Goal: Download file/media

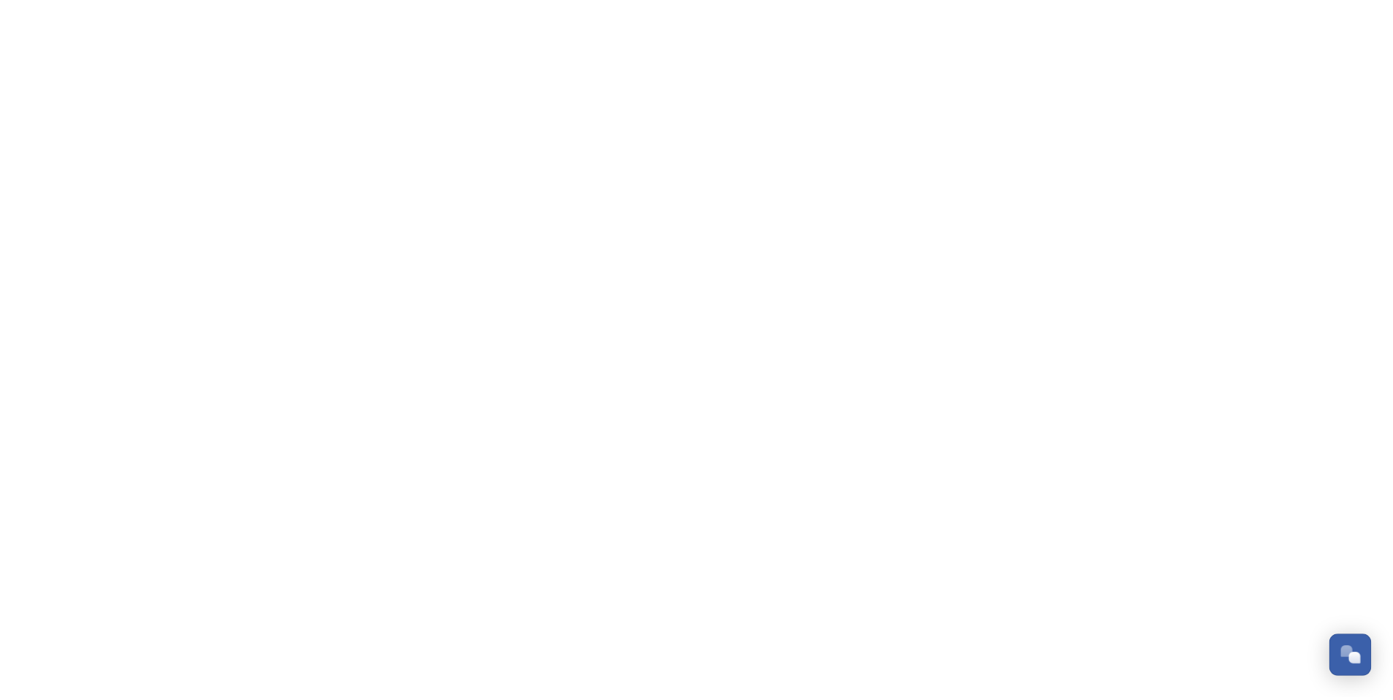
scroll to position [4401, 0]
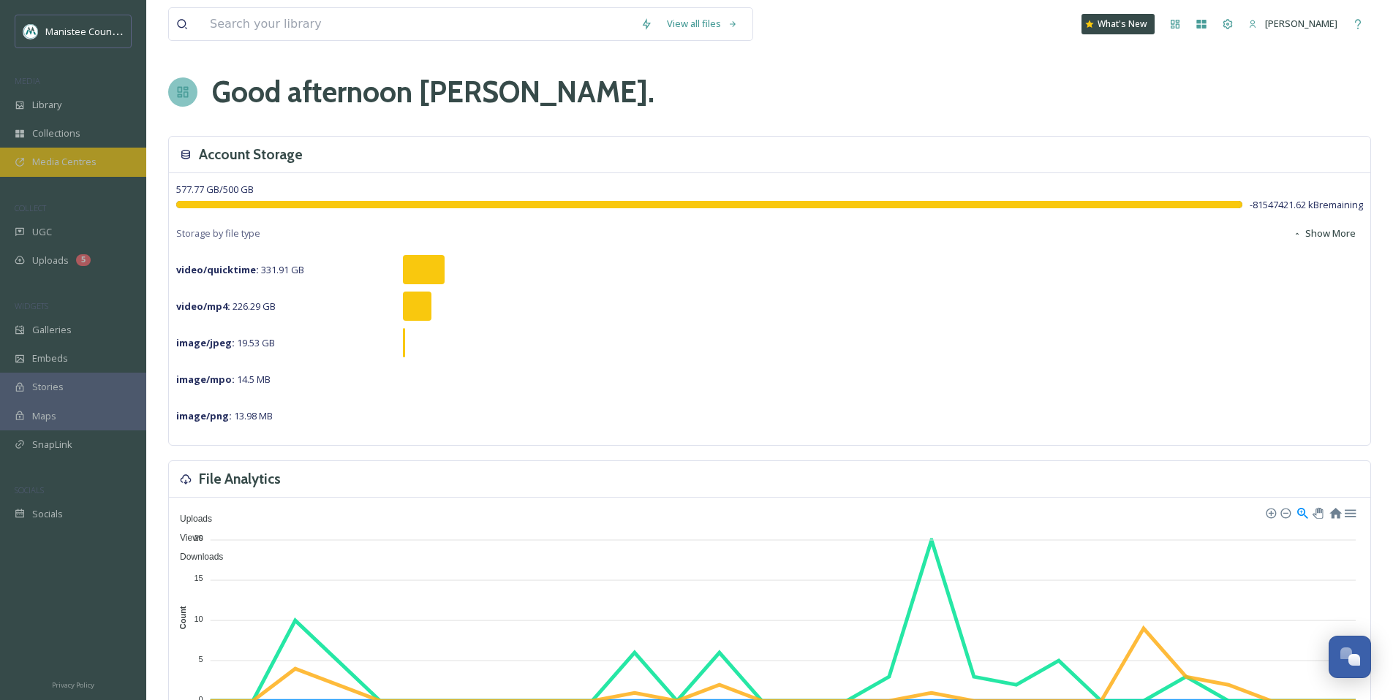
click at [84, 162] on span "Media Centres" at bounding box center [64, 162] width 64 height 14
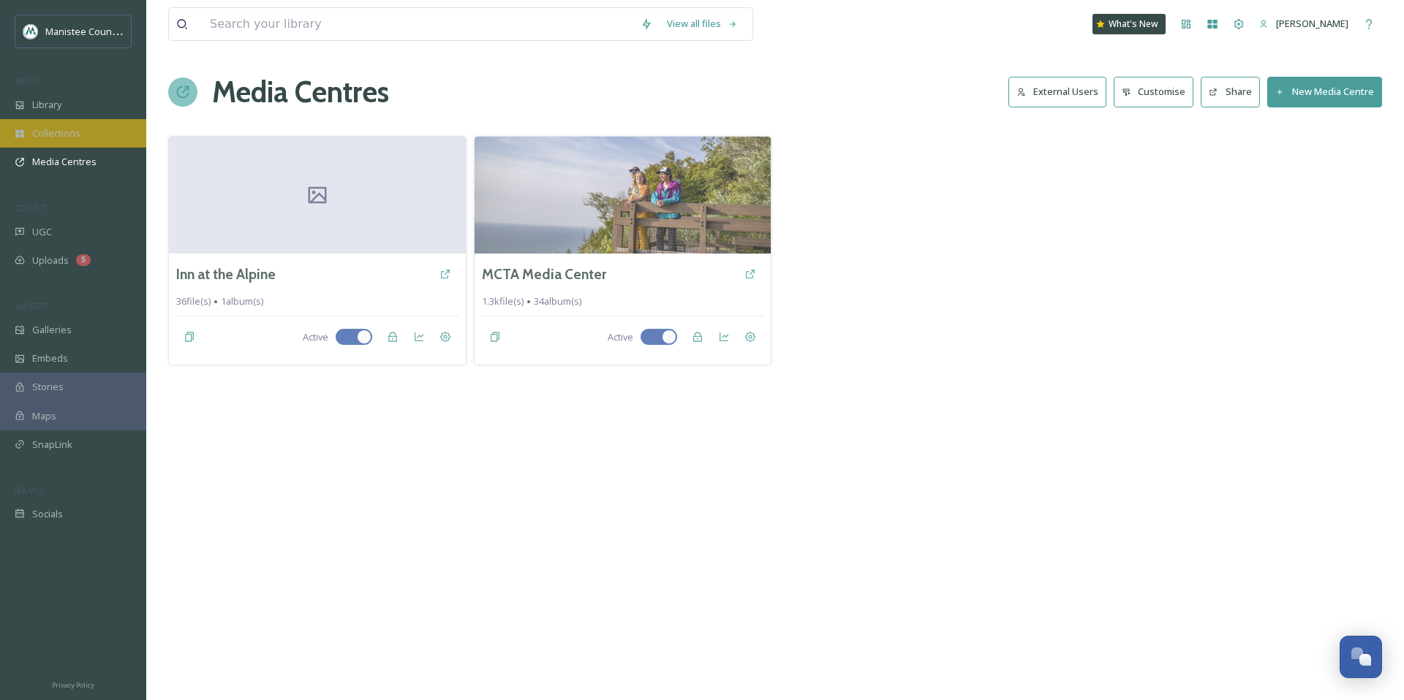
click at [85, 136] on div "Collections" at bounding box center [73, 133] width 146 height 29
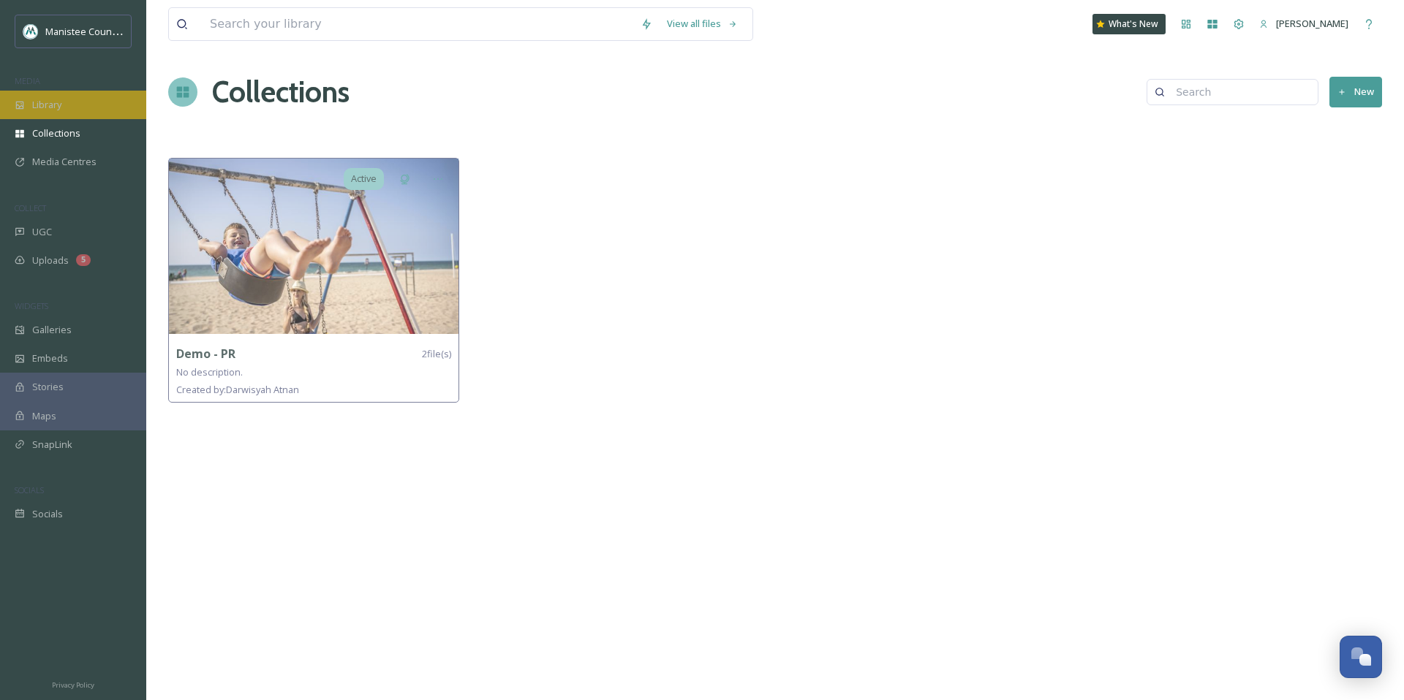
click at [85, 106] on div "Library" at bounding box center [73, 105] width 146 height 29
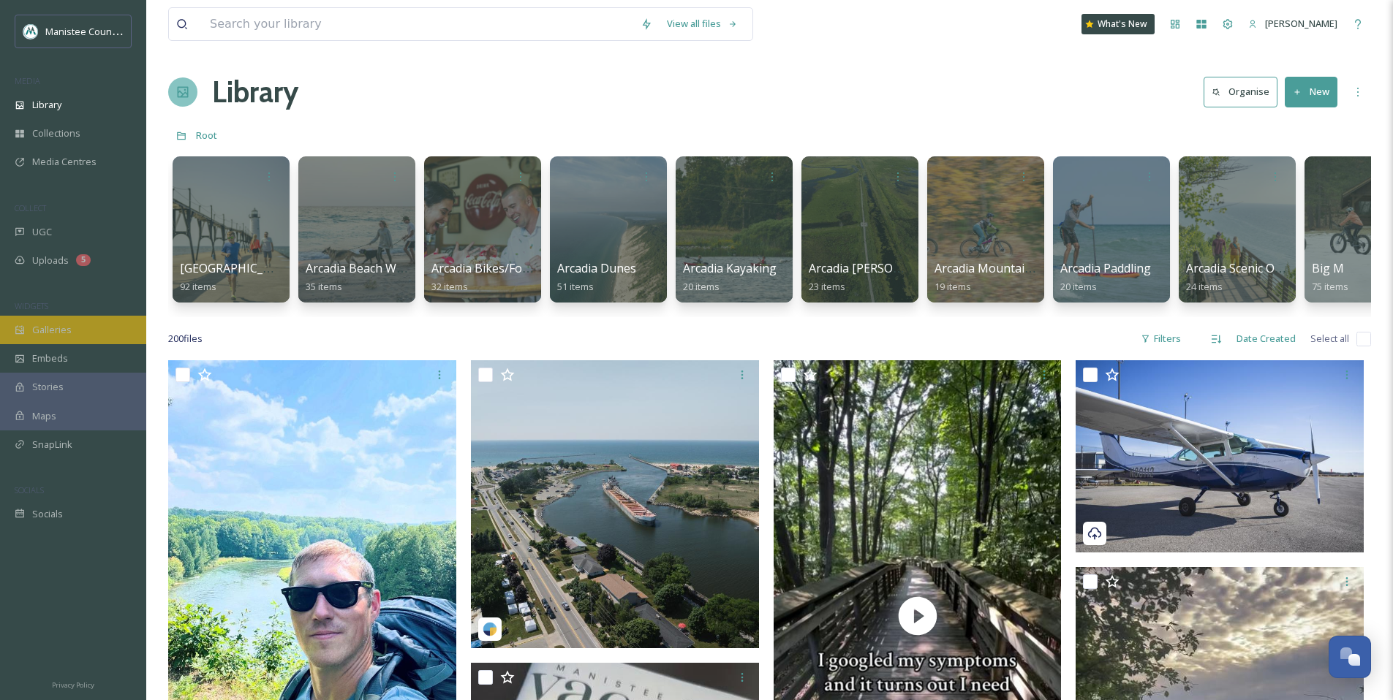
click at [88, 329] on div "Galleries" at bounding box center [73, 330] width 146 height 29
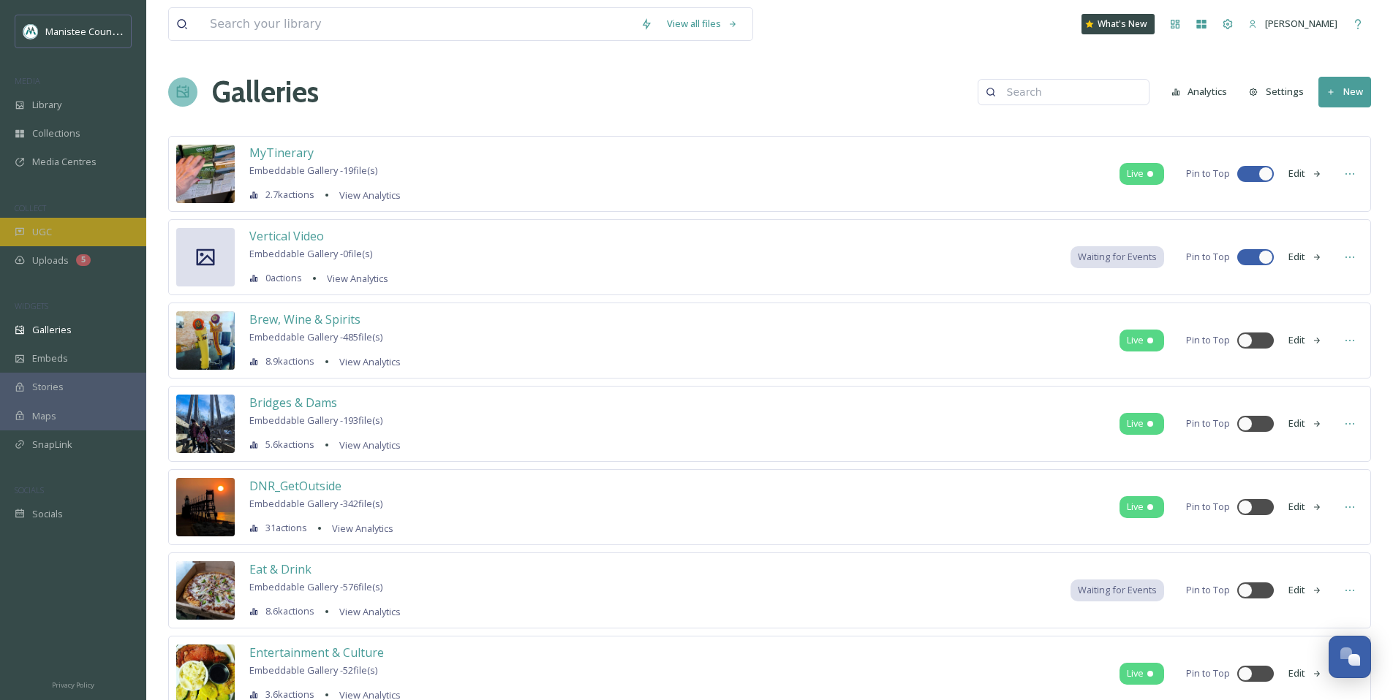
click at [68, 225] on div "UGC" at bounding box center [73, 232] width 146 height 29
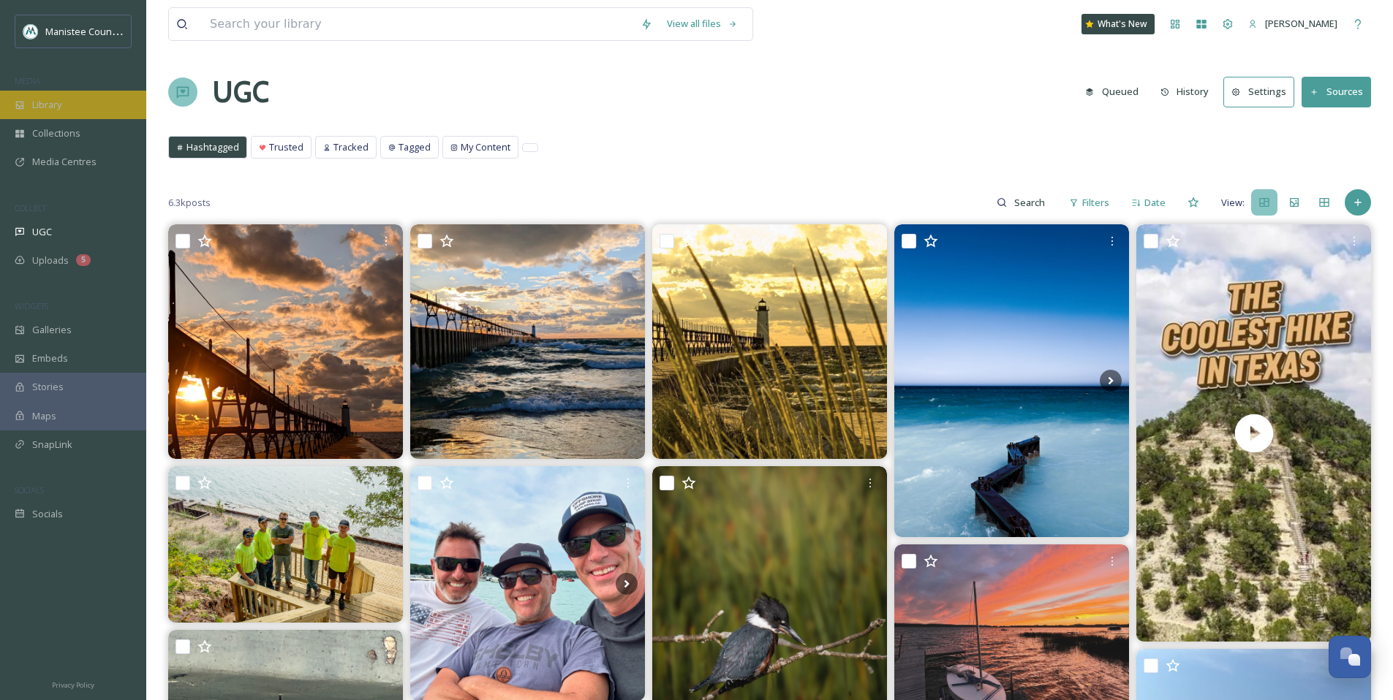
click at [51, 101] on span "Library" at bounding box center [46, 105] width 29 height 14
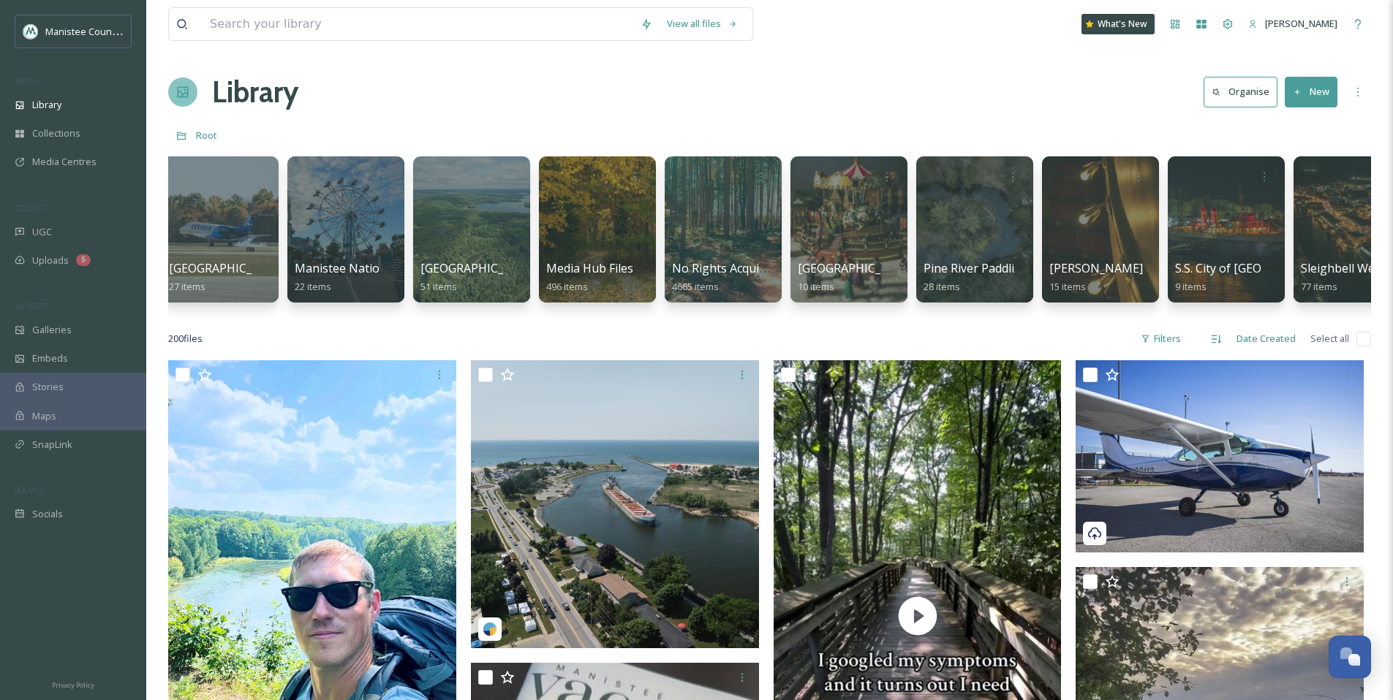
scroll to position [0, 3827]
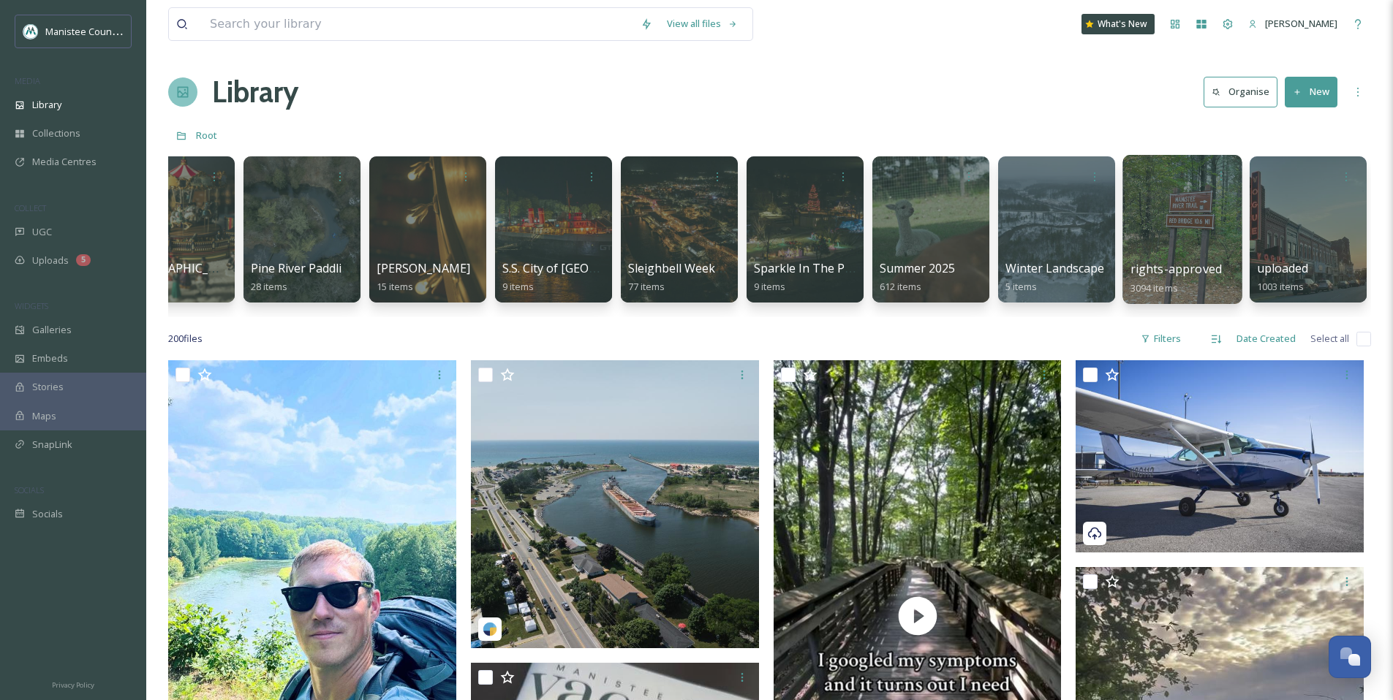
click at [1217, 205] on div at bounding box center [1181, 229] width 119 height 149
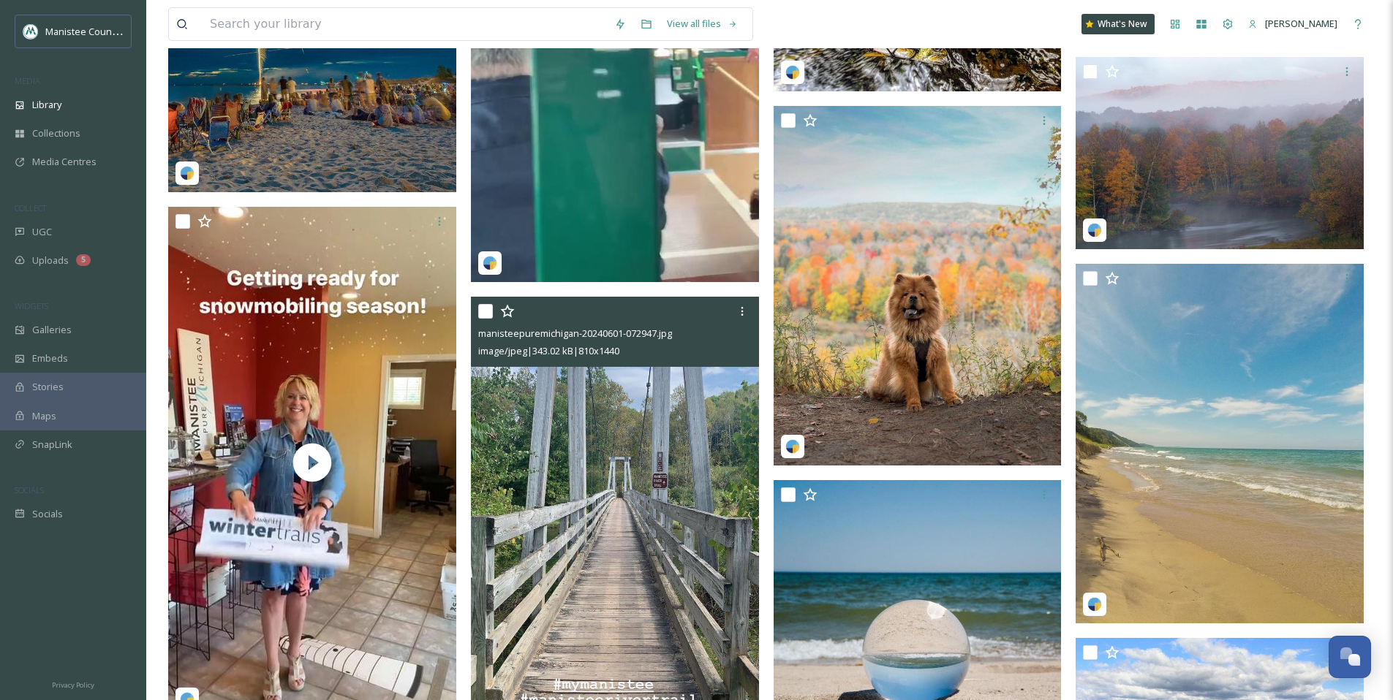
scroll to position [1199, 0]
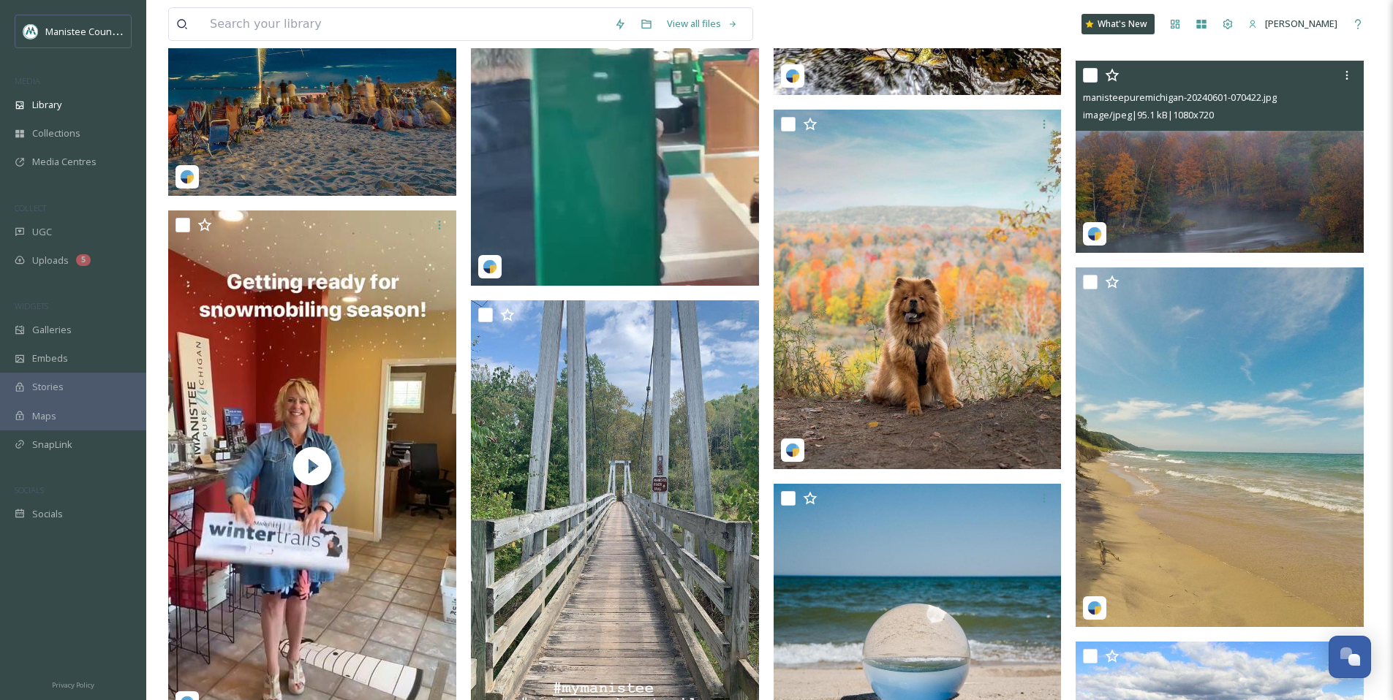
click at [1203, 153] on img at bounding box center [1219, 157] width 288 height 192
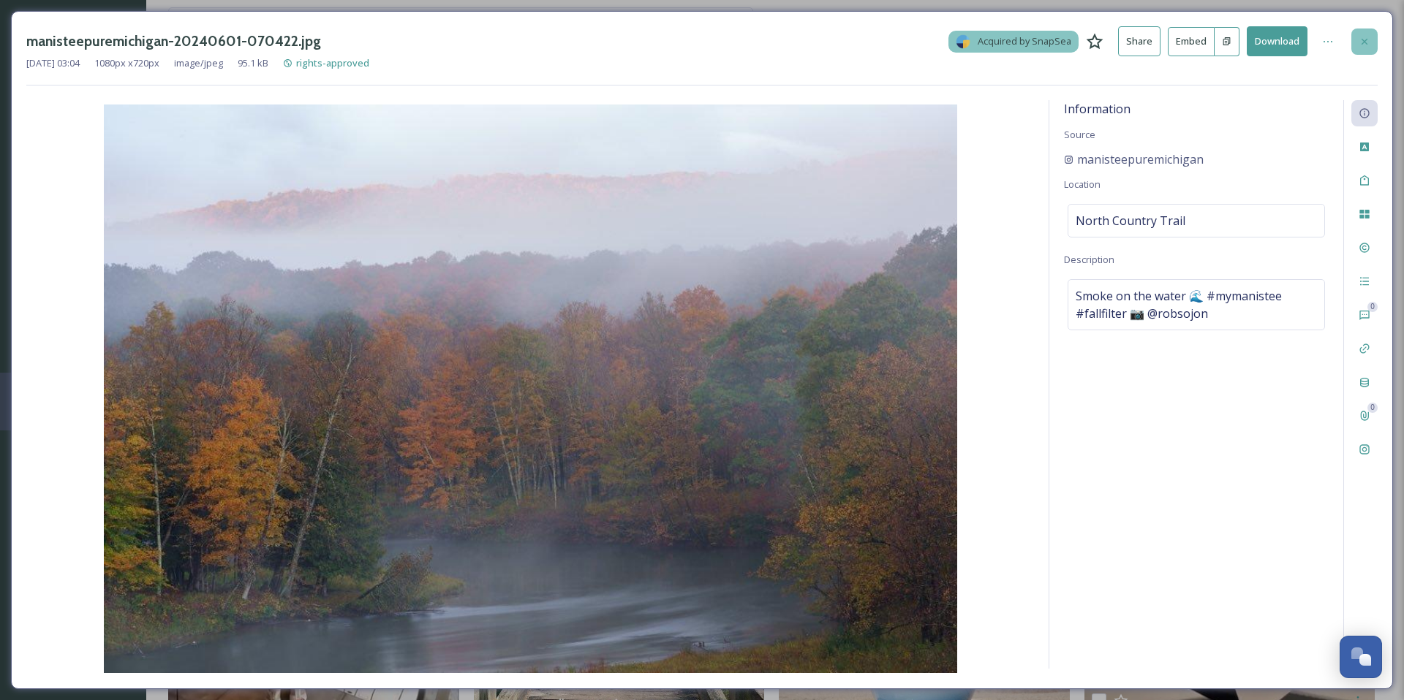
click at [1368, 42] on icon at bounding box center [1364, 42] width 12 height 12
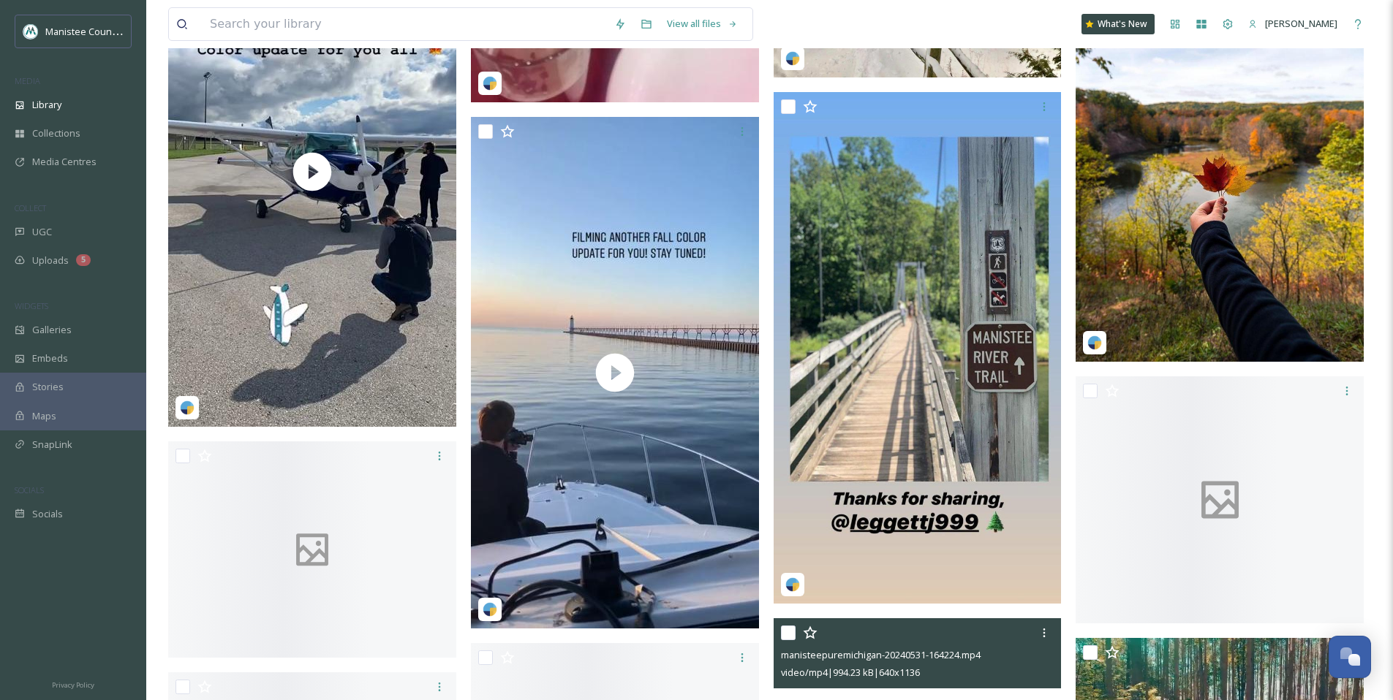
scroll to position [2950, 0]
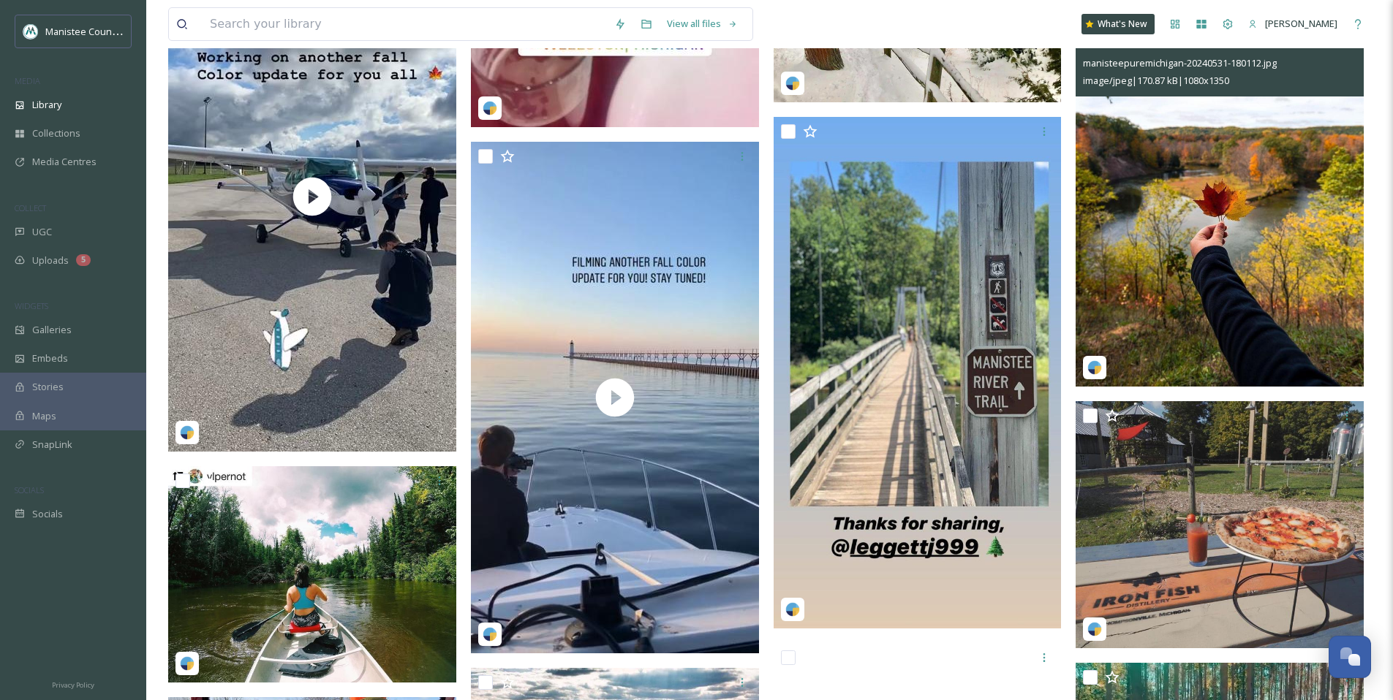
click at [1176, 262] on img at bounding box center [1219, 206] width 288 height 360
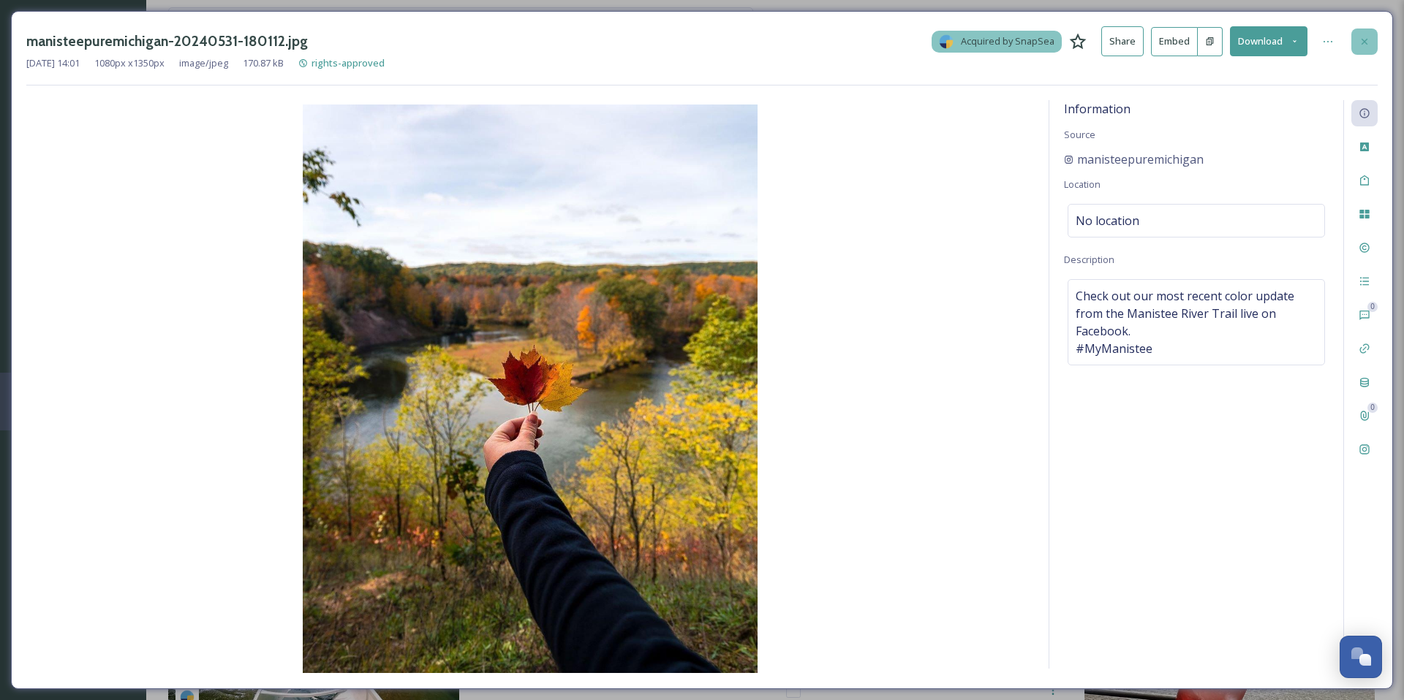
click at [1365, 43] on icon at bounding box center [1364, 42] width 12 height 12
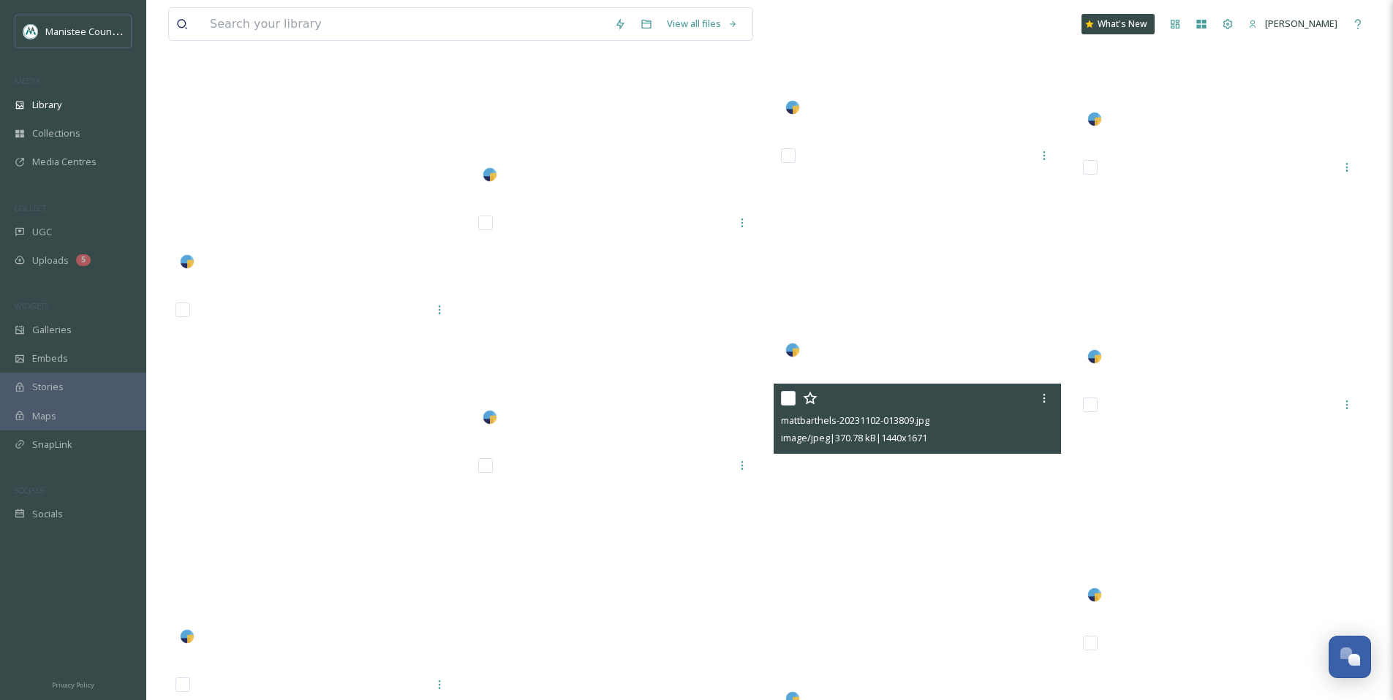
scroll to position [22351, 0]
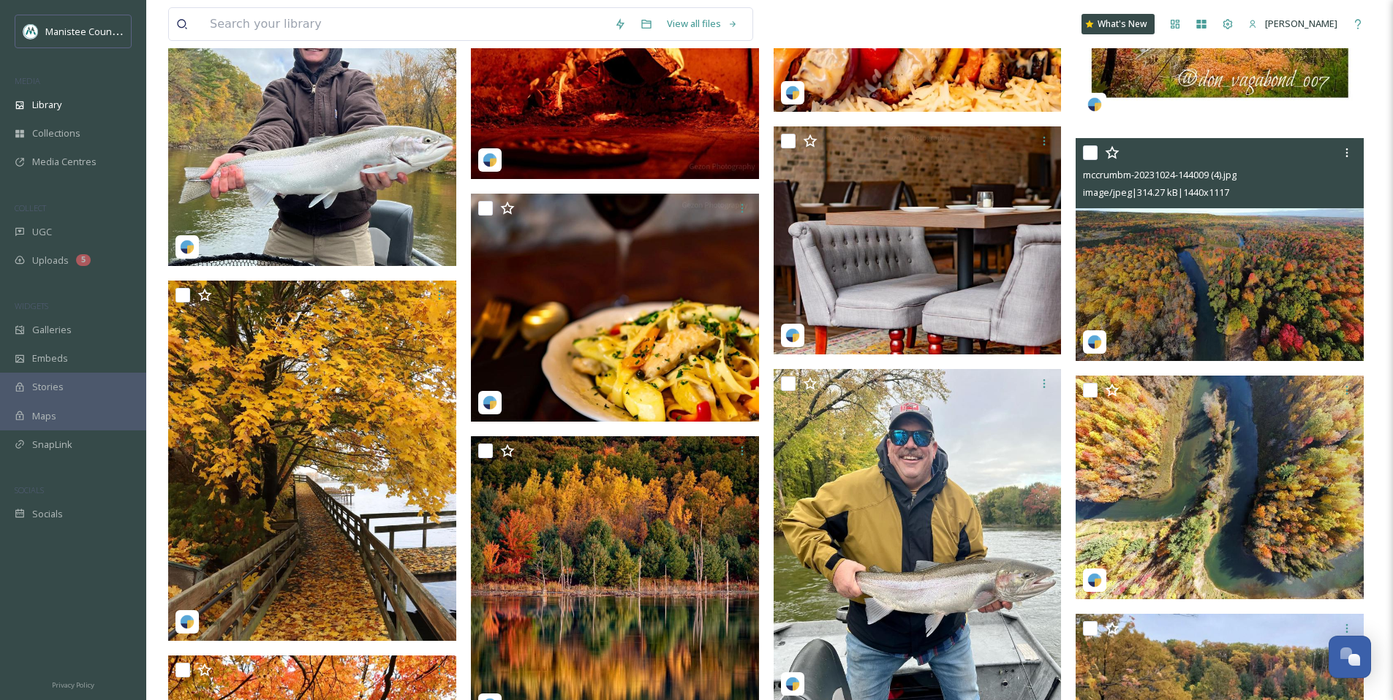
click at [1260, 241] on img at bounding box center [1219, 250] width 288 height 224
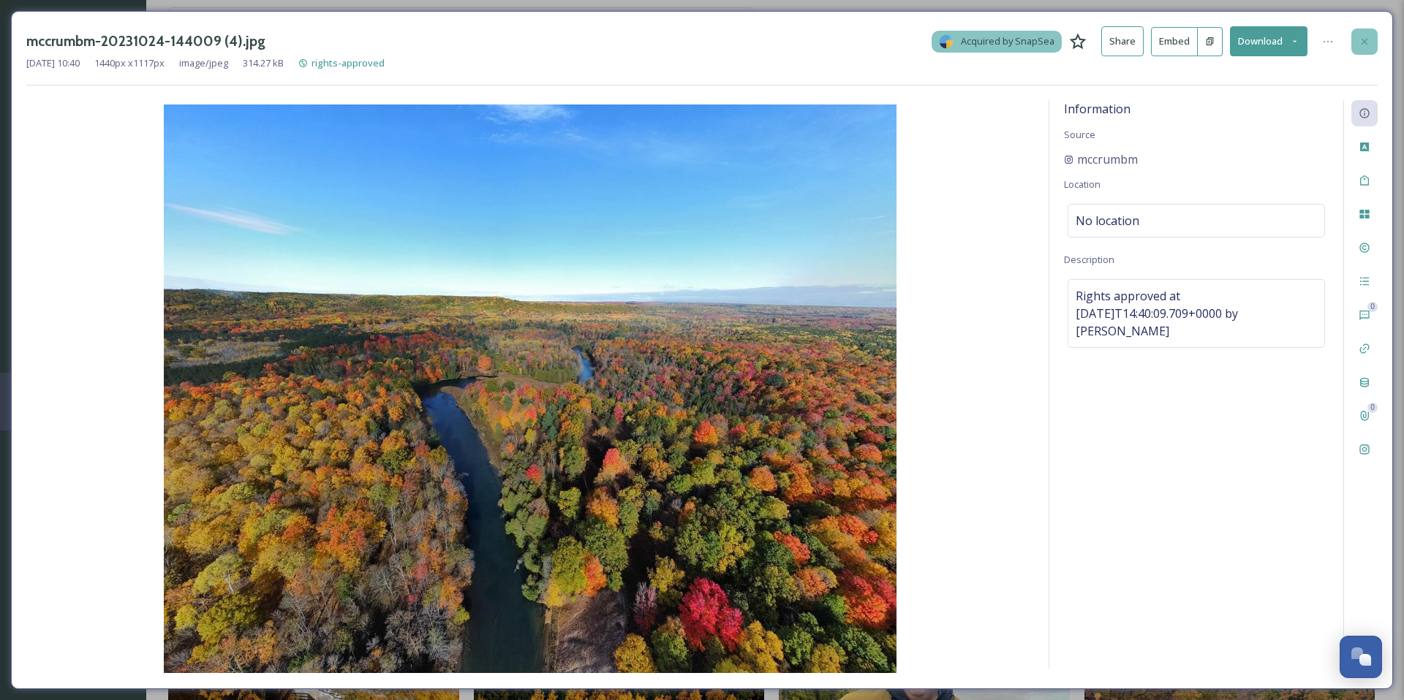
click at [1367, 41] on icon at bounding box center [1364, 42] width 12 height 12
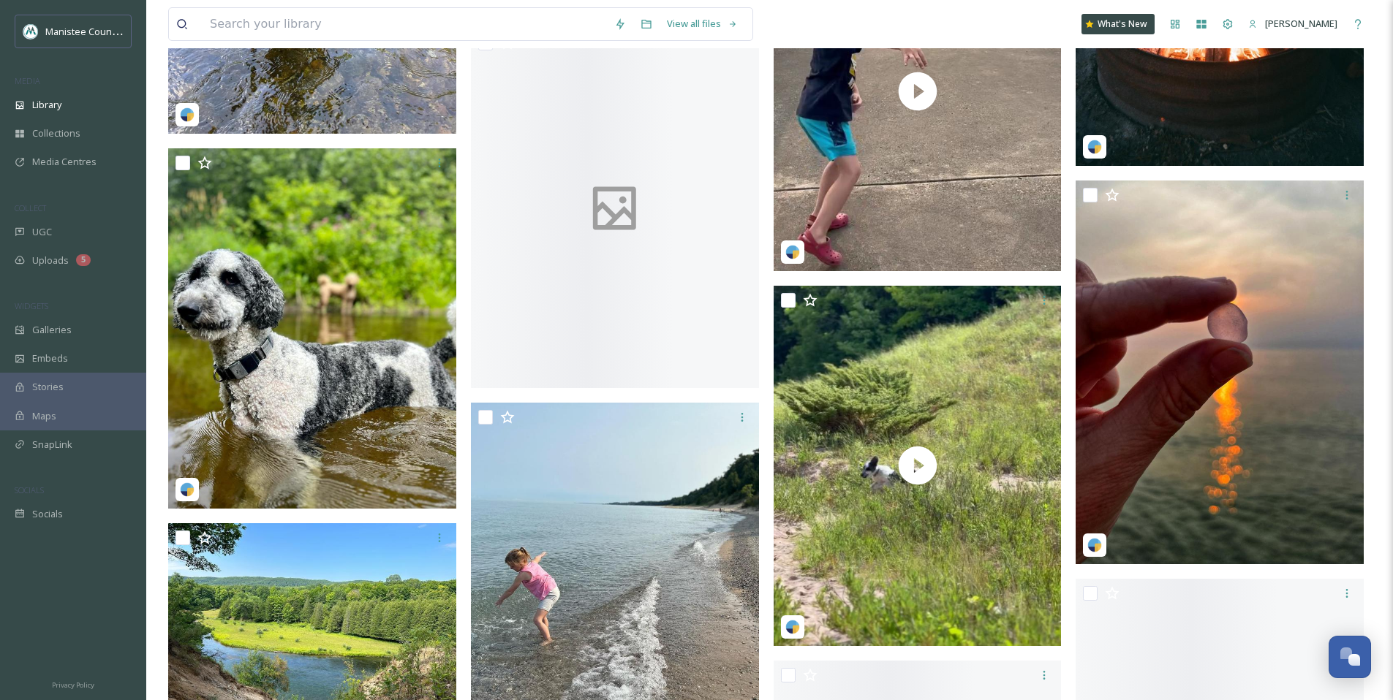
scroll to position [44803, 0]
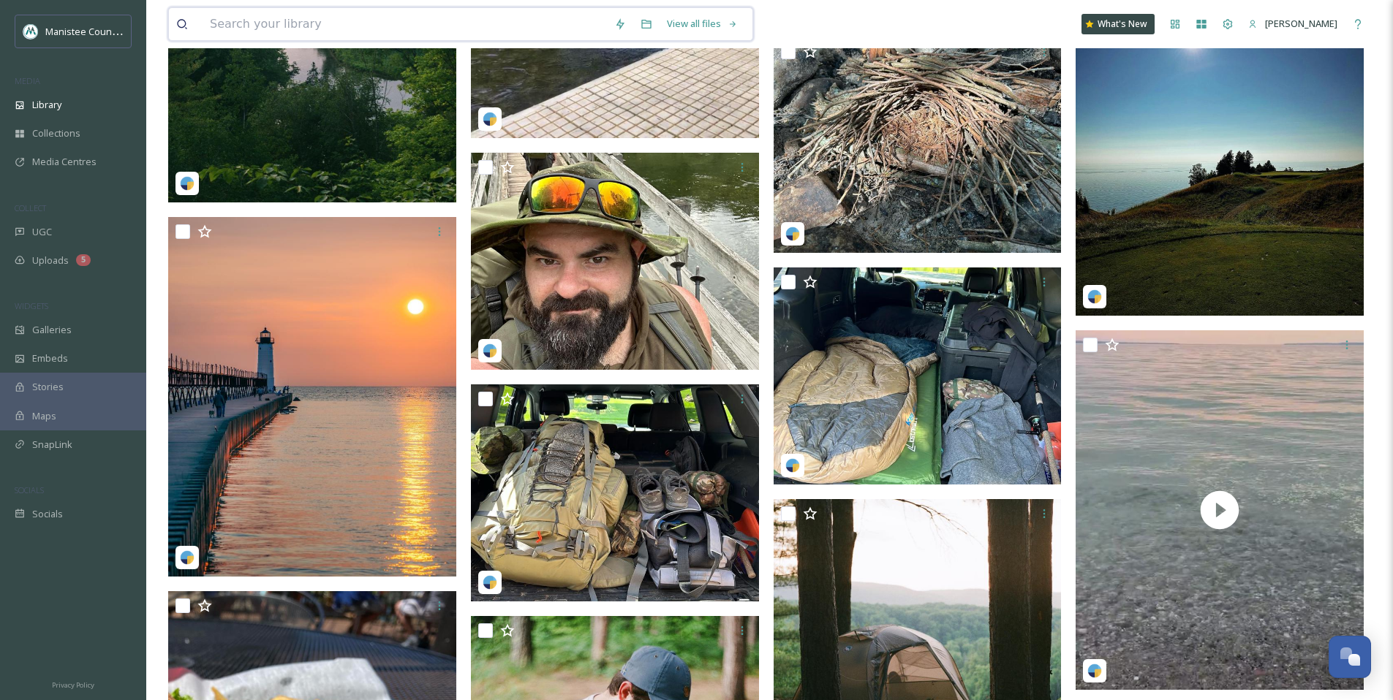
click at [331, 22] on input at bounding box center [405, 24] width 404 height 32
type input "fall"
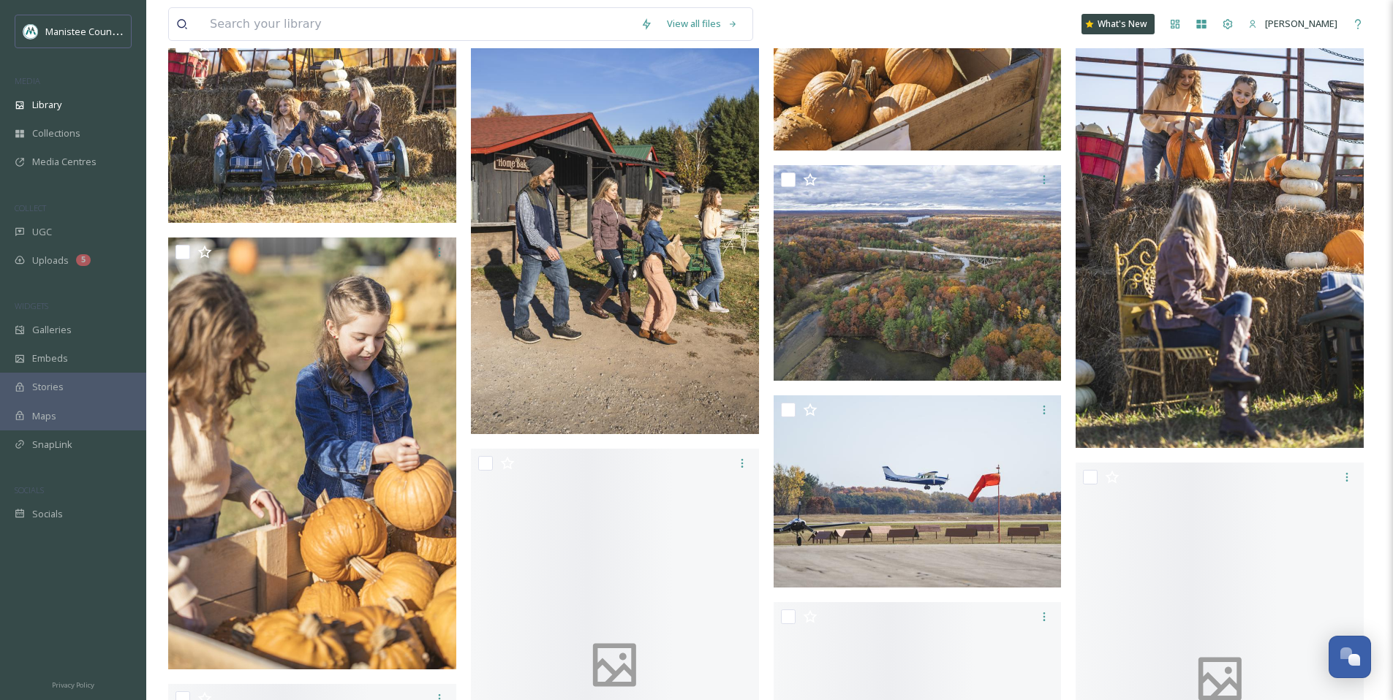
scroll to position [11330, 0]
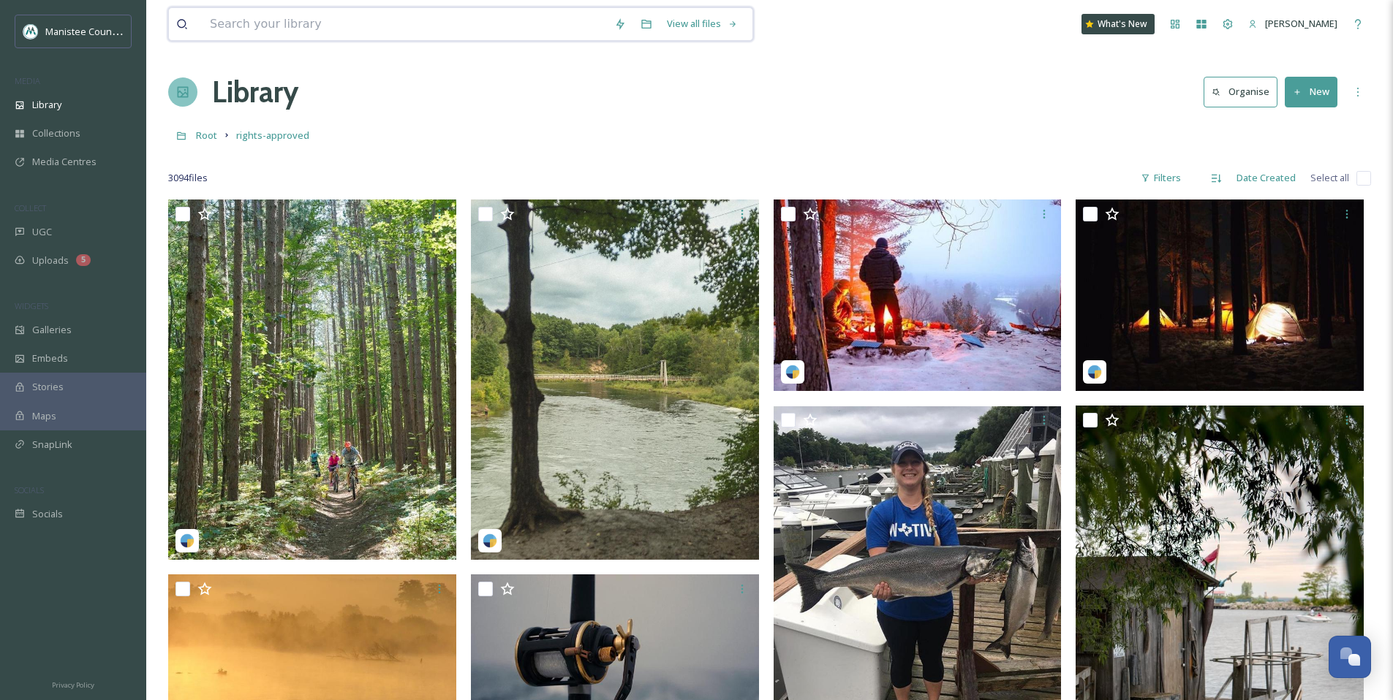
click at [254, 31] on input at bounding box center [405, 24] width 404 height 32
type input "arcadia fall"
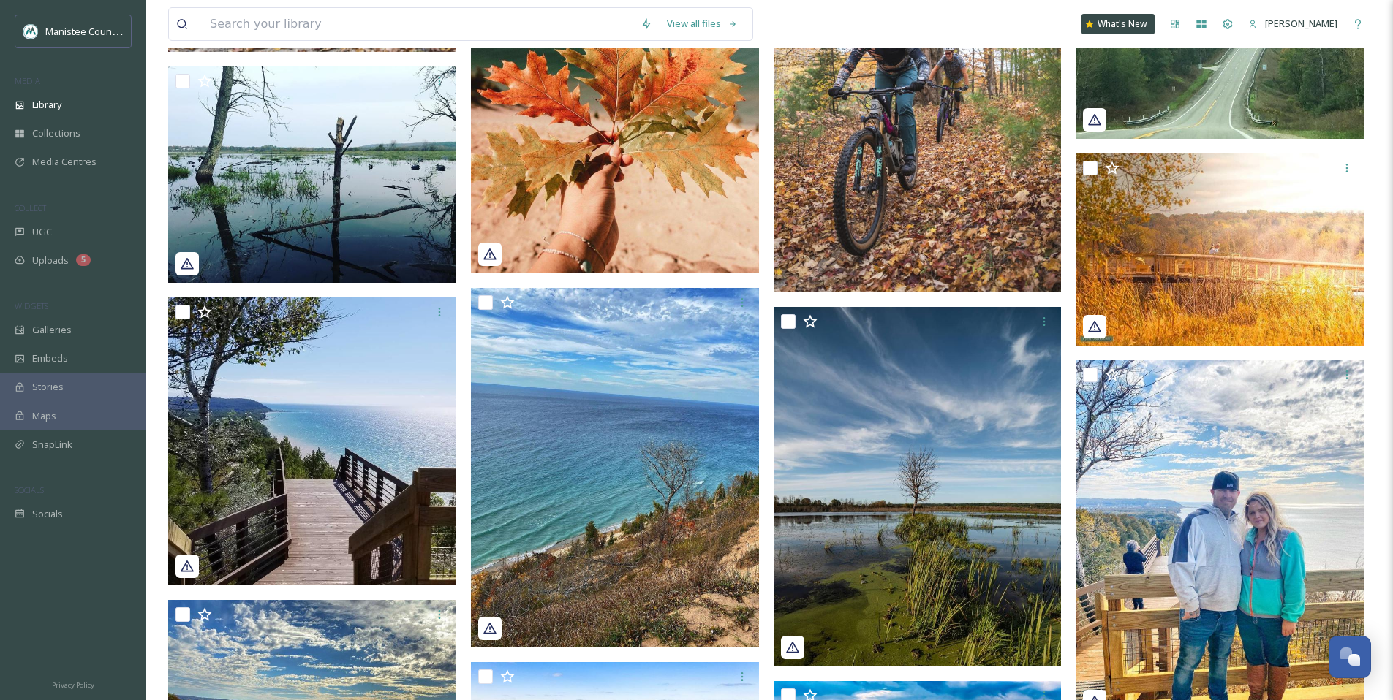
scroll to position [2735, 0]
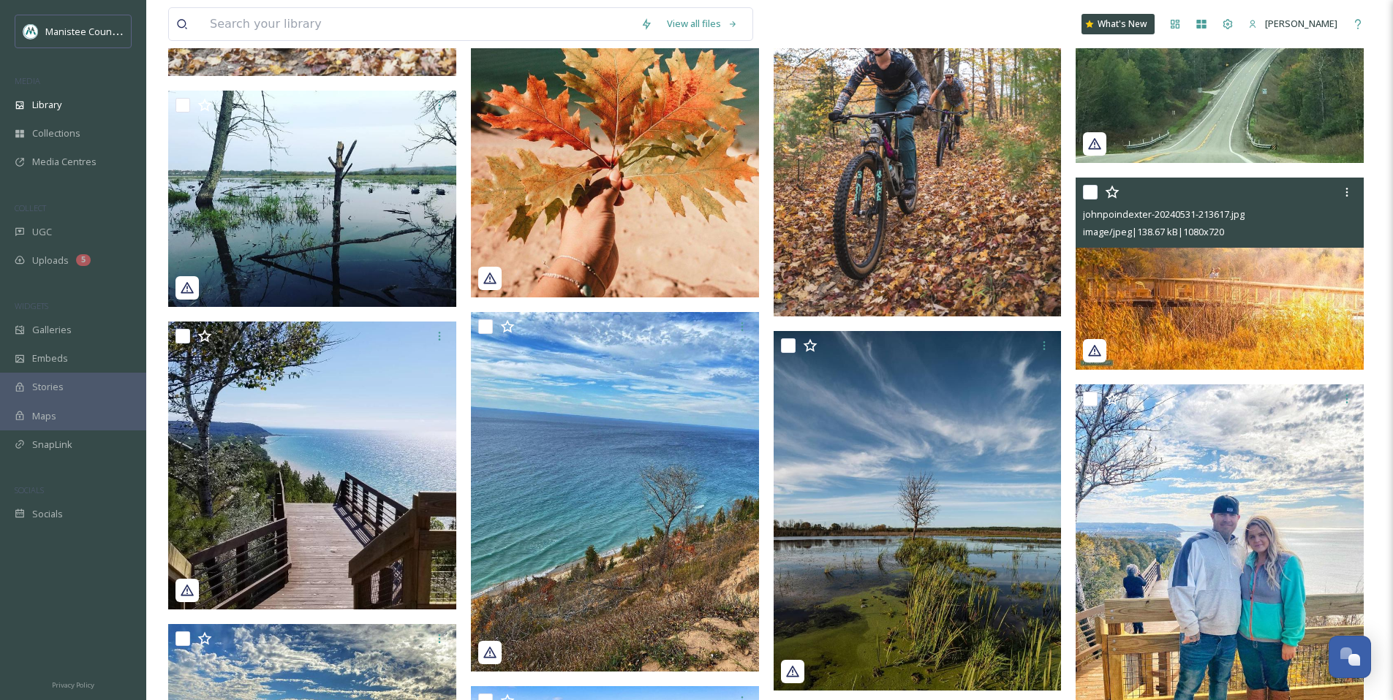
click at [1208, 325] on img at bounding box center [1219, 274] width 288 height 192
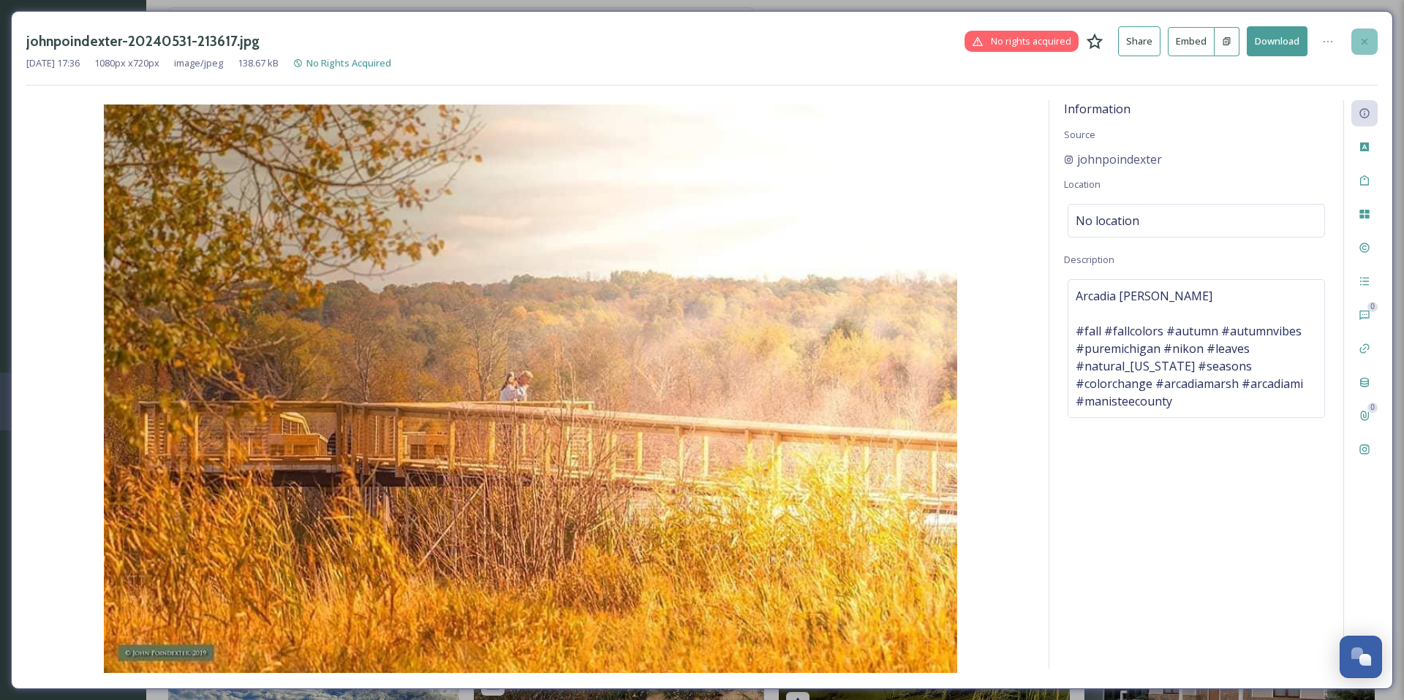
click at [1362, 43] on icon at bounding box center [1364, 41] width 6 height 6
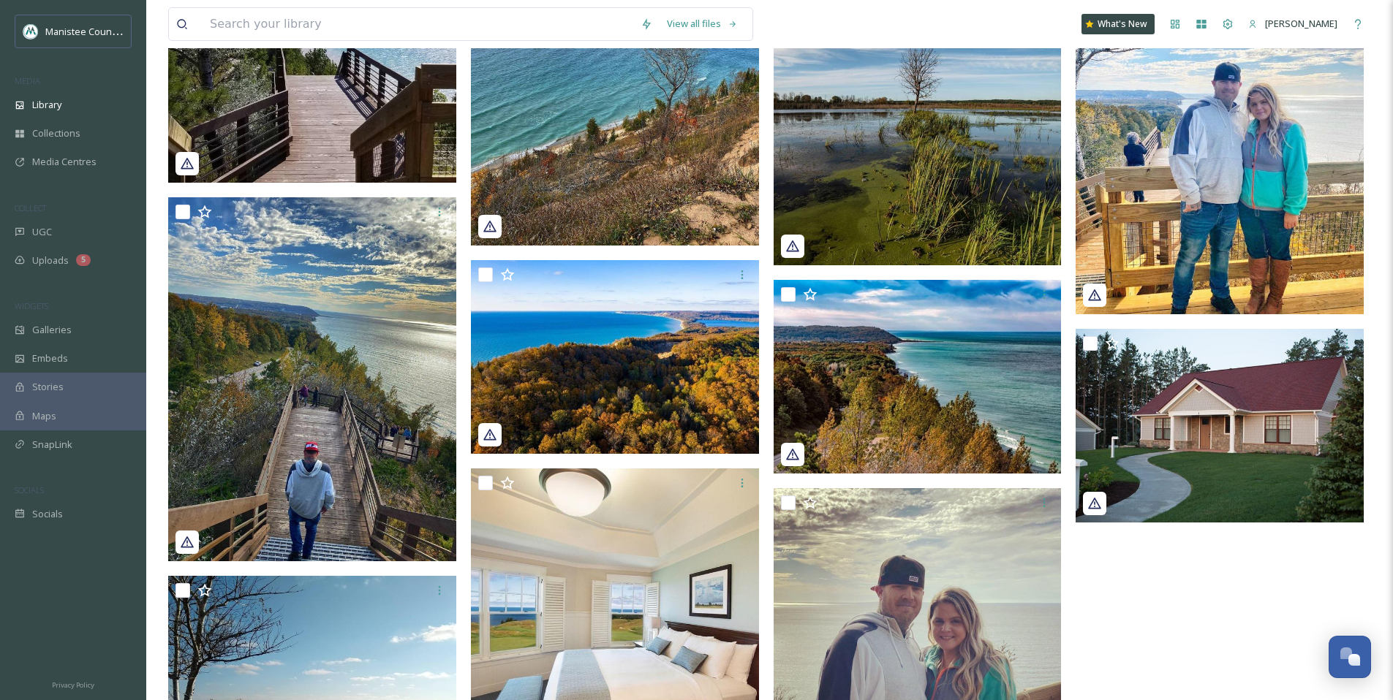
scroll to position [3242, 0]
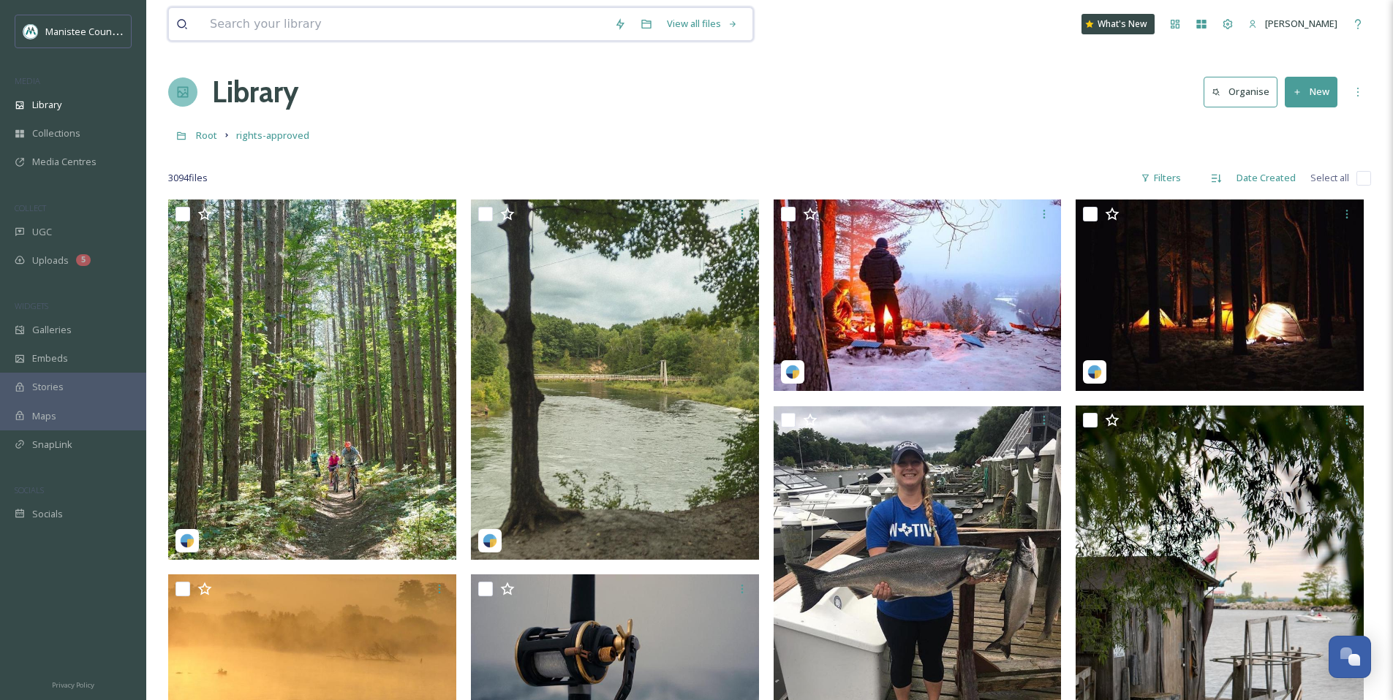
click at [253, 29] on input at bounding box center [405, 24] width 404 height 32
type input "fall arcadia"
click at [275, 139] on span "rights-approved" at bounding box center [272, 135] width 73 height 13
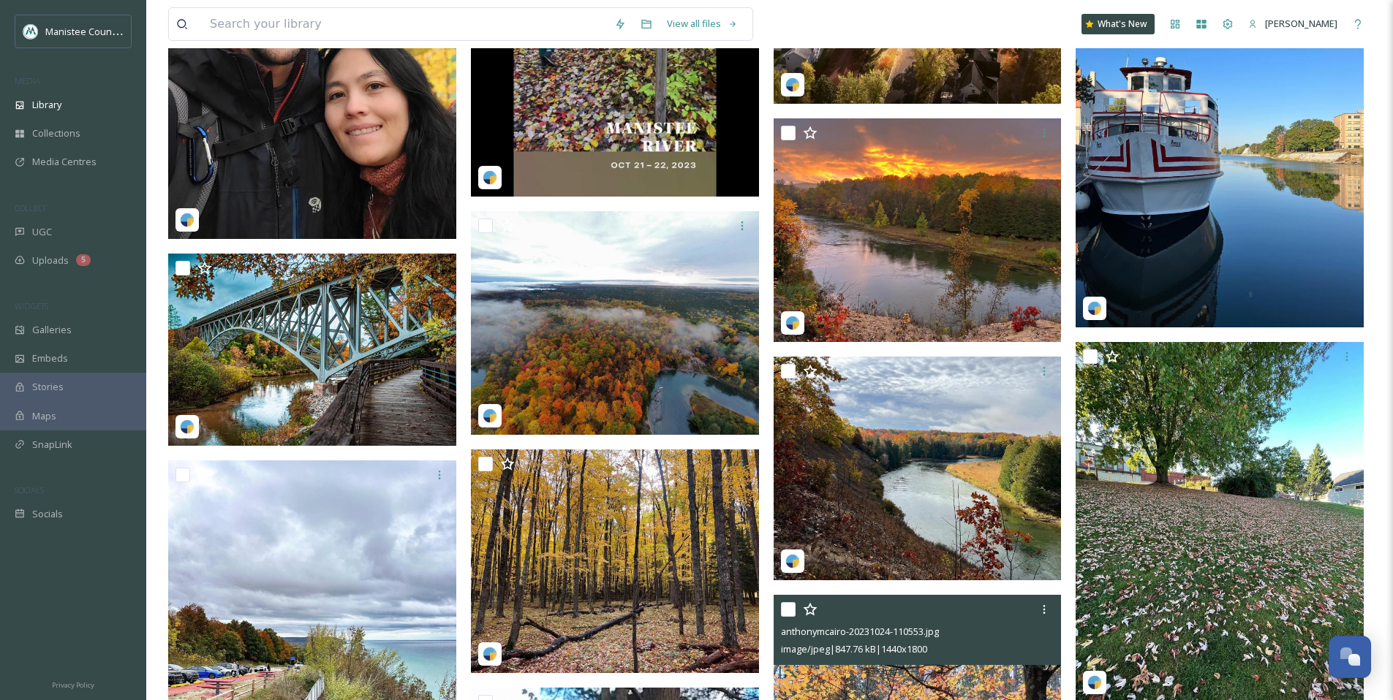
scroll to position [24722, 0]
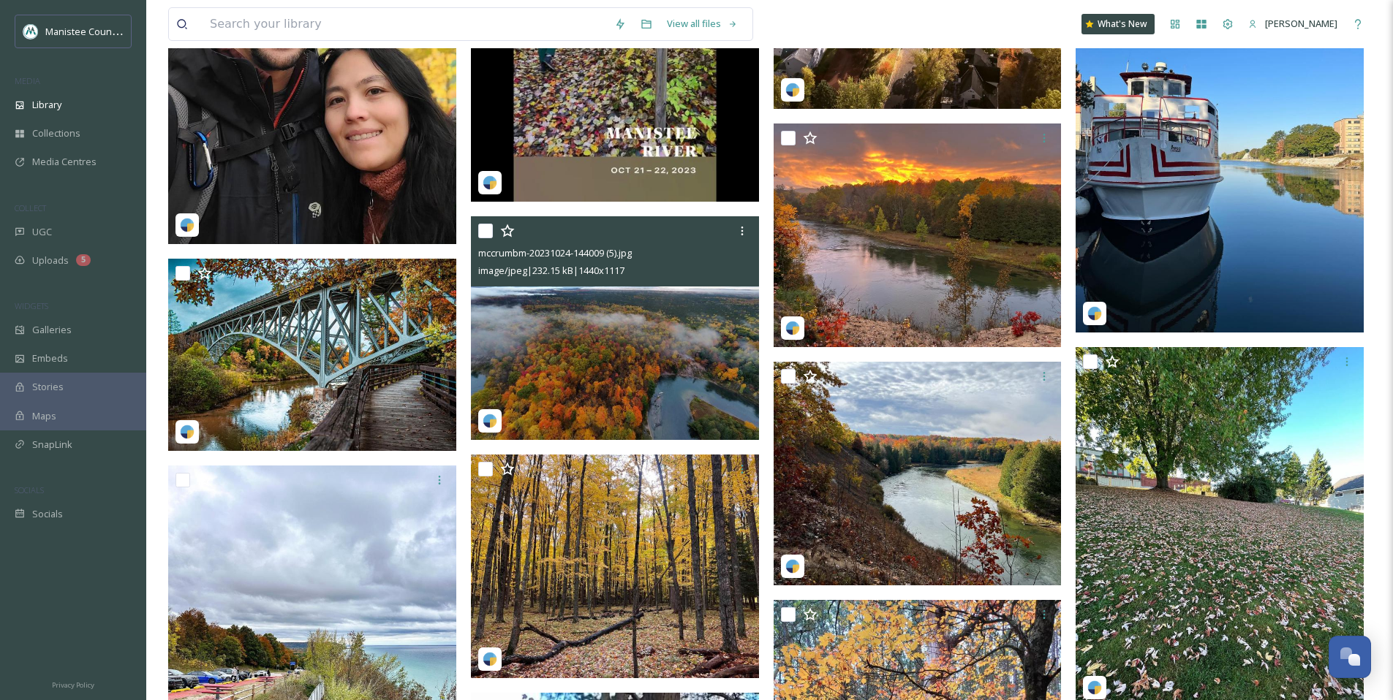
click at [591, 344] on img at bounding box center [615, 328] width 288 height 224
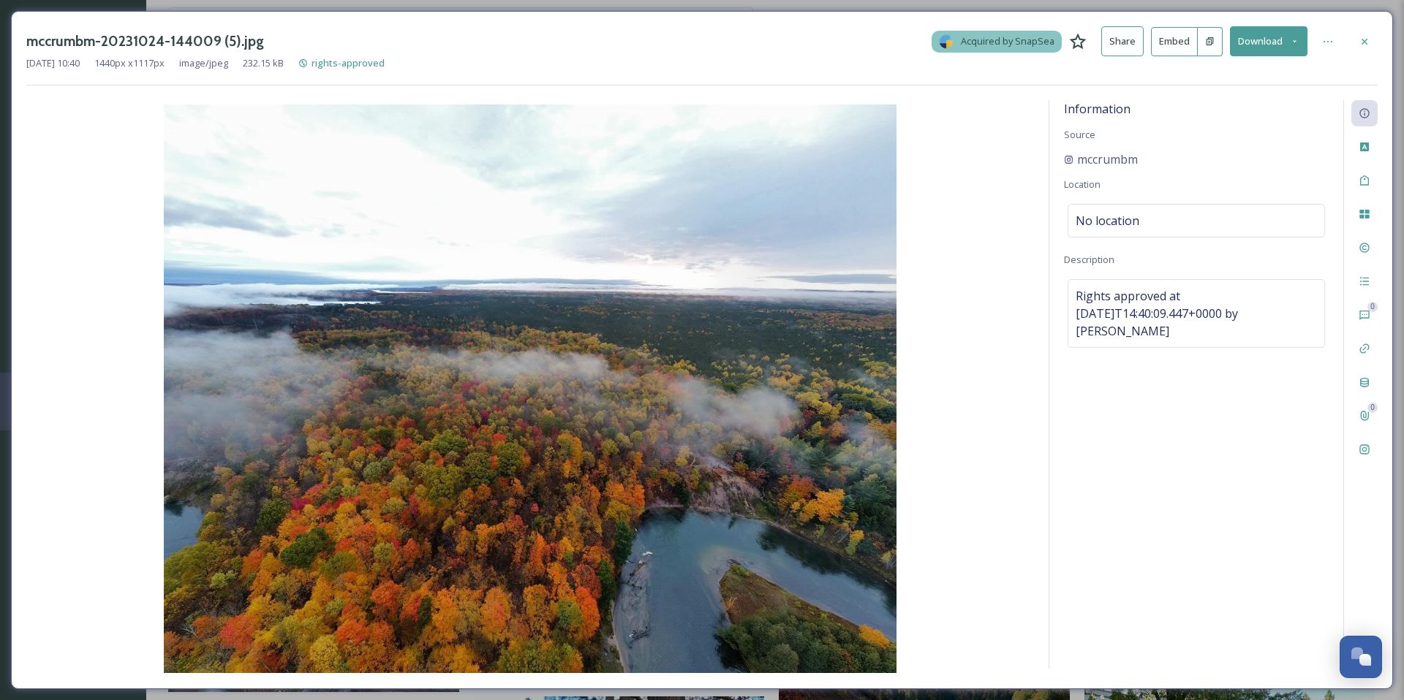
click at [1367, 37] on icon at bounding box center [1364, 42] width 12 height 12
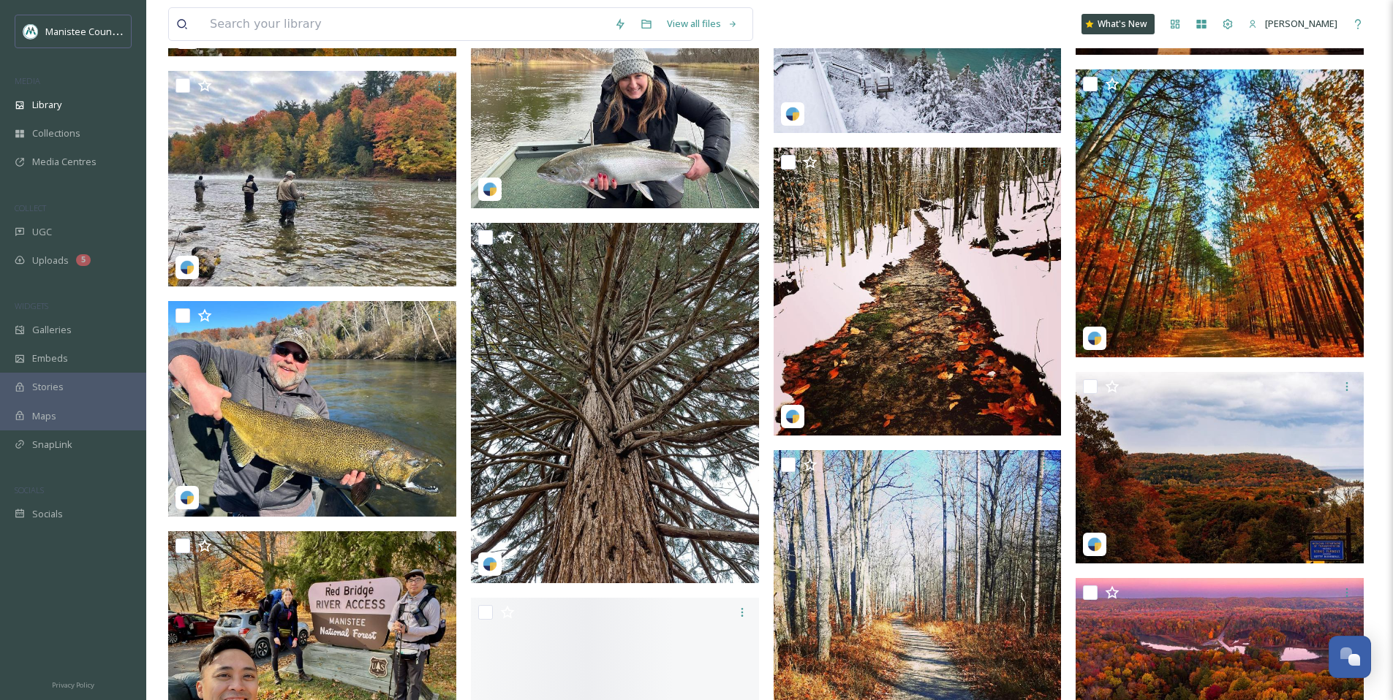
scroll to position [59107, 0]
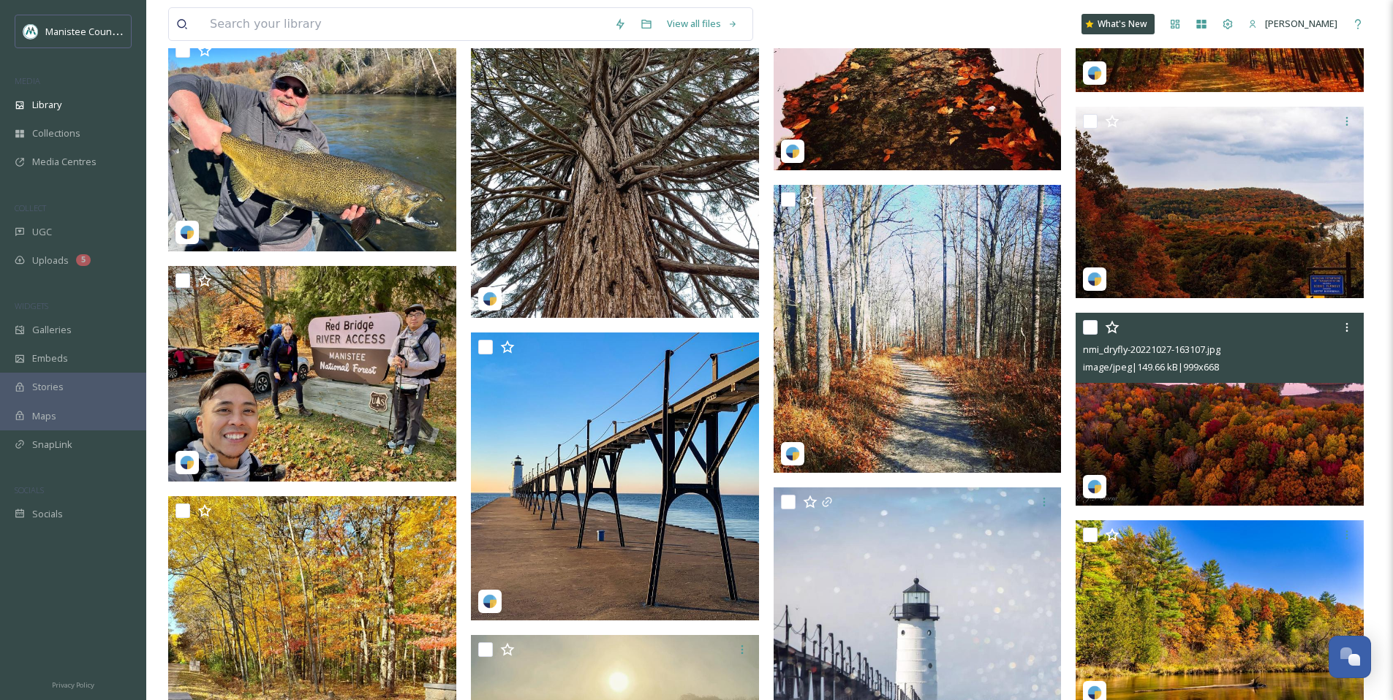
click at [1217, 446] on img at bounding box center [1219, 409] width 288 height 192
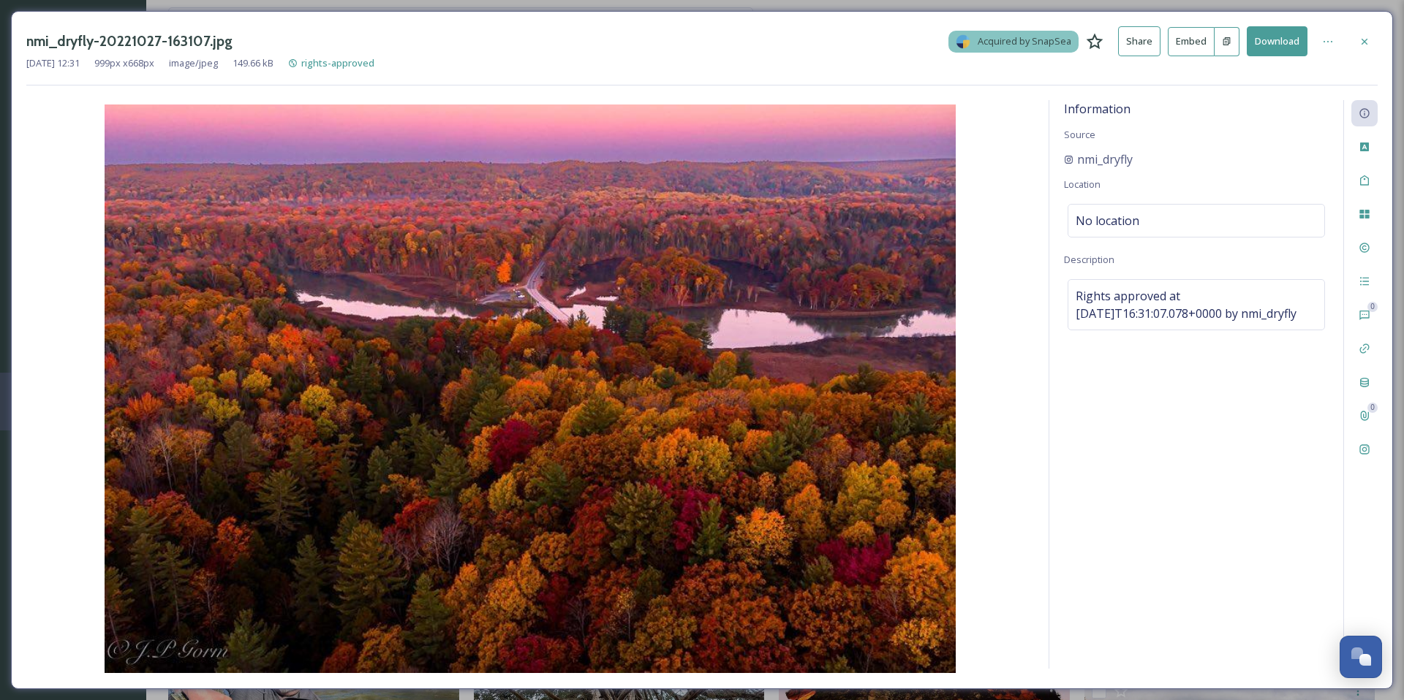
click at [478, 444] on img at bounding box center [529, 389] width 1007 height 569
click at [1355, 30] on div at bounding box center [1364, 42] width 26 height 26
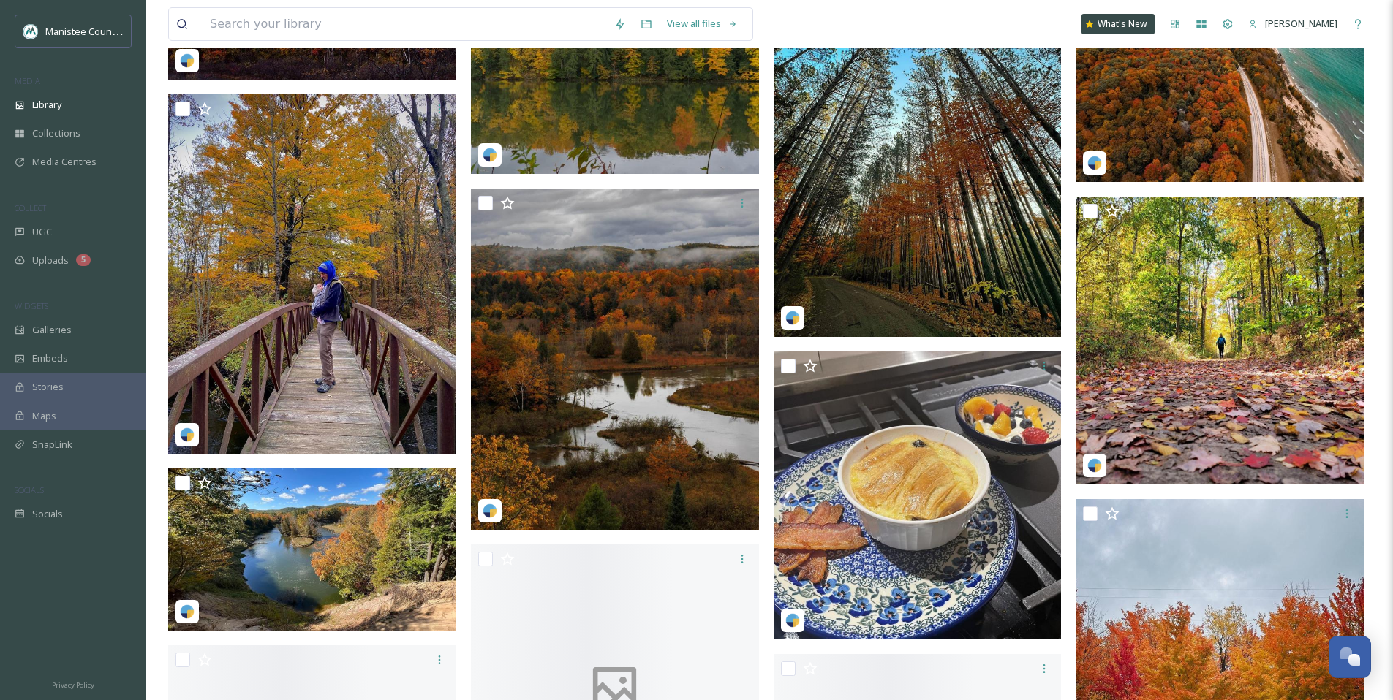
scroll to position [60972, 0]
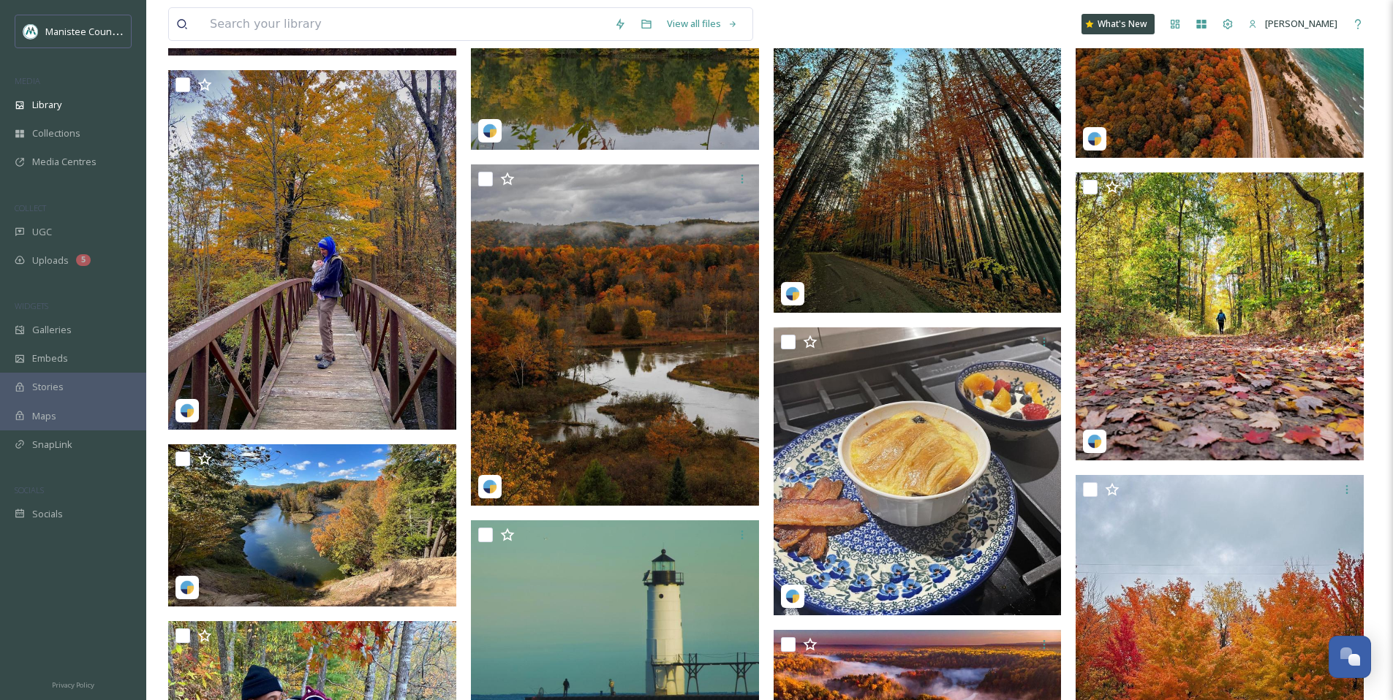
click at [885, 210] on img at bounding box center [917, 132] width 288 height 360
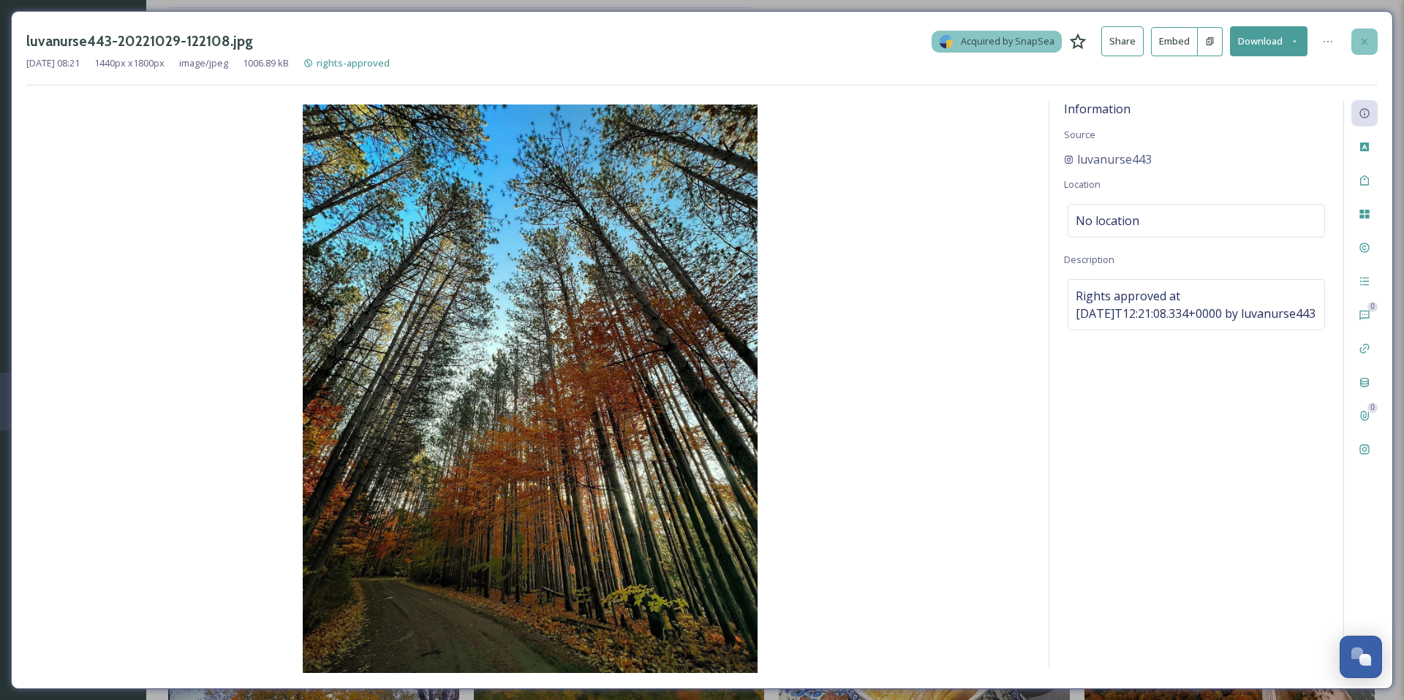
click at [1358, 40] on icon at bounding box center [1364, 42] width 12 height 12
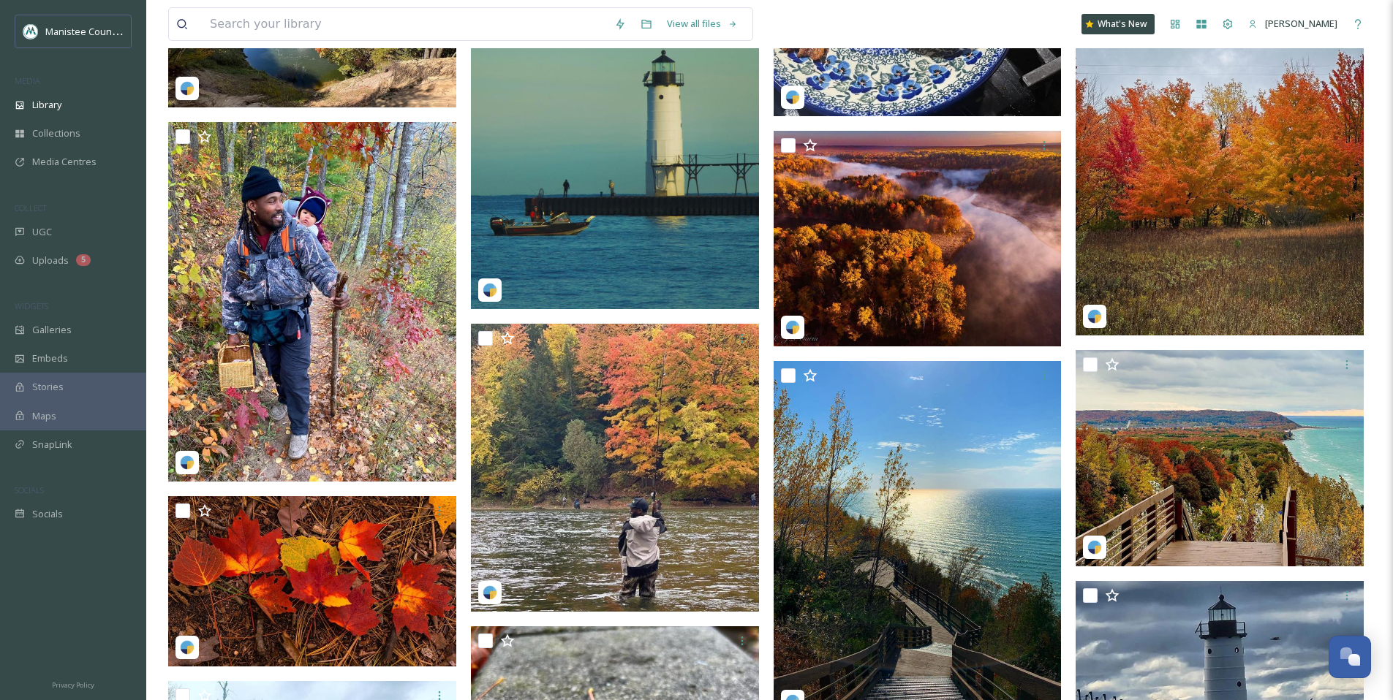
scroll to position [61468, 0]
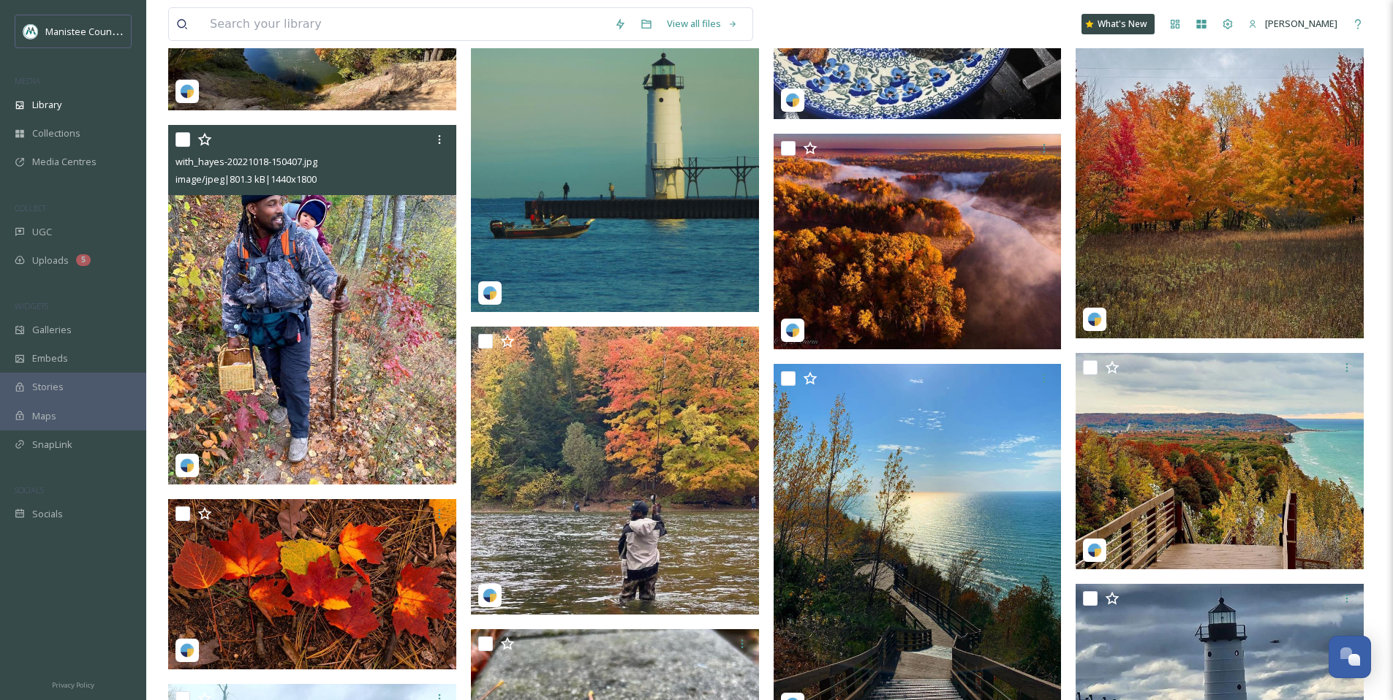
click at [344, 357] on img at bounding box center [312, 305] width 288 height 360
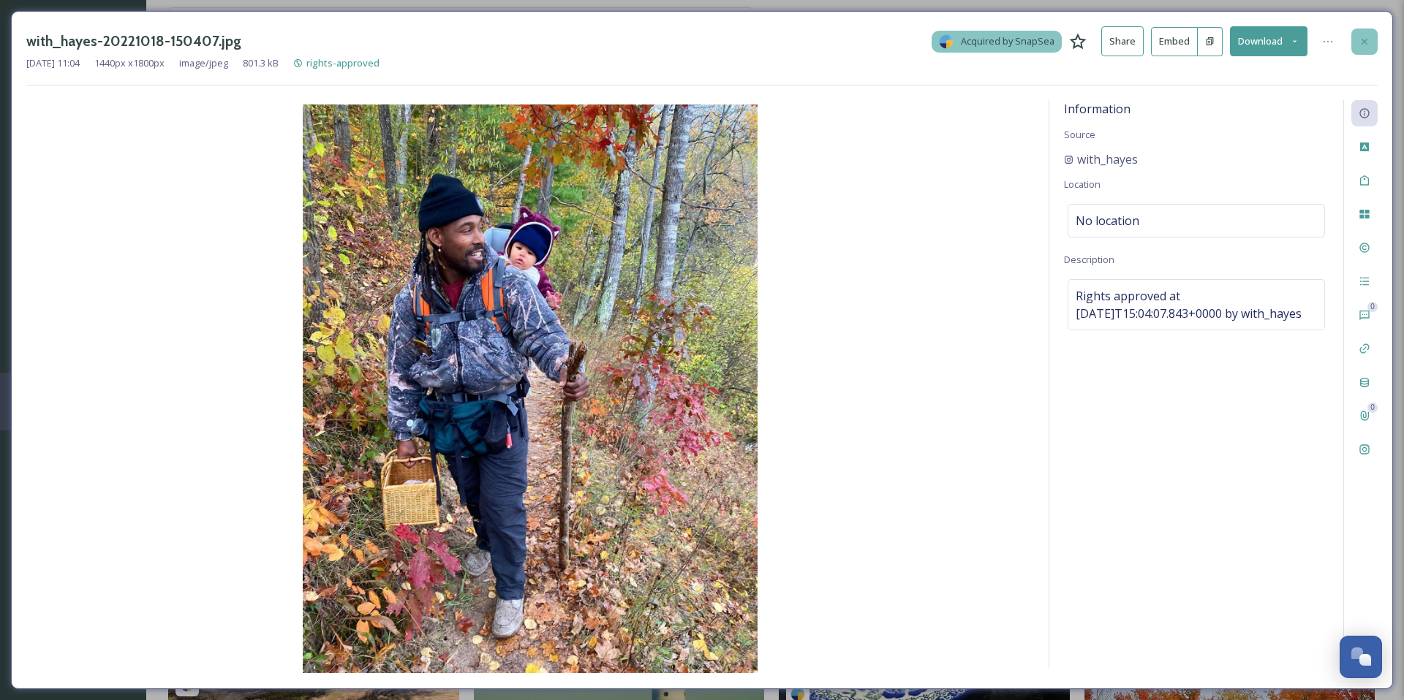
click at [1363, 42] on icon at bounding box center [1364, 41] width 6 height 6
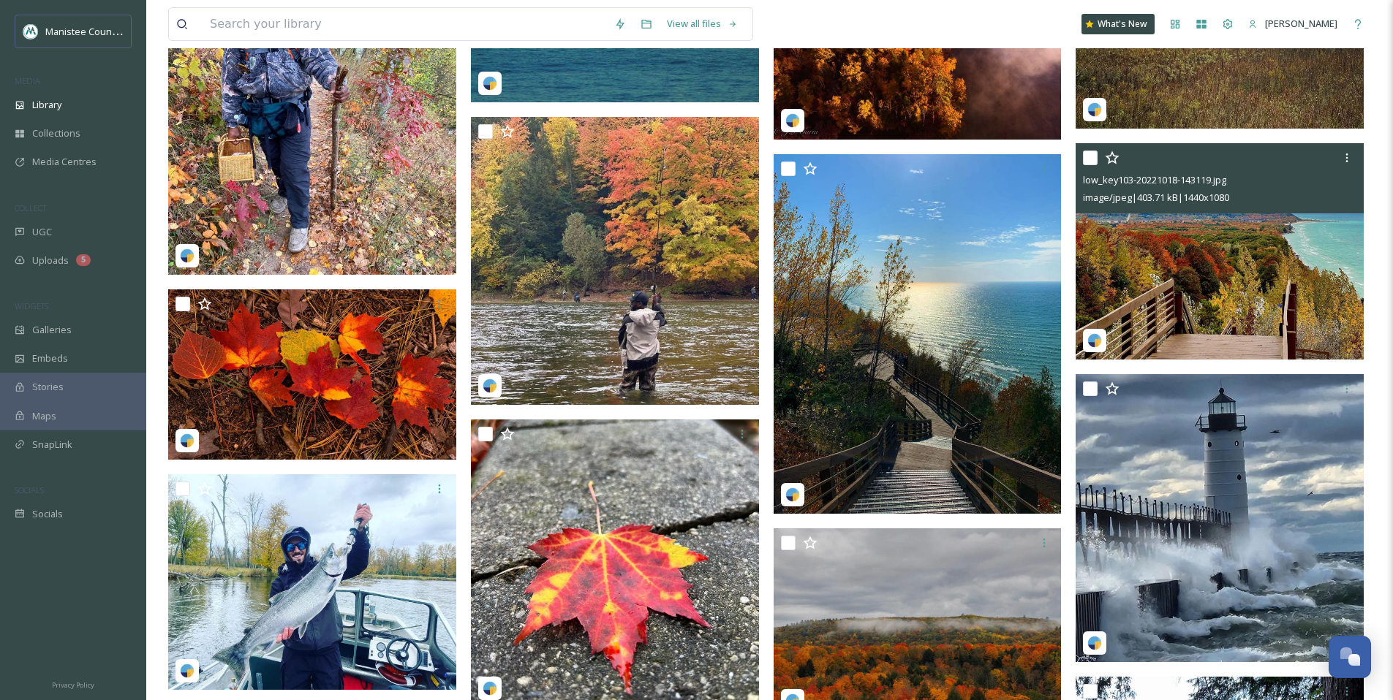
scroll to position [61678, 0]
click at [1170, 250] on img at bounding box center [1219, 251] width 288 height 216
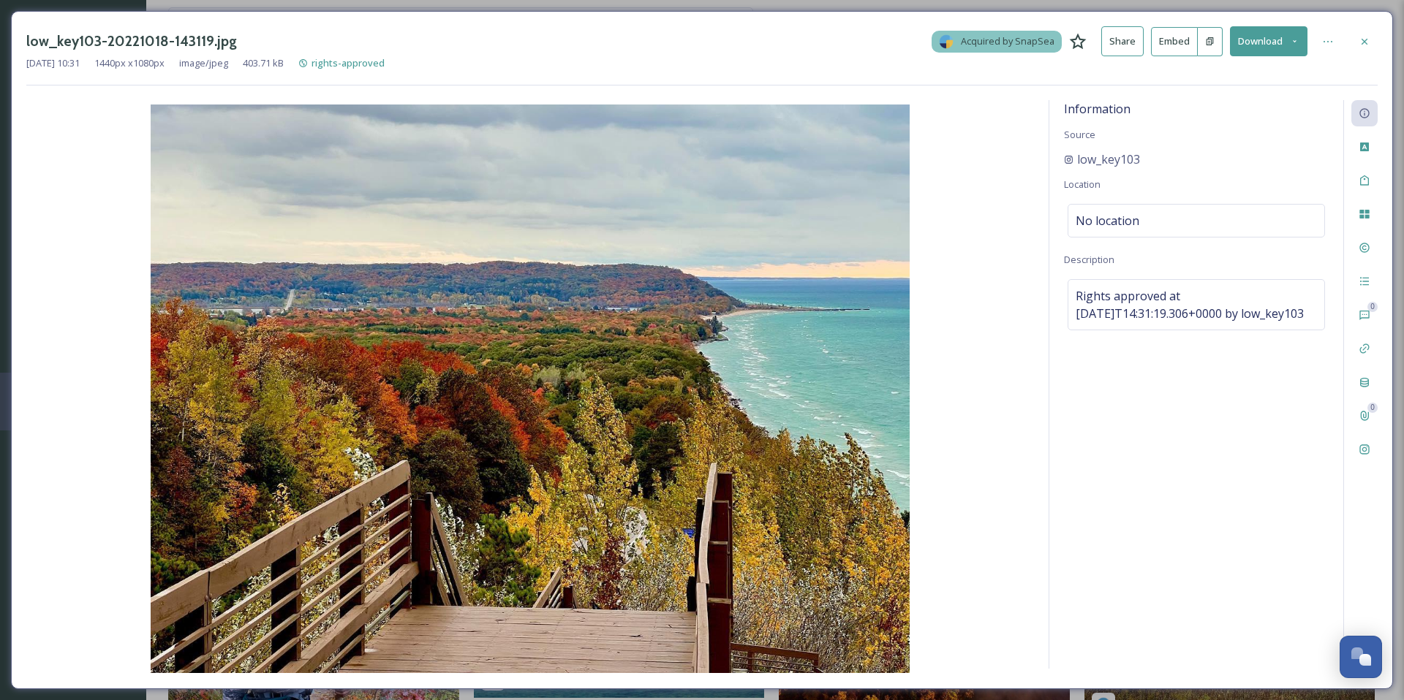
click at [1294, 37] on icon at bounding box center [1295, 42] width 10 height 10
click at [1238, 80] on span "Download Original (1440 x 1080)" at bounding box center [1230, 75] width 138 height 14
drag, startPoint x: 1167, startPoint y: 157, endPoint x: 1050, endPoint y: 154, distance: 117.0
click at [1050, 154] on div "Information Source low_key103 Location No location Description Rights approved …" at bounding box center [1196, 384] width 294 height 569
copy span "low_key103"
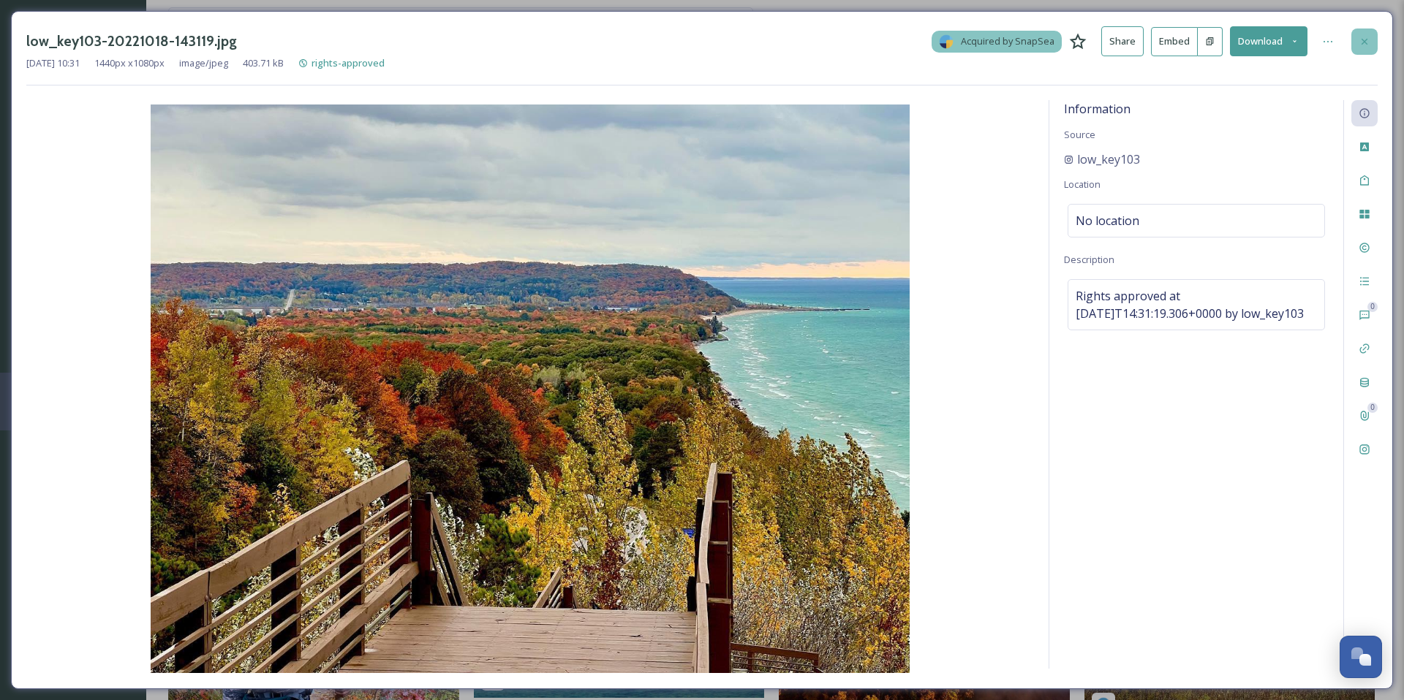
click at [1367, 41] on icon at bounding box center [1364, 42] width 12 height 12
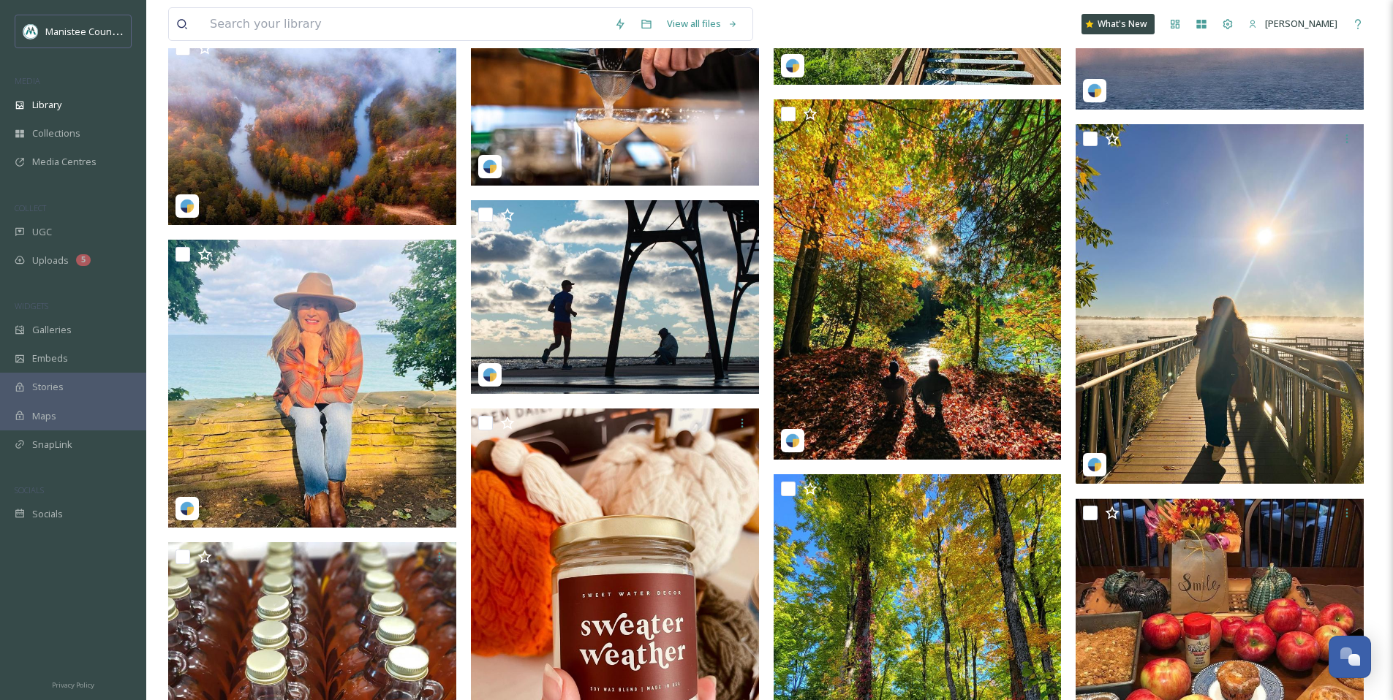
scroll to position [65327, 0]
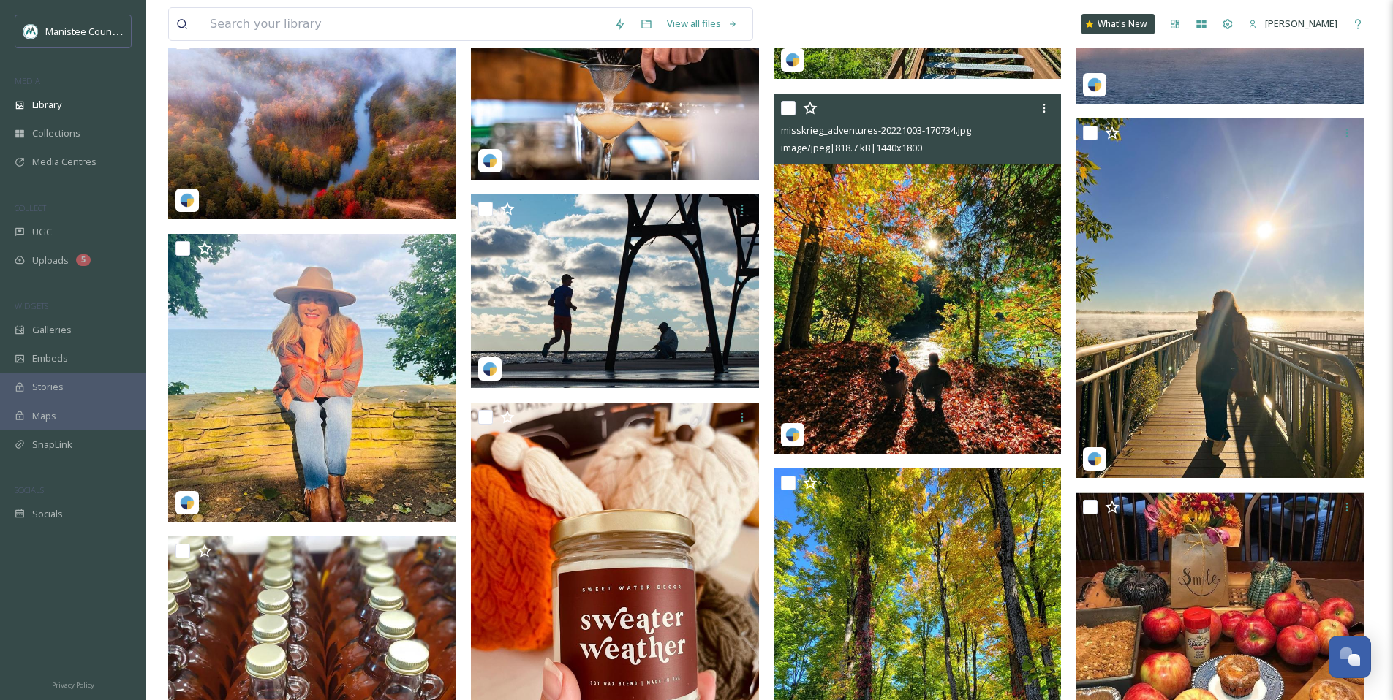
click at [958, 277] on img at bounding box center [917, 274] width 288 height 360
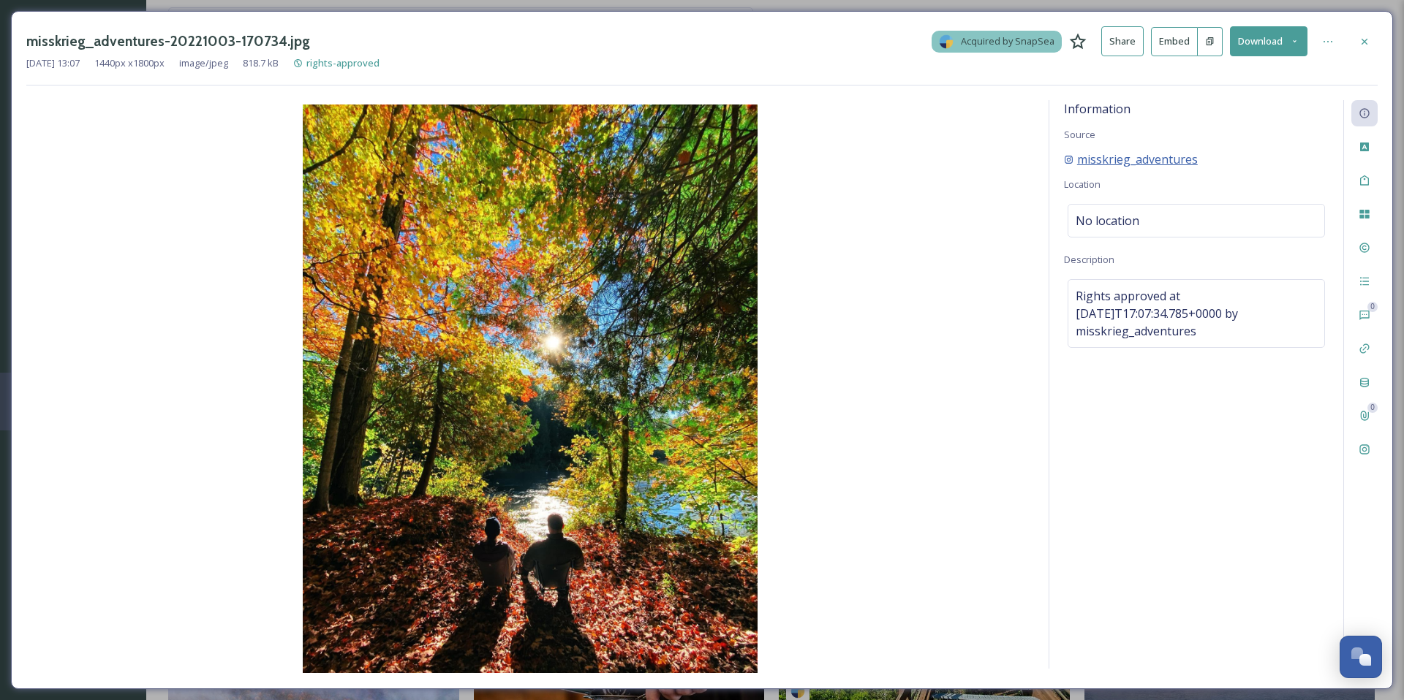
click at [1106, 159] on span "misskrieg_adventures" at bounding box center [1137, 160] width 121 height 18
click at [1155, 158] on span "misskrieg_adventures" at bounding box center [1137, 160] width 121 height 18
click at [602, 392] on img at bounding box center [529, 389] width 1007 height 569
click at [1363, 40] on icon at bounding box center [1364, 41] width 6 height 6
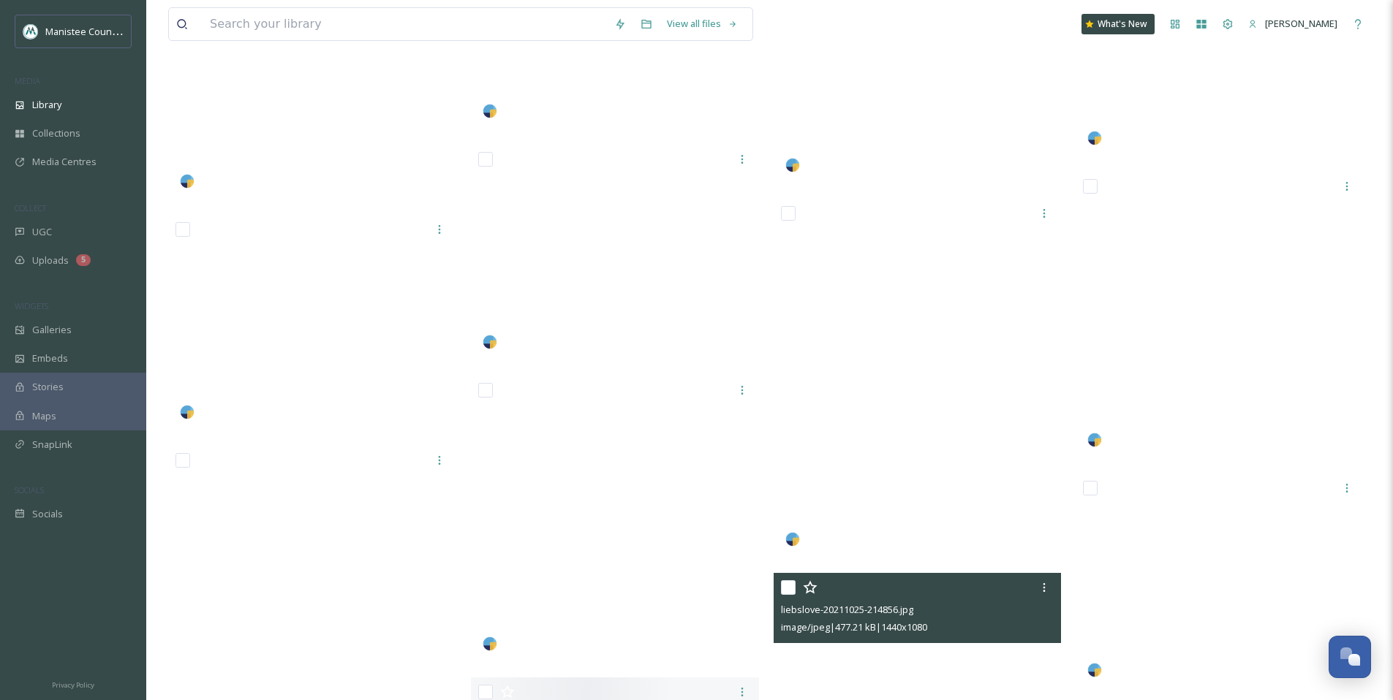
scroll to position [121923, 0]
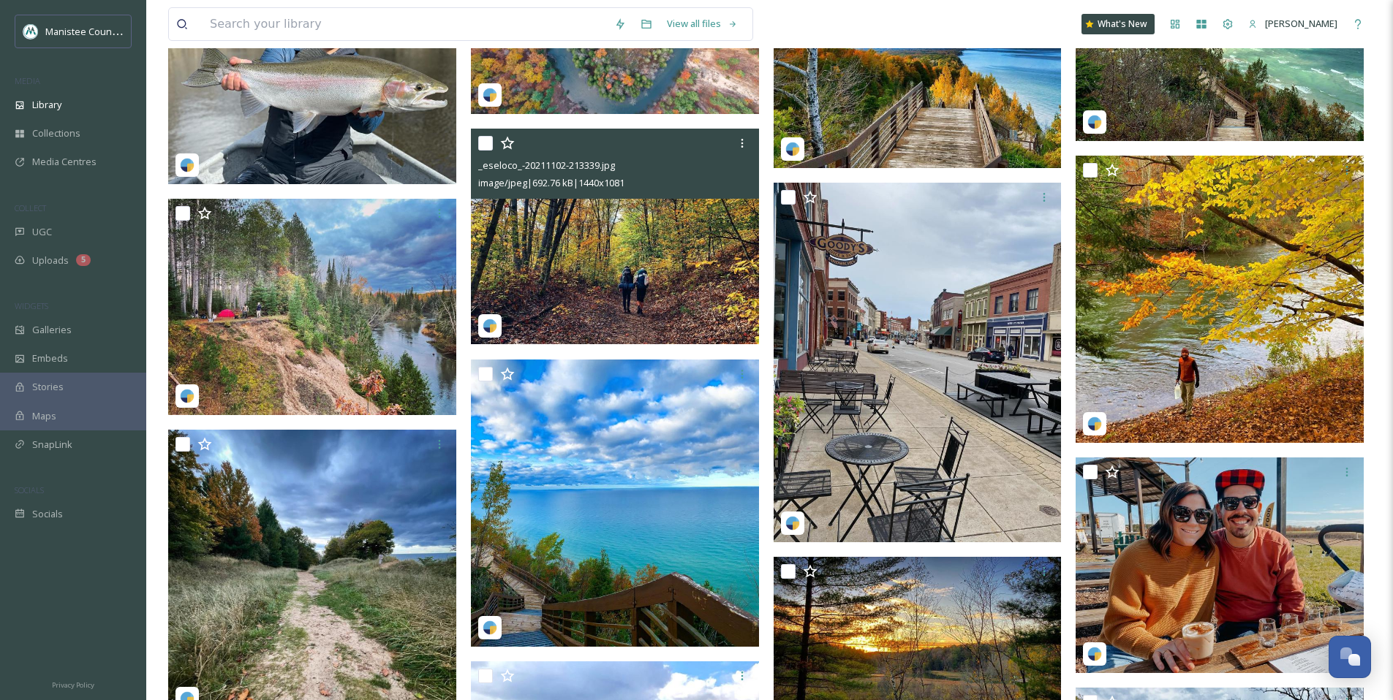
click at [614, 263] on img at bounding box center [615, 237] width 288 height 216
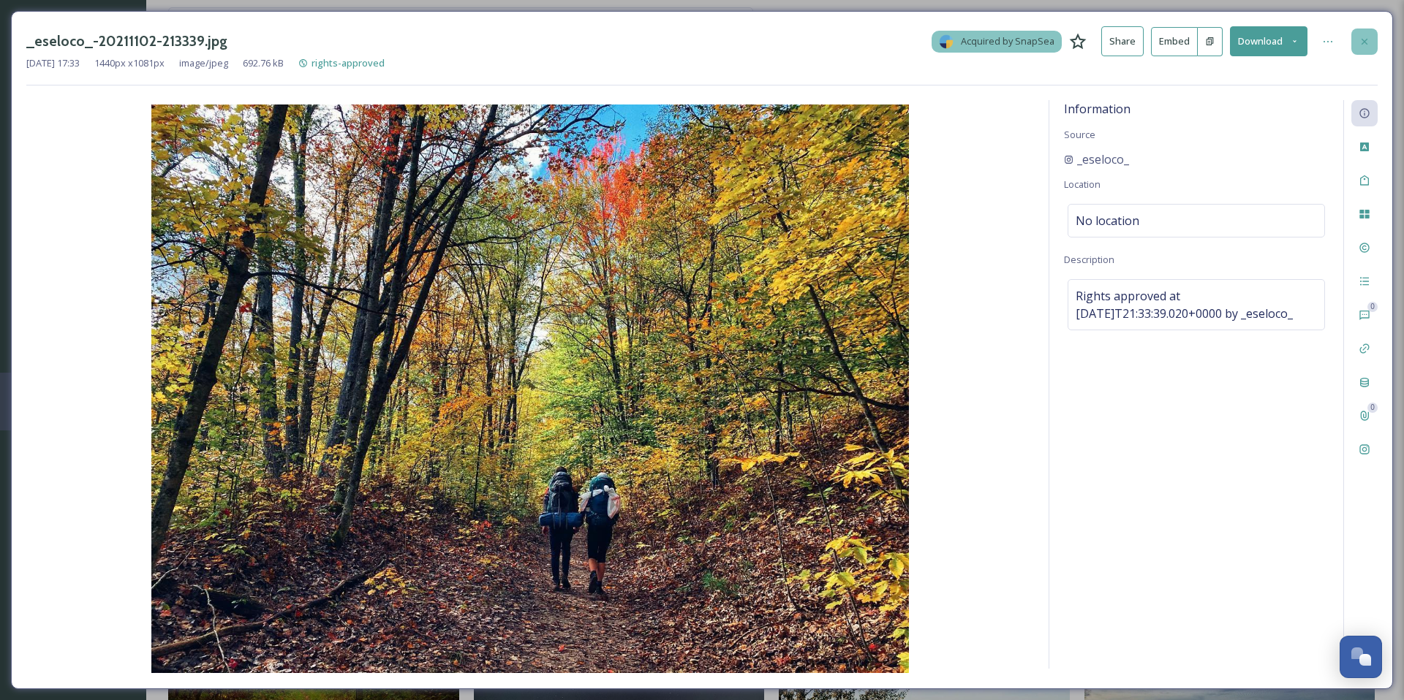
click at [1359, 39] on icon at bounding box center [1364, 42] width 12 height 12
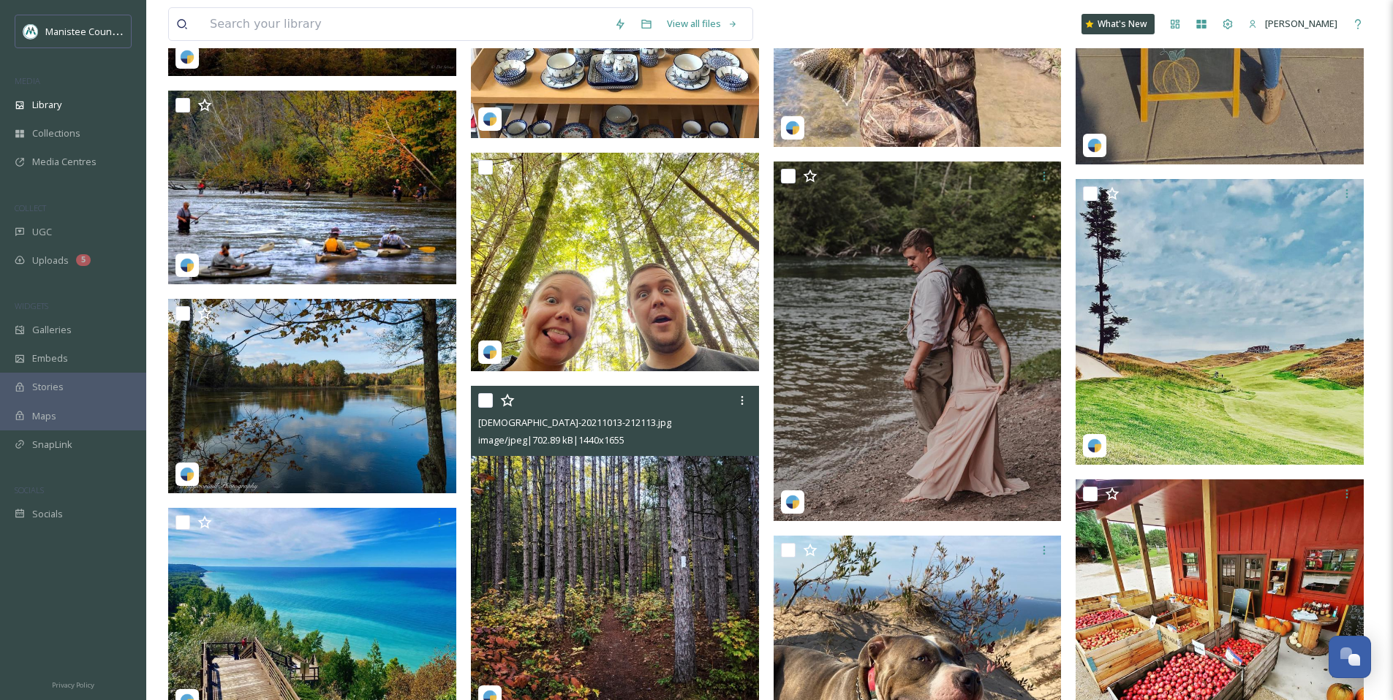
scroll to position [126737, 0]
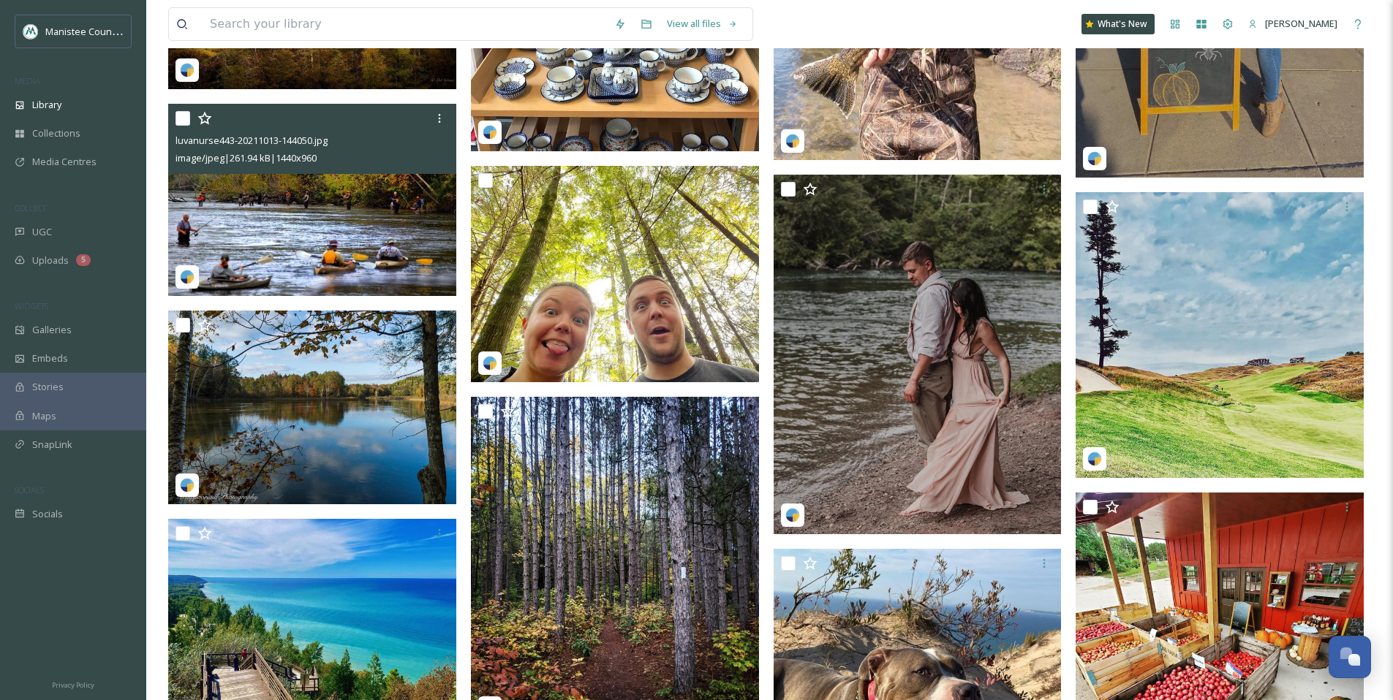
click at [276, 216] on img at bounding box center [312, 200] width 288 height 192
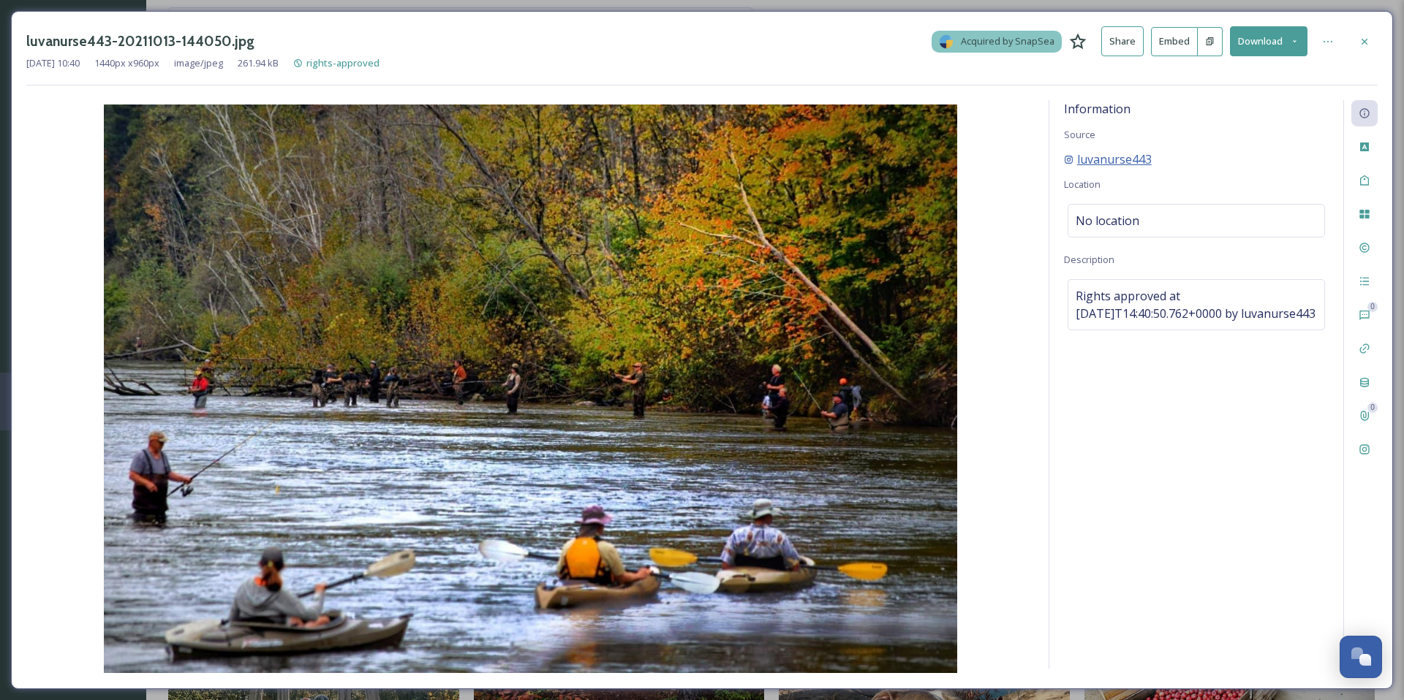
click at [1135, 161] on span "luvanurse443" at bounding box center [1114, 160] width 75 height 18
click at [1366, 40] on icon at bounding box center [1364, 42] width 12 height 12
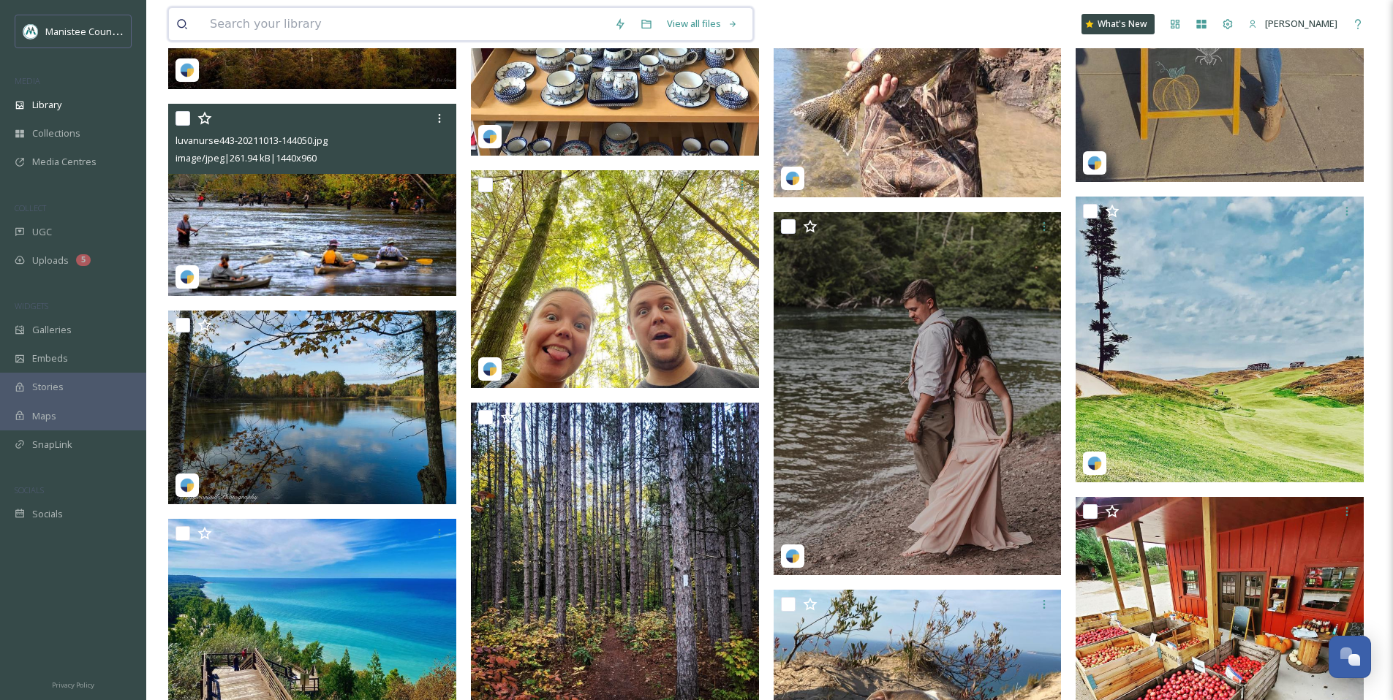
click at [306, 26] on input at bounding box center [405, 24] width 404 height 32
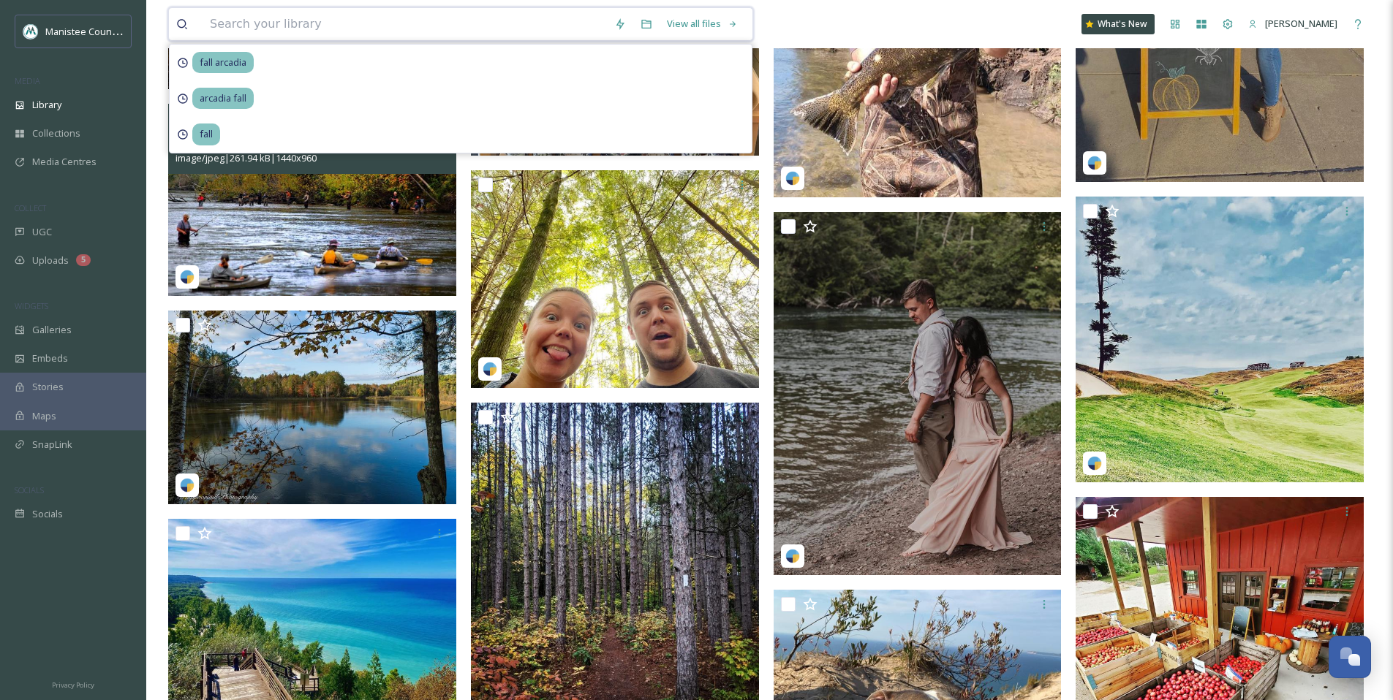
paste input "@jimprisching"
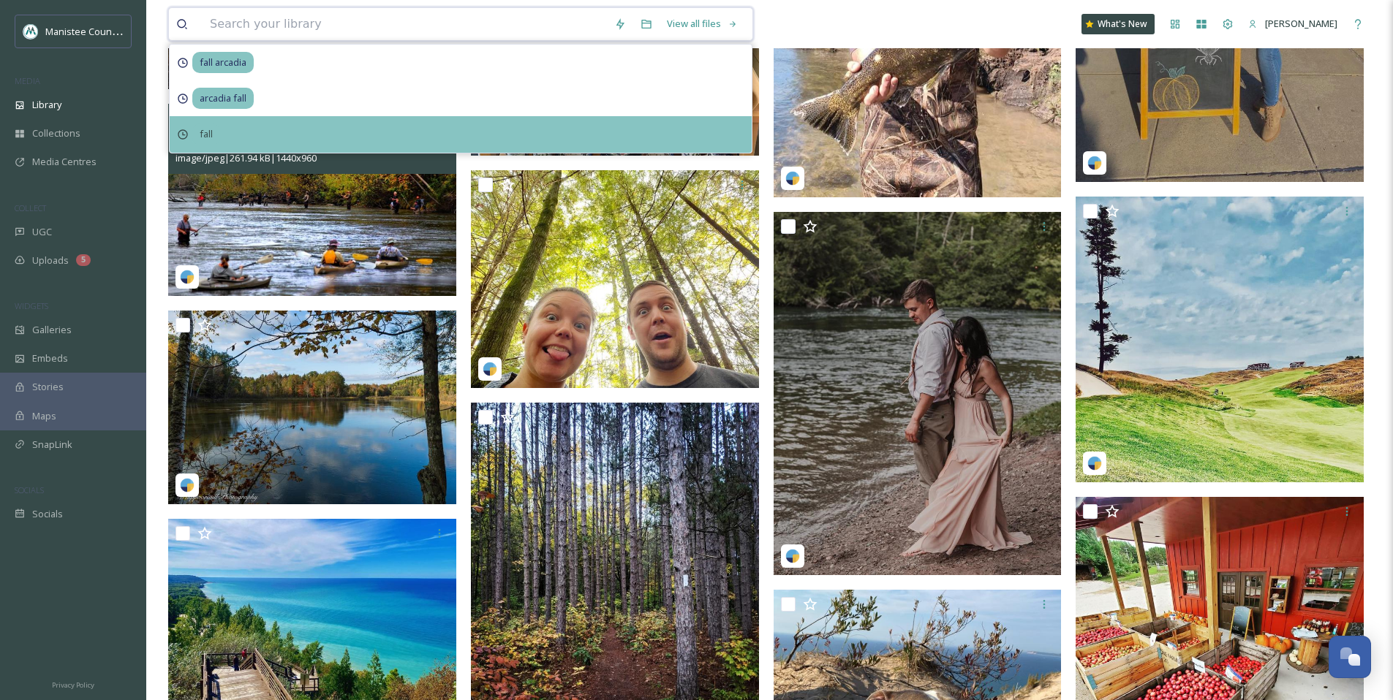
type input "@jimprisching"
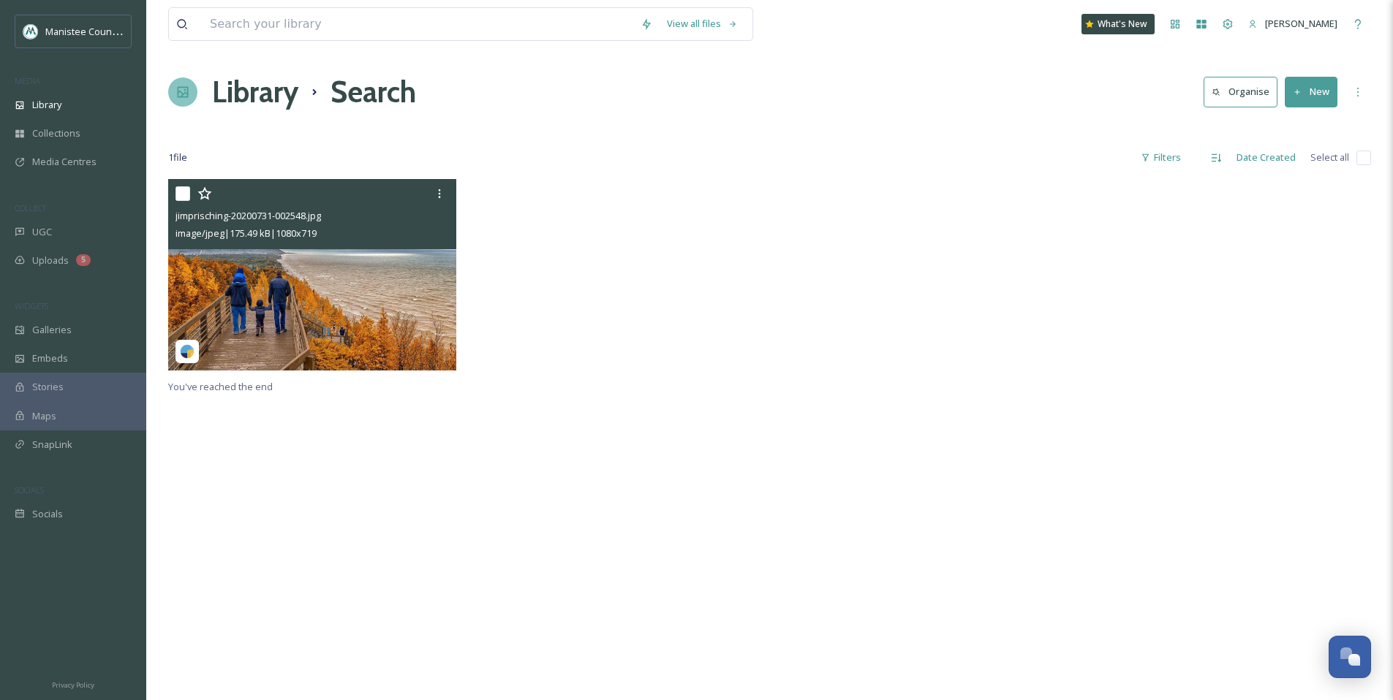
click at [268, 260] on img at bounding box center [312, 275] width 288 height 192
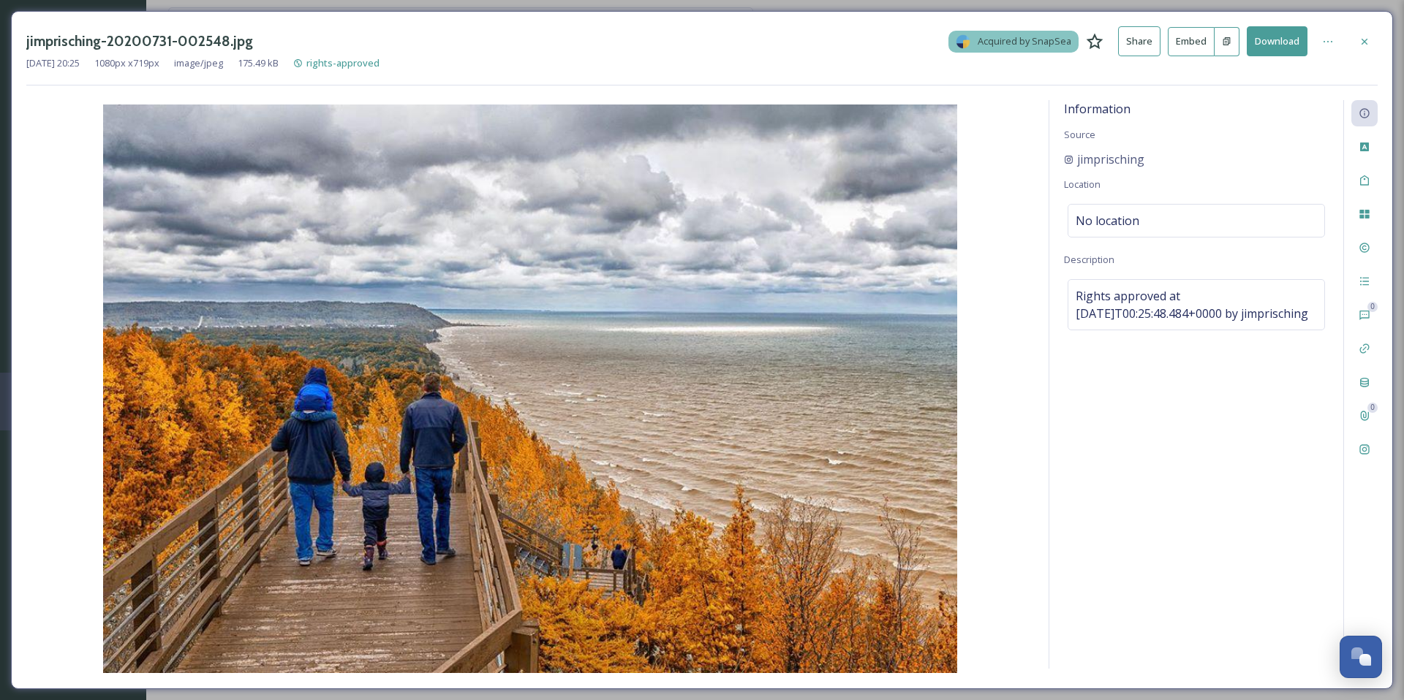
click at [464, 224] on img at bounding box center [529, 389] width 1007 height 569
drag, startPoint x: 1157, startPoint y: 162, endPoint x: 1079, endPoint y: 162, distance: 77.5
click at [1076, 162] on div "jimprisching" at bounding box center [1196, 160] width 265 height 18
copy span "jimprisching"
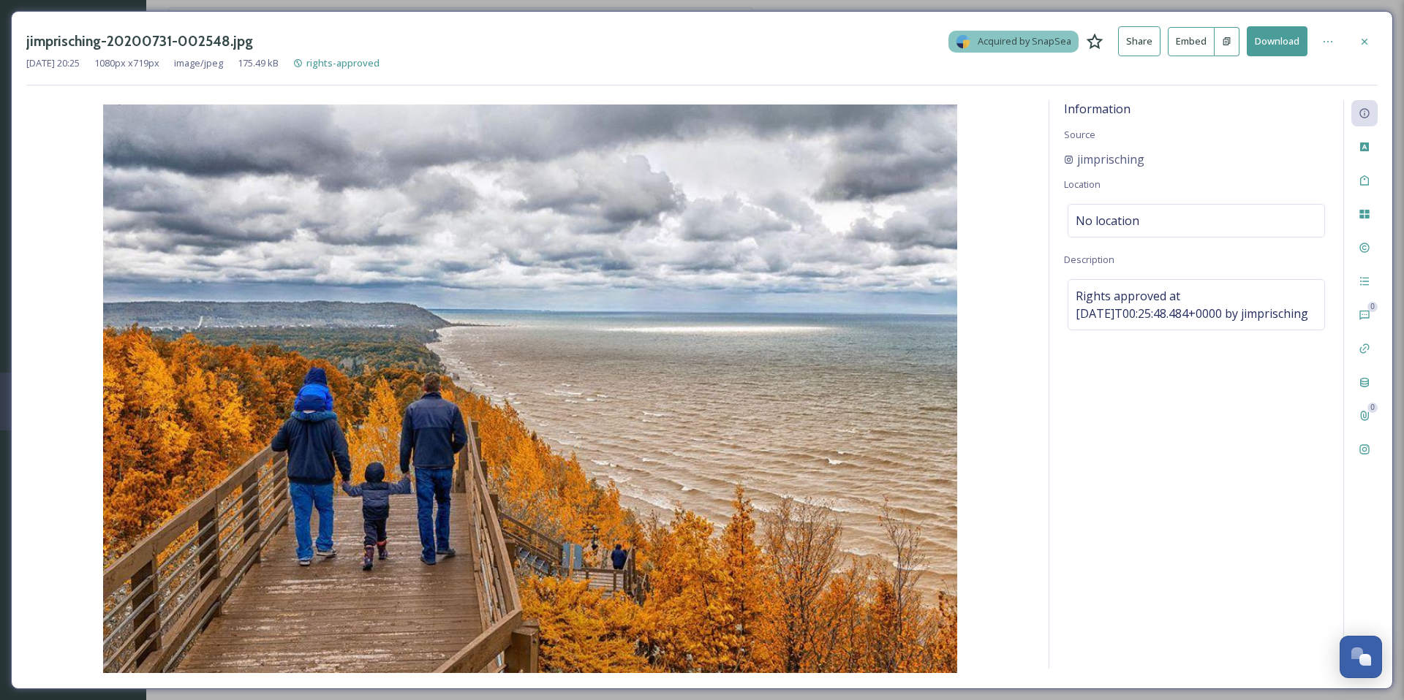
click at [1371, 39] on div at bounding box center [1364, 42] width 26 height 26
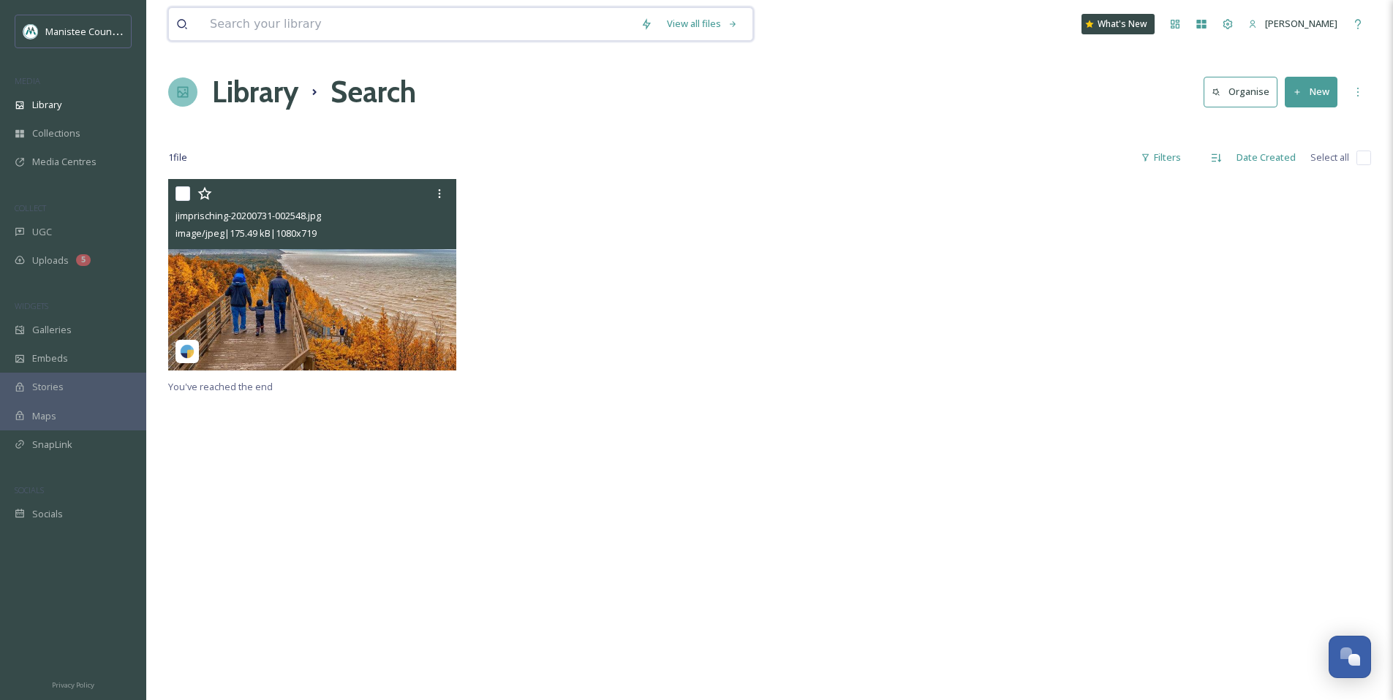
click at [244, 27] on input at bounding box center [418, 24] width 431 height 32
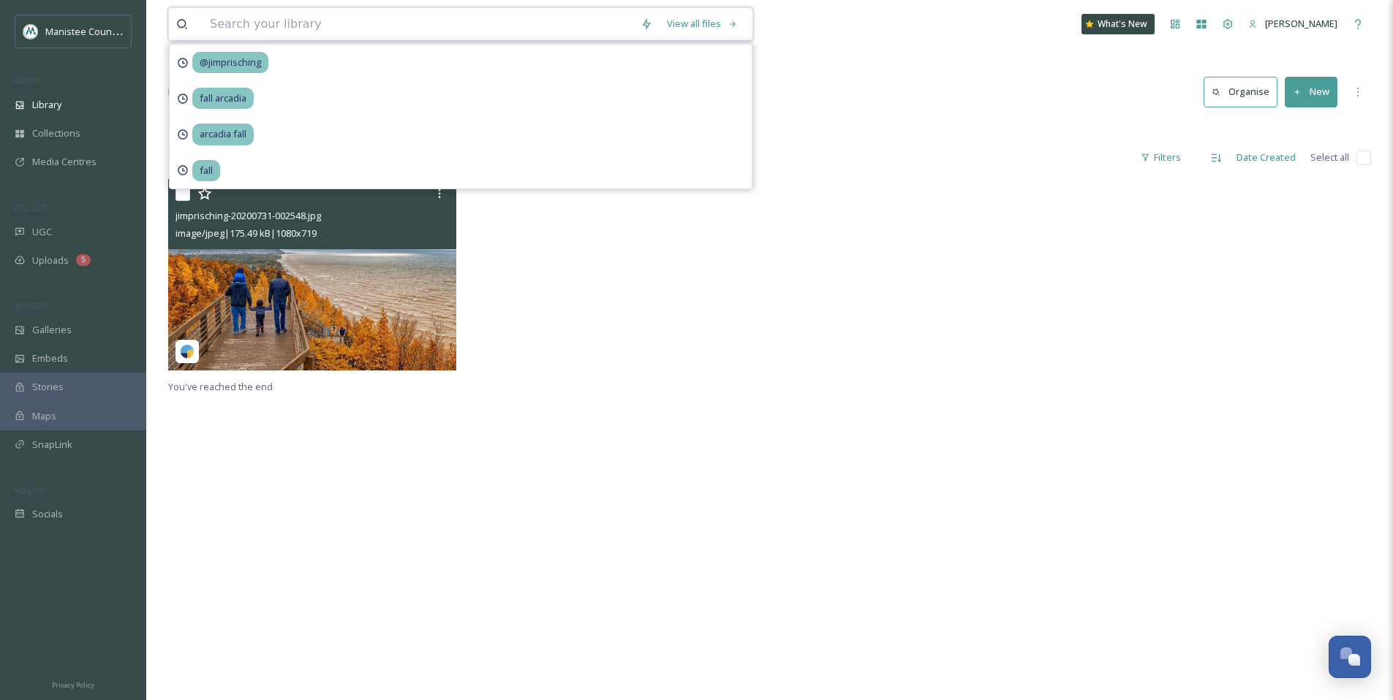
paste input "@nmi_dryfly"
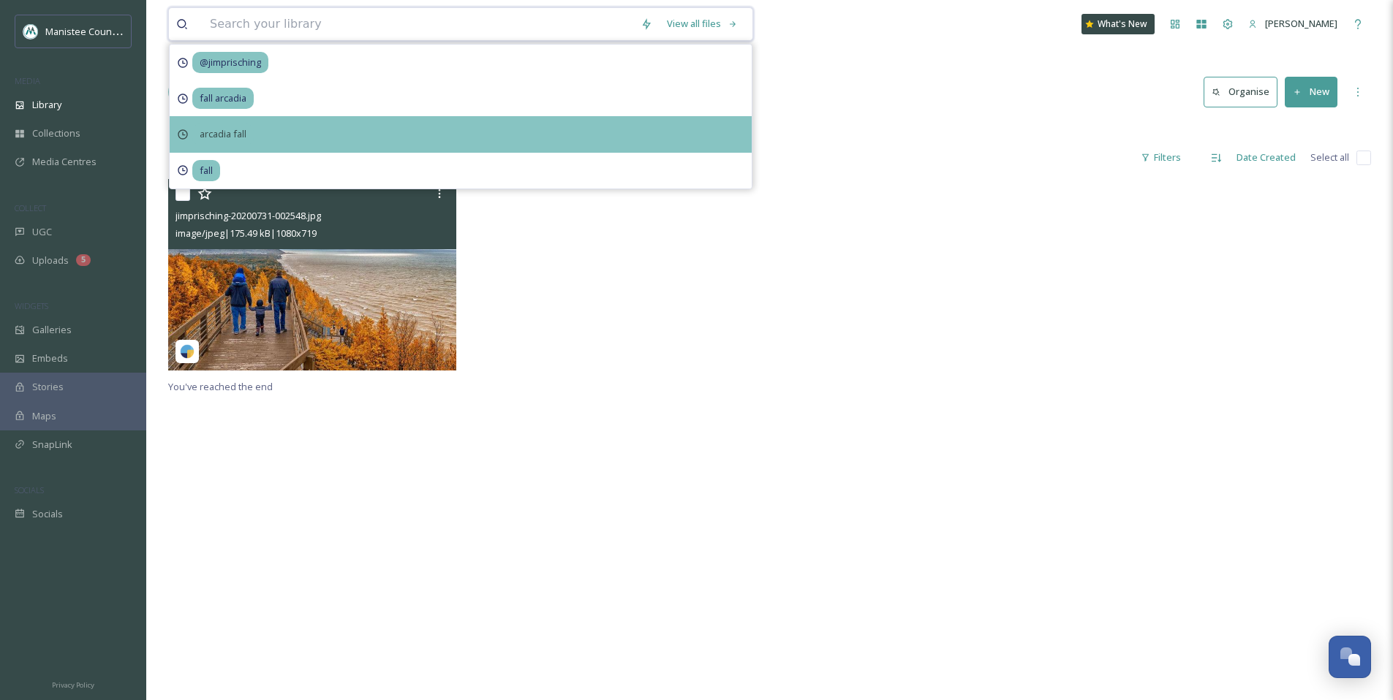
type input "@nmi_dryfly"
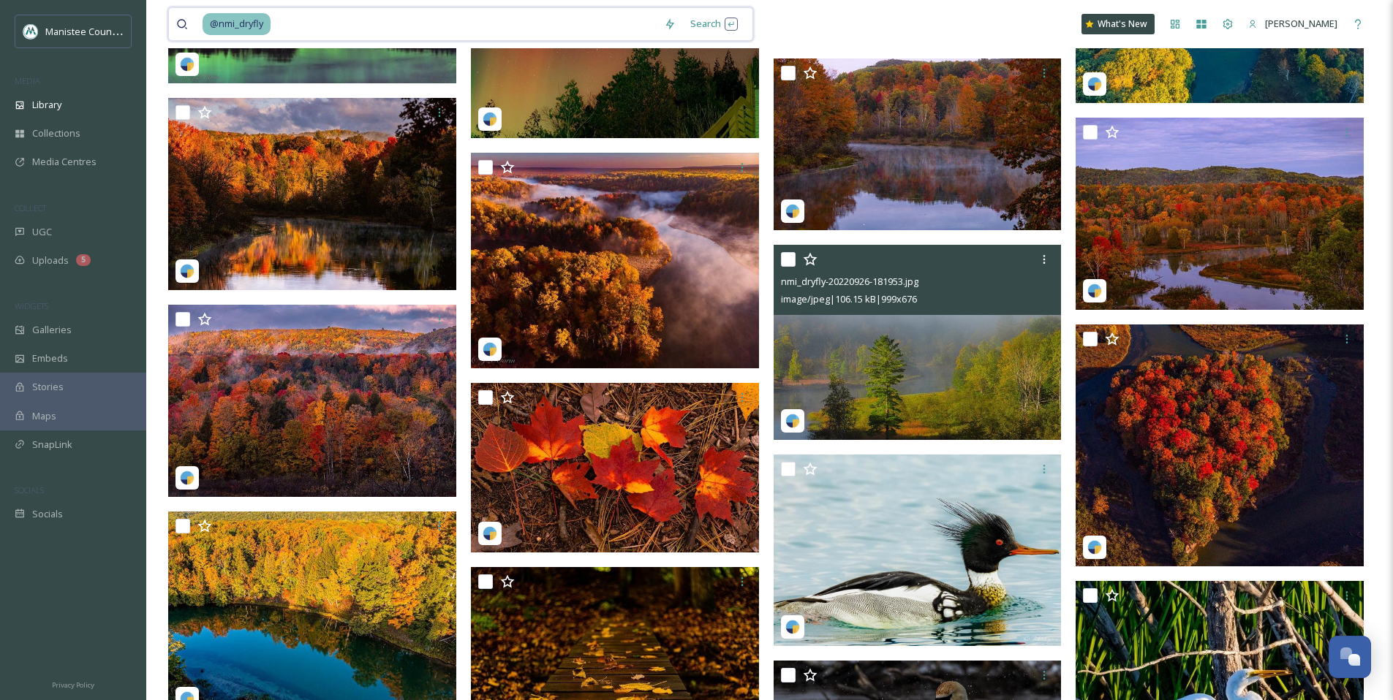
scroll to position [2960, 0]
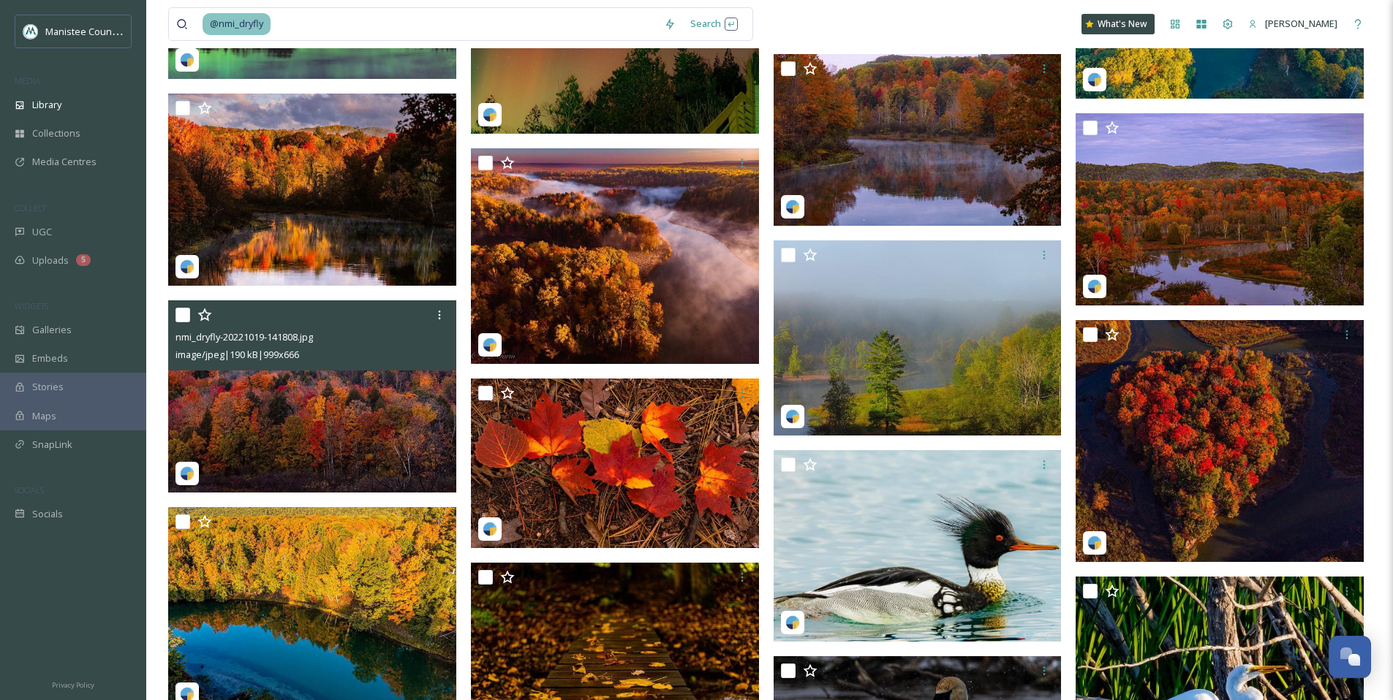
click at [295, 395] on img at bounding box center [312, 396] width 288 height 192
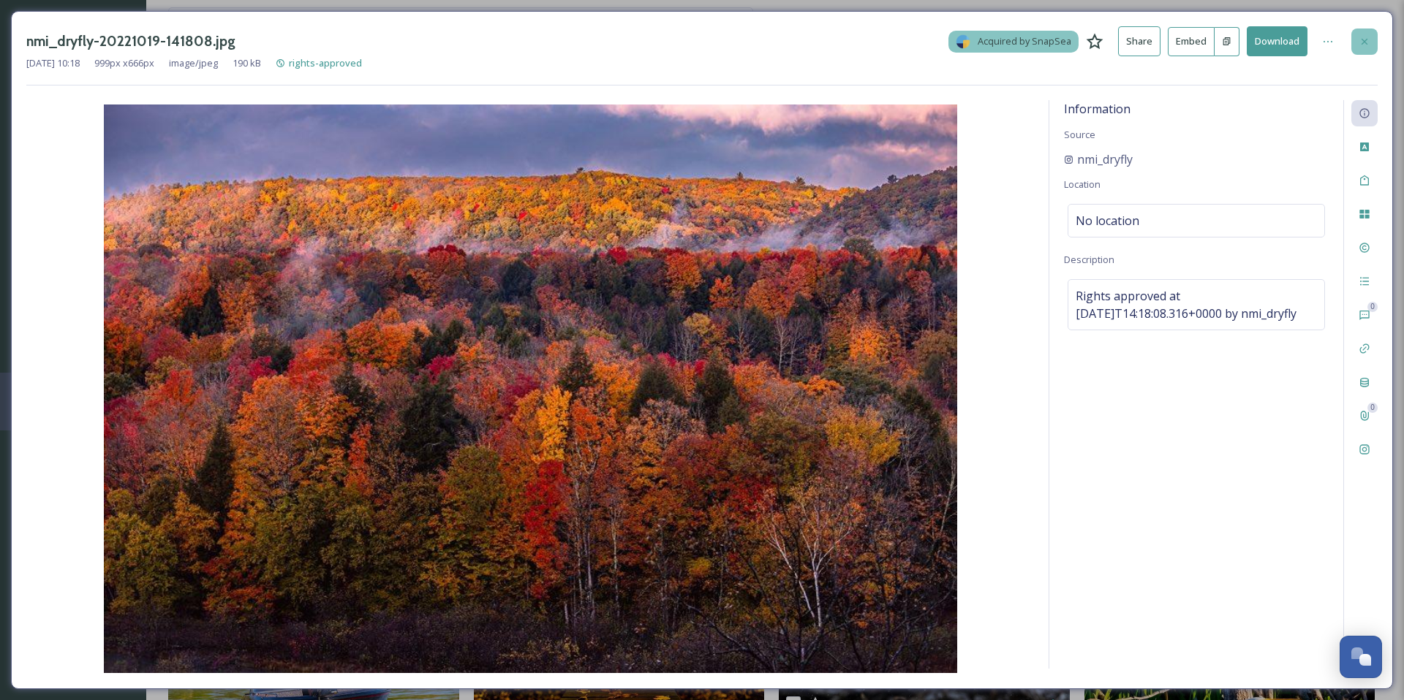
click at [1371, 33] on div at bounding box center [1364, 42] width 26 height 26
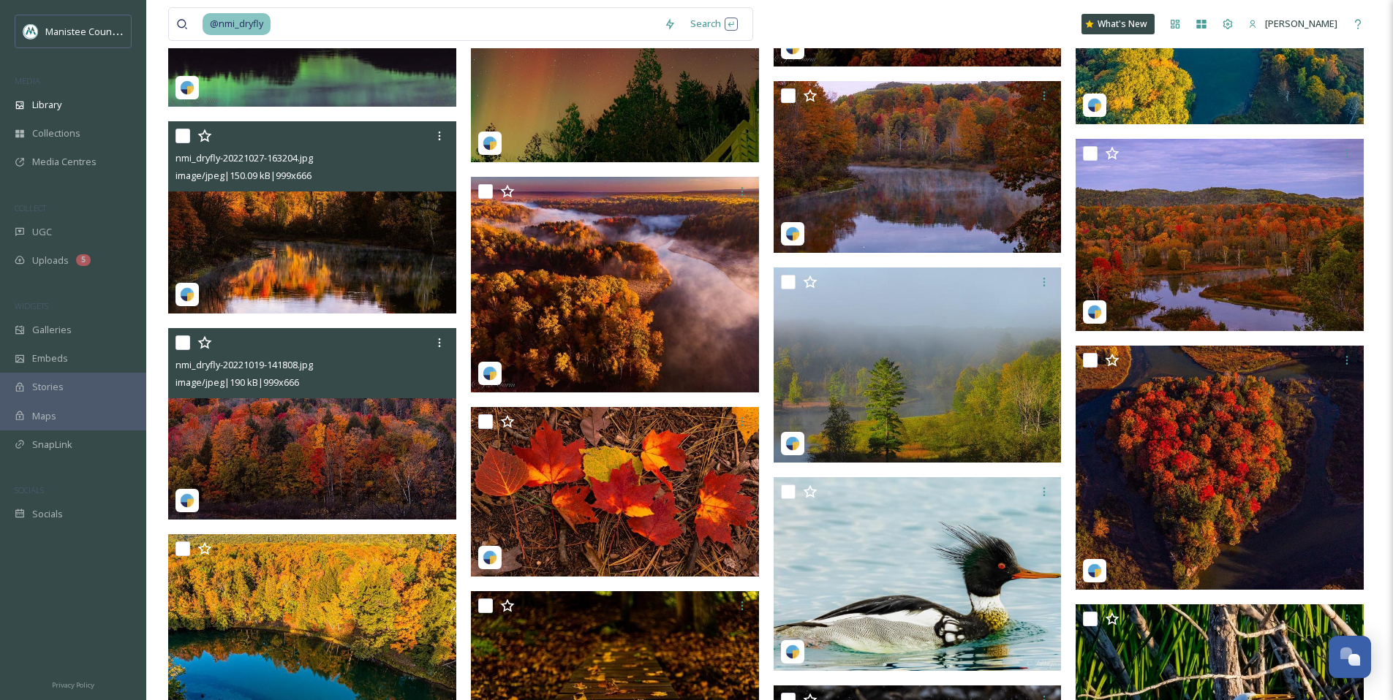
click at [325, 261] on img at bounding box center [312, 217] width 288 height 192
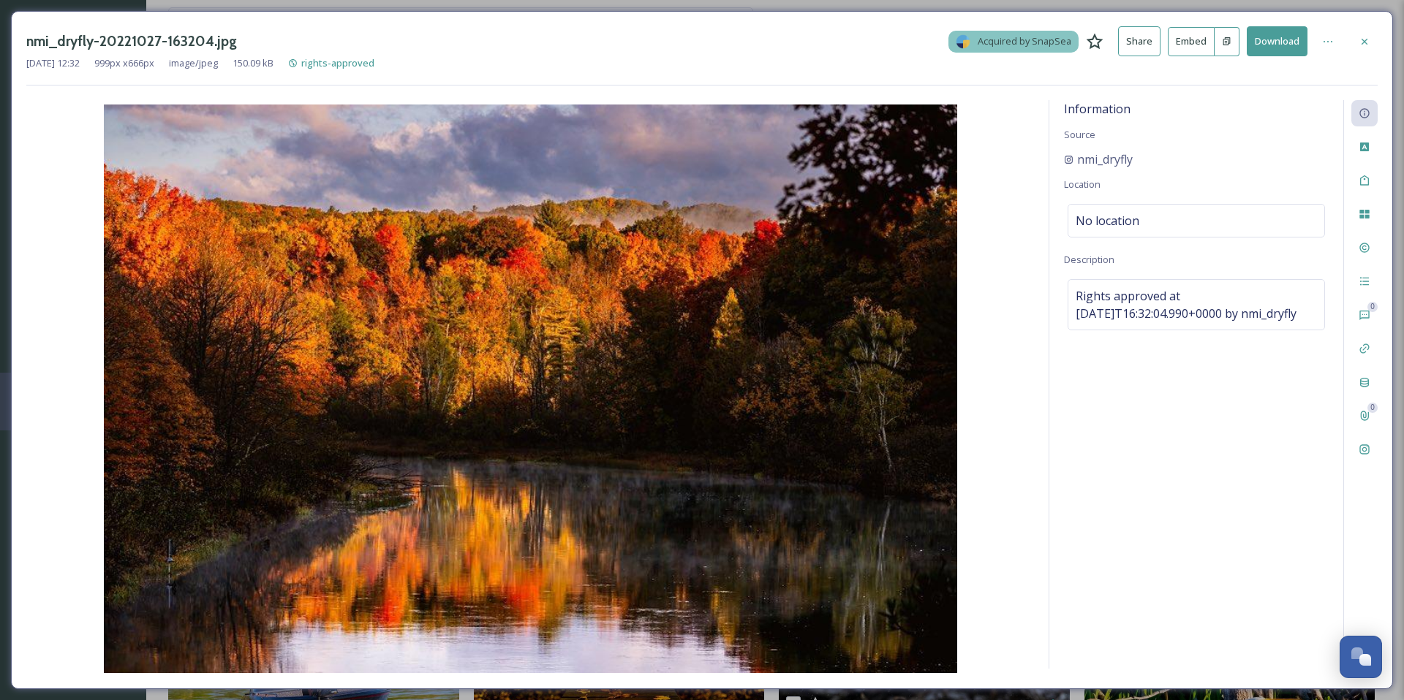
click at [1280, 44] on button "Download" at bounding box center [1276, 41] width 61 height 30
click at [1368, 37] on icon at bounding box center [1364, 42] width 12 height 12
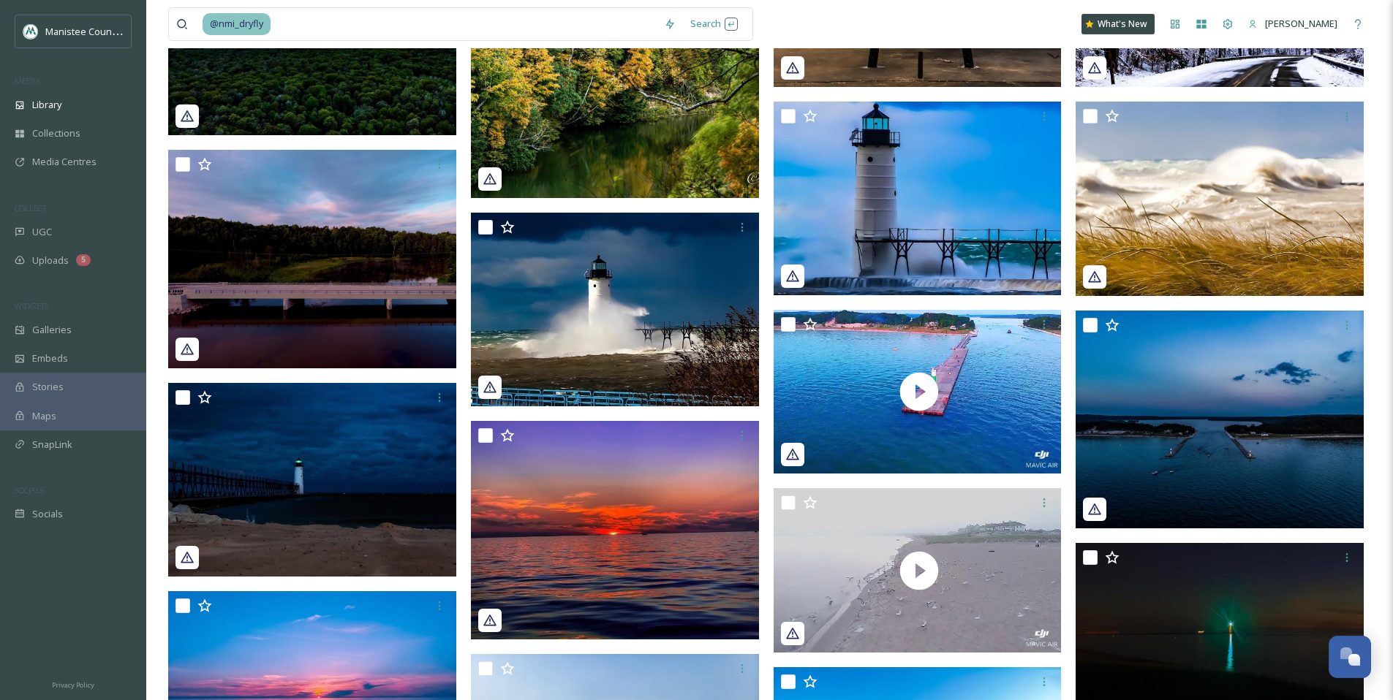
scroll to position [615, 0]
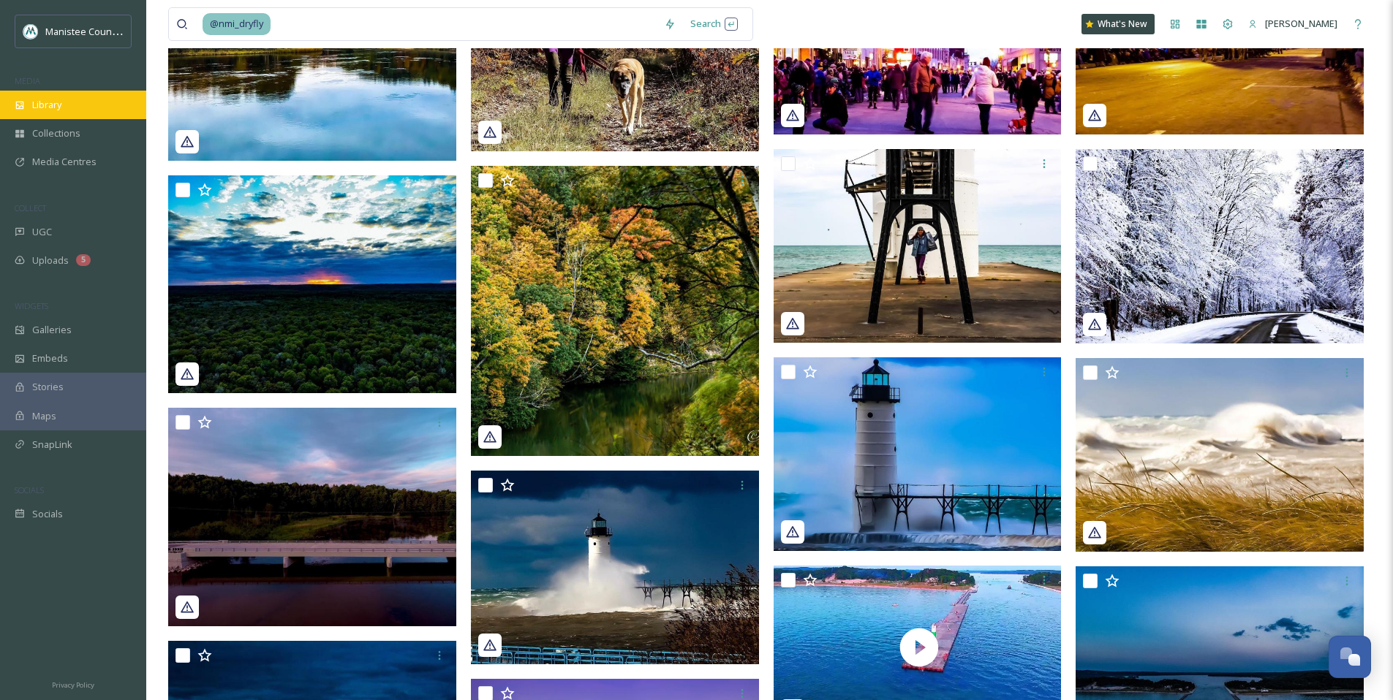
click at [64, 96] on div "Library" at bounding box center [73, 105] width 146 height 29
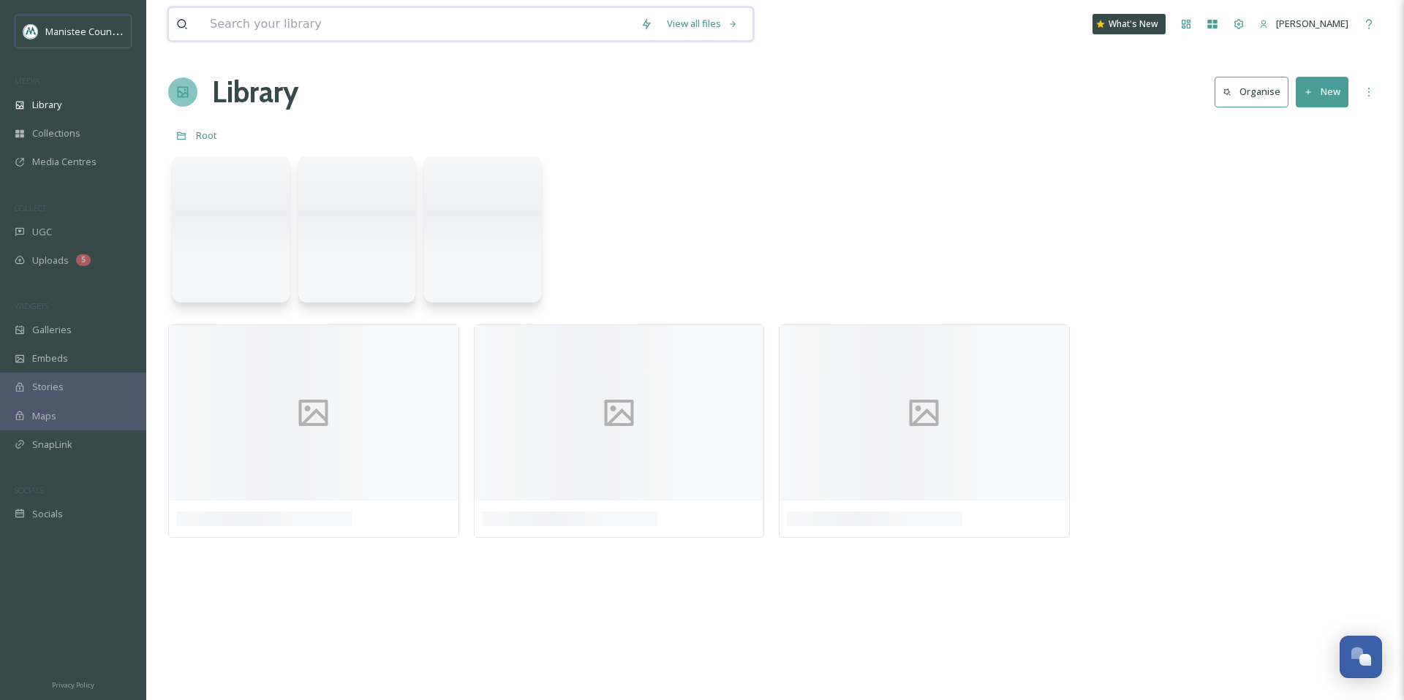
click at [312, 27] on input at bounding box center [418, 24] width 431 height 32
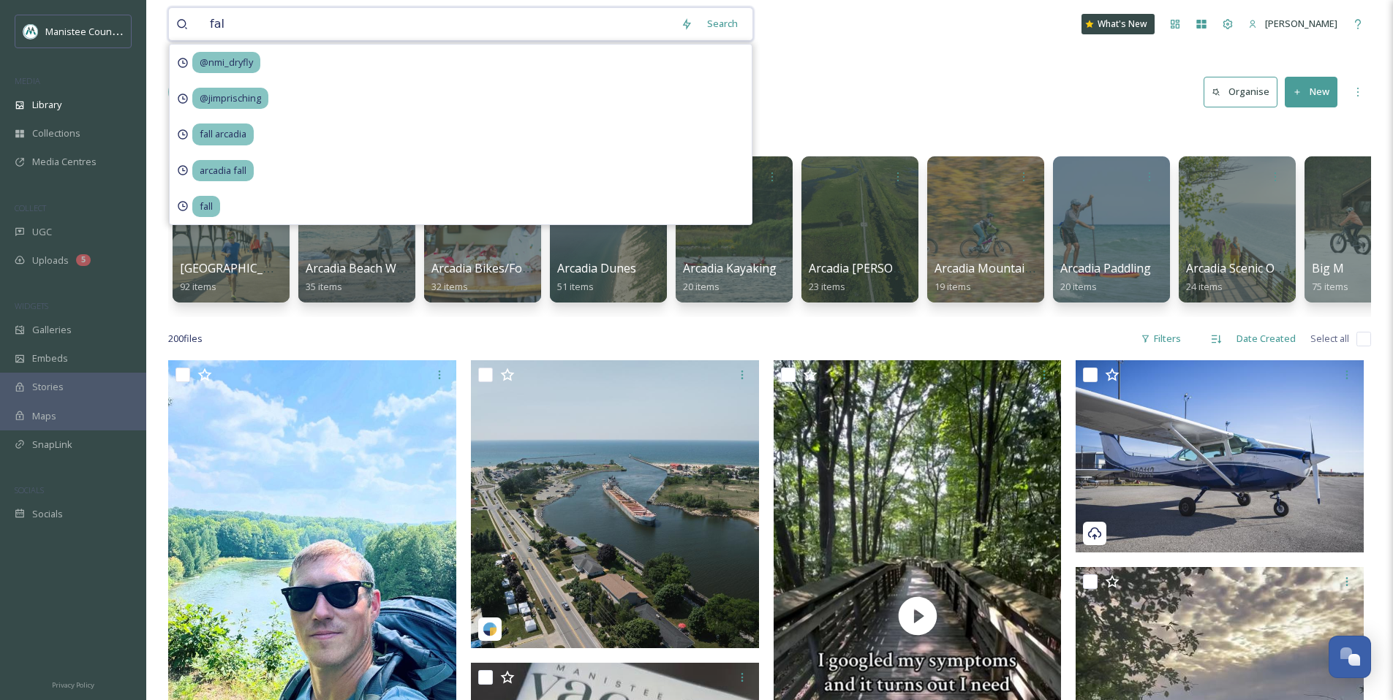
type input "fall"
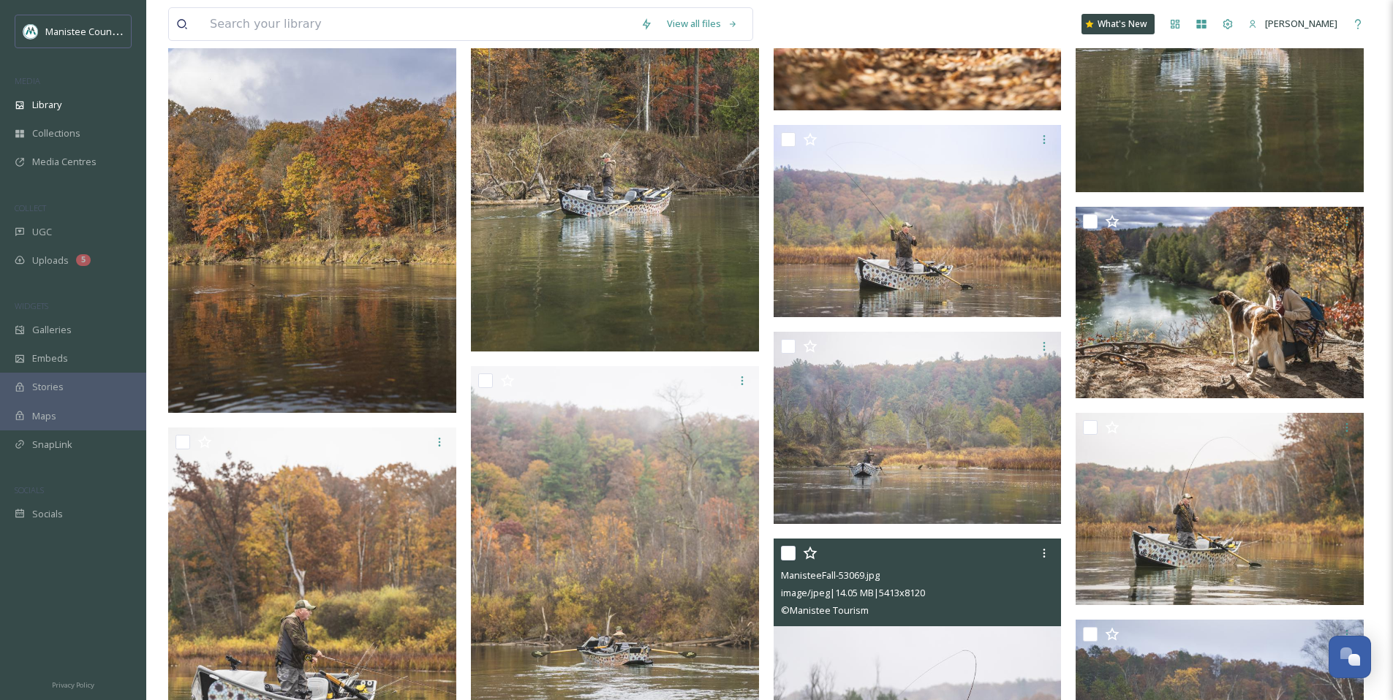
scroll to position [8022, 0]
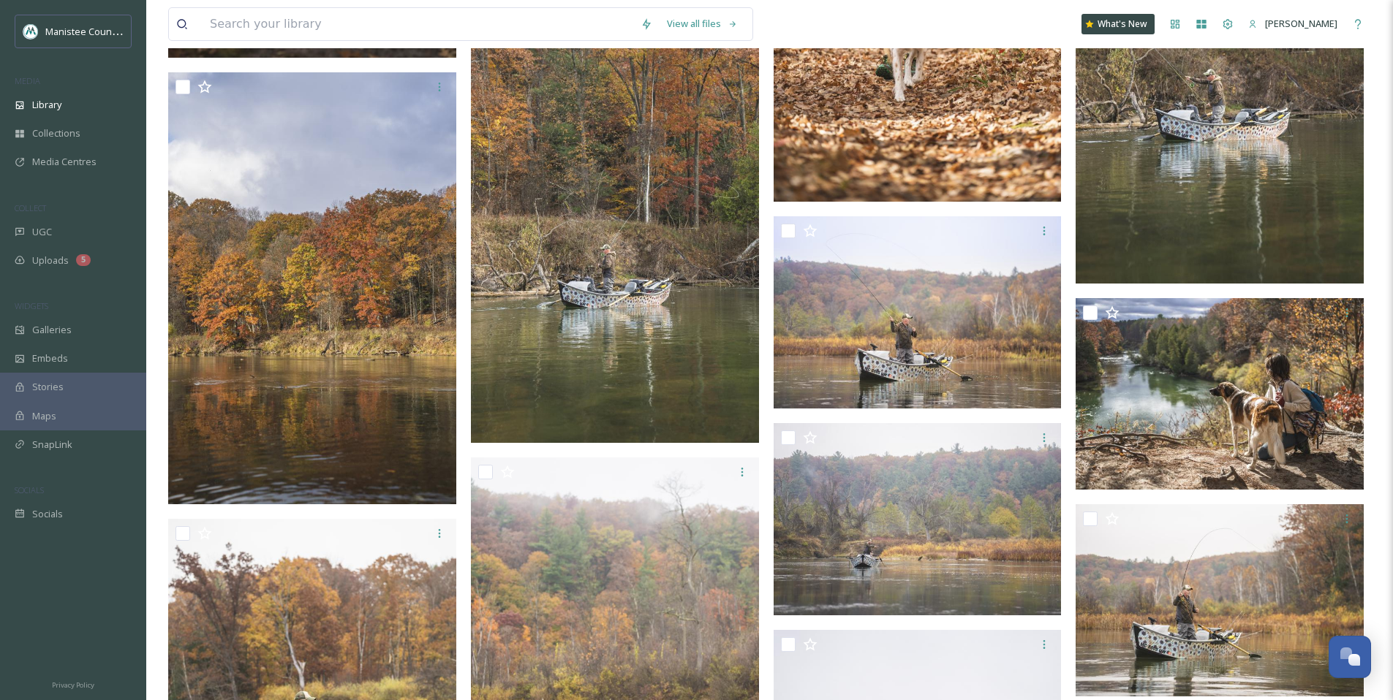
click at [856, 360] on img at bounding box center [917, 312] width 288 height 192
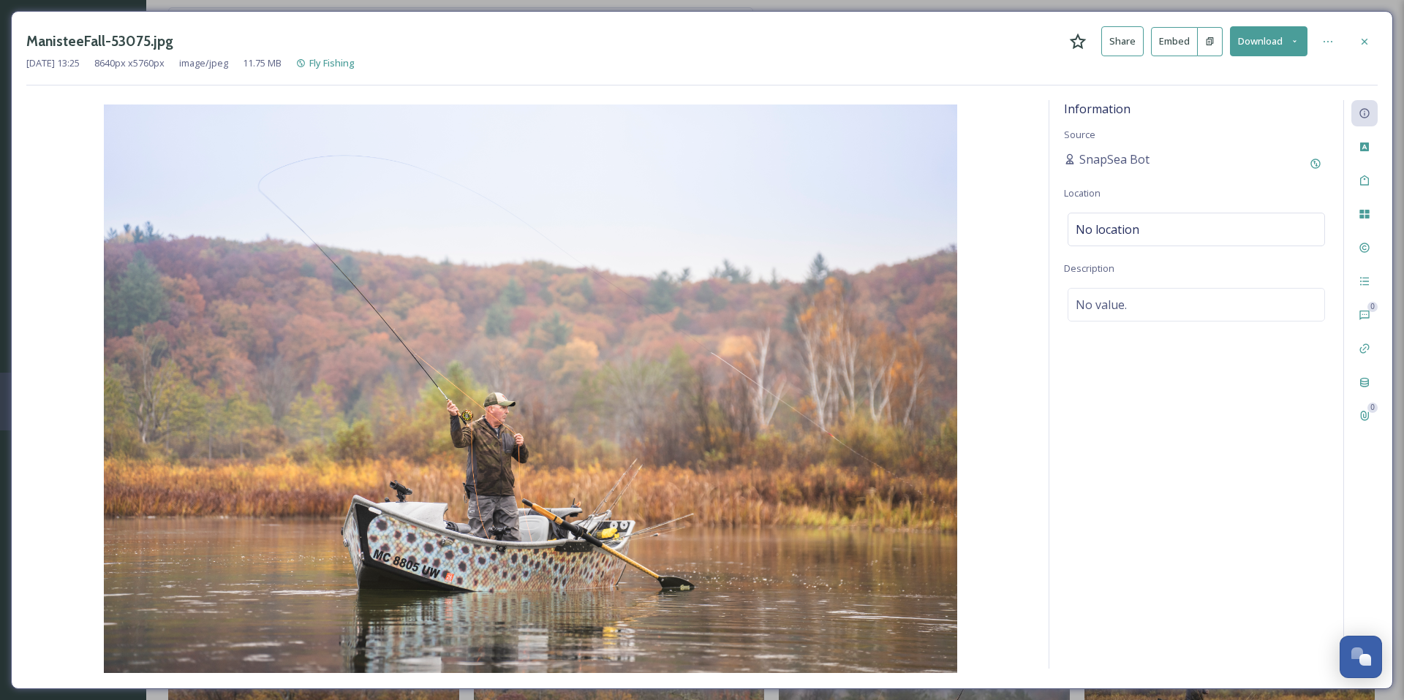
click at [1271, 34] on button "Download" at bounding box center [1268, 41] width 77 height 30
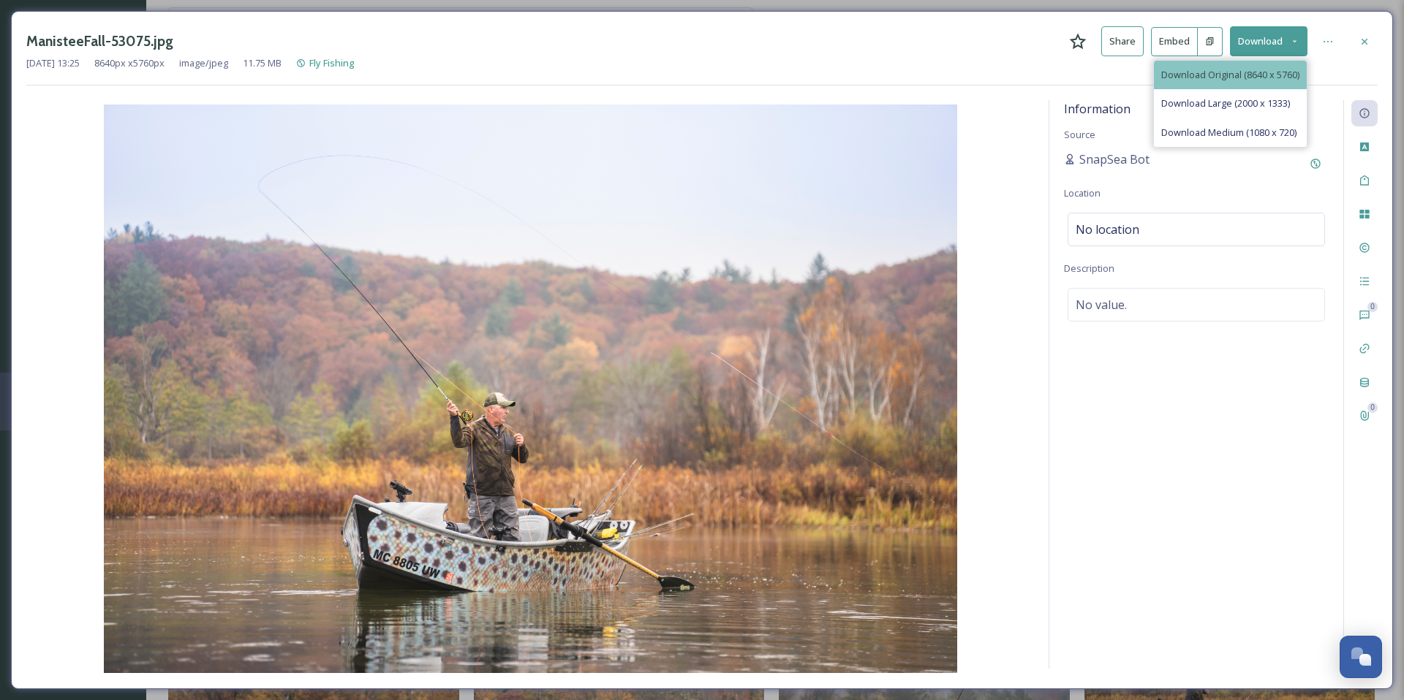
click at [1240, 75] on span "Download Original (8640 x 5760)" at bounding box center [1230, 75] width 138 height 14
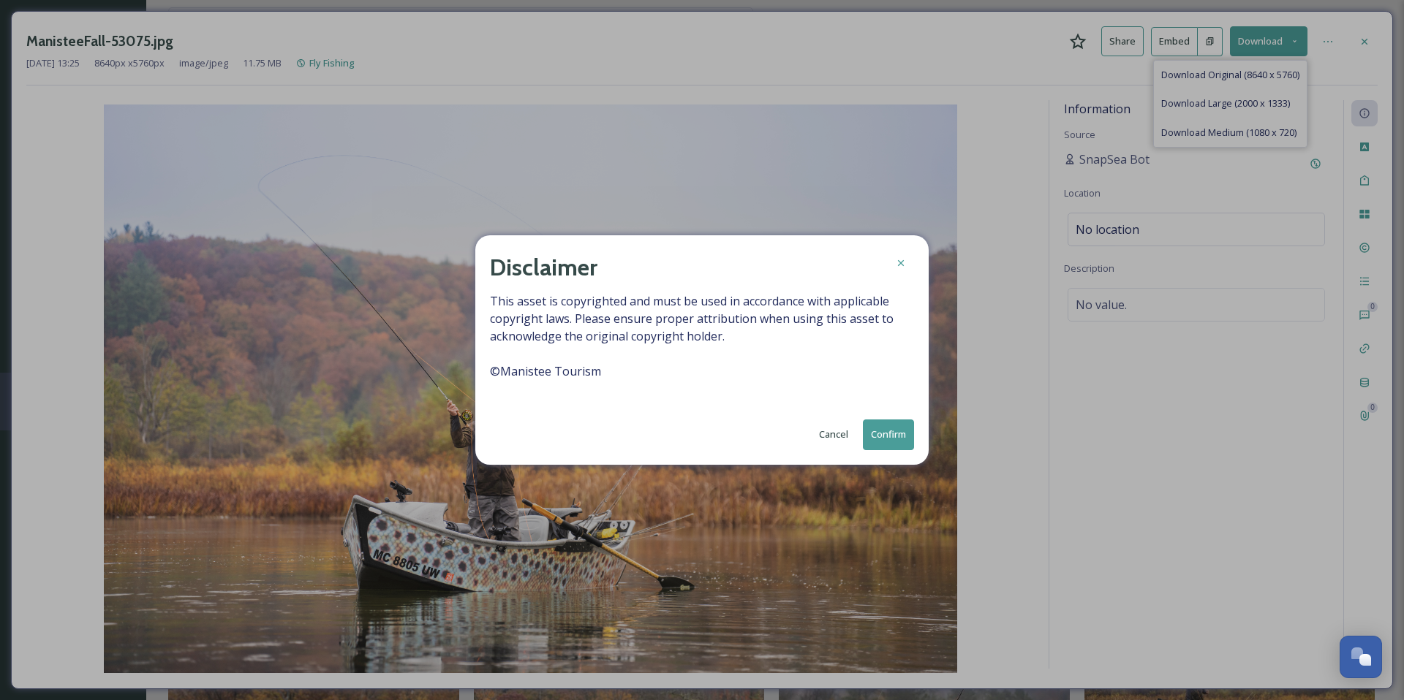
click at [877, 425] on button "Confirm" at bounding box center [888, 435] width 51 height 30
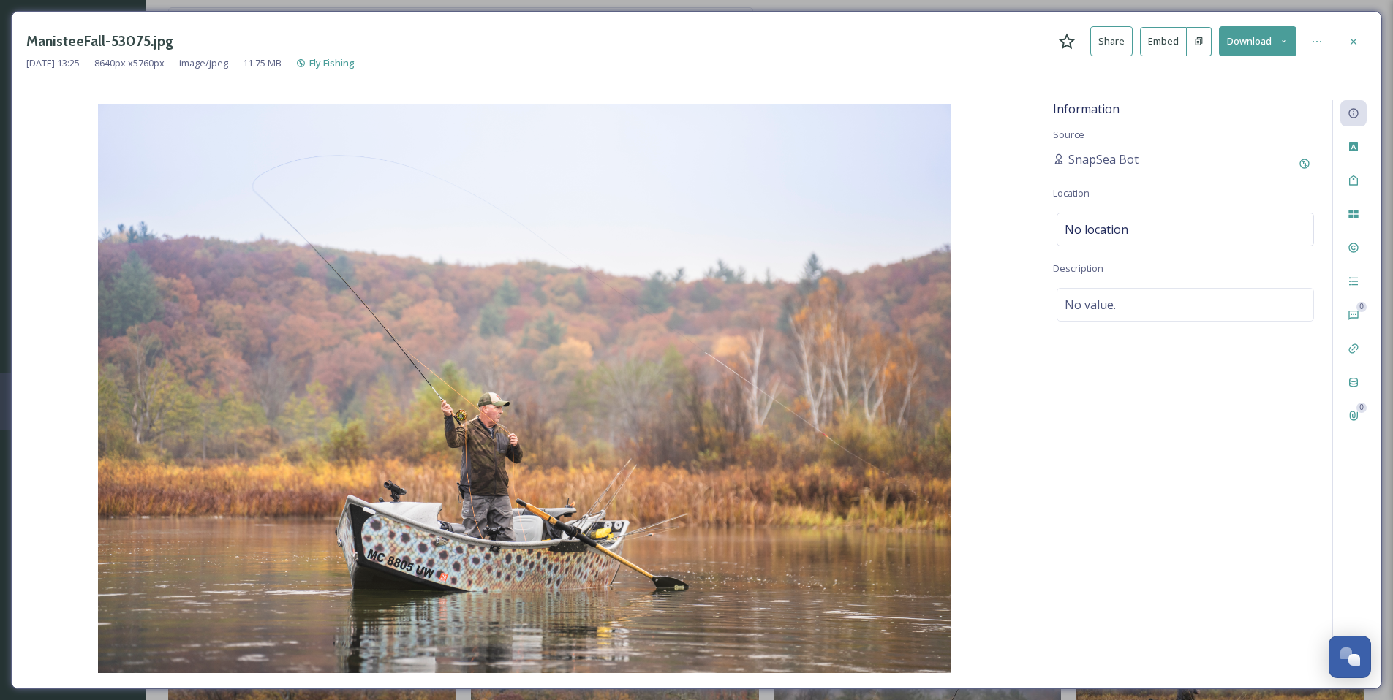
drag, startPoint x: 1355, startPoint y: 42, endPoint x: 1315, endPoint y: 45, distance: 40.4
click at [1355, 42] on icon at bounding box center [1353, 42] width 12 height 12
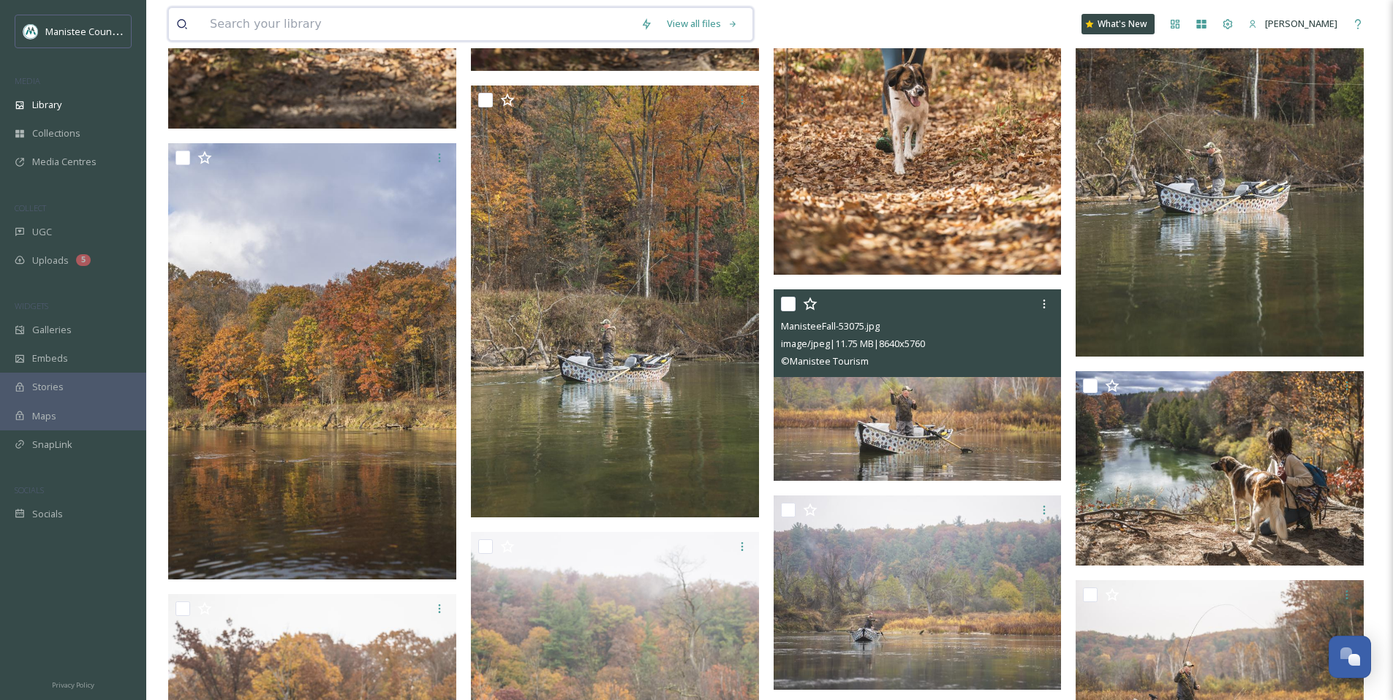
click at [352, 24] on input at bounding box center [418, 24] width 431 height 32
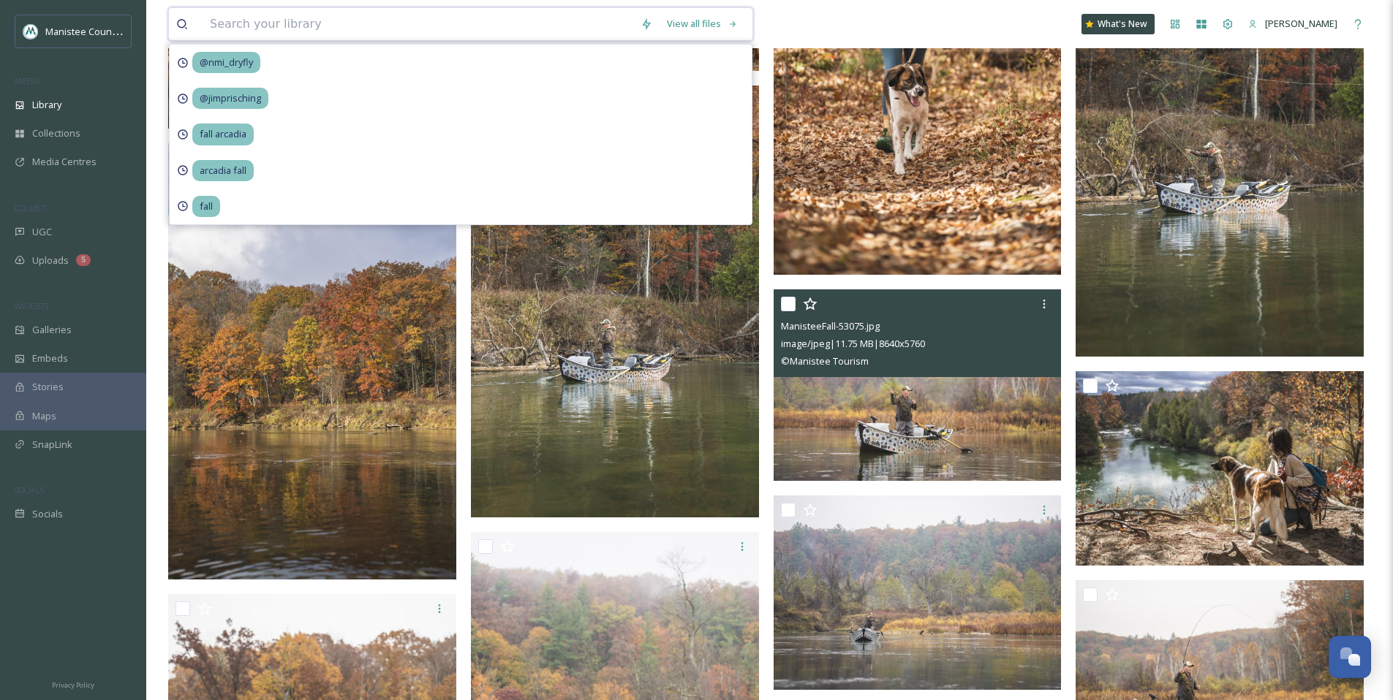
type input "a"
type input "sundling park"
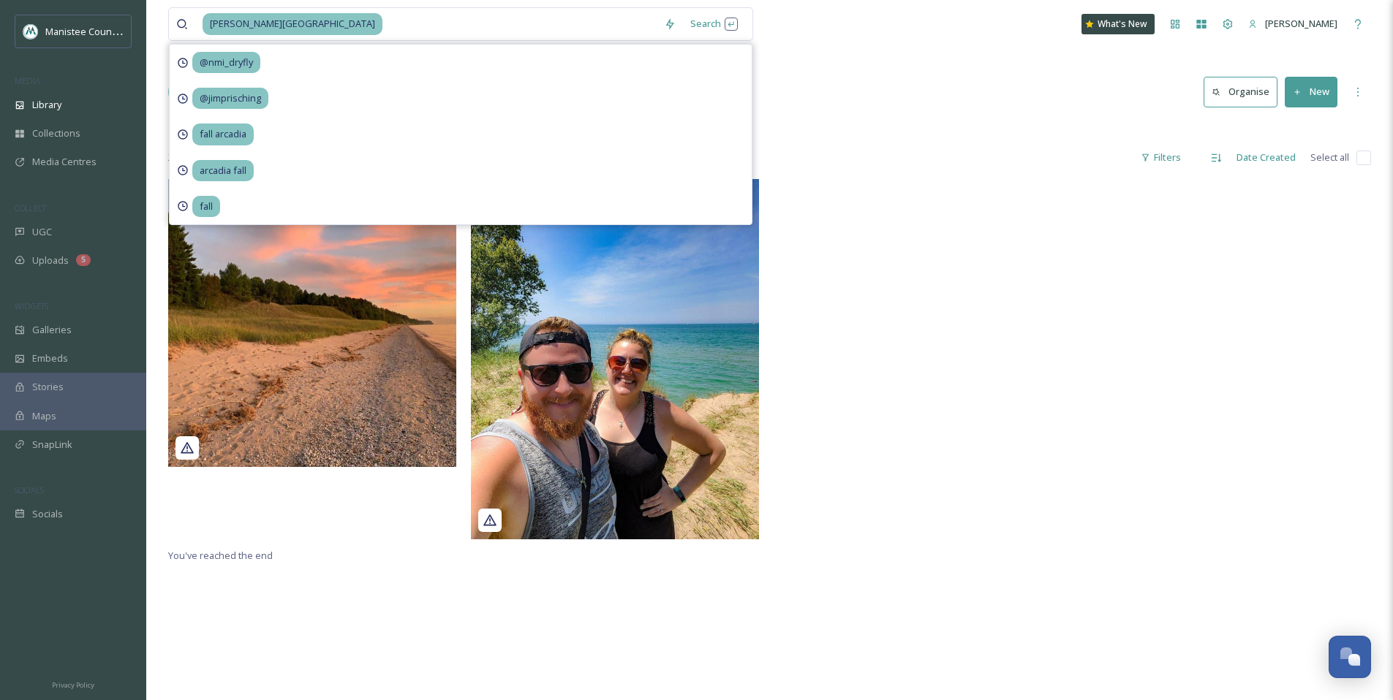
click at [897, 248] on div at bounding box center [920, 363] width 295 height 368
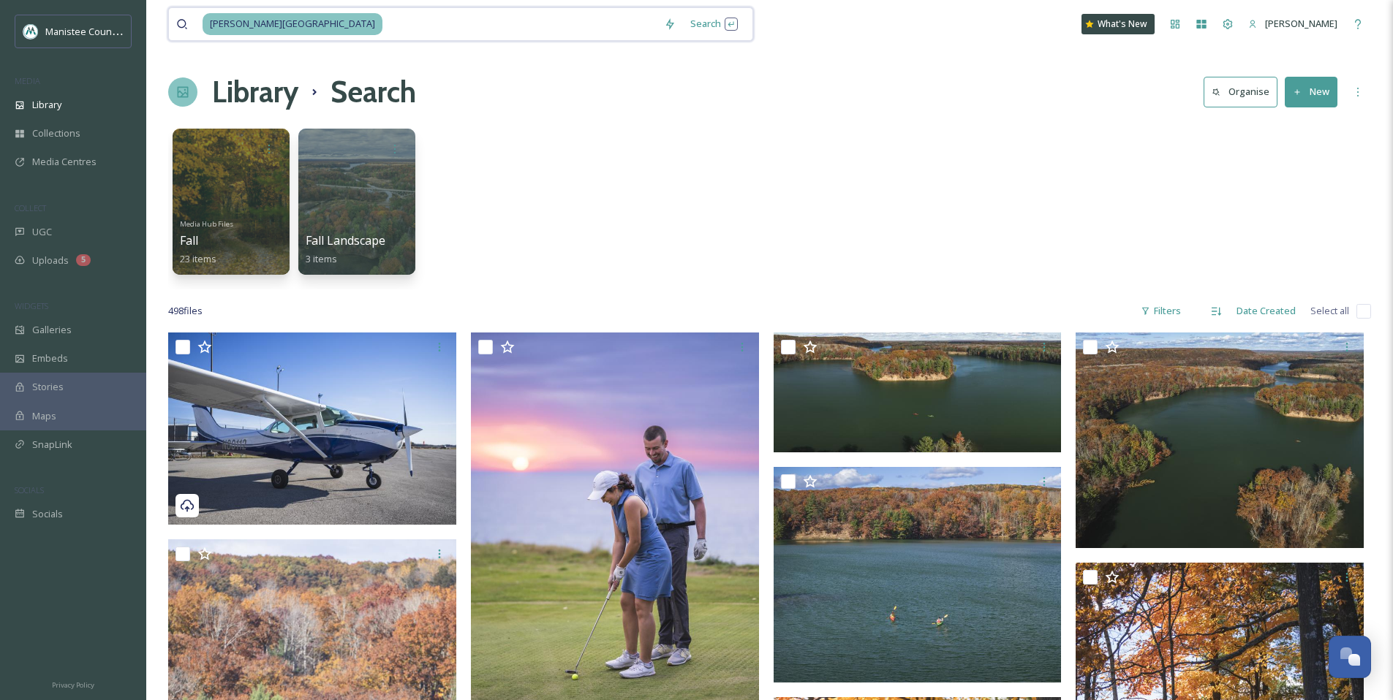
click at [384, 28] on input at bounding box center [520, 24] width 273 height 32
type input "s"
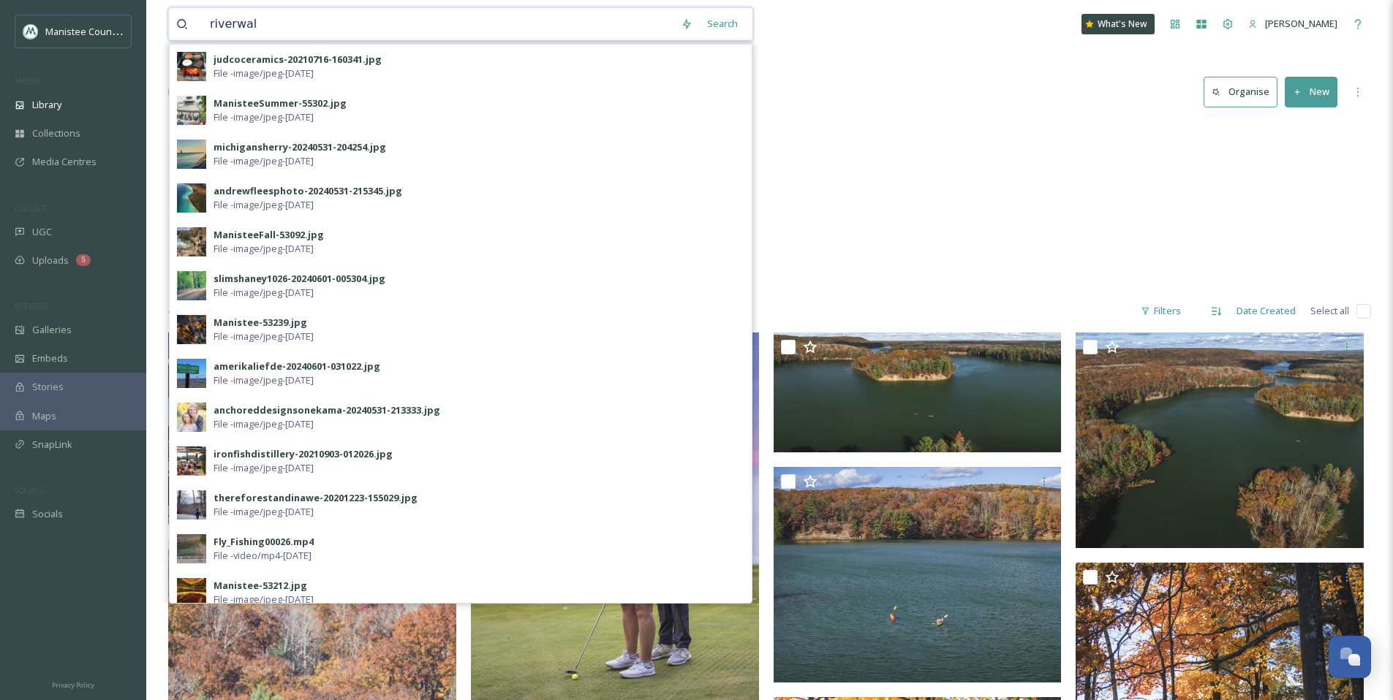
type input "riverwalk"
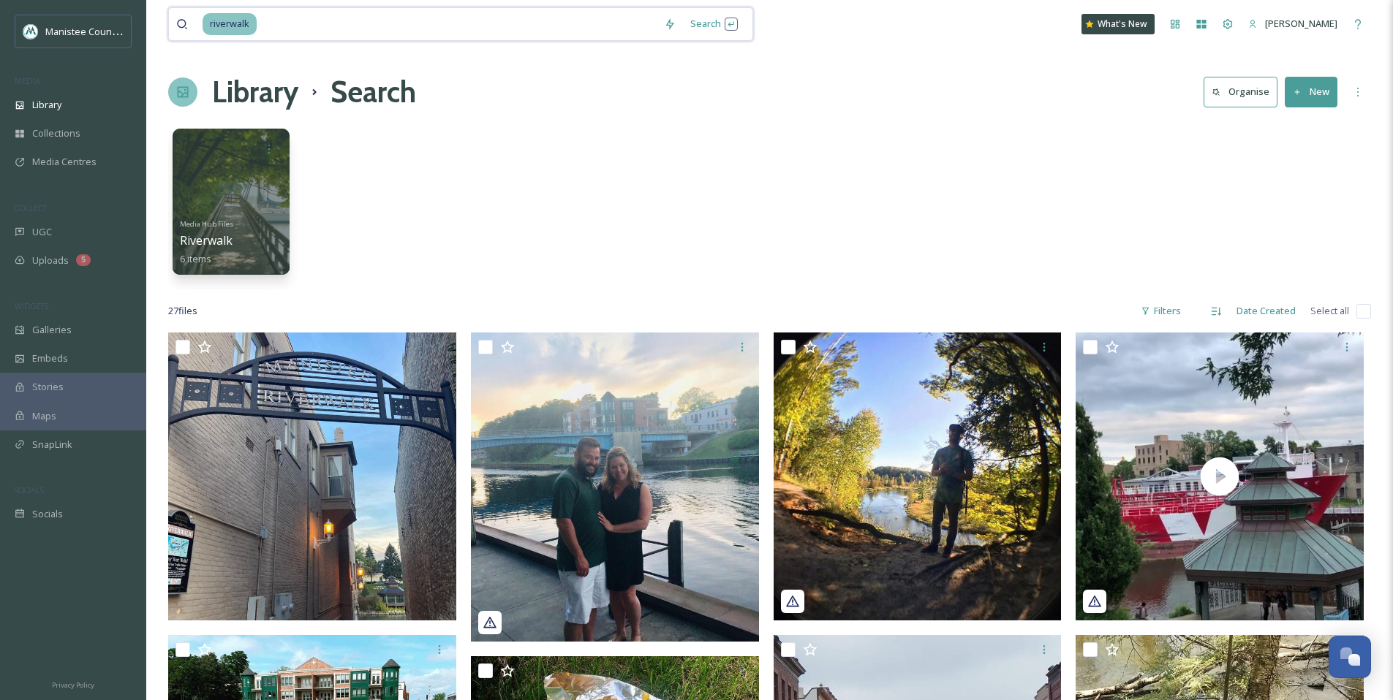
click at [268, 20] on input at bounding box center [457, 24] width 398 height 32
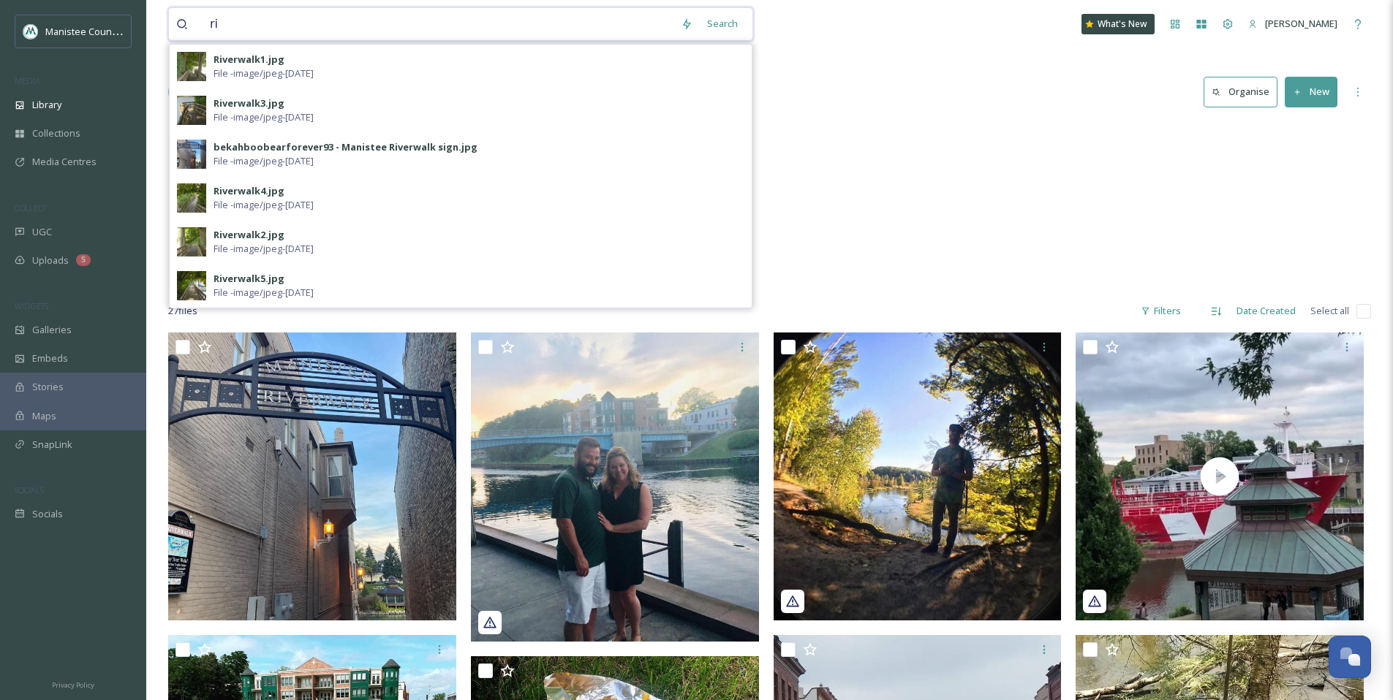
type input "r"
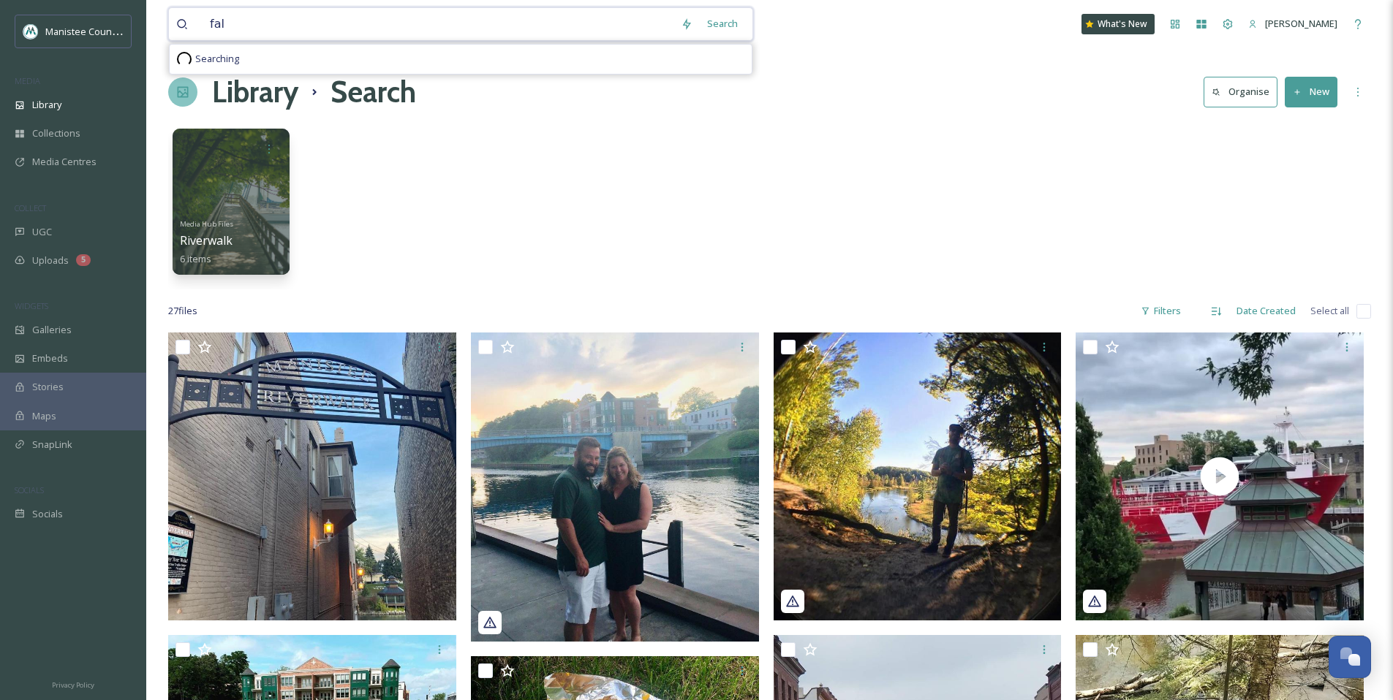
type input "fall"
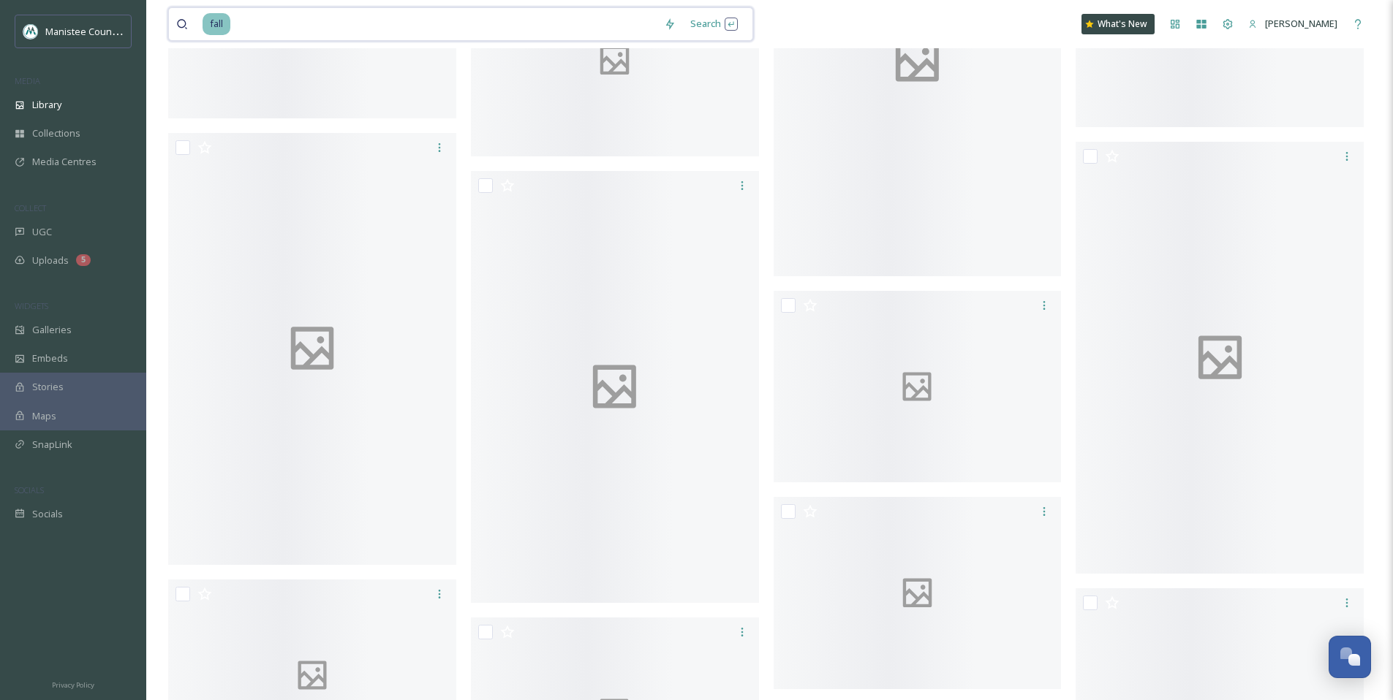
scroll to position [12983, 0]
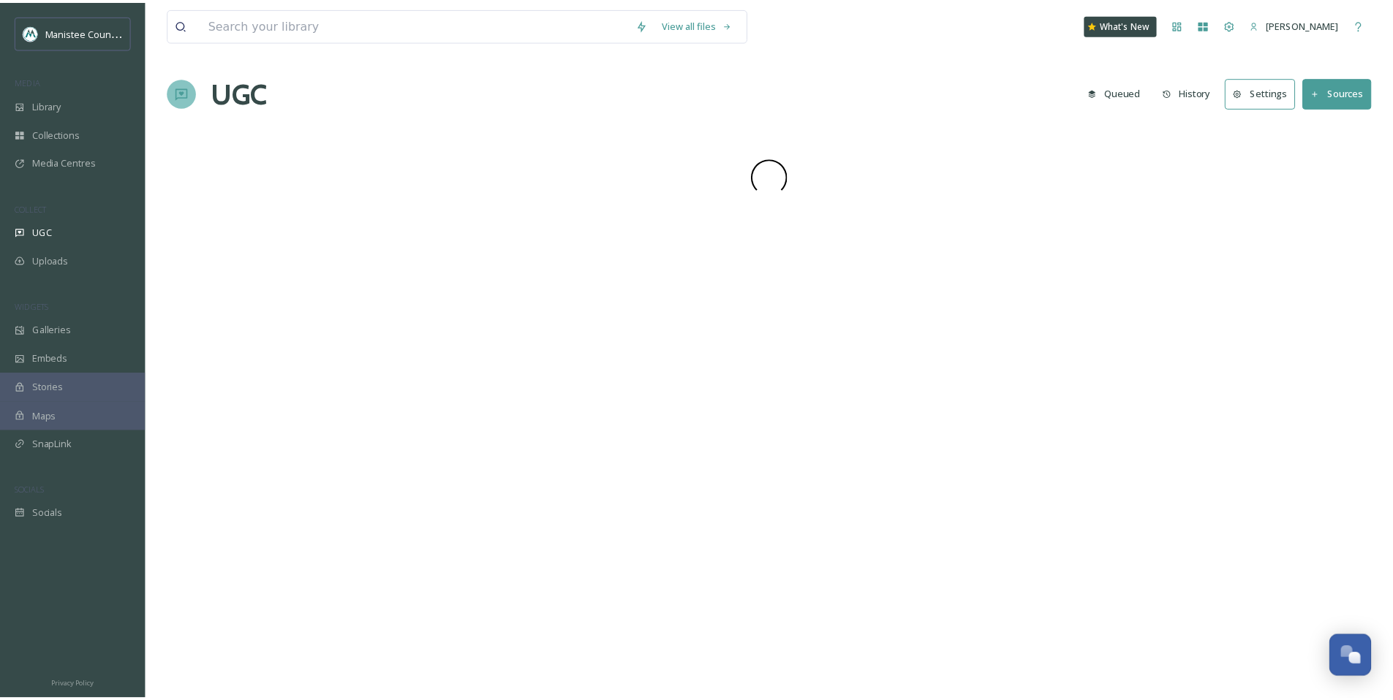
scroll to position [4401, 0]
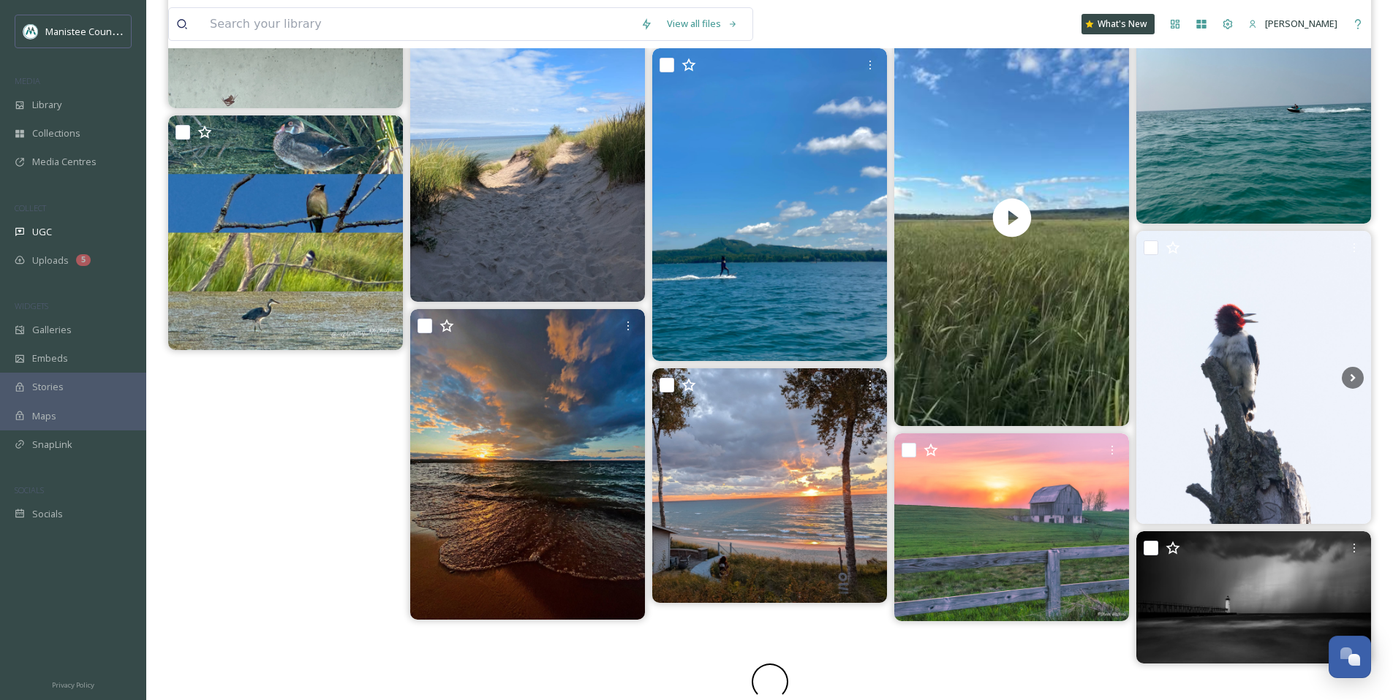
scroll to position [719, 0]
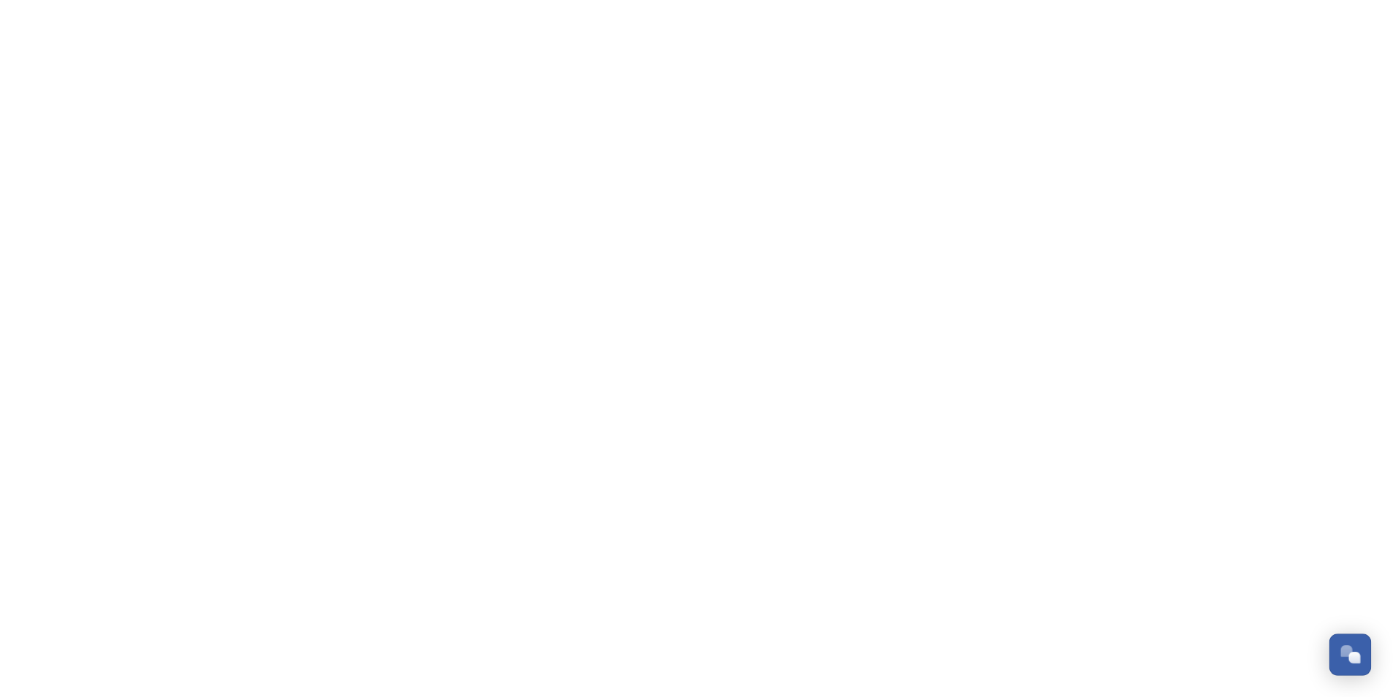
scroll to position [4401, 0]
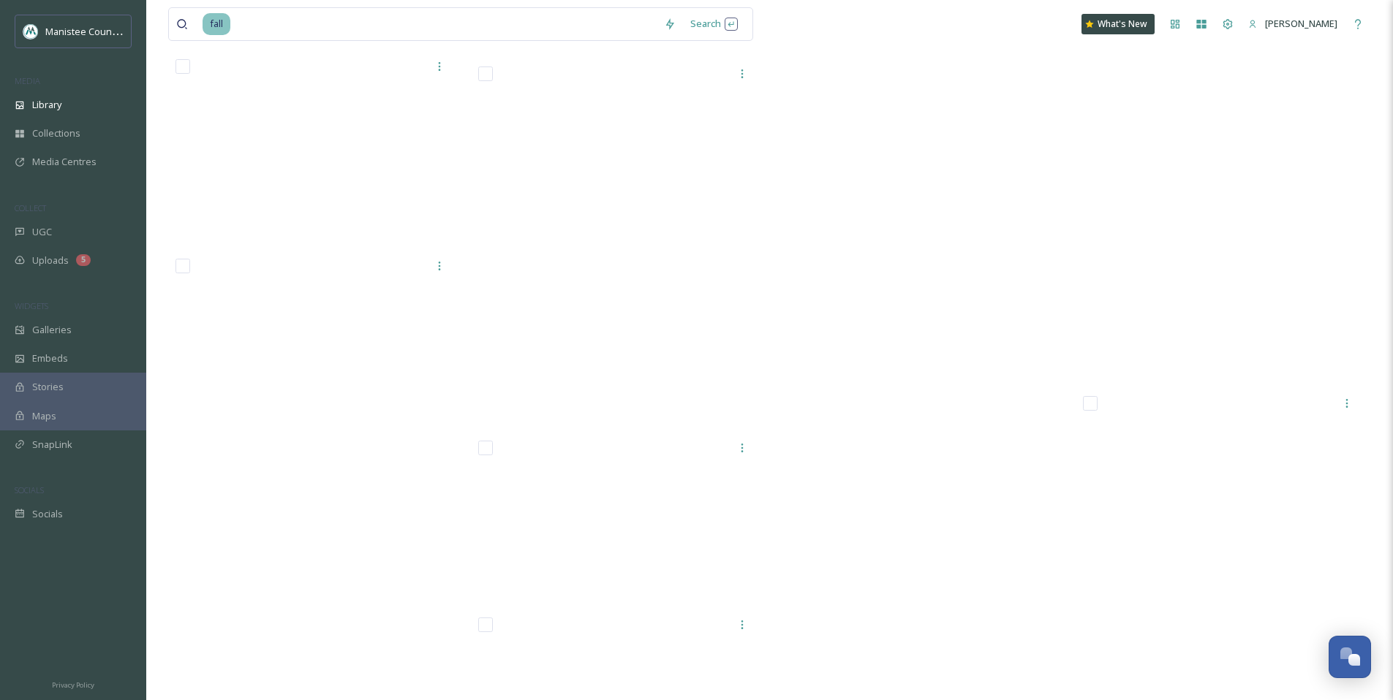
scroll to position [38147, 0]
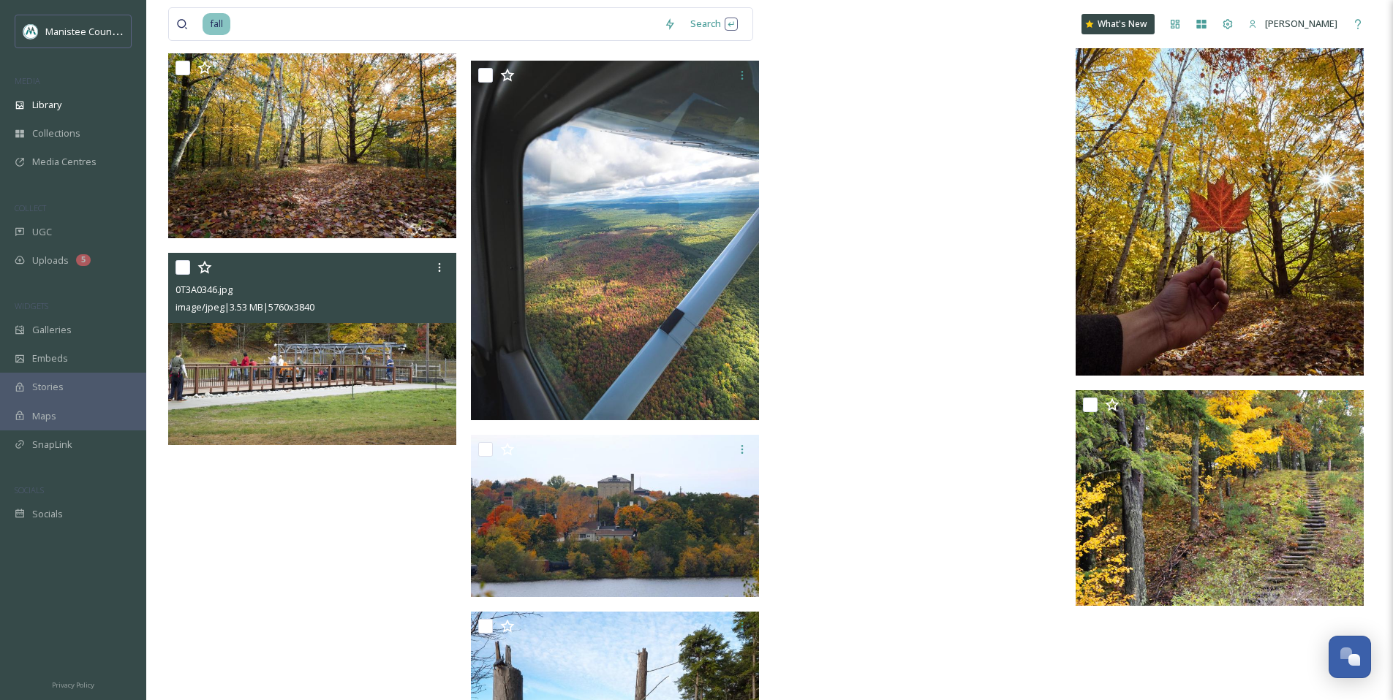
click at [273, 333] on img at bounding box center [312, 349] width 288 height 192
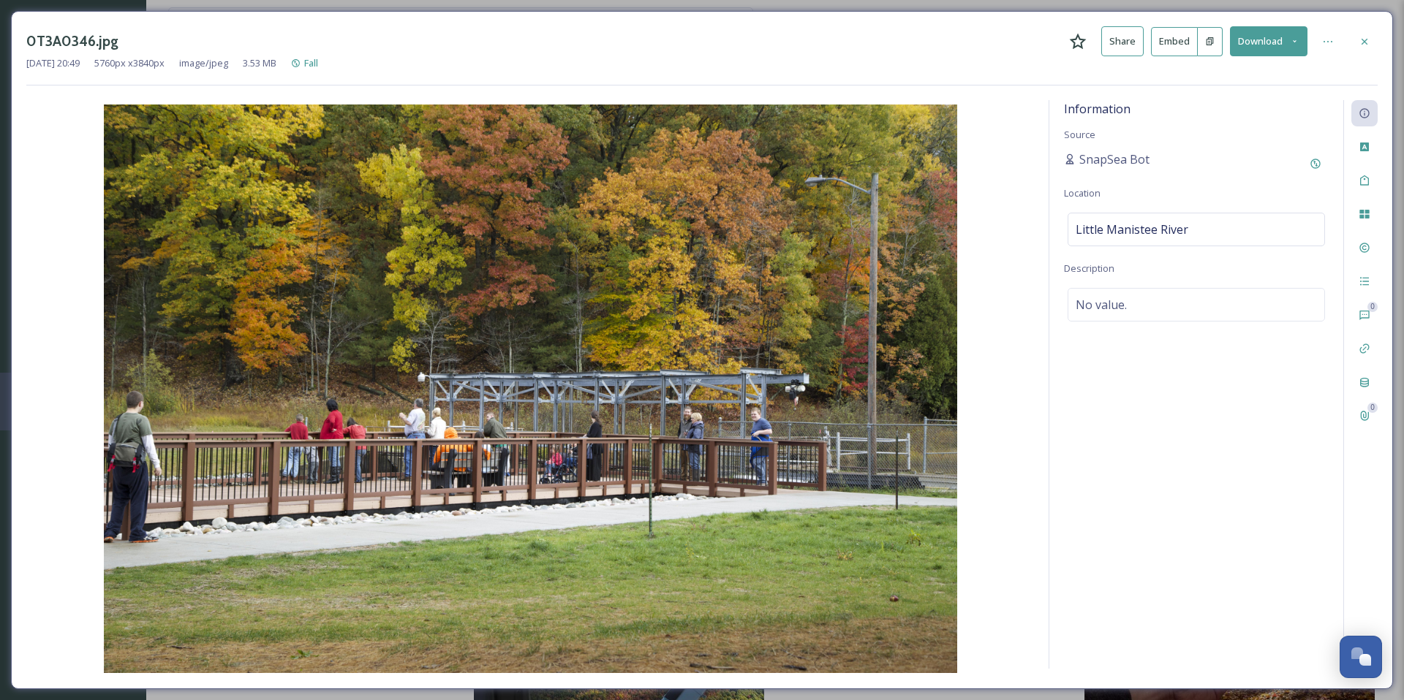
click at [1284, 42] on button "Download" at bounding box center [1268, 41] width 77 height 30
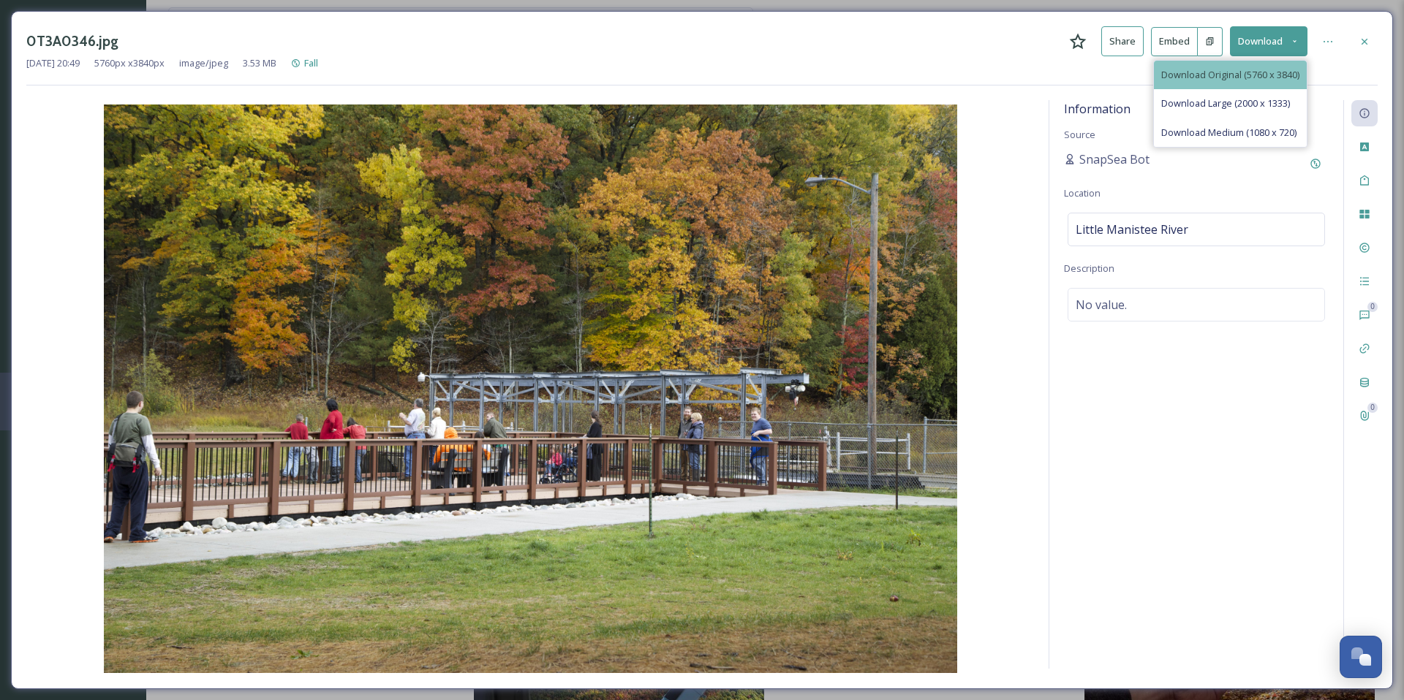
click at [1247, 78] on span "Download Original (5760 x 3840)" at bounding box center [1230, 75] width 138 height 14
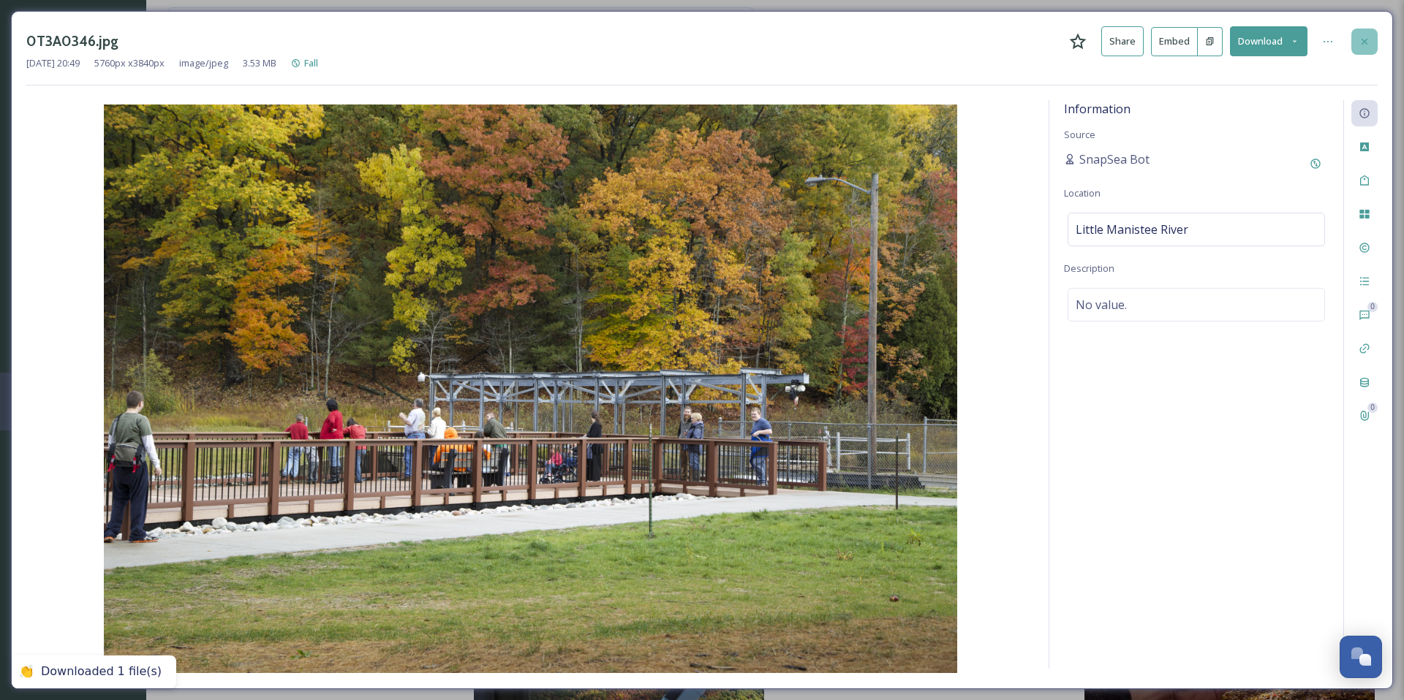
click at [1367, 33] on div at bounding box center [1364, 42] width 26 height 26
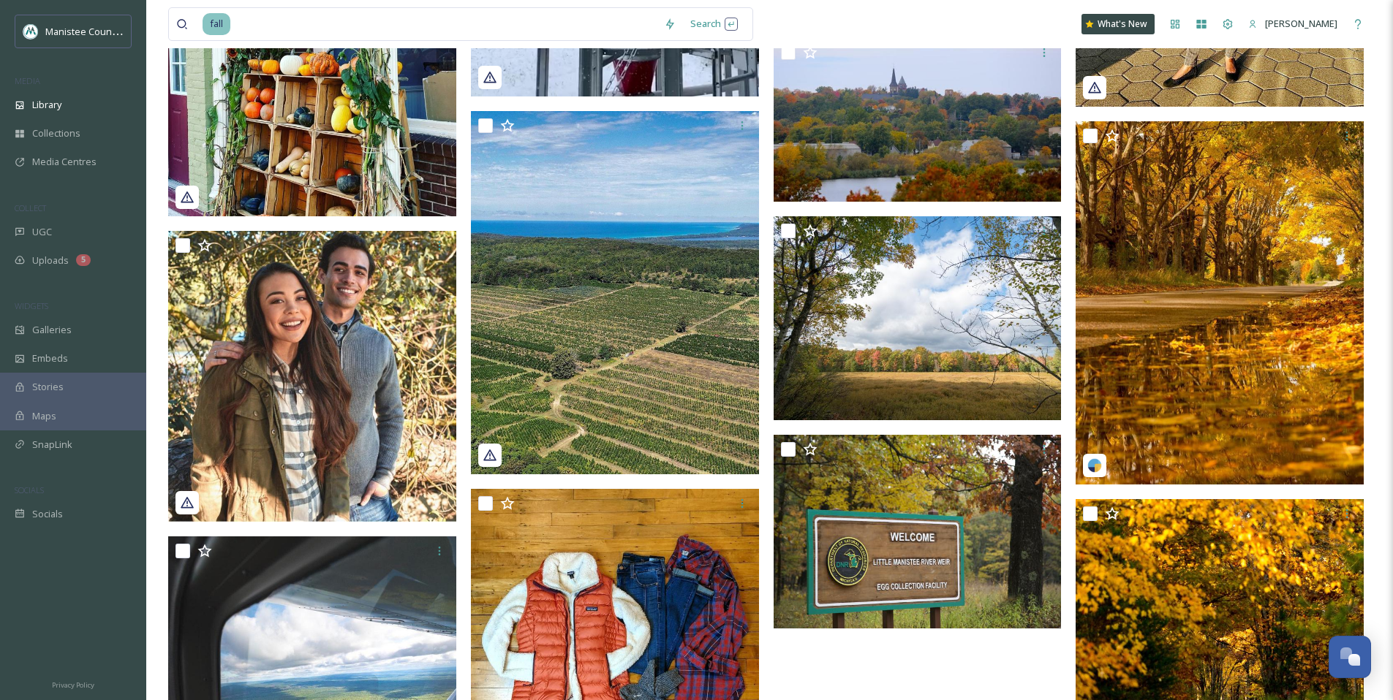
scroll to position [36513, 0]
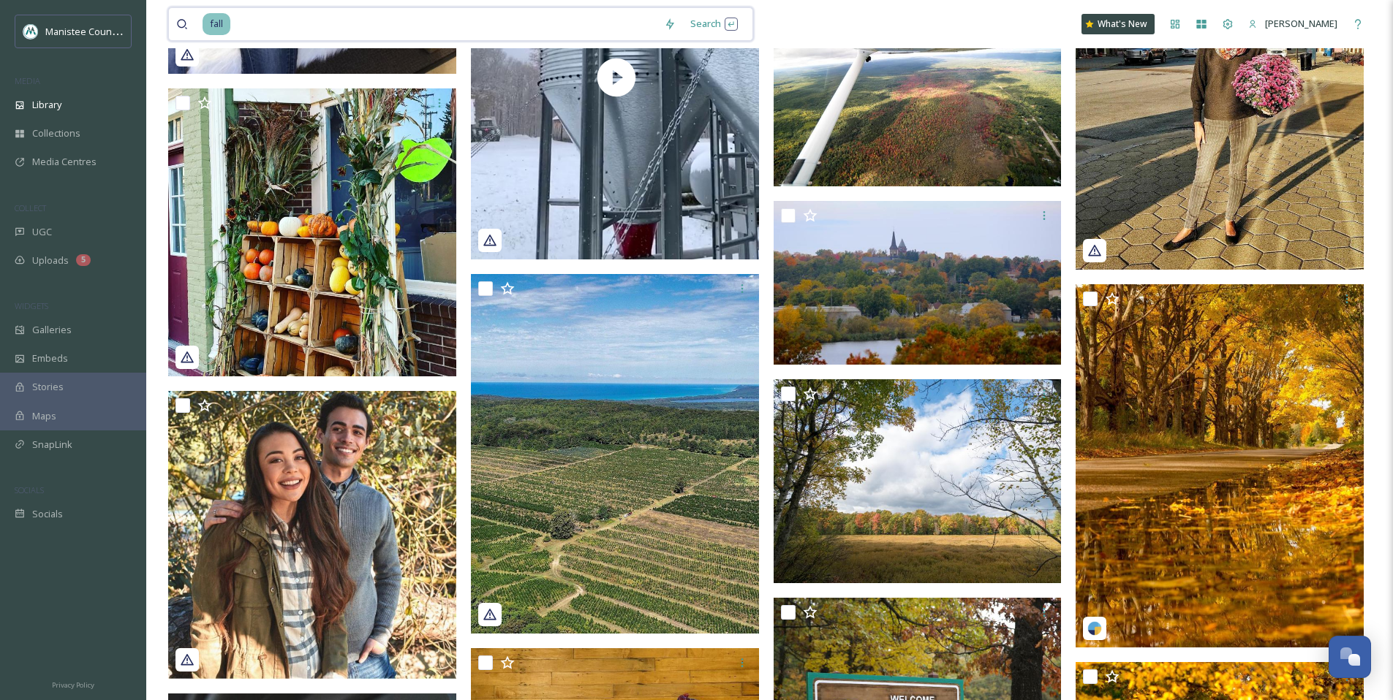
drag, startPoint x: 284, startPoint y: 17, endPoint x: 193, endPoint y: 22, distance: 90.8
click at [193, 22] on div "fall" at bounding box center [416, 24] width 480 height 32
type input "f"
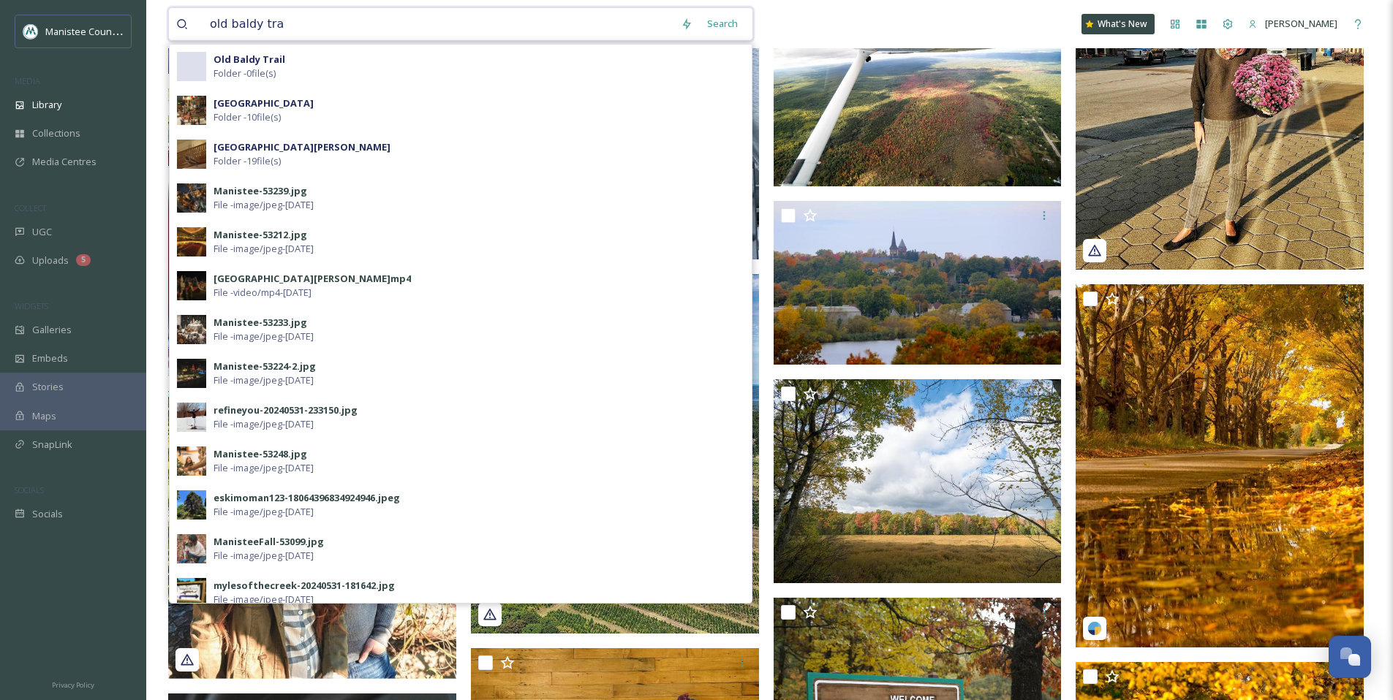
type input "old baldy trai"
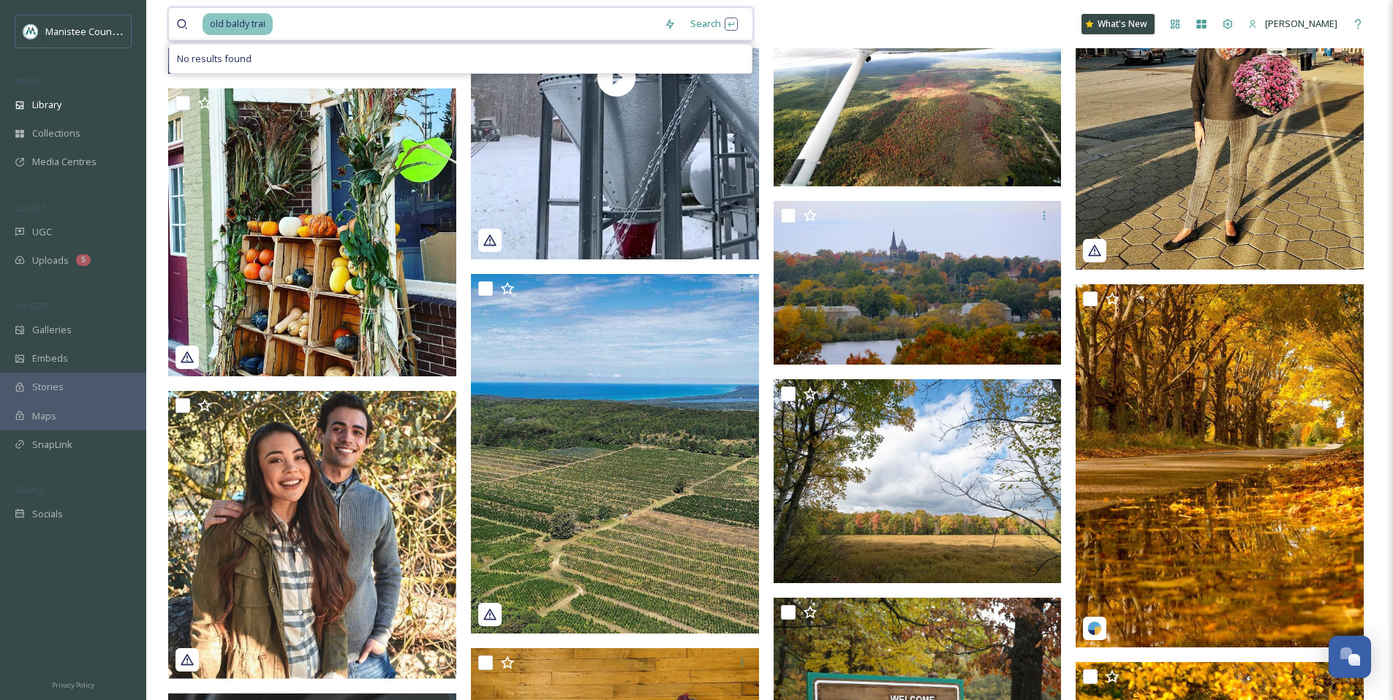
click at [281, 18] on input at bounding box center [465, 24] width 382 height 32
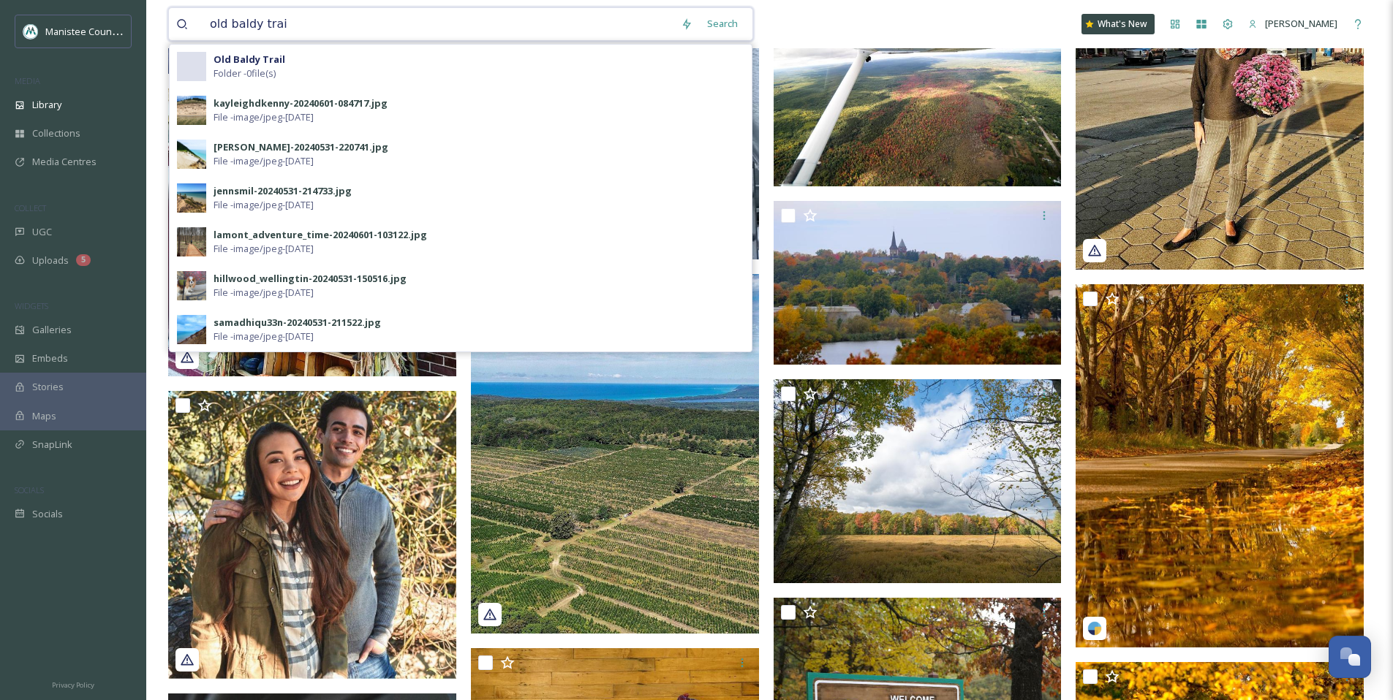
type input "old baldy trail"
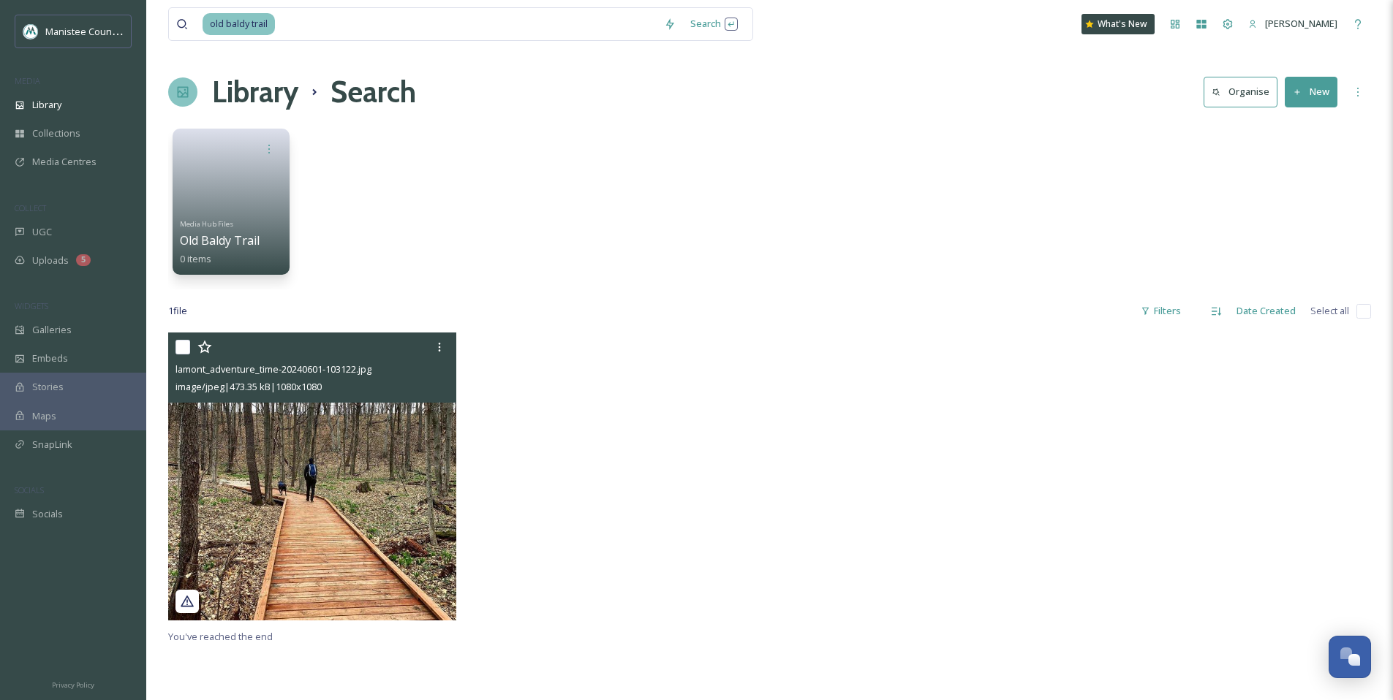
click at [356, 536] on img at bounding box center [312, 477] width 288 height 288
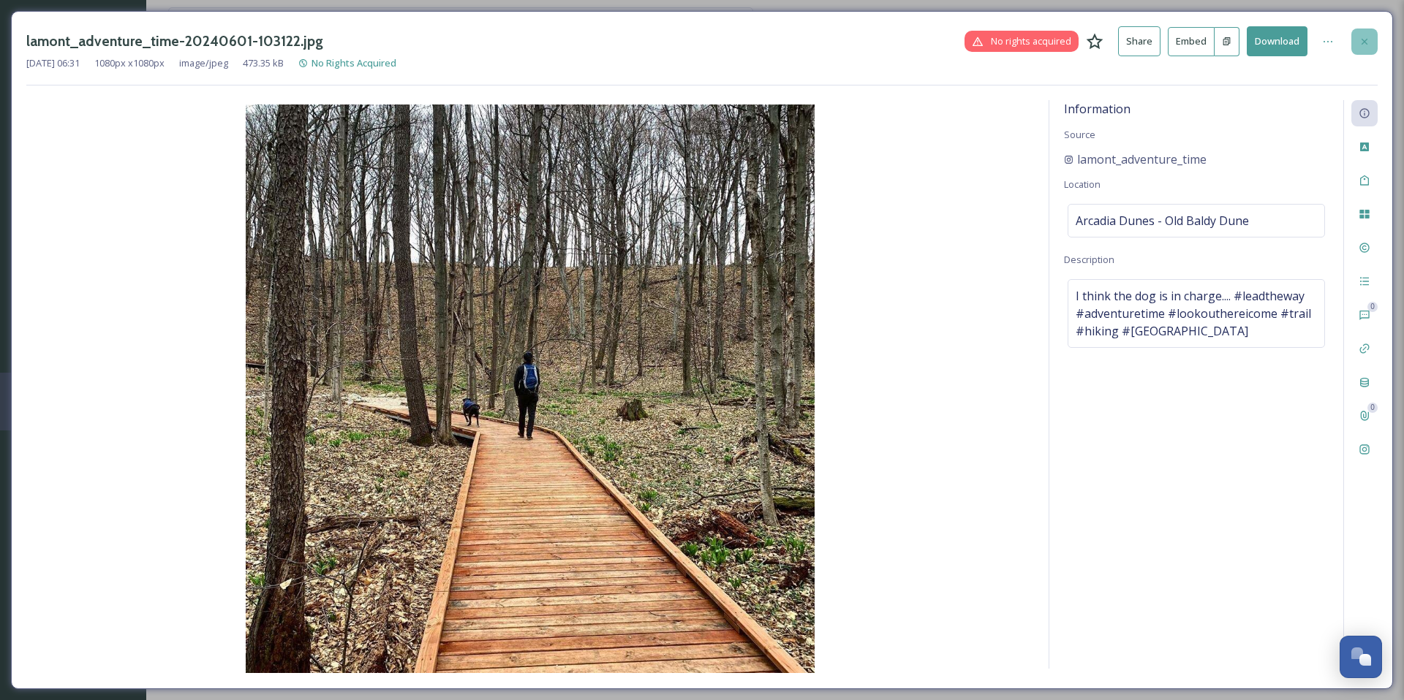
click at [1368, 48] on div at bounding box center [1364, 42] width 26 height 26
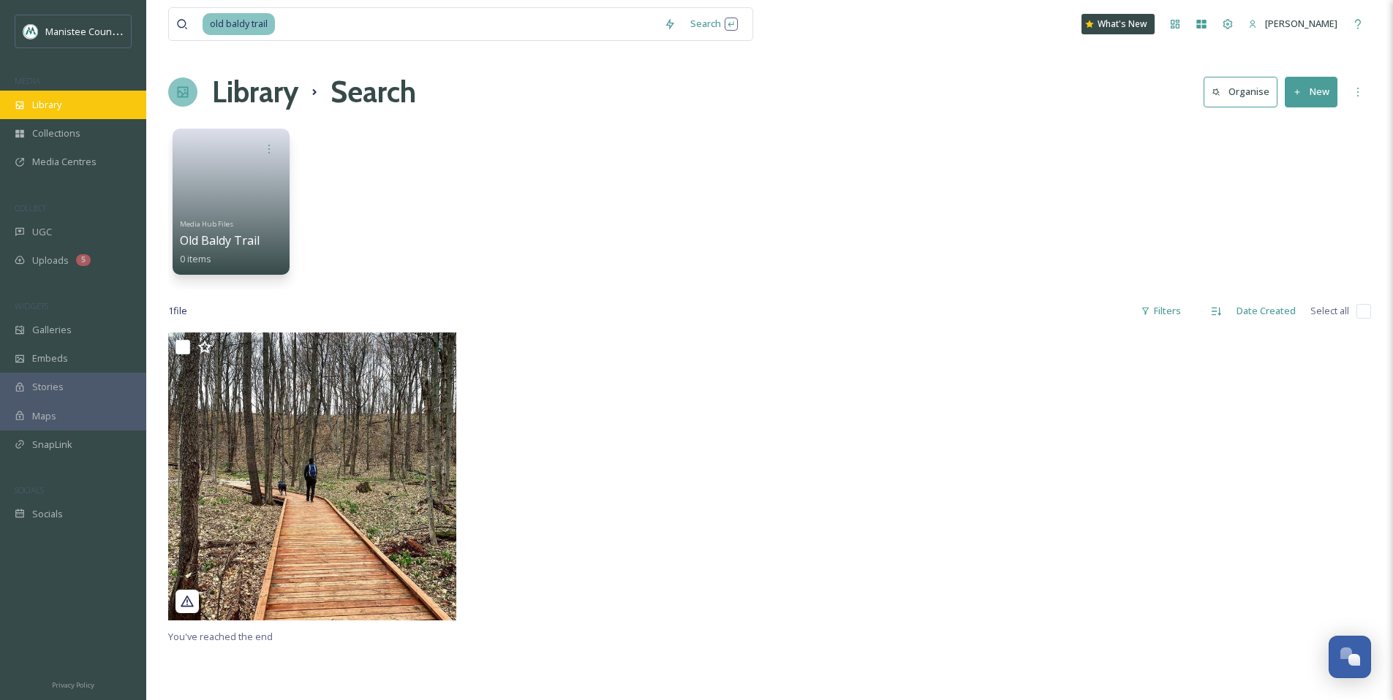
click at [42, 106] on span "Library" at bounding box center [46, 105] width 29 height 14
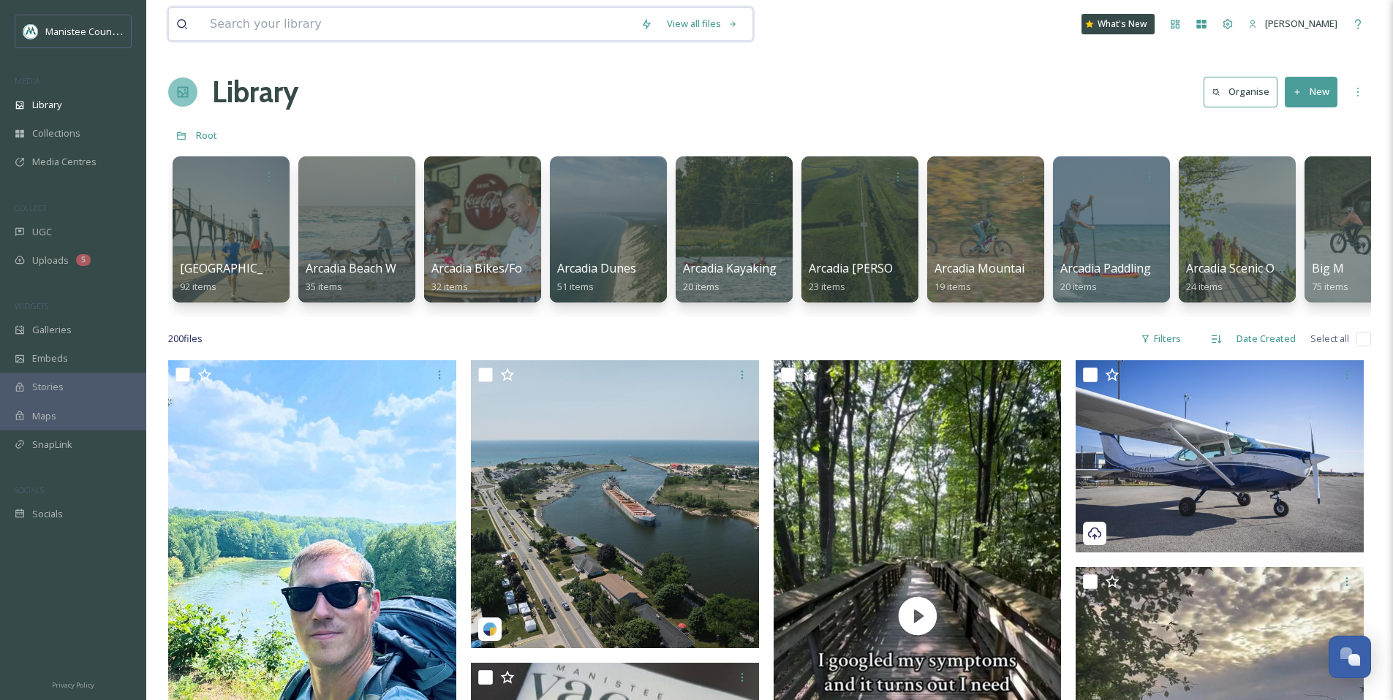
click at [269, 27] on input at bounding box center [418, 24] width 431 height 32
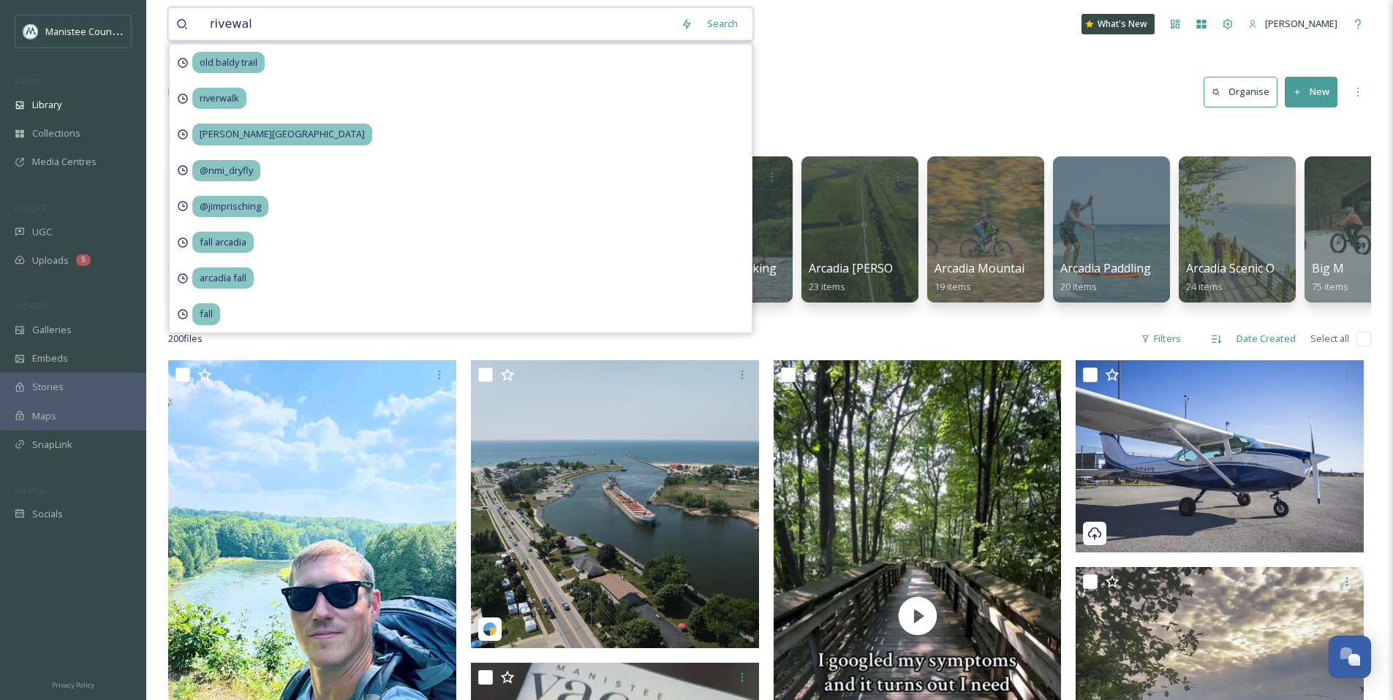
type input "rivewalk"
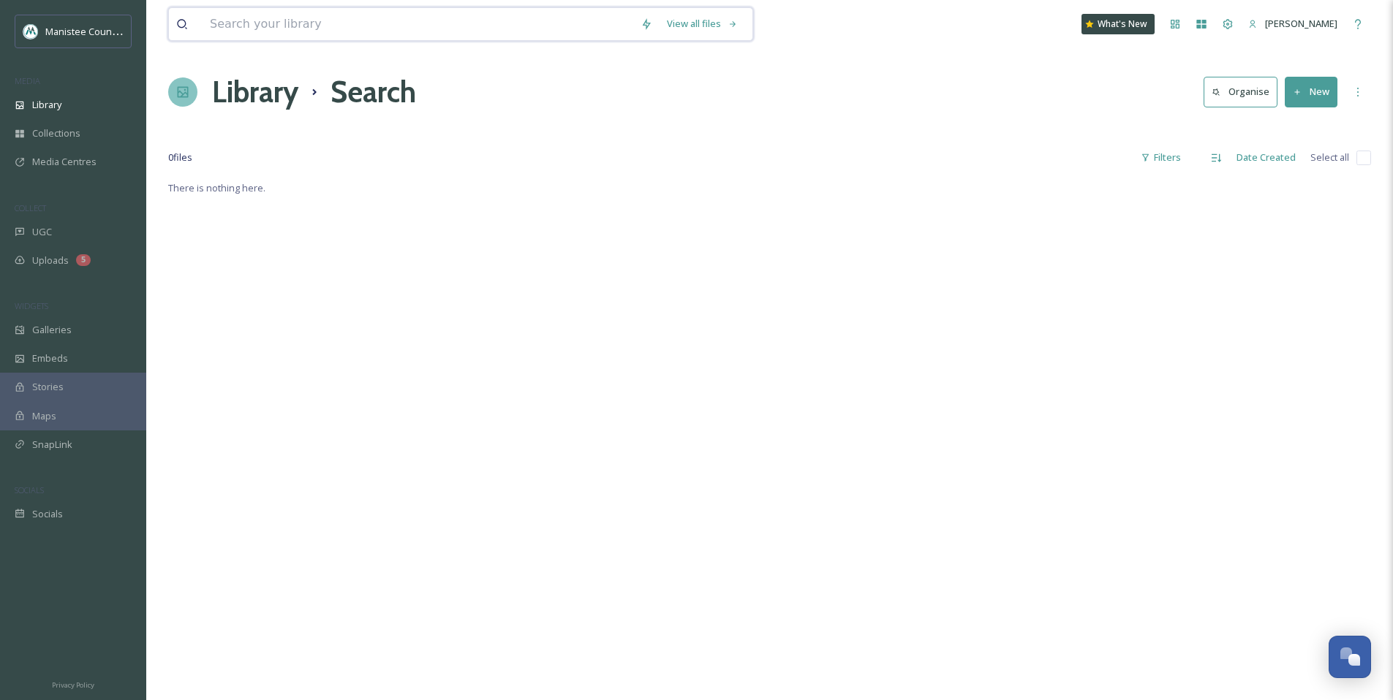
click at [291, 30] on input at bounding box center [418, 24] width 431 height 32
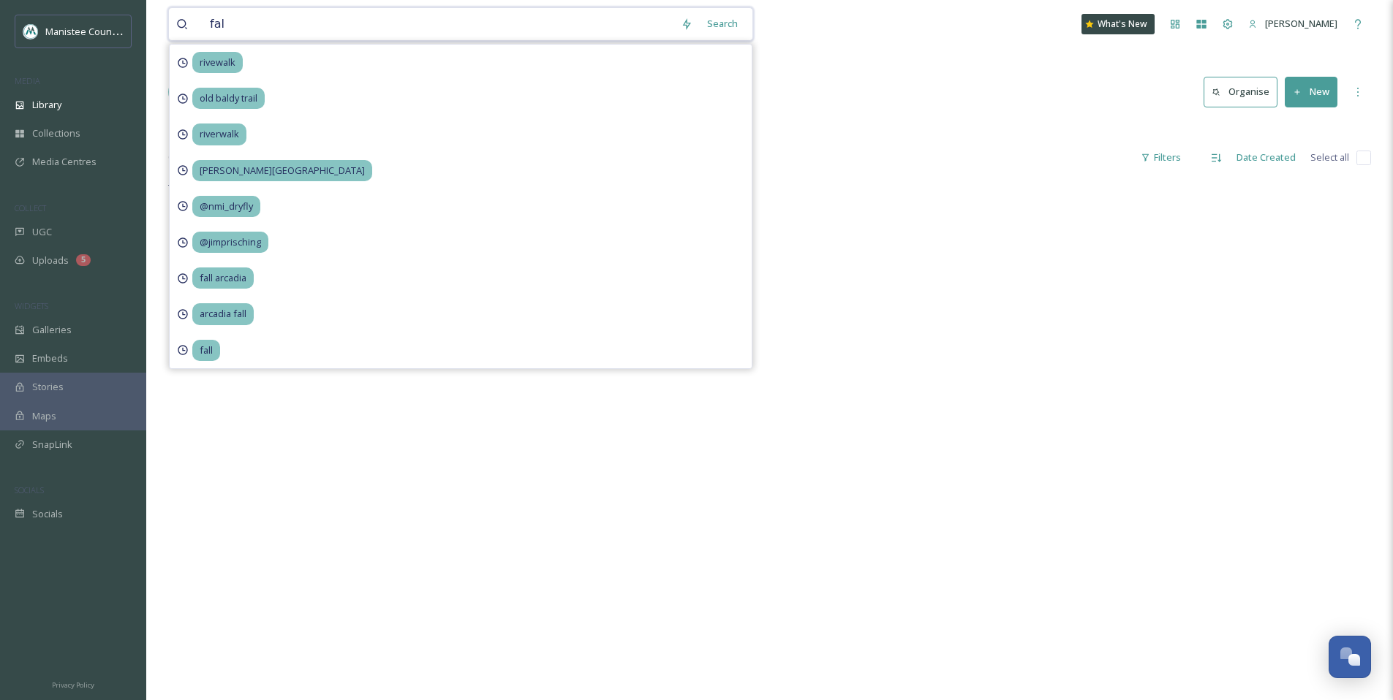
type input "fall"
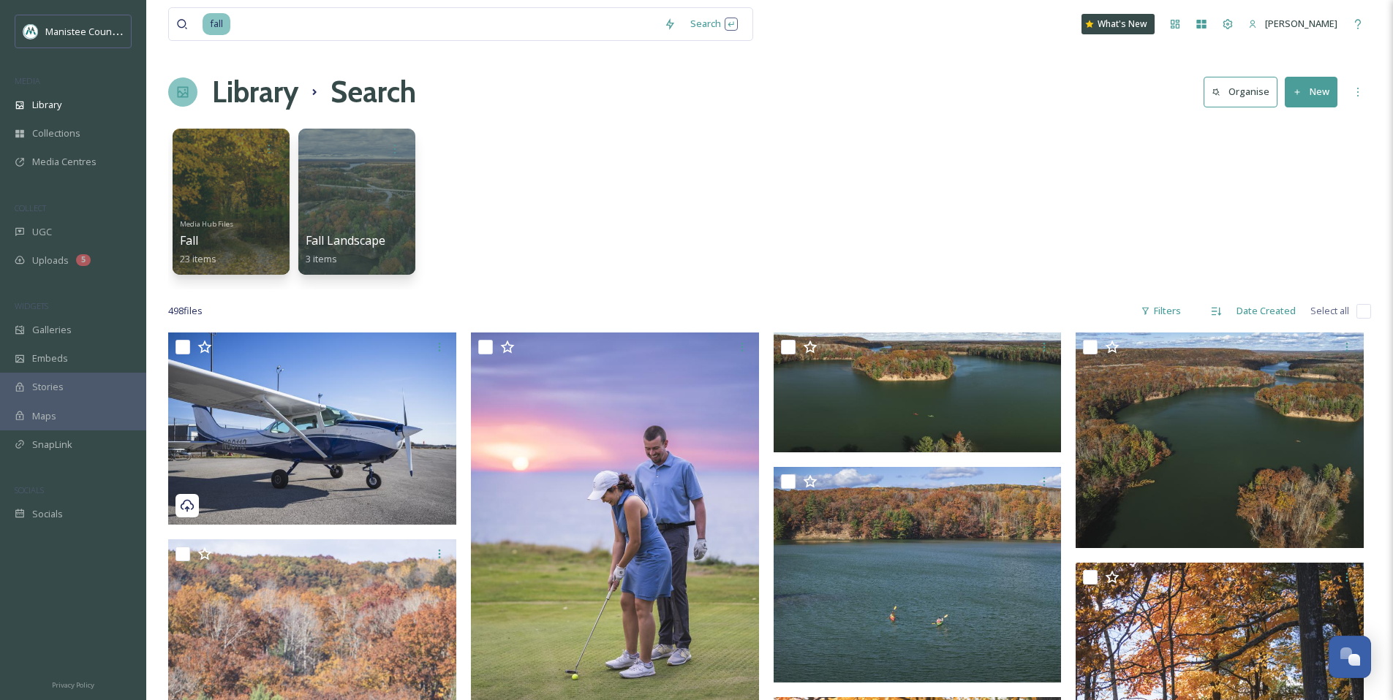
click at [918, 213] on div "Media Hub Files Fall 23 items Fall Landscape 3 items" at bounding box center [769, 205] width 1203 height 168
click at [242, 218] on div "Media Hub Files Fall 23 items" at bounding box center [231, 241] width 105 height 54
click at [229, 189] on div at bounding box center [230, 201] width 119 height 149
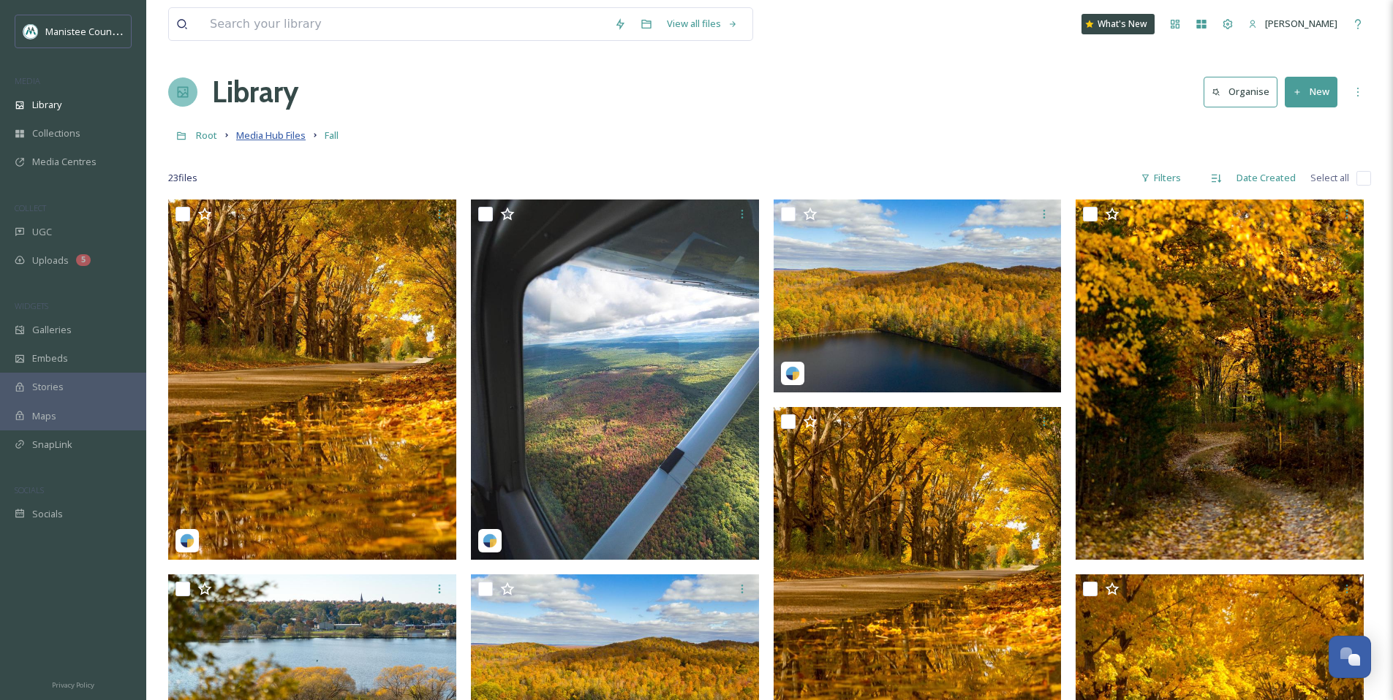
click at [283, 141] on span "Media Hub Files" at bounding box center [270, 135] width 69 height 13
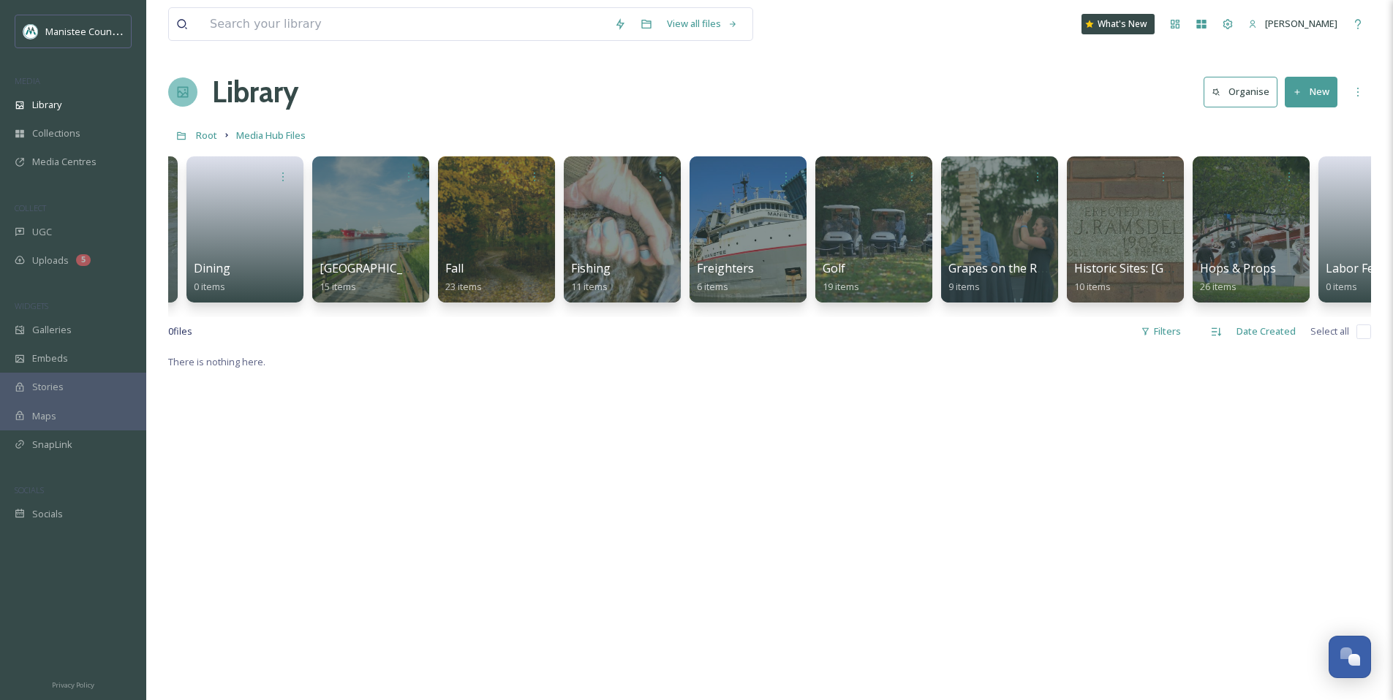
scroll to position [0, 2001]
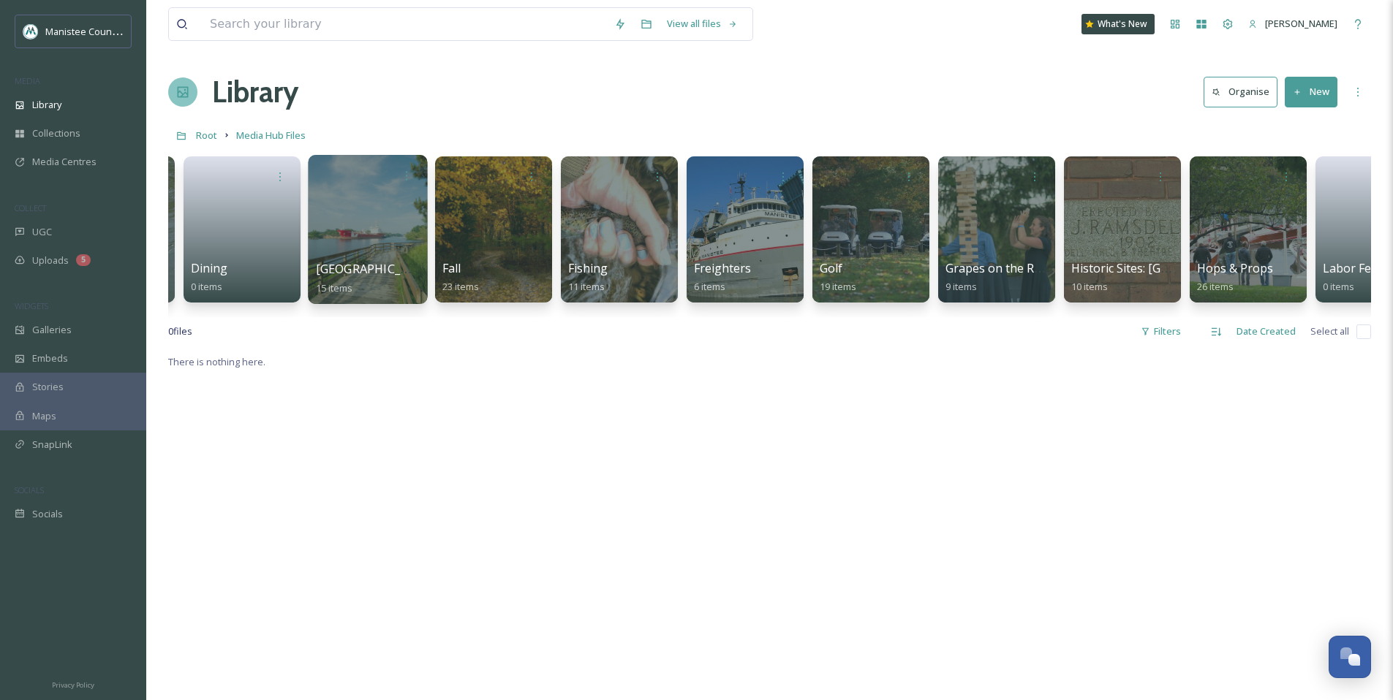
click at [375, 222] on div at bounding box center [367, 229] width 119 height 149
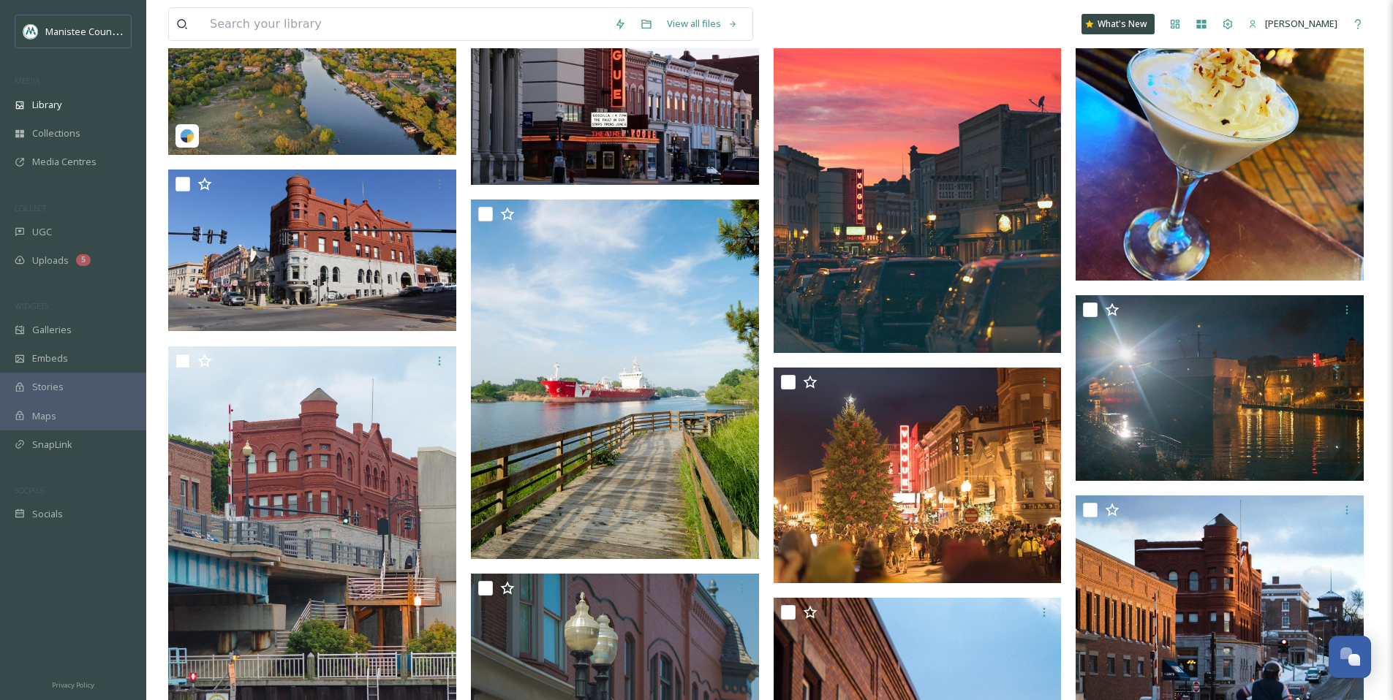
scroll to position [75, 0]
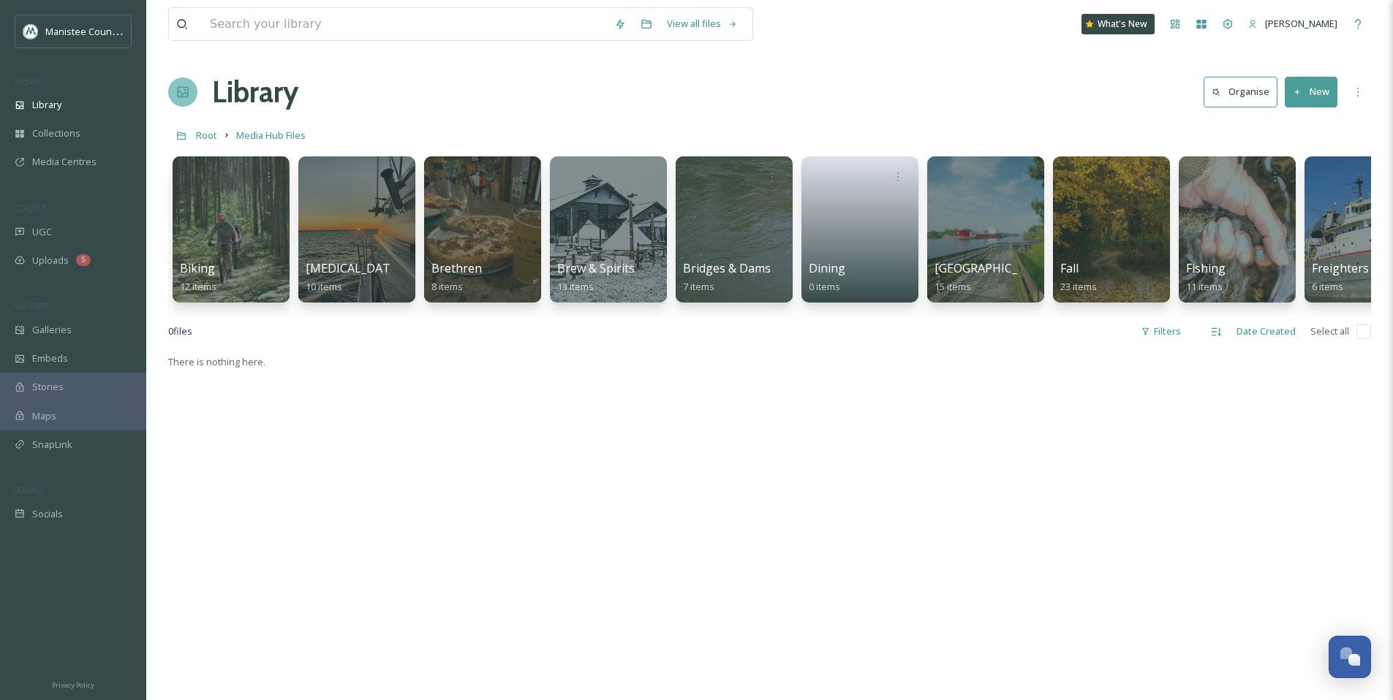
scroll to position [0, 1391]
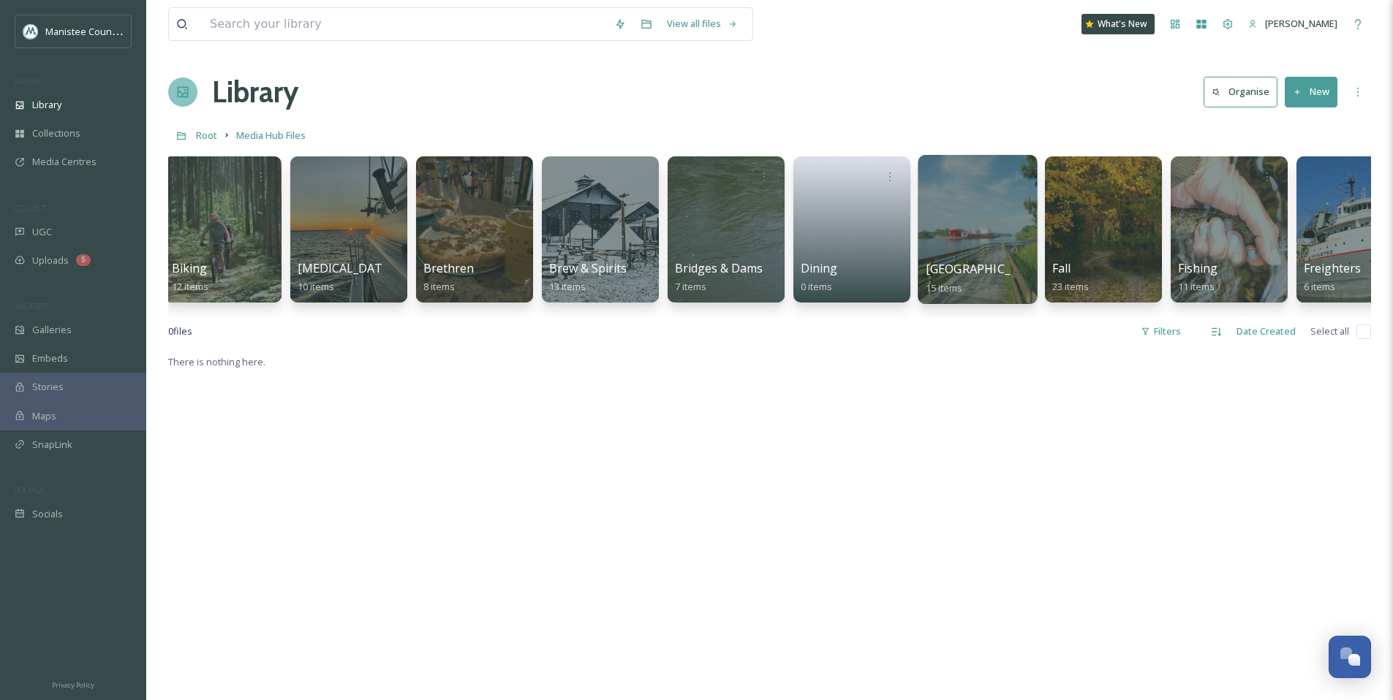
click at [978, 240] on div at bounding box center [977, 229] width 119 height 149
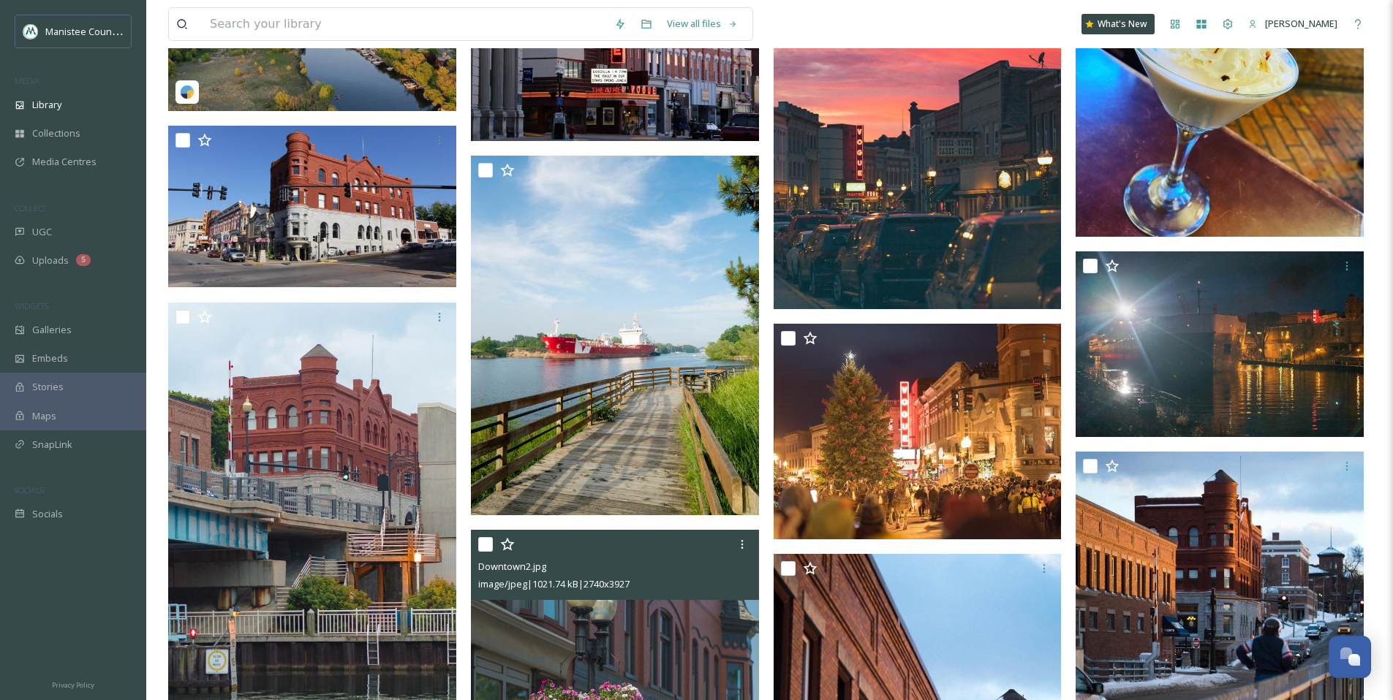
scroll to position [799, 0]
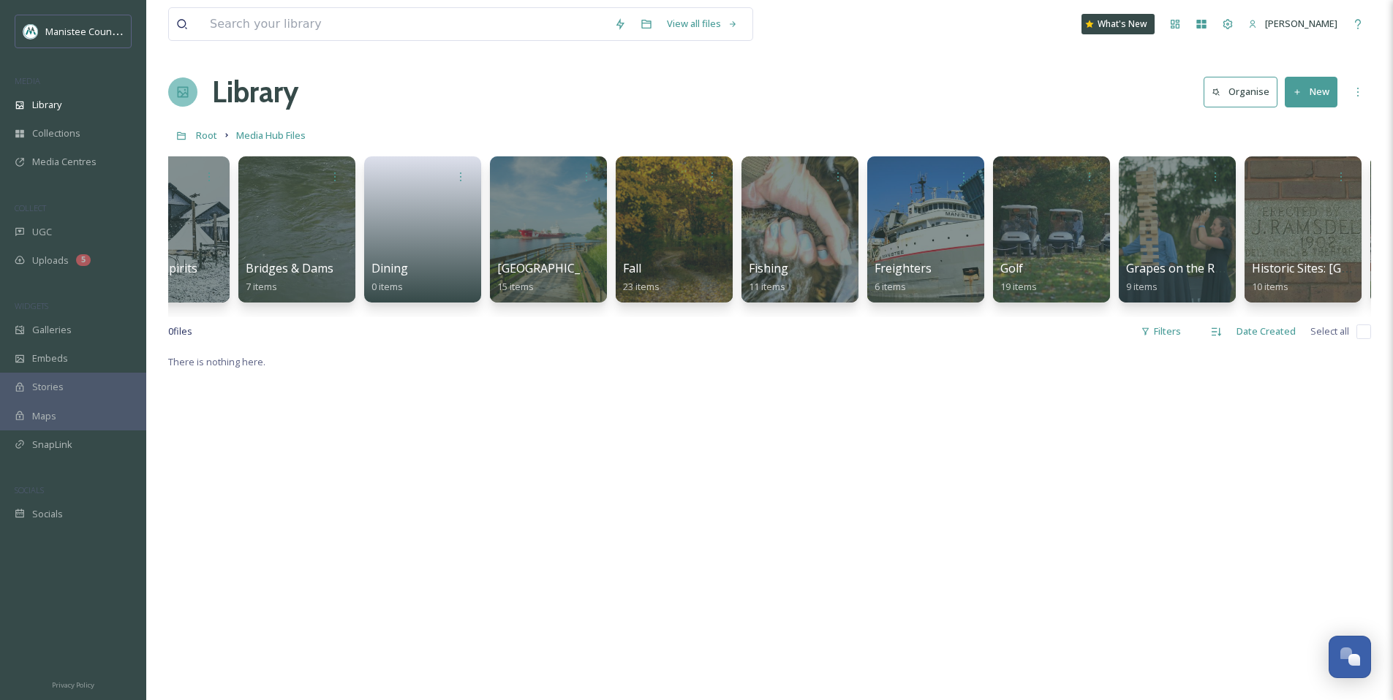
scroll to position [0, 1823]
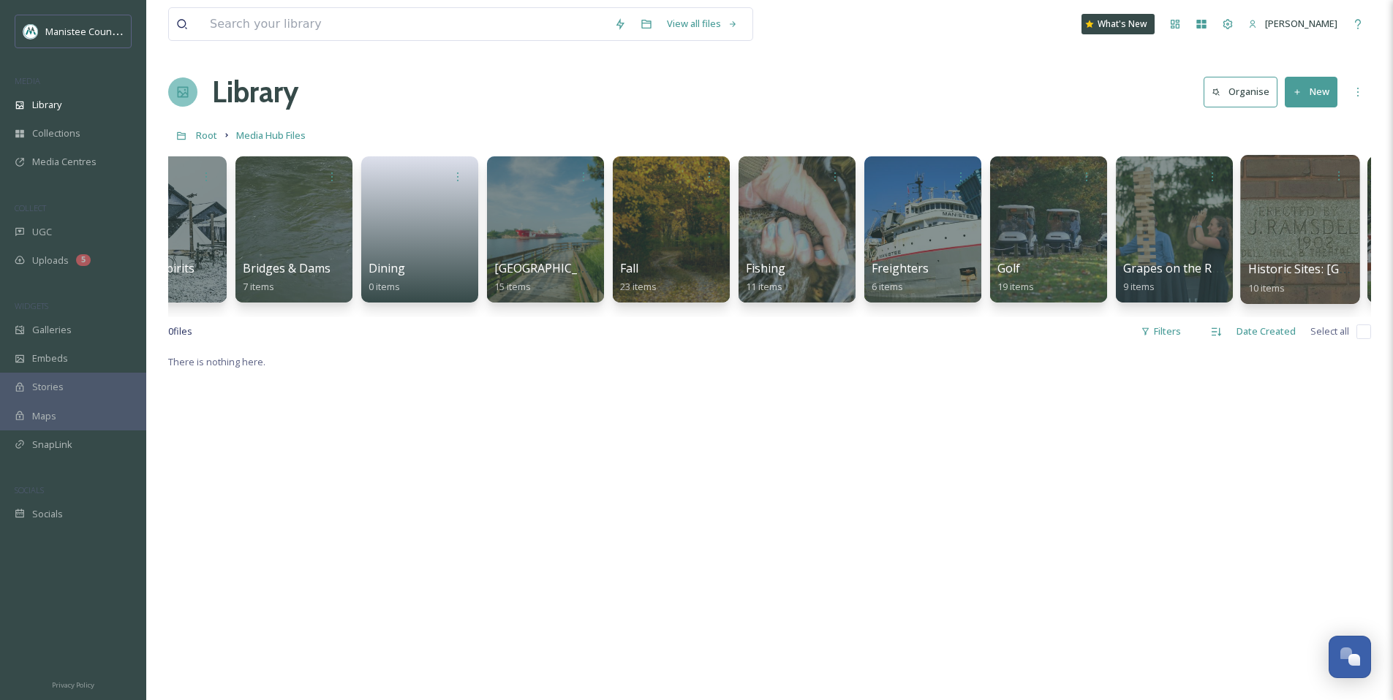
click at [1292, 231] on div at bounding box center [1299, 229] width 119 height 149
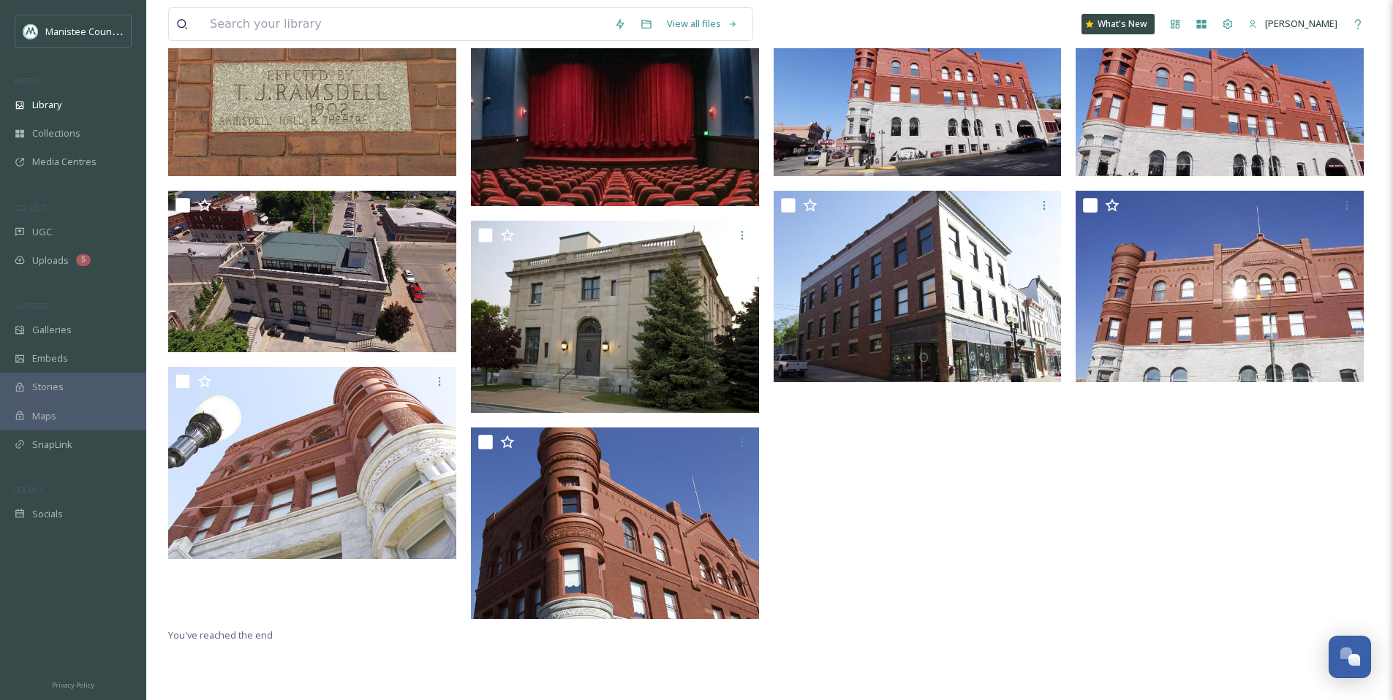
scroll to position [200, 0]
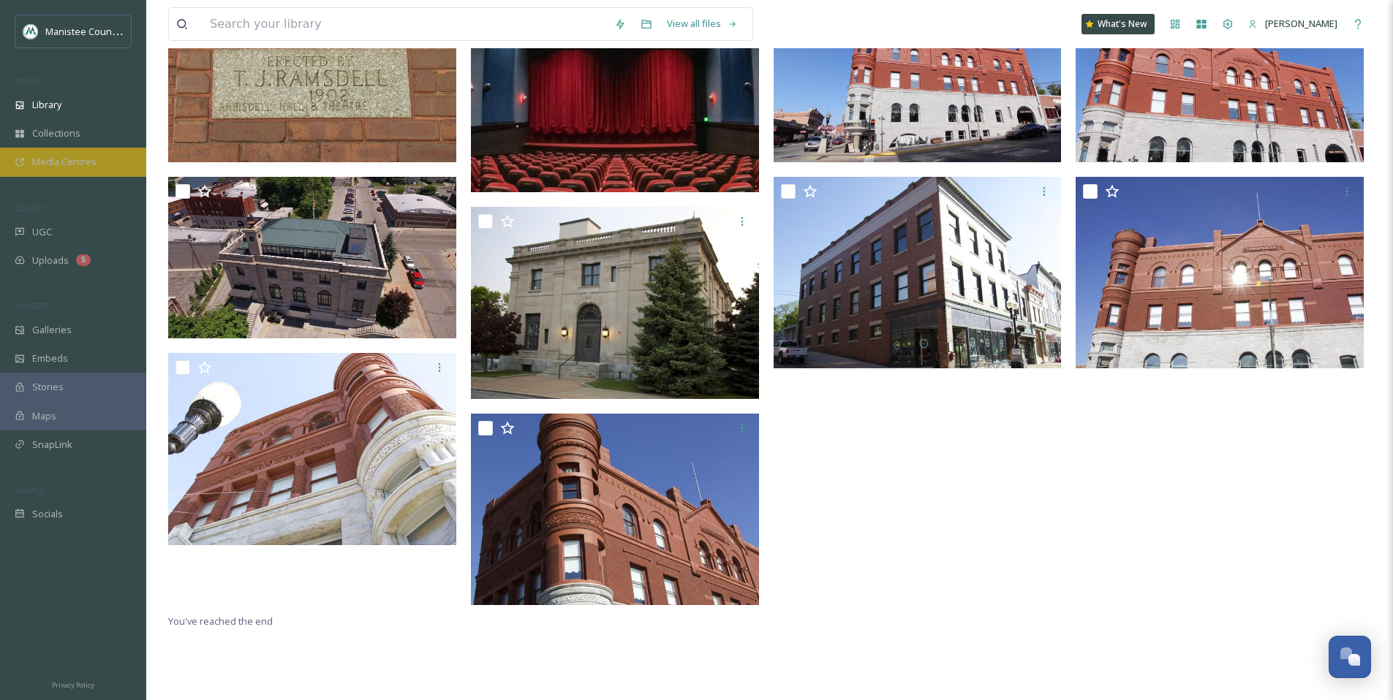
click at [118, 156] on div "Media Centres" at bounding box center [73, 162] width 146 height 29
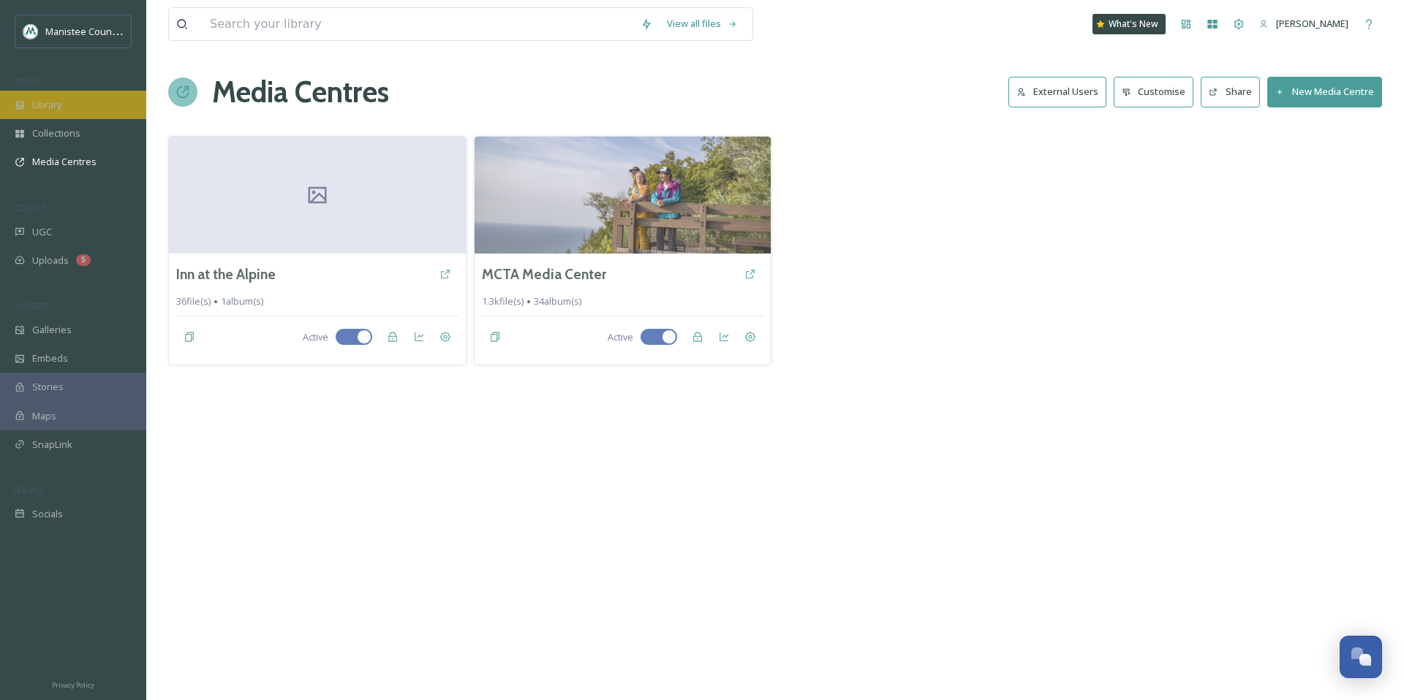
click at [68, 108] on div "Library" at bounding box center [73, 105] width 146 height 29
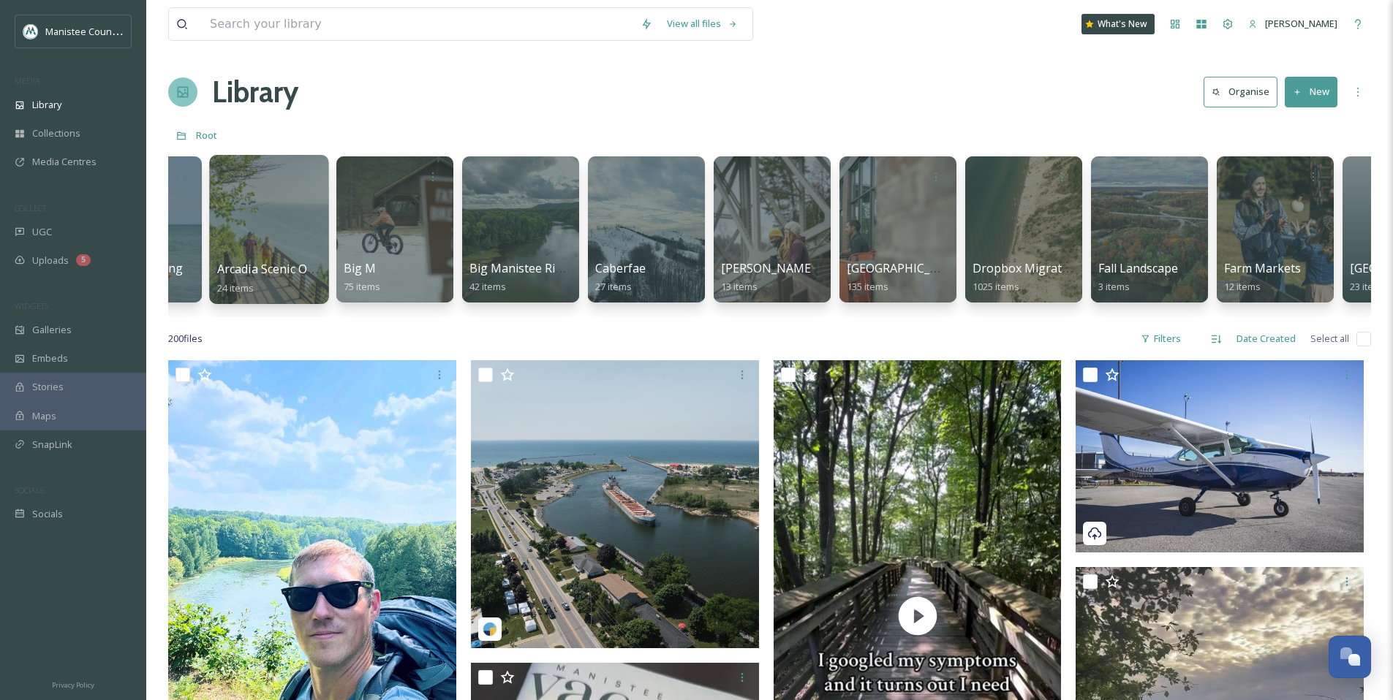
scroll to position [0, 1240]
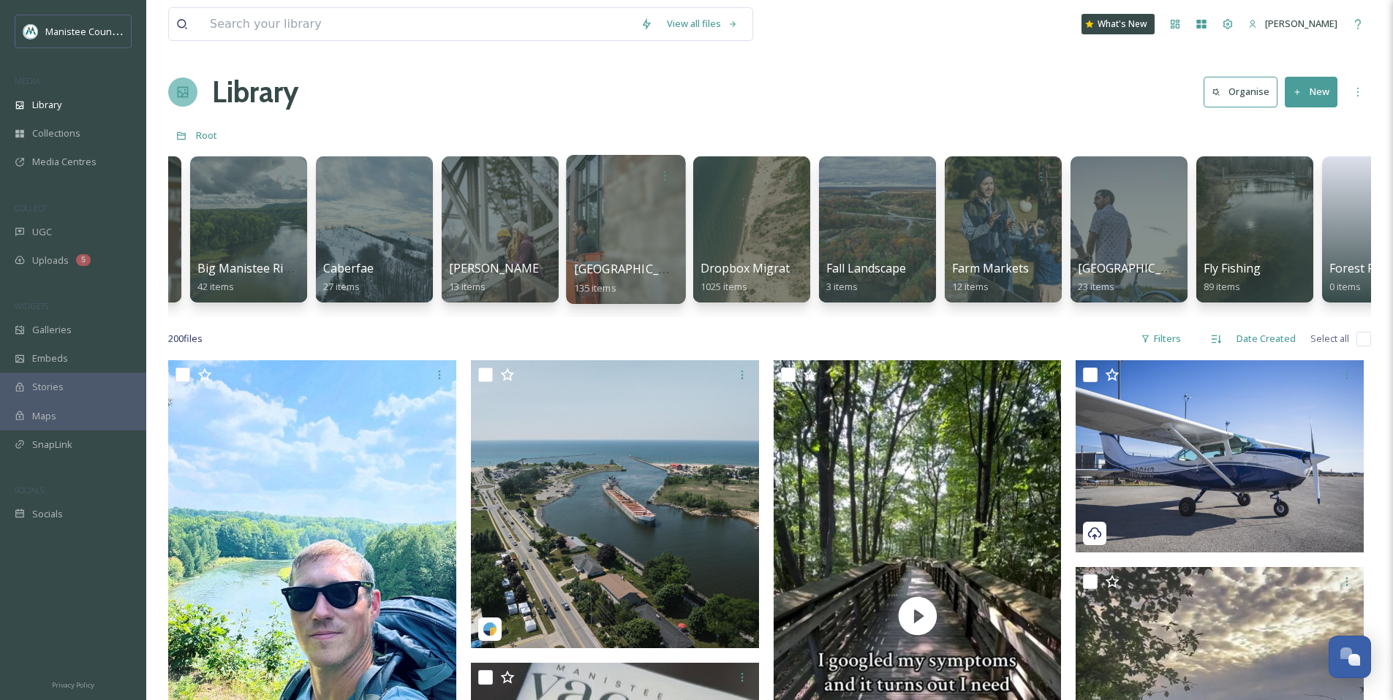
click at [624, 227] on div at bounding box center [625, 229] width 119 height 149
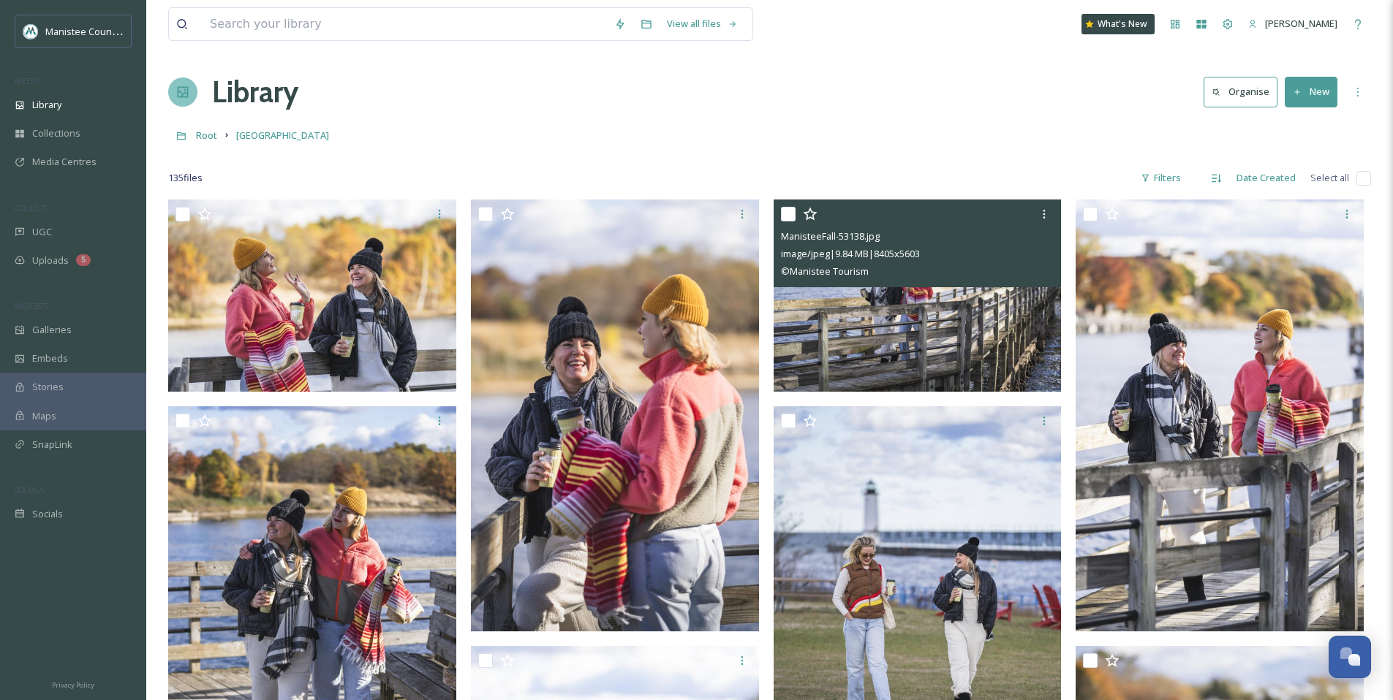
click at [887, 304] on img at bounding box center [917, 296] width 288 height 192
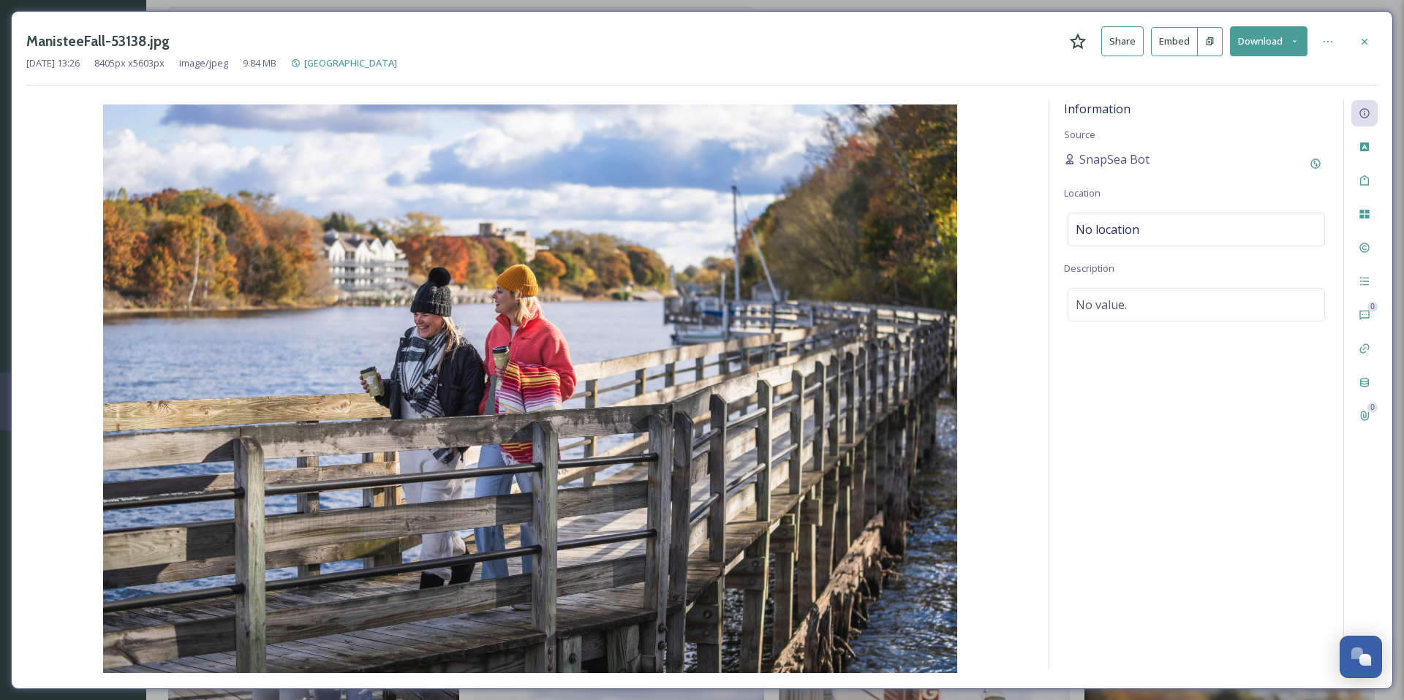
click at [1282, 39] on button "Download" at bounding box center [1268, 41] width 77 height 30
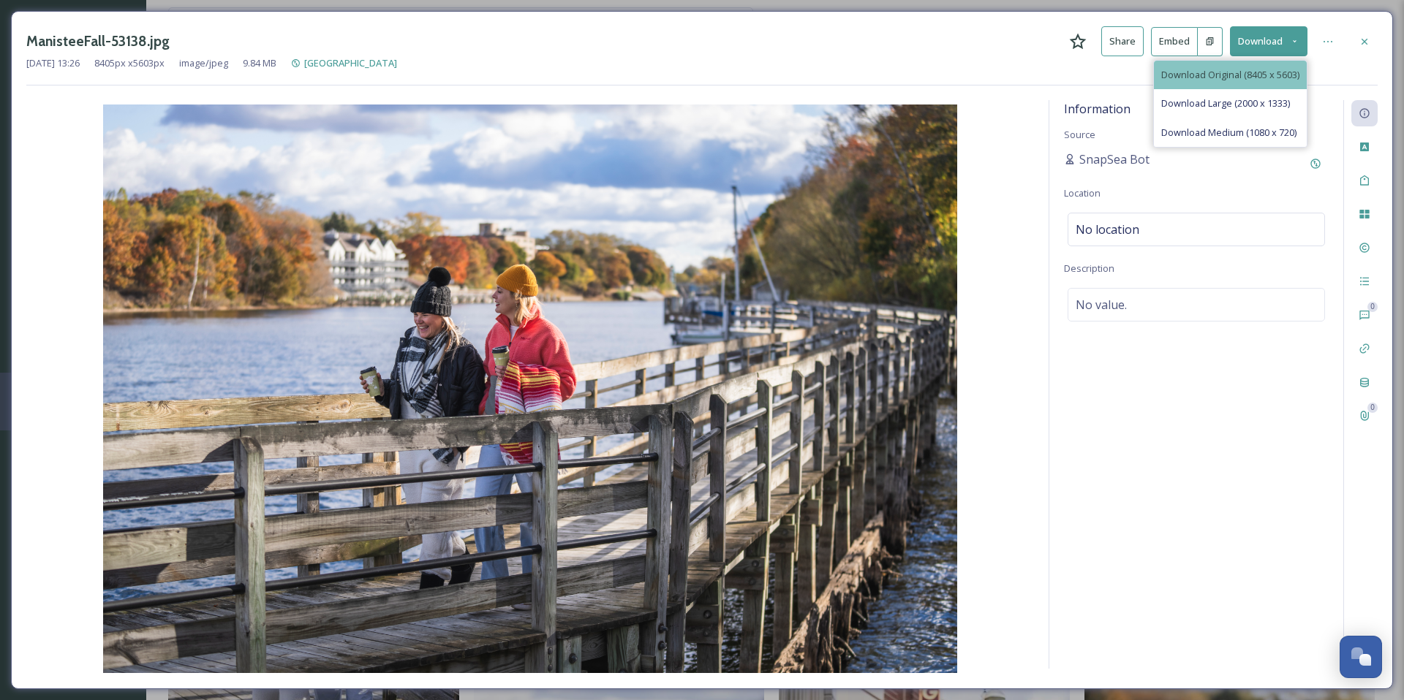
click at [1260, 81] on div "Download Original (8405 x 5603)" at bounding box center [1230, 75] width 153 height 29
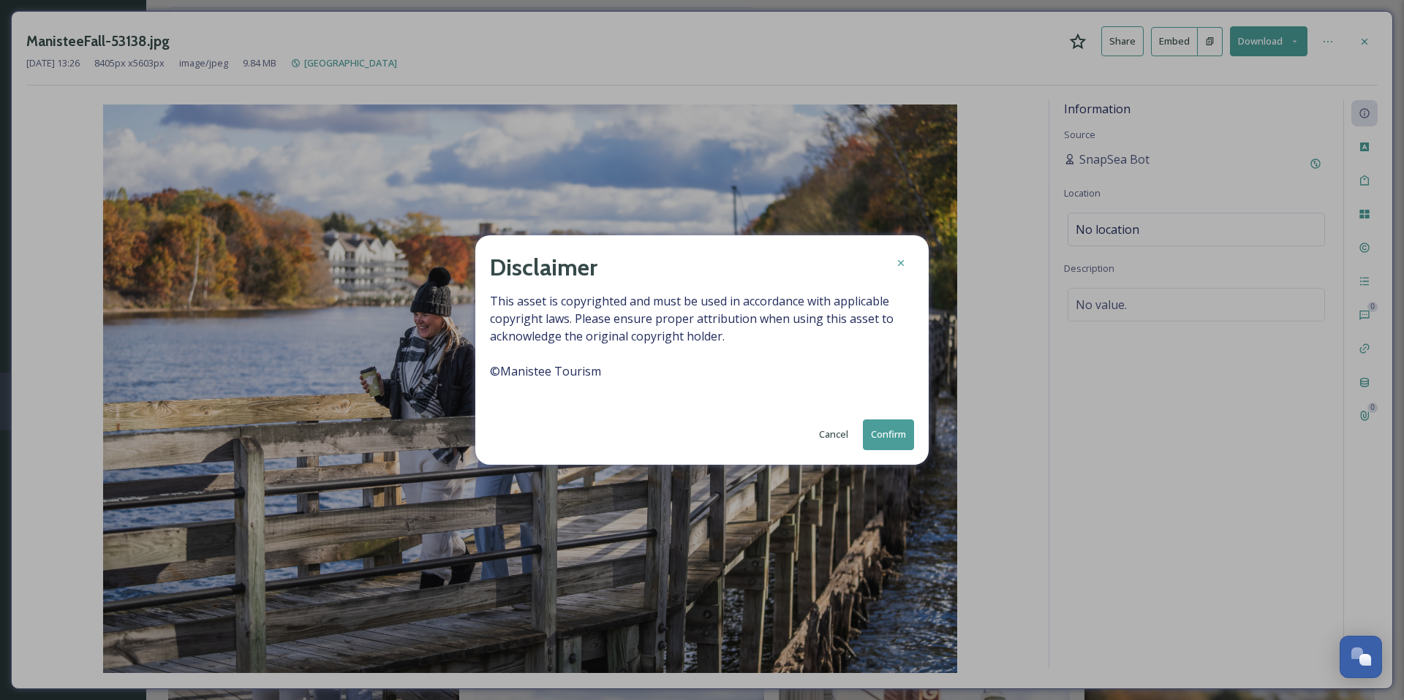
click at [888, 442] on button "Confirm" at bounding box center [888, 435] width 51 height 30
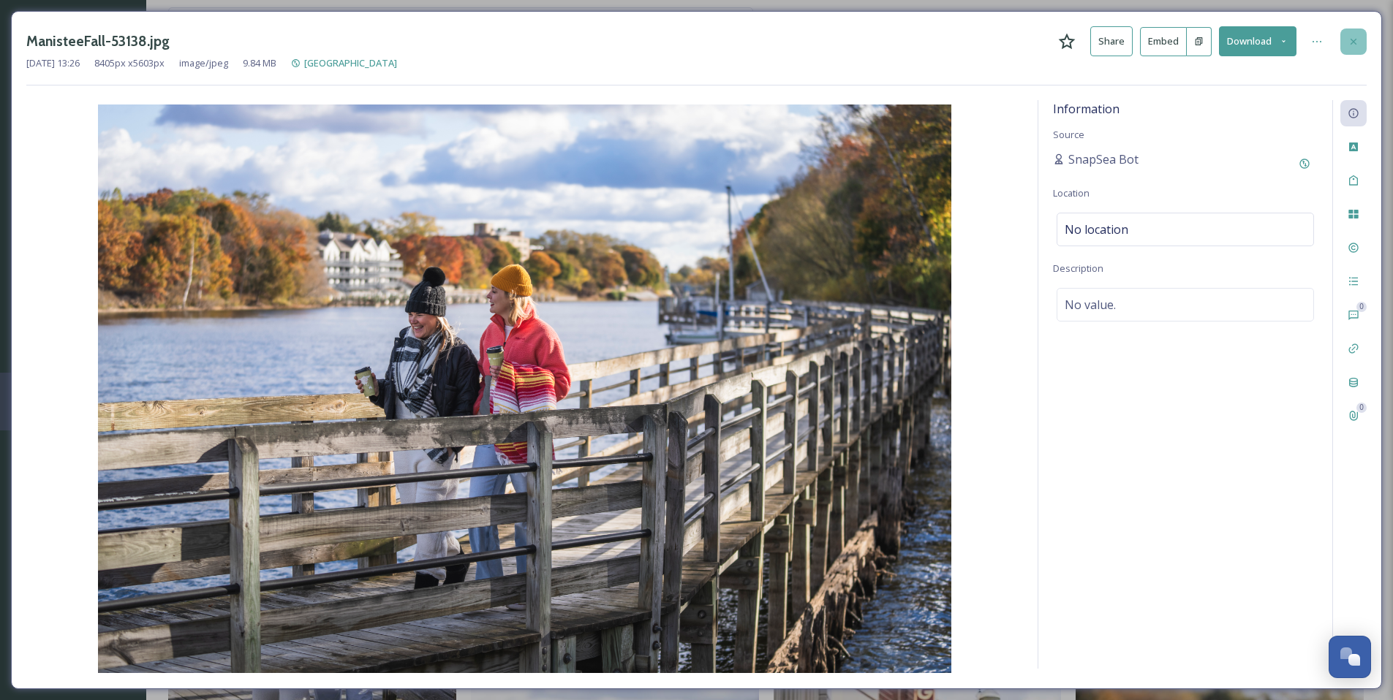
click at [1357, 45] on icon at bounding box center [1353, 42] width 12 height 12
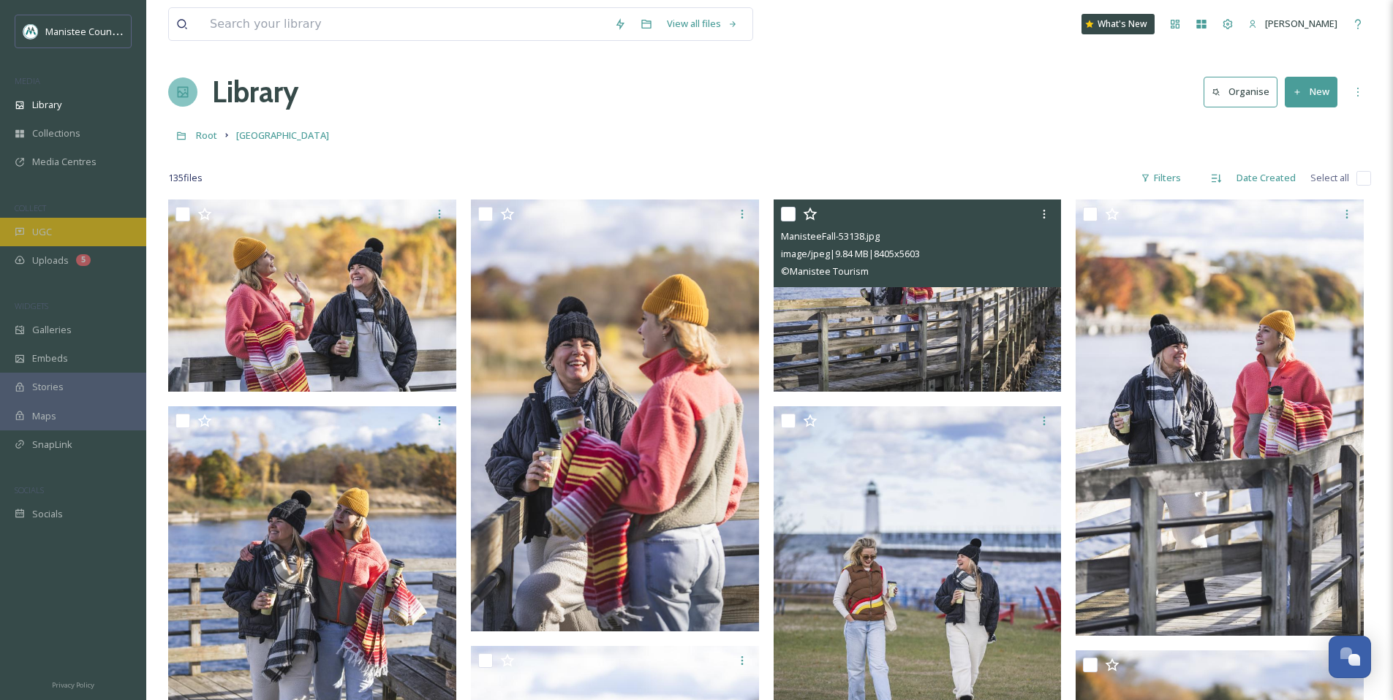
click at [61, 230] on div "UGC" at bounding box center [73, 232] width 146 height 29
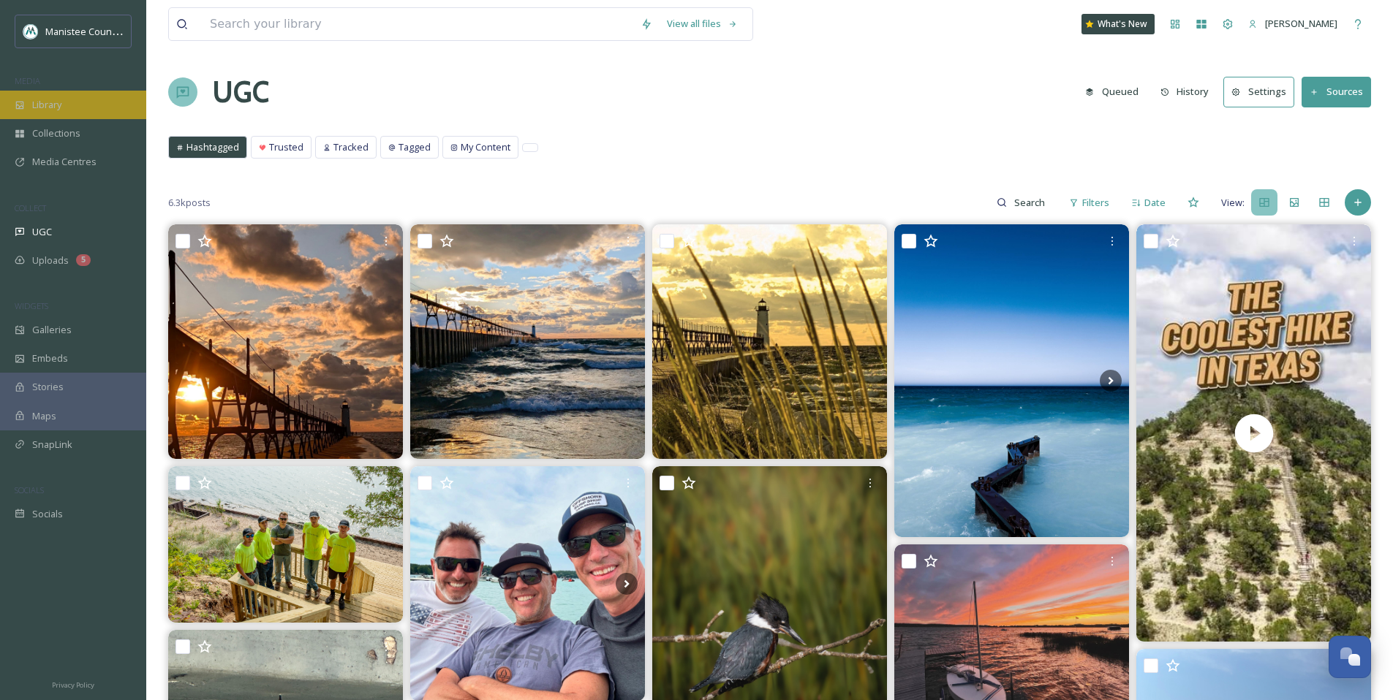
click at [87, 102] on div "Library" at bounding box center [73, 105] width 146 height 29
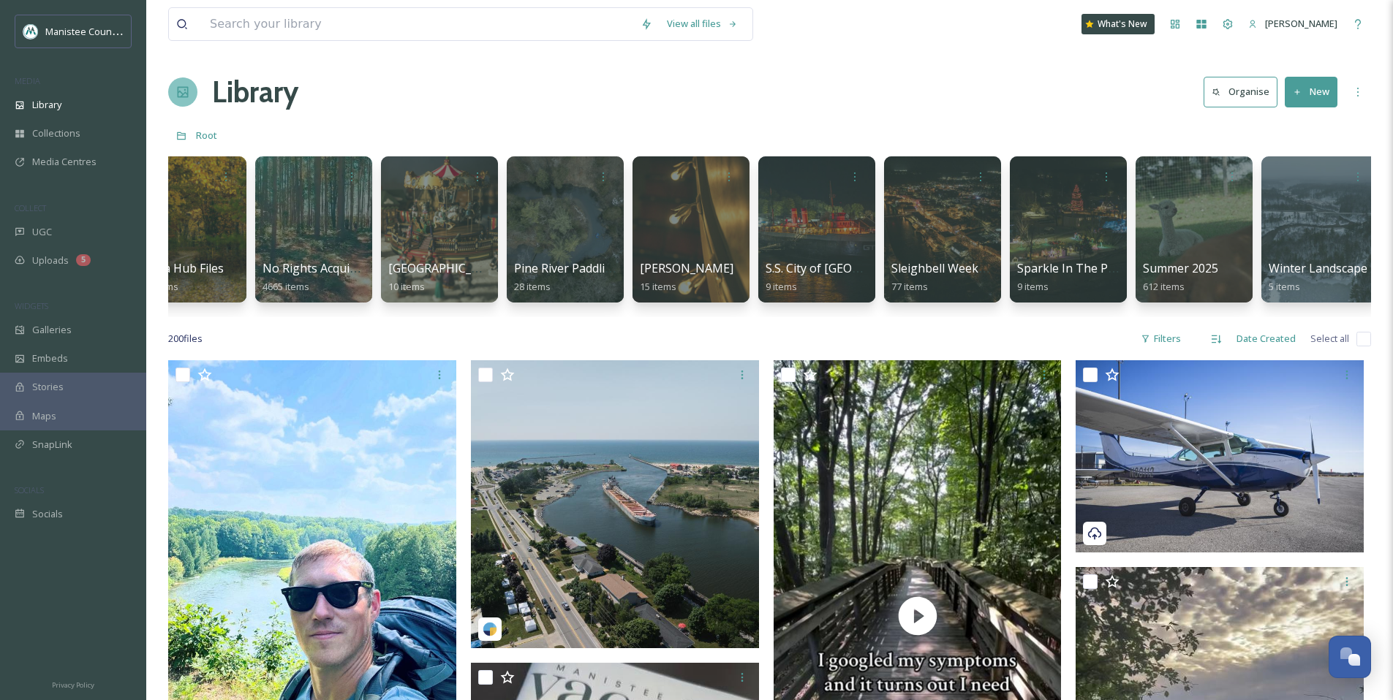
scroll to position [0, 3827]
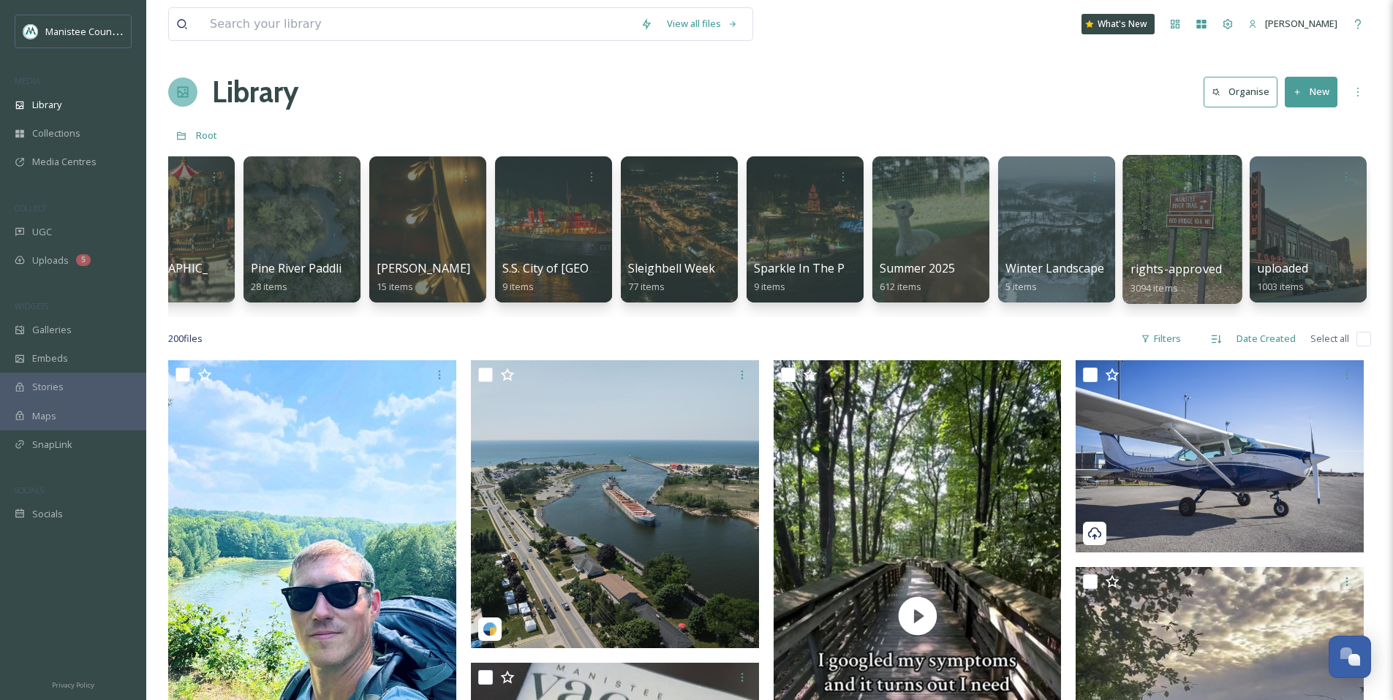
click at [1198, 226] on div at bounding box center [1181, 229] width 119 height 149
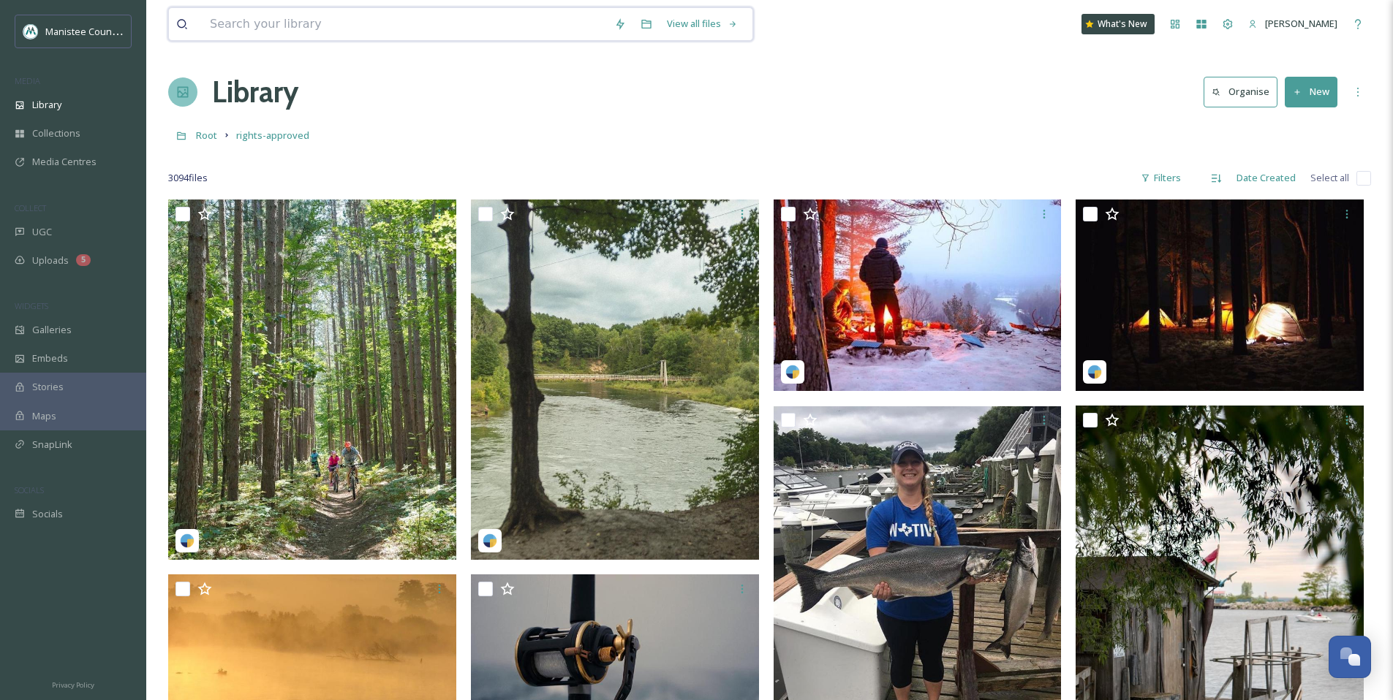
click at [309, 26] on input at bounding box center [405, 24] width 404 height 32
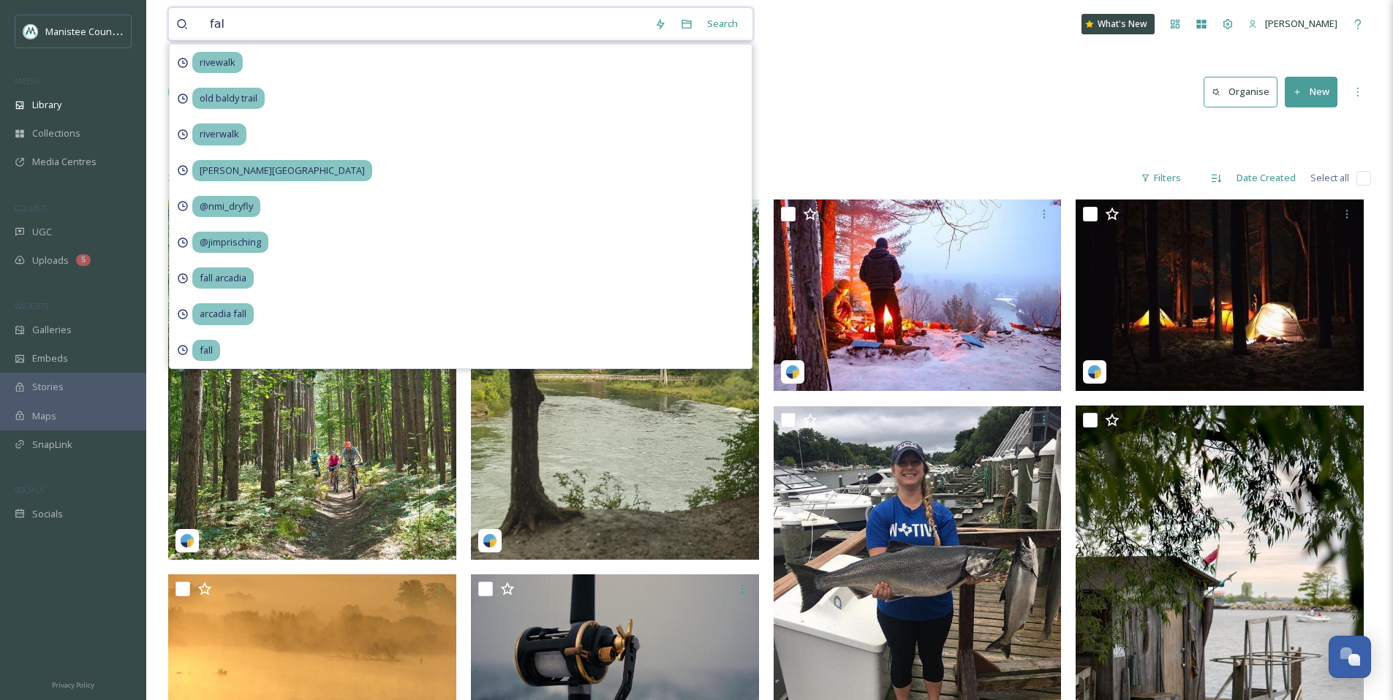
type input "fall"
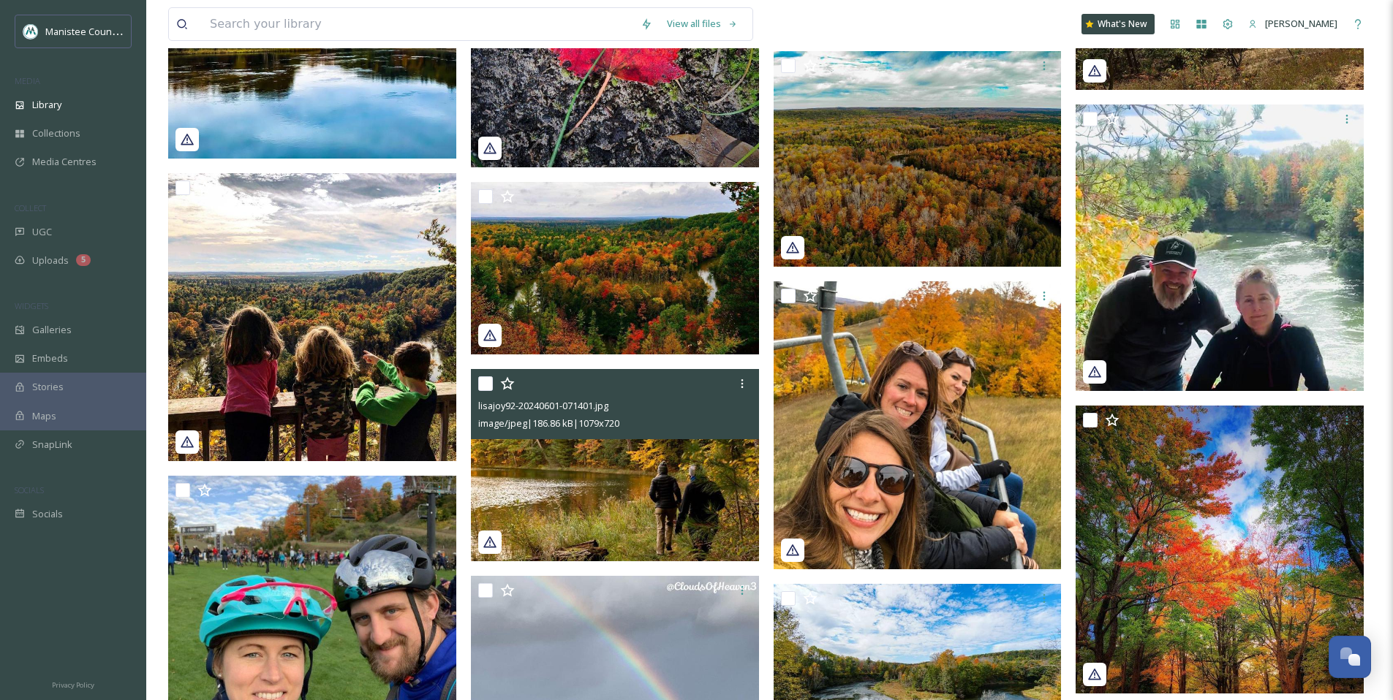
scroll to position [21995, 0]
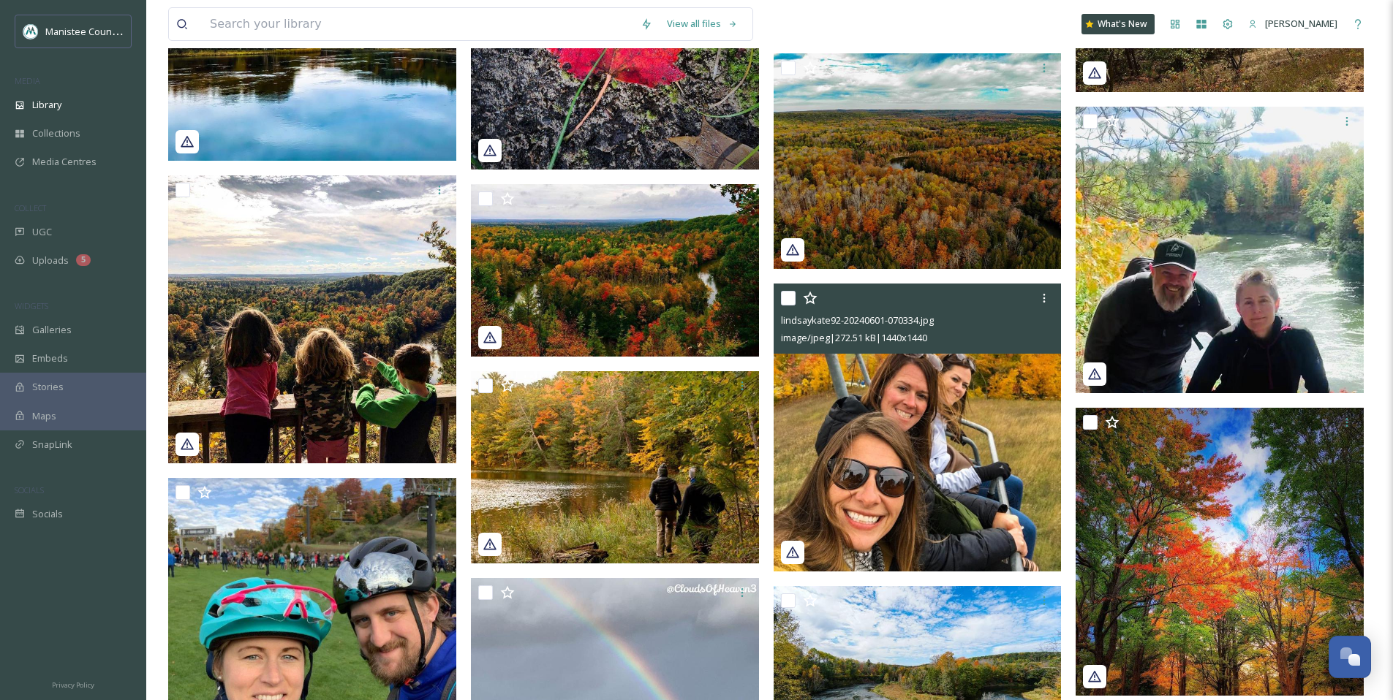
click at [942, 453] on img at bounding box center [917, 428] width 288 height 288
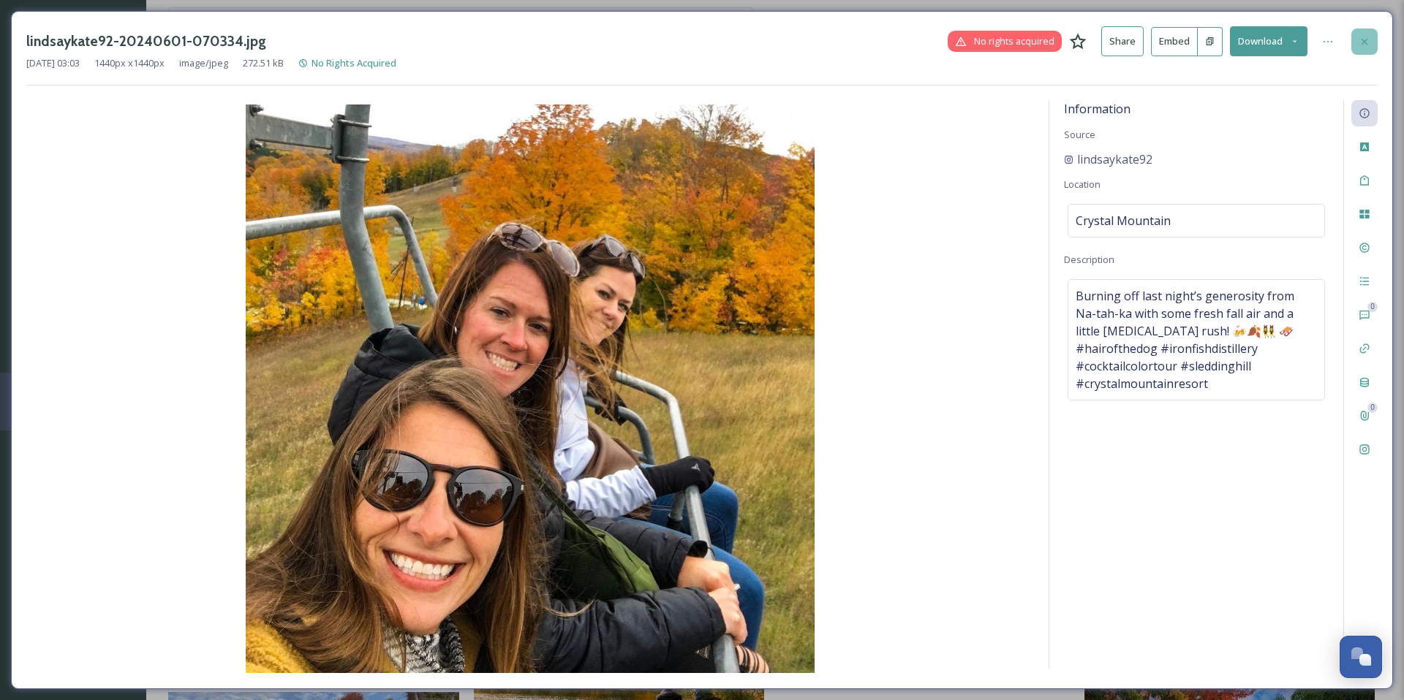
click at [1364, 43] on icon at bounding box center [1364, 42] width 12 height 12
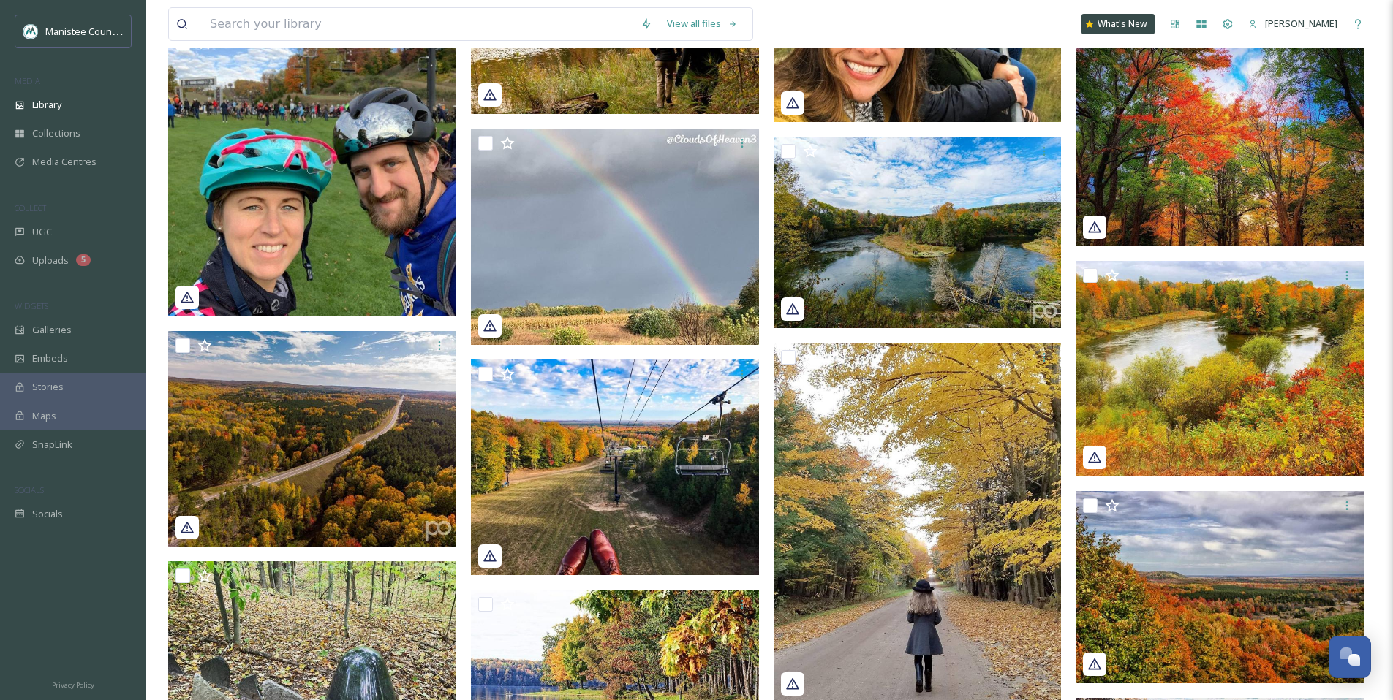
scroll to position [22454, 0]
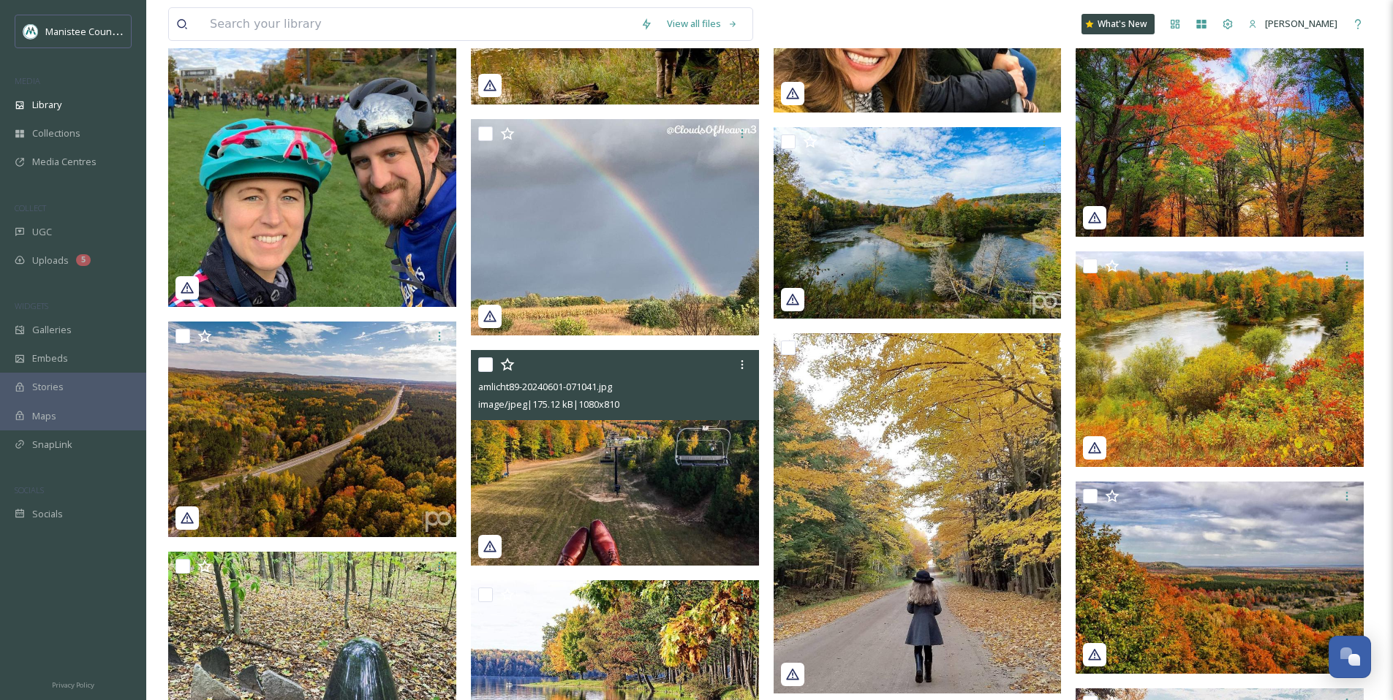
click at [660, 480] on img at bounding box center [615, 458] width 288 height 216
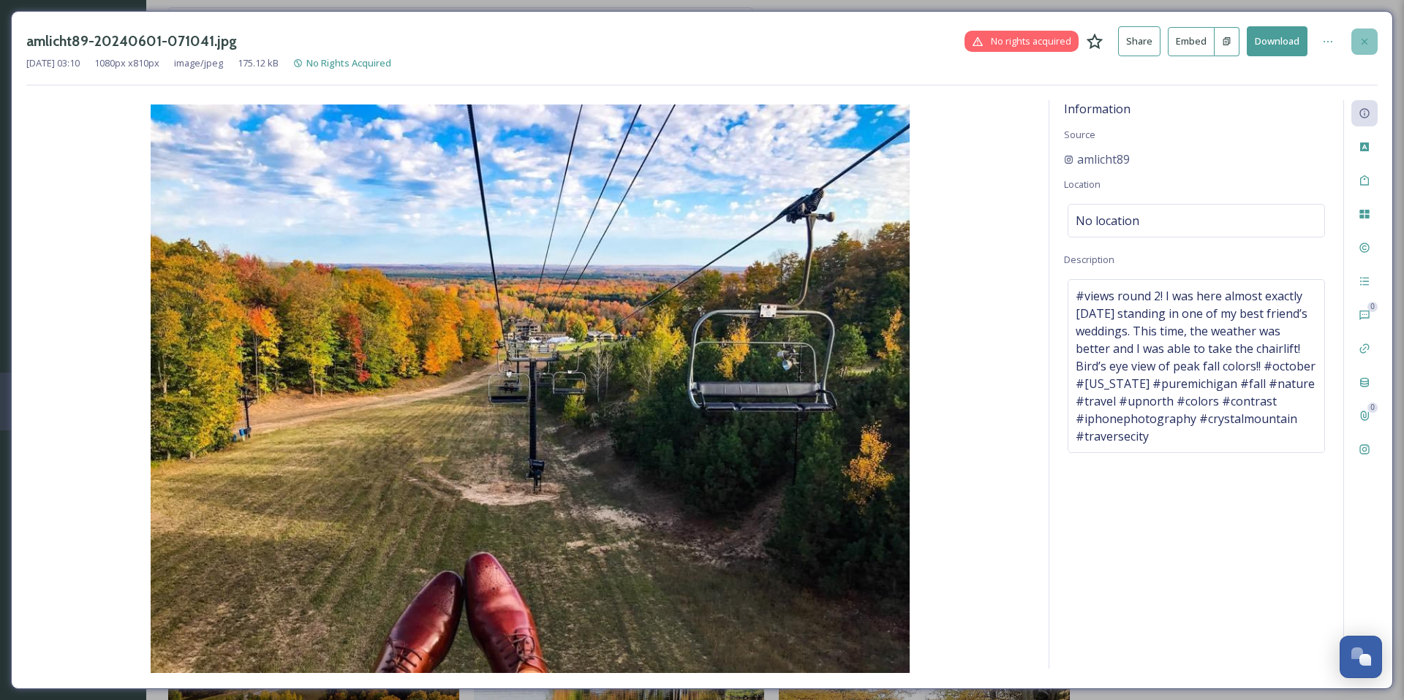
click at [1358, 49] on div at bounding box center [1364, 42] width 26 height 26
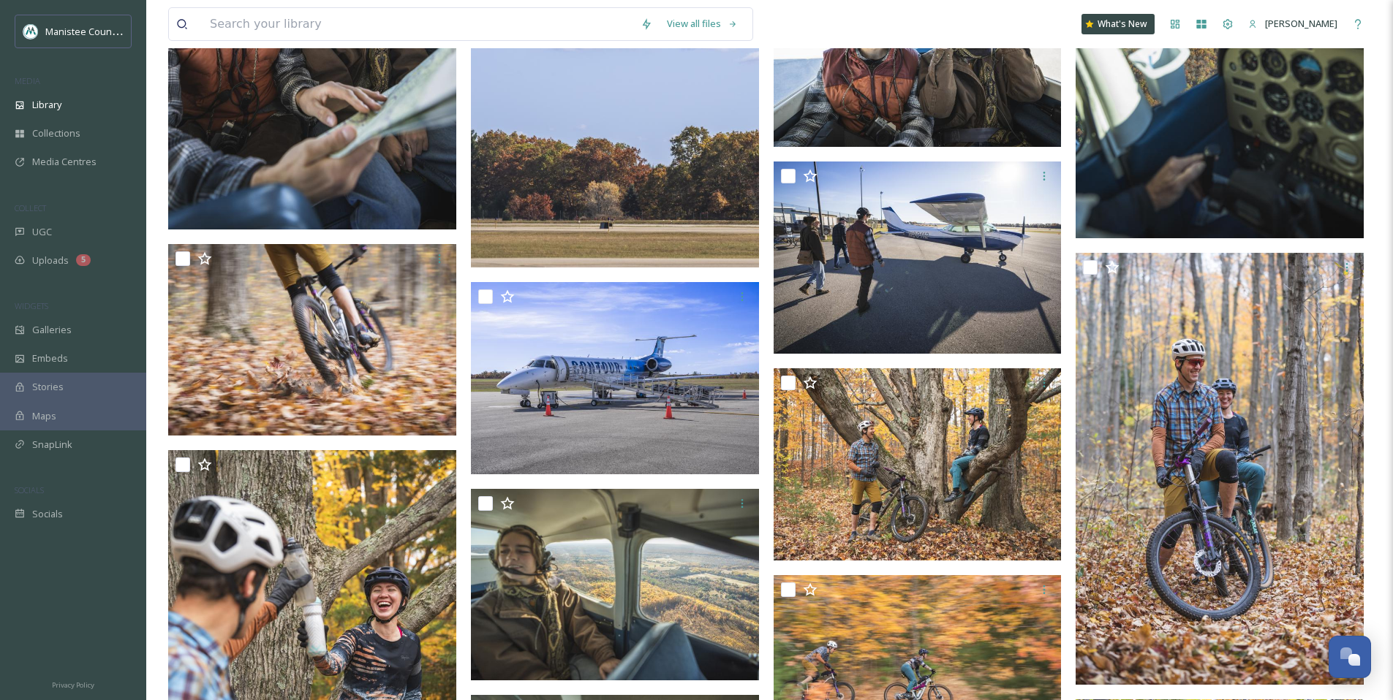
scroll to position [13072, 0]
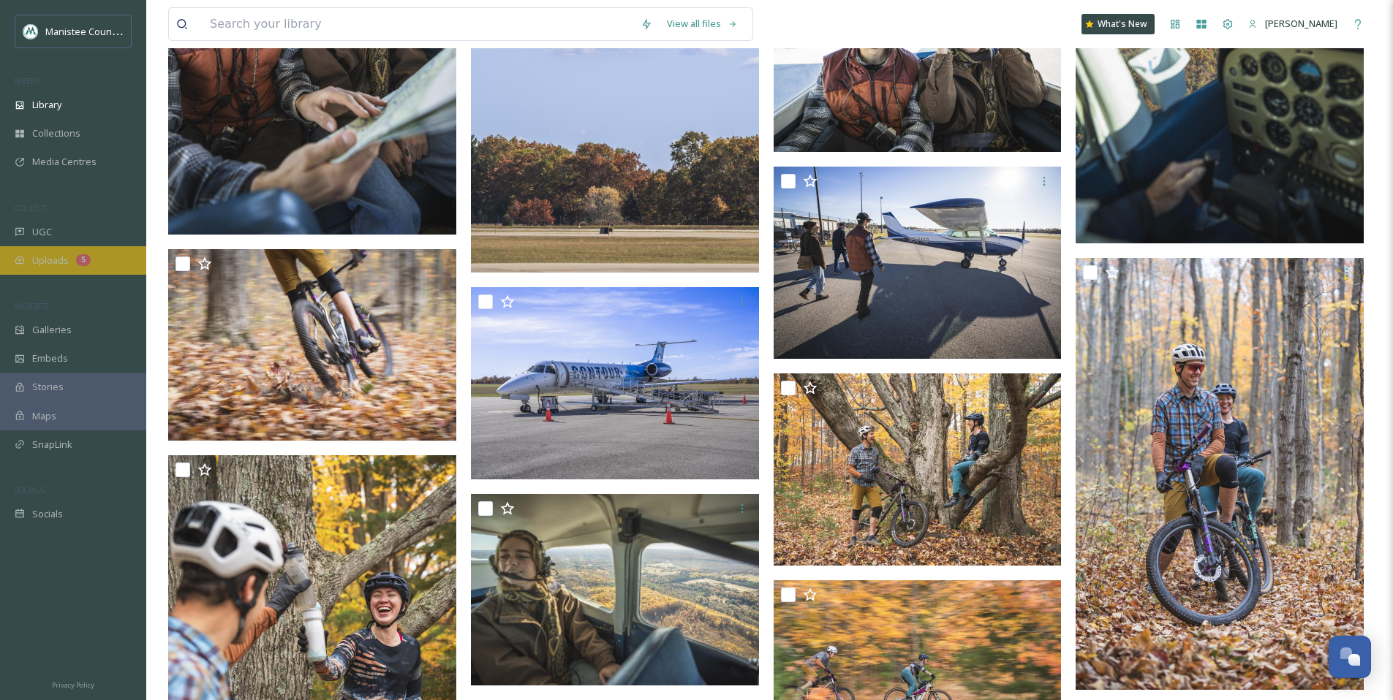
click at [43, 254] on span "Uploads" at bounding box center [50, 261] width 37 height 14
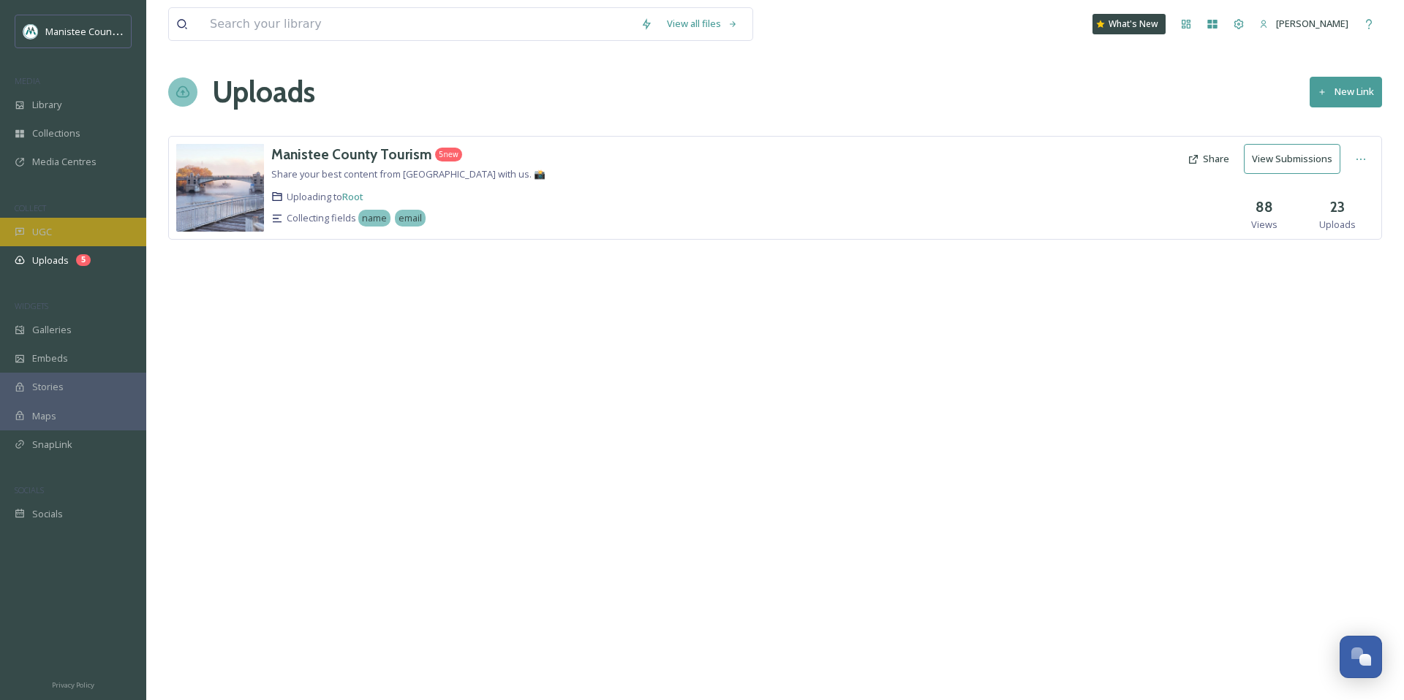
click at [45, 231] on span "UGC" at bounding box center [42, 232] width 20 height 14
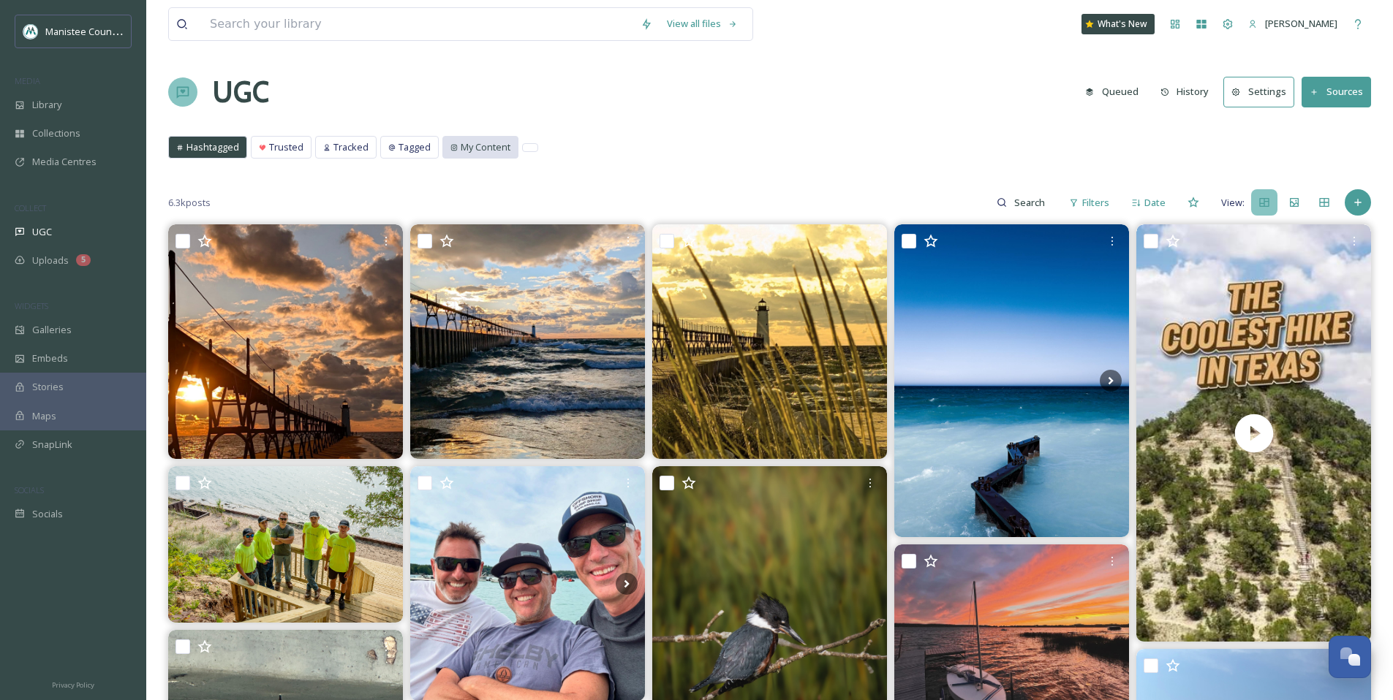
click at [469, 151] on span "My Content" at bounding box center [486, 147] width 50 height 14
click at [57, 98] on span "Library" at bounding box center [46, 105] width 29 height 14
click at [64, 173] on div "Media Centres" at bounding box center [73, 162] width 146 height 29
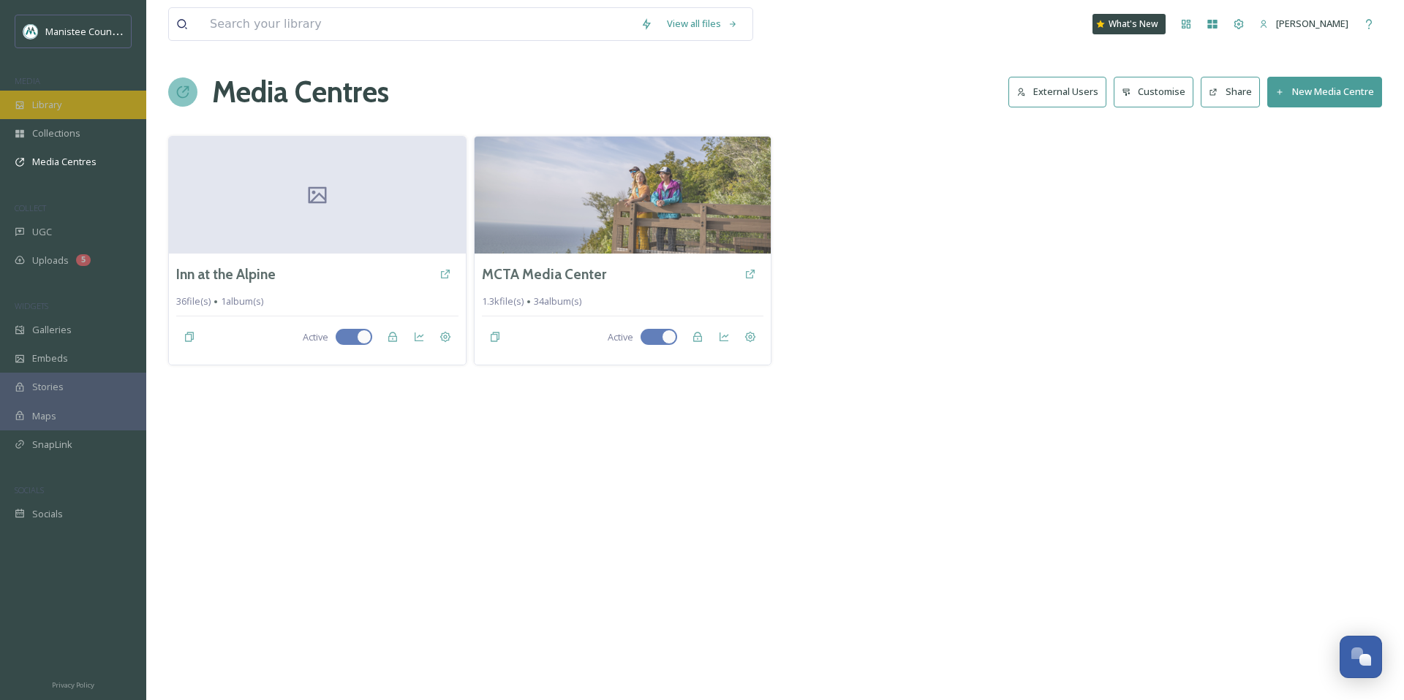
click at [67, 107] on div "Library" at bounding box center [73, 105] width 146 height 29
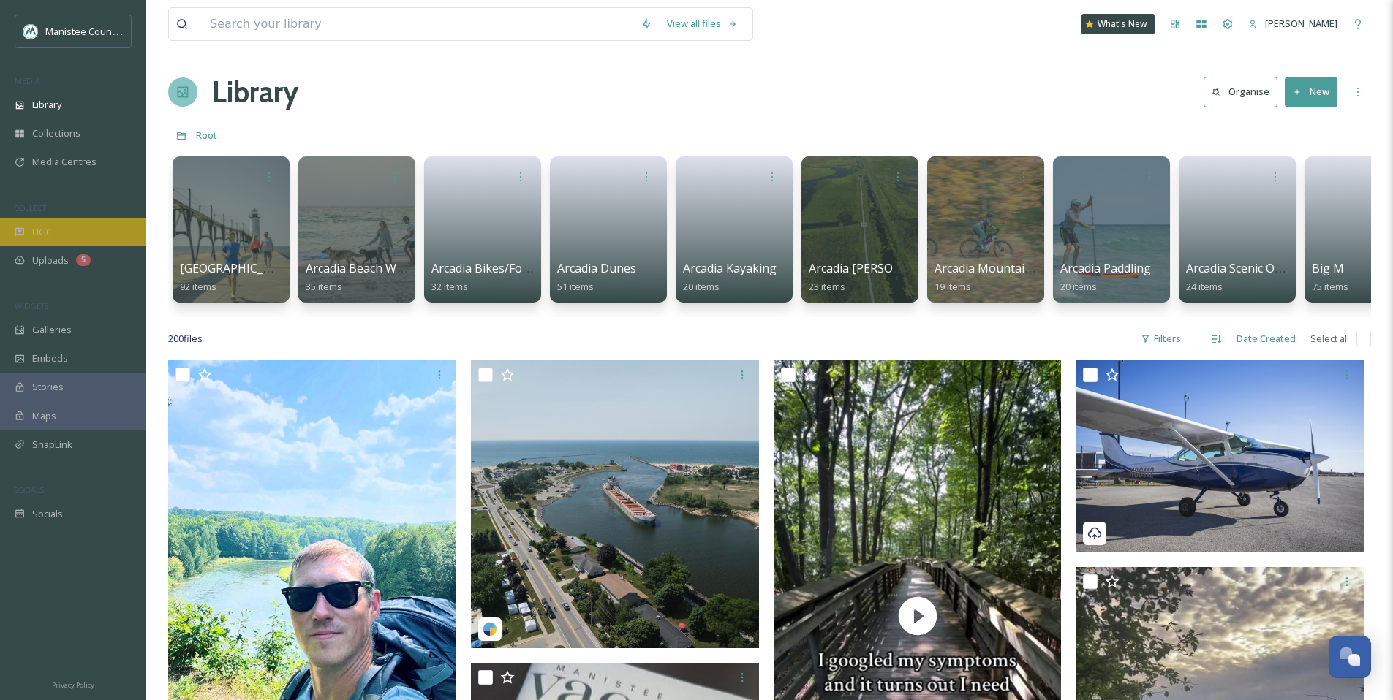
click at [68, 234] on div "UGC" at bounding box center [73, 232] width 146 height 29
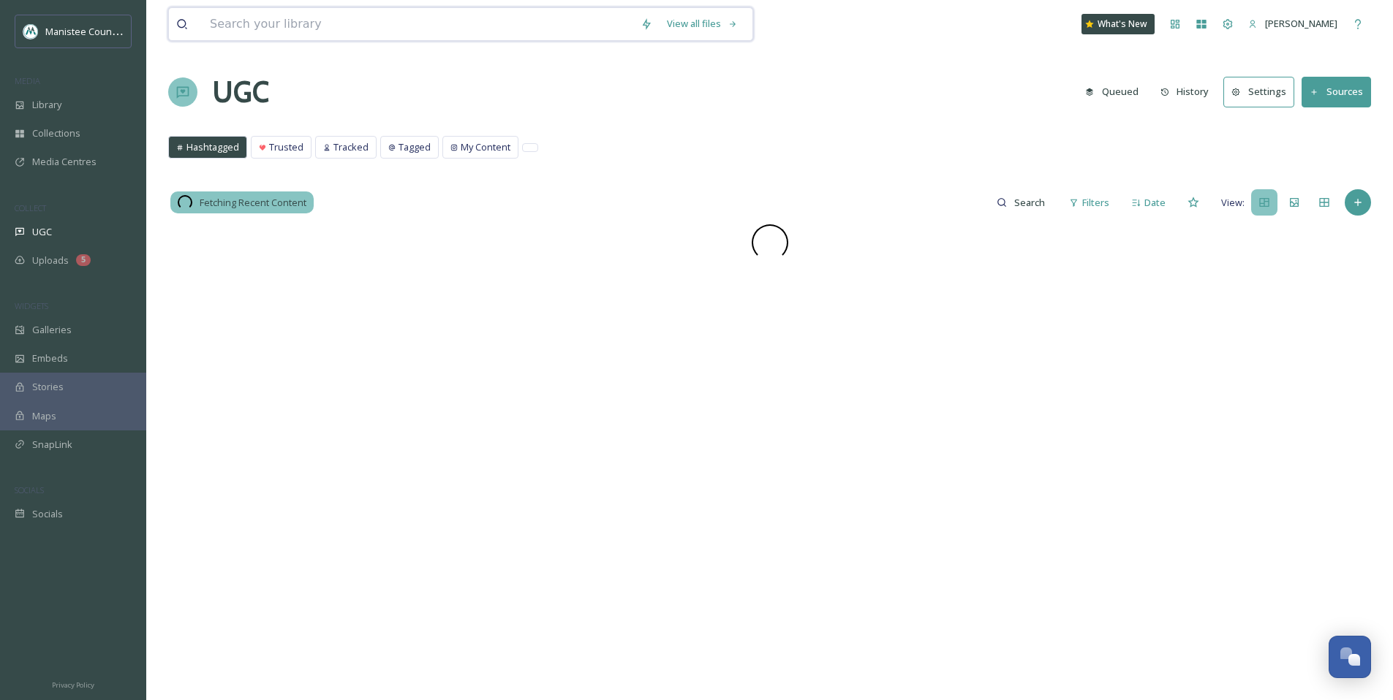
click at [325, 29] on input at bounding box center [418, 24] width 431 height 32
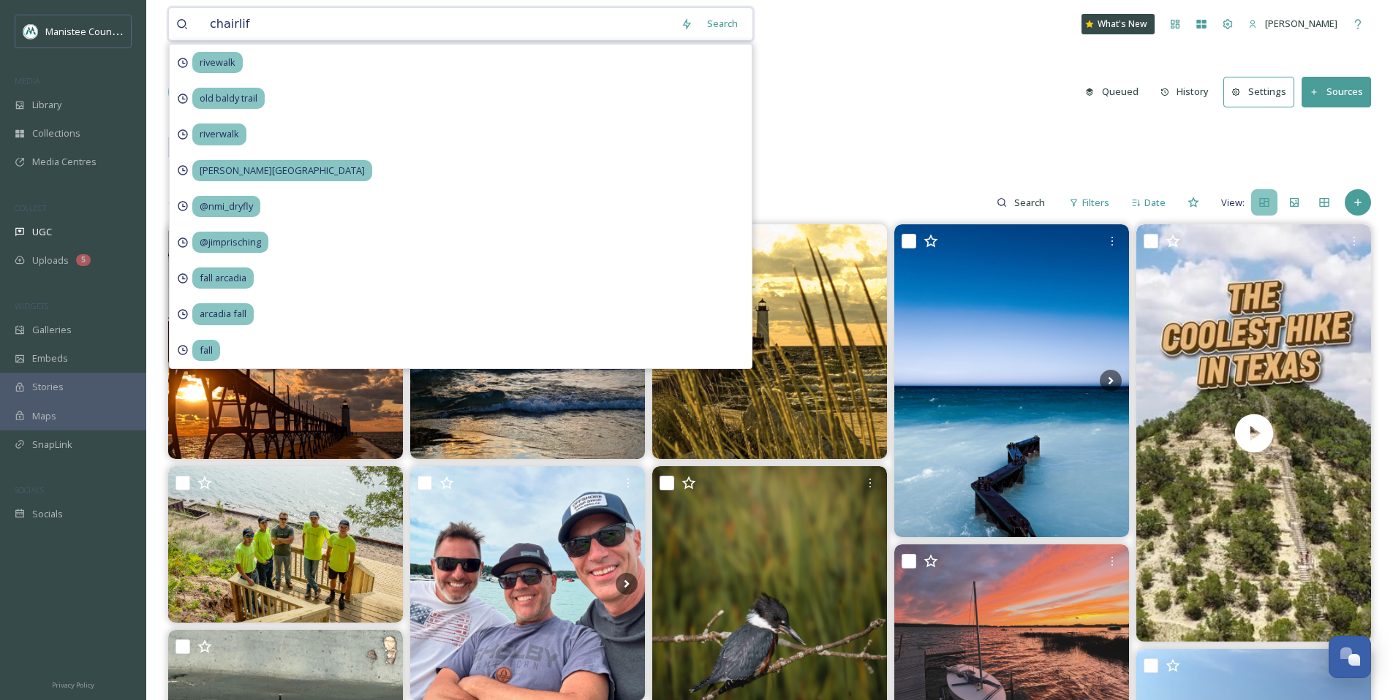
type input "chairlift"
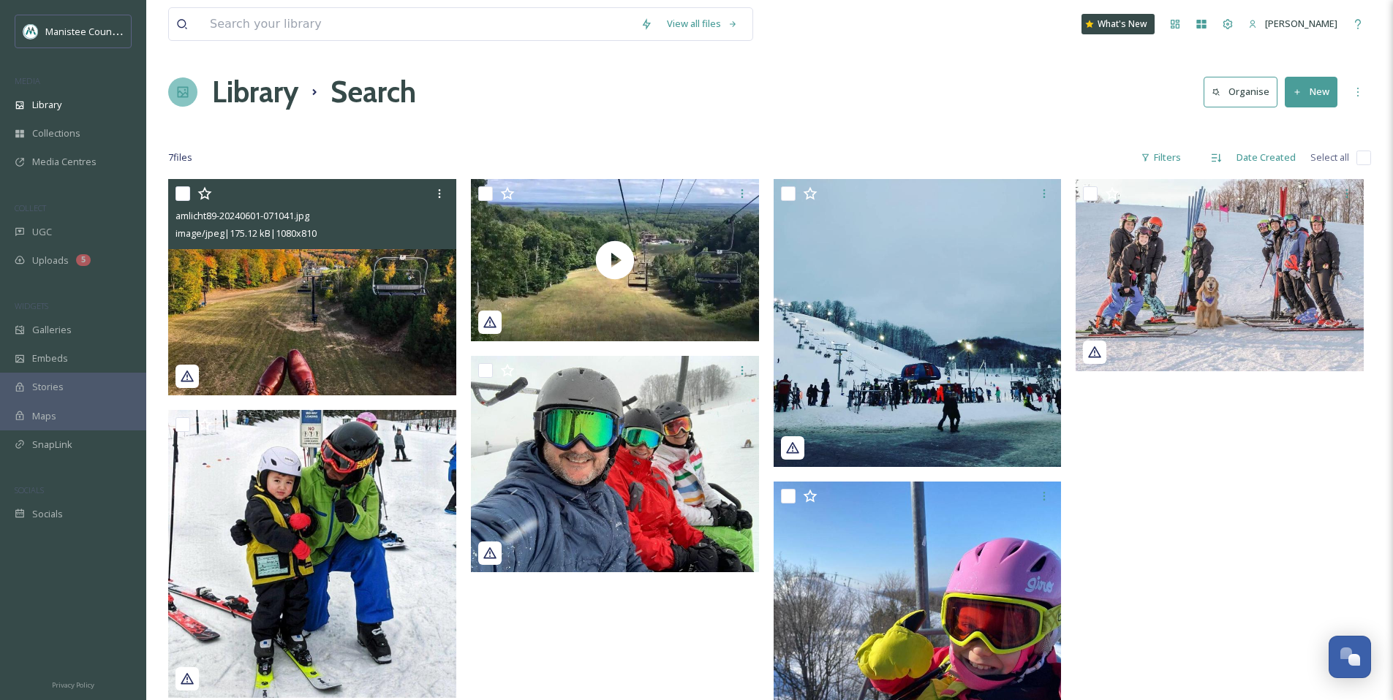
click at [301, 295] on img at bounding box center [312, 287] width 288 height 216
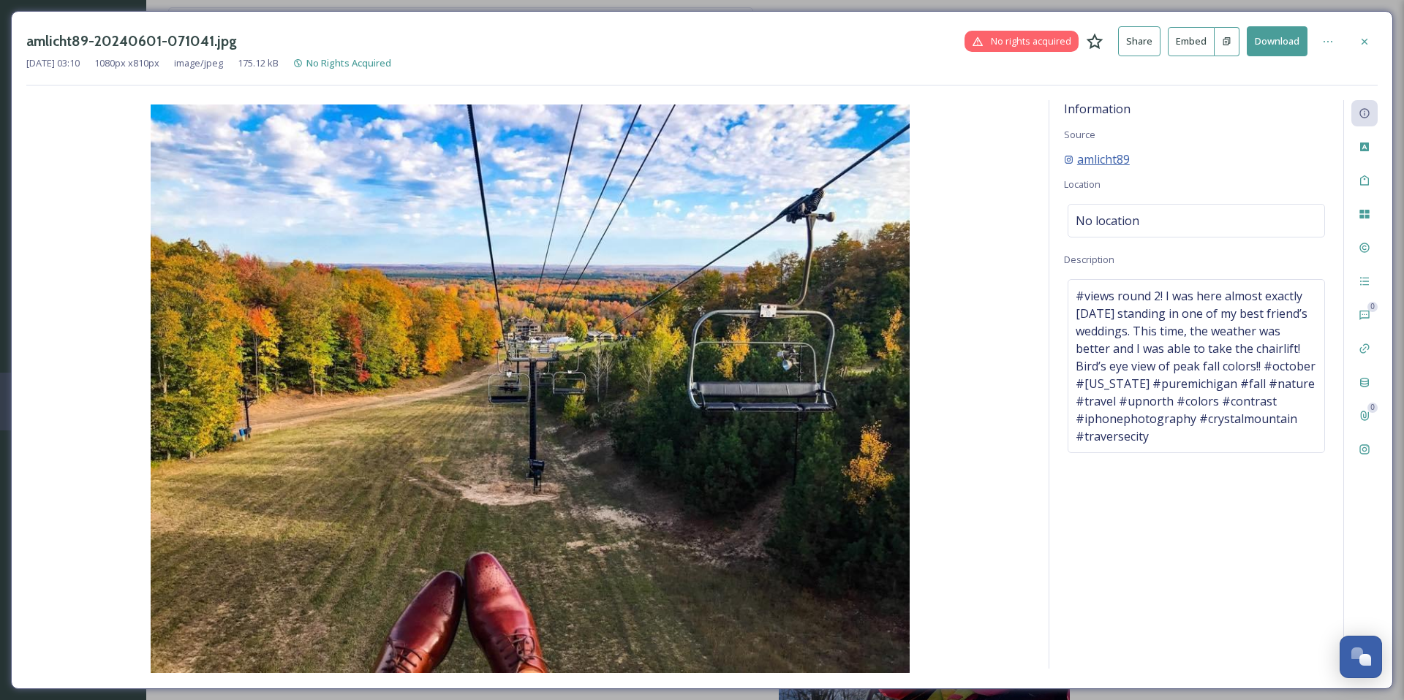
click at [1112, 160] on span "amlicht89" at bounding box center [1103, 160] width 53 height 18
click at [1295, 42] on button "Download" at bounding box center [1276, 41] width 61 height 30
click at [1361, 33] on div at bounding box center [1364, 42] width 26 height 26
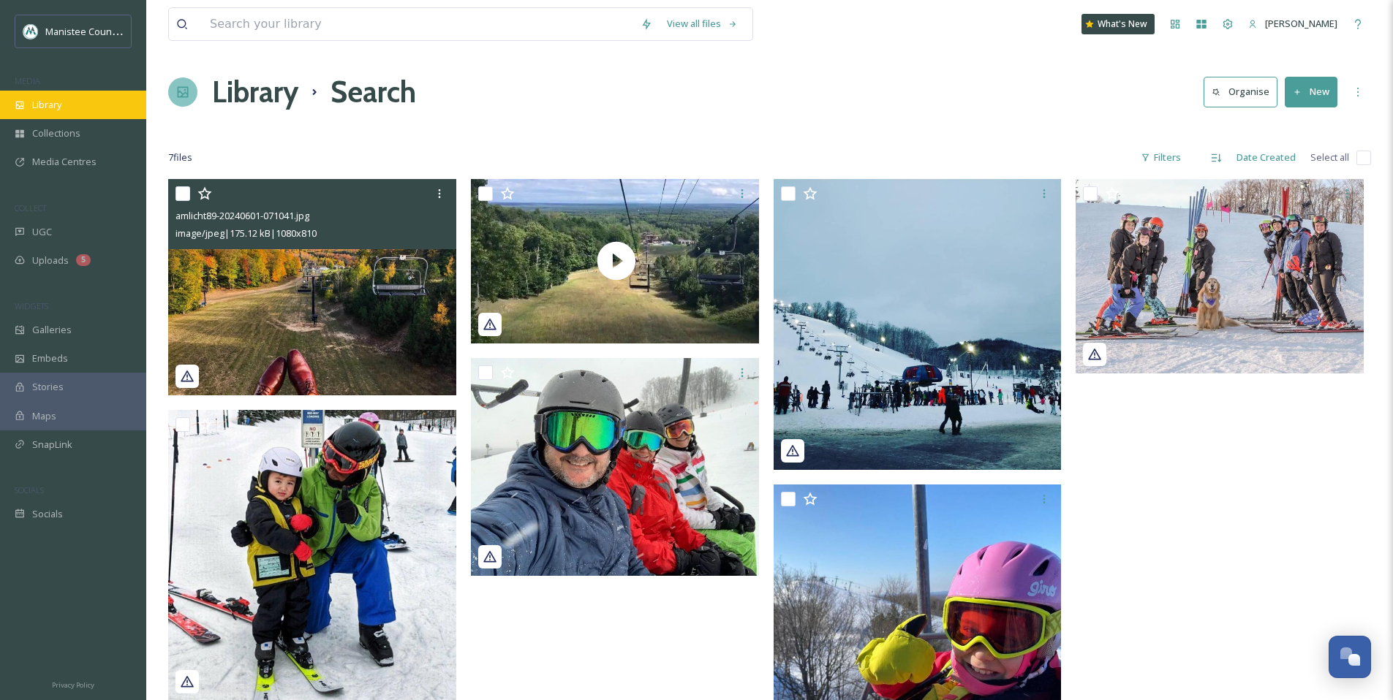
click at [114, 110] on div "Library" at bounding box center [73, 105] width 146 height 29
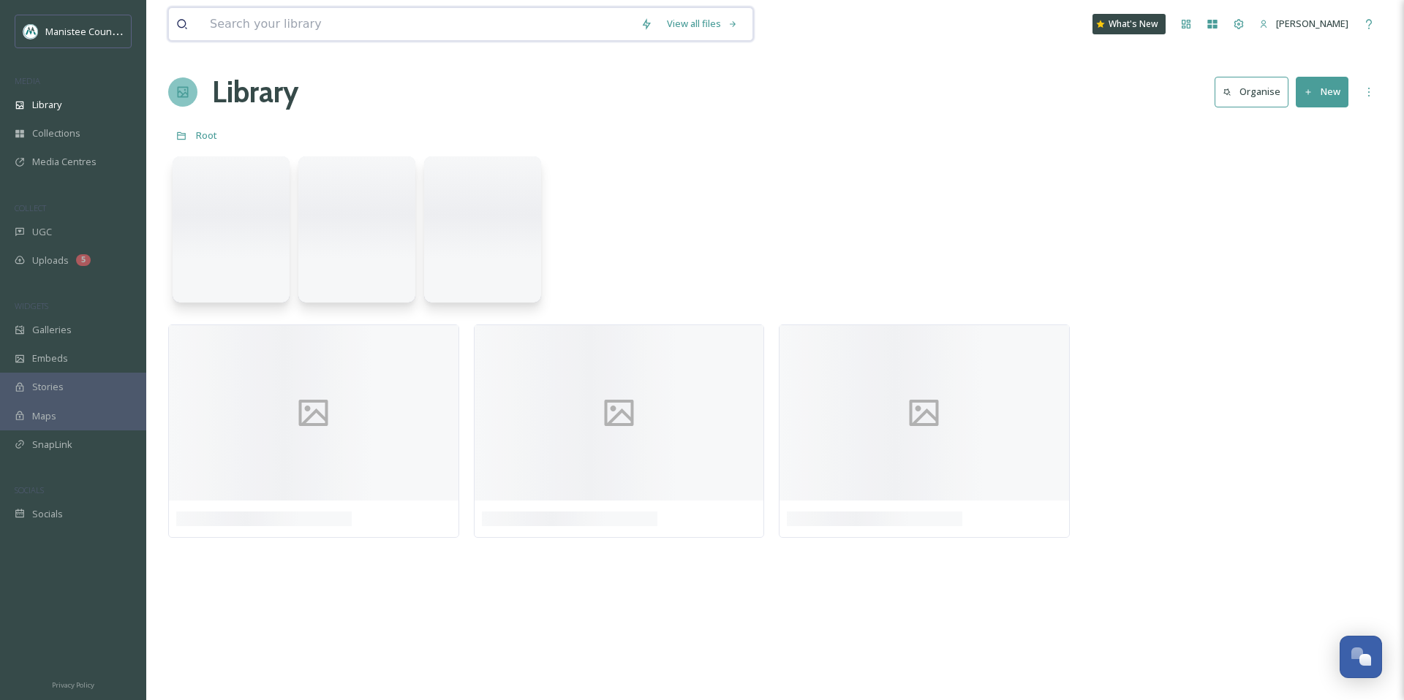
click at [431, 29] on input at bounding box center [418, 24] width 431 height 32
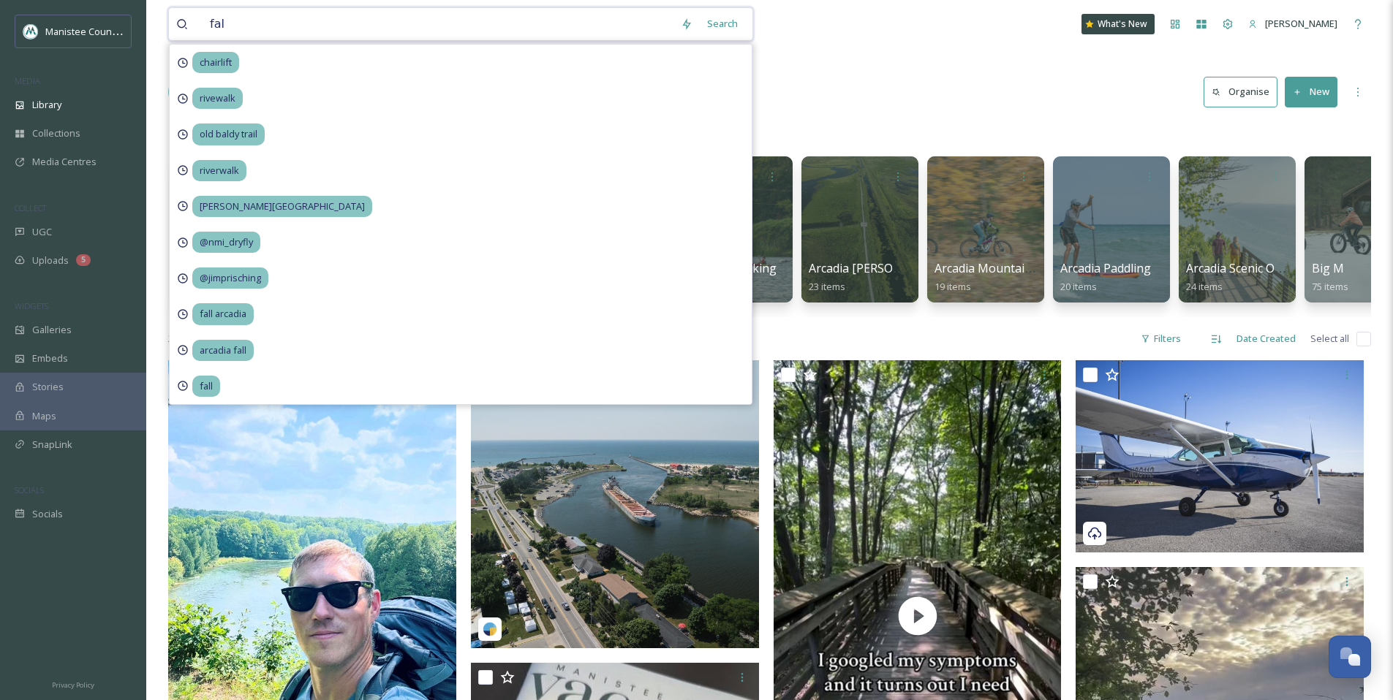
type input "fall"
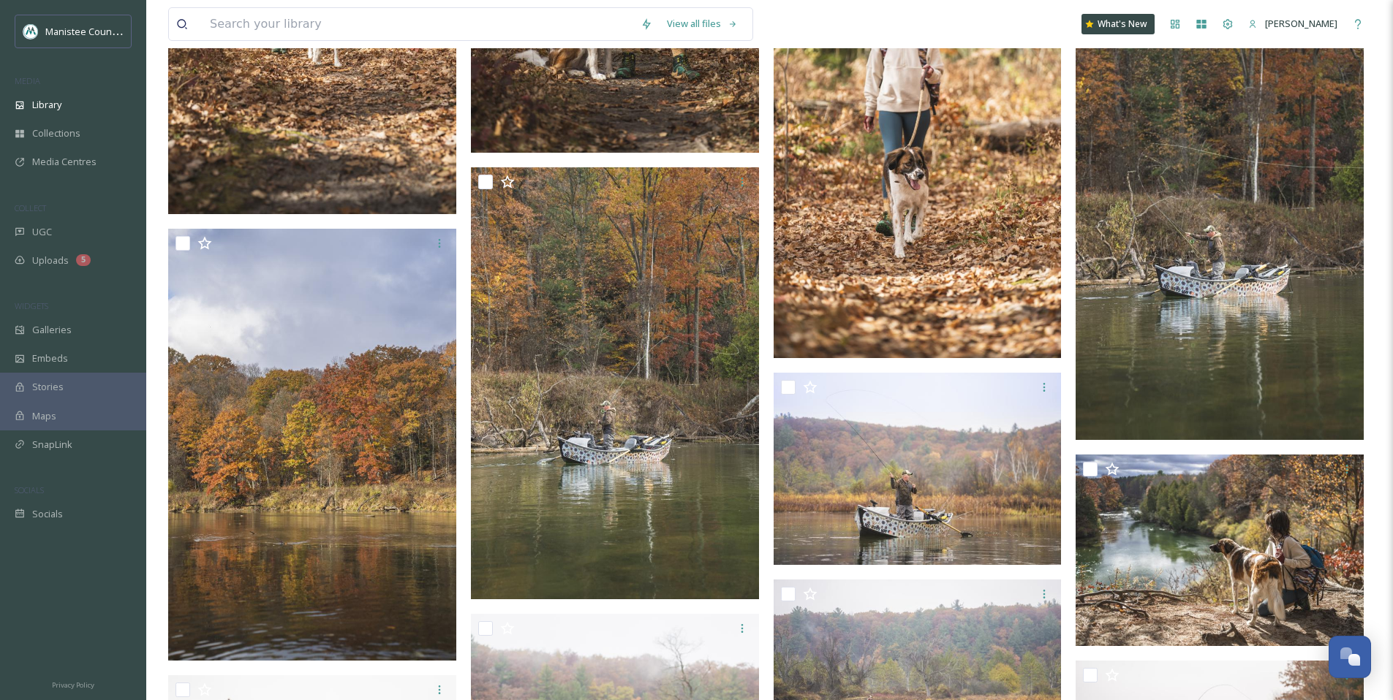
scroll to position [7873, 0]
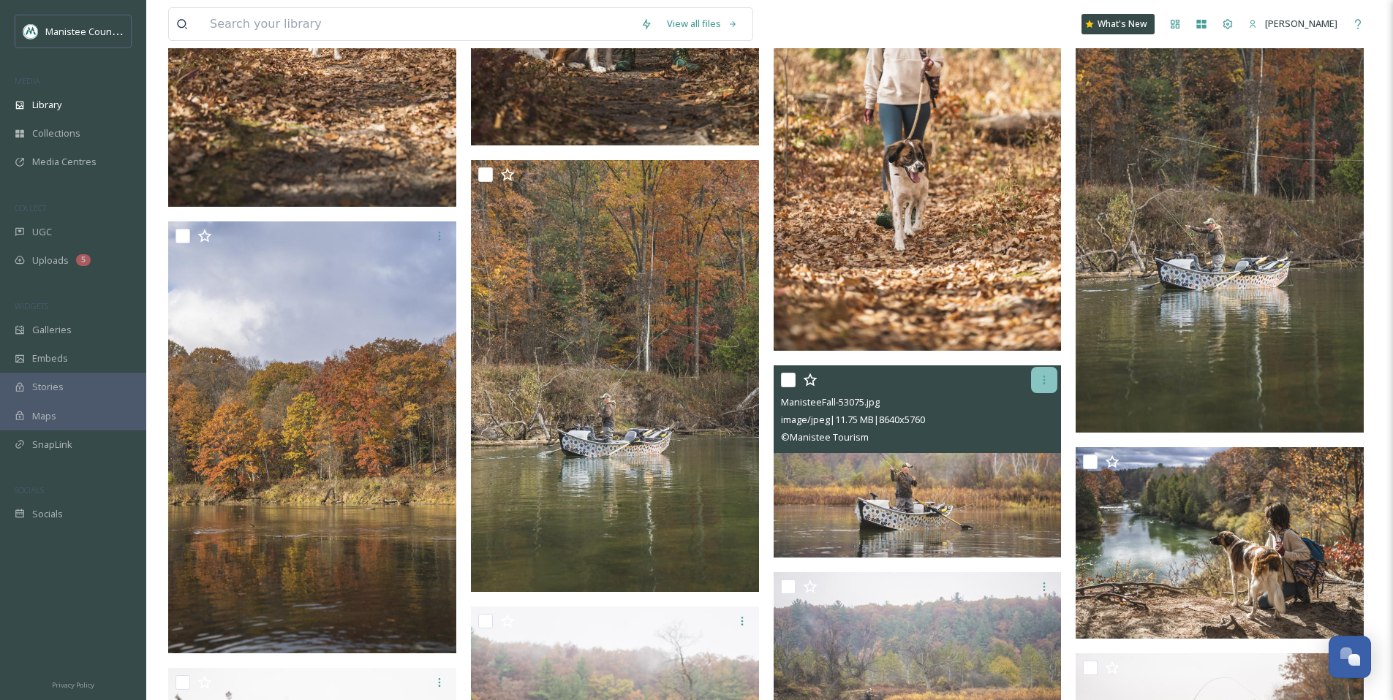
click at [1039, 381] on icon at bounding box center [1044, 380] width 12 height 12
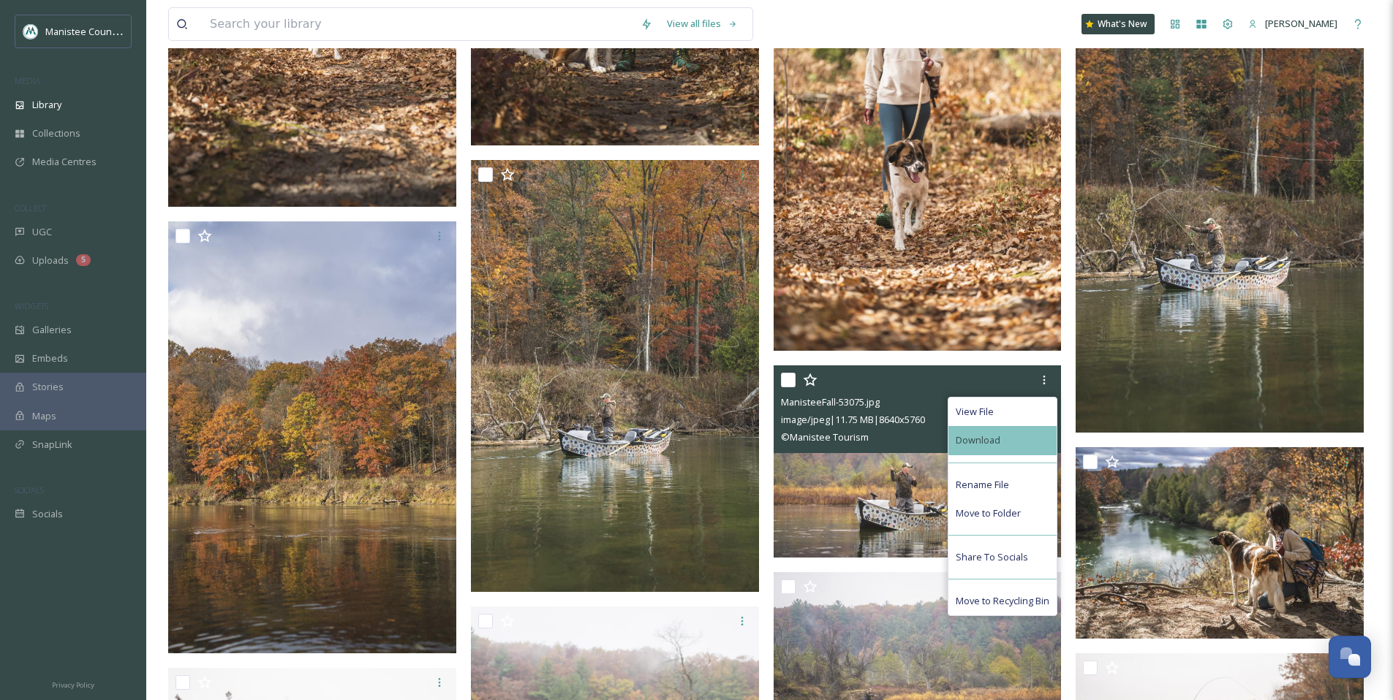
click at [993, 434] on span "Download" at bounding box center [978, 441] width 45 height 14
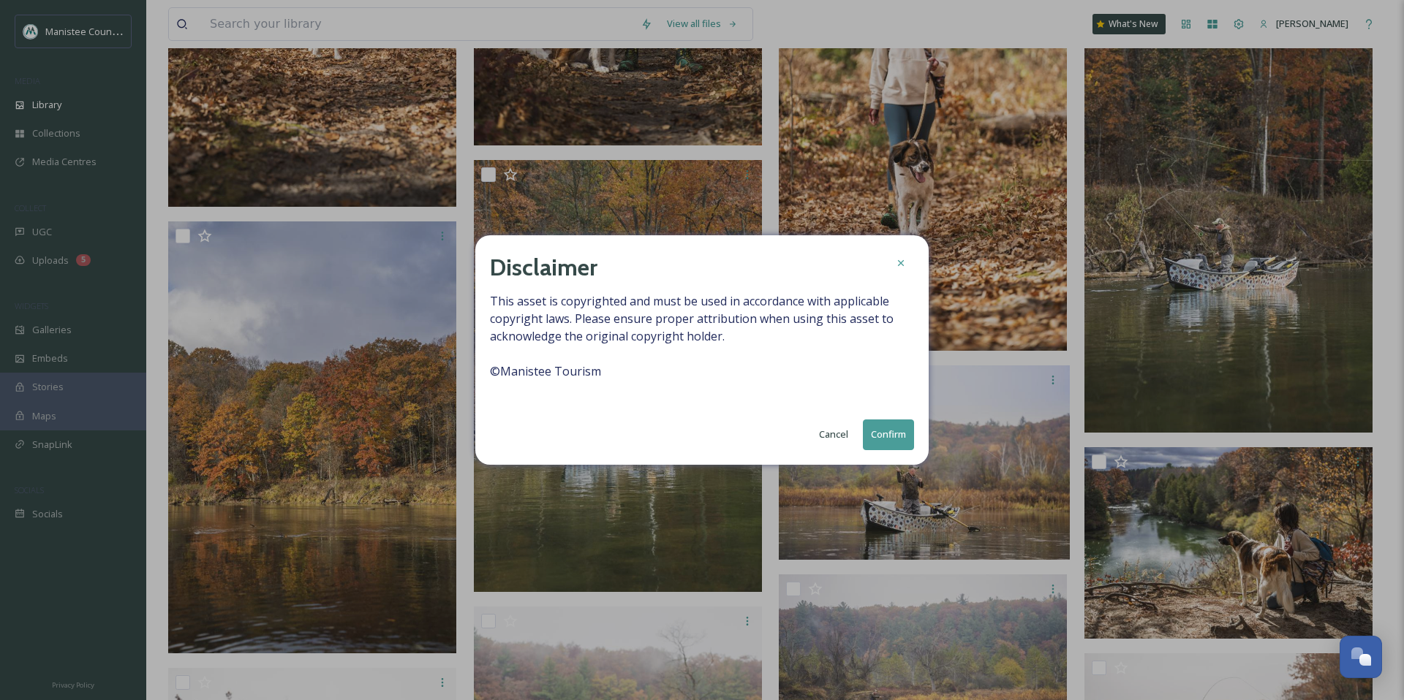
click at [890, 431] on button "Confirm" at bounding box center [888, 435] width 51 height 30
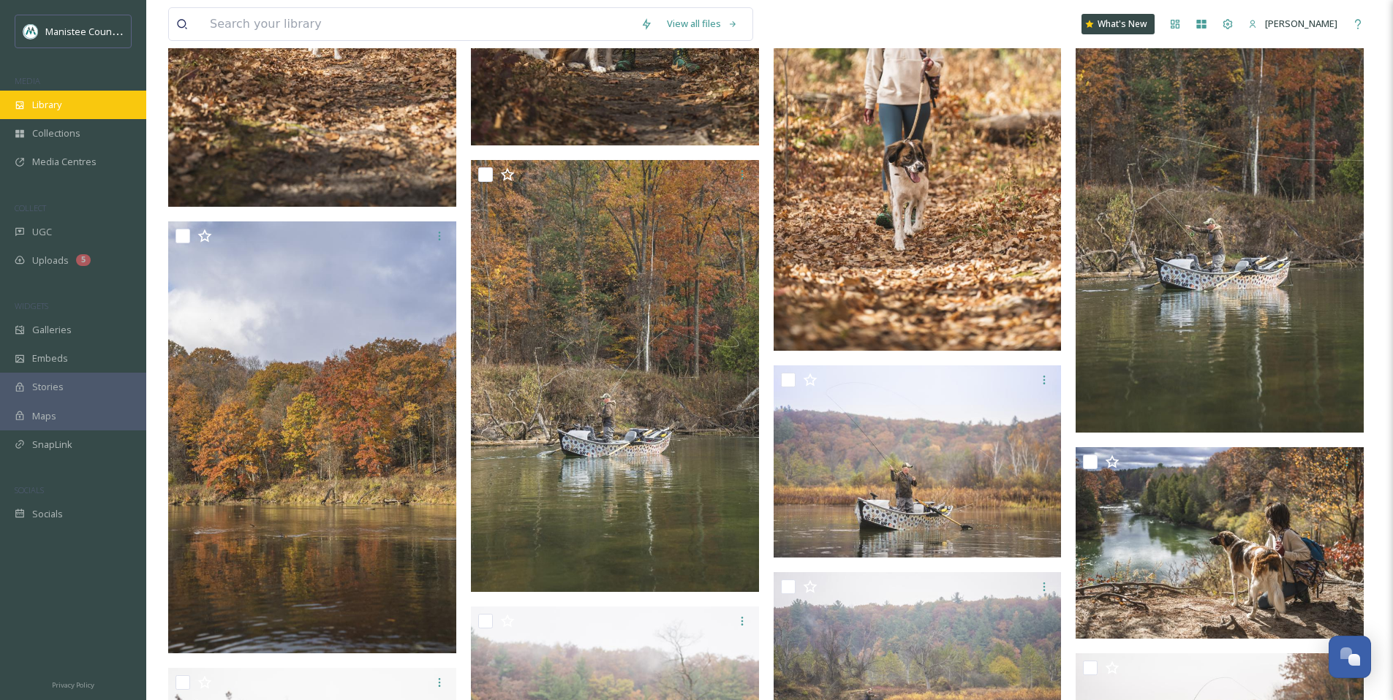
click at [80, 112] on div "Library" at bounding box center [73, 105] width 146 height 29
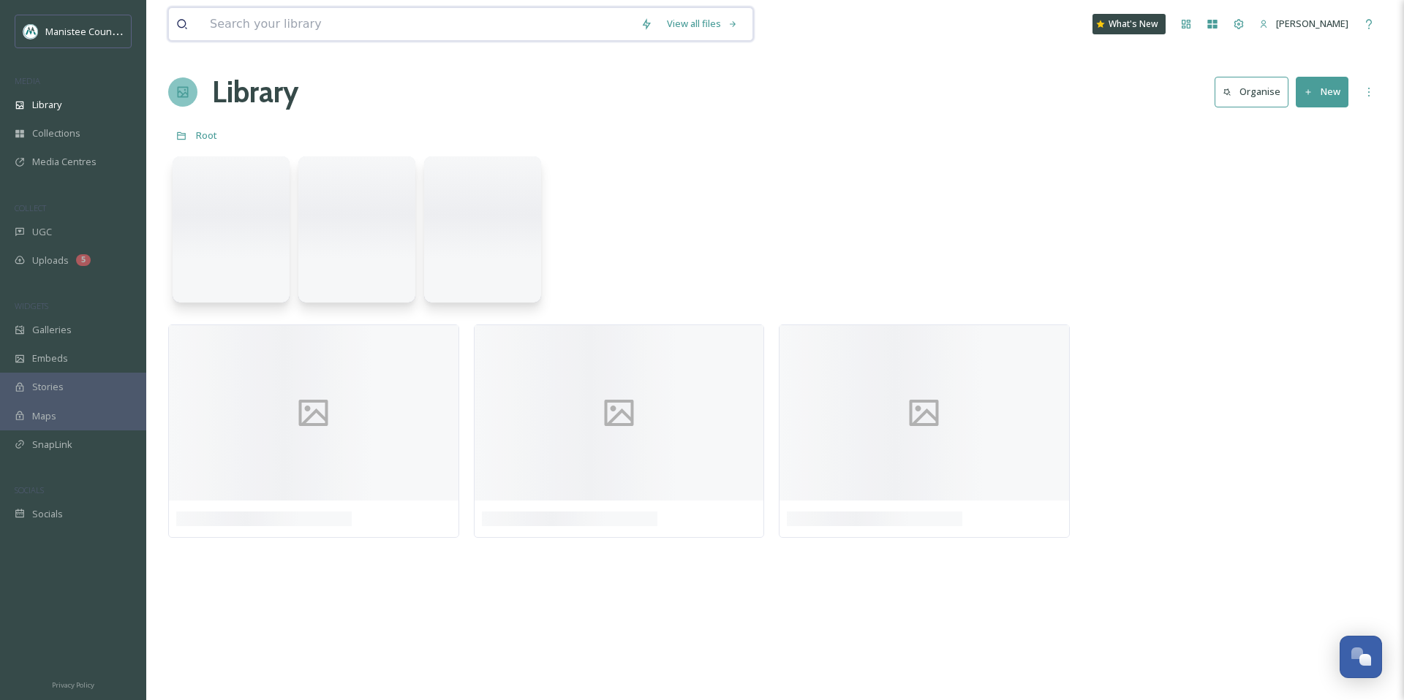
click at [252, 22] on input at bounding box center [418, 24] width 431 height 32
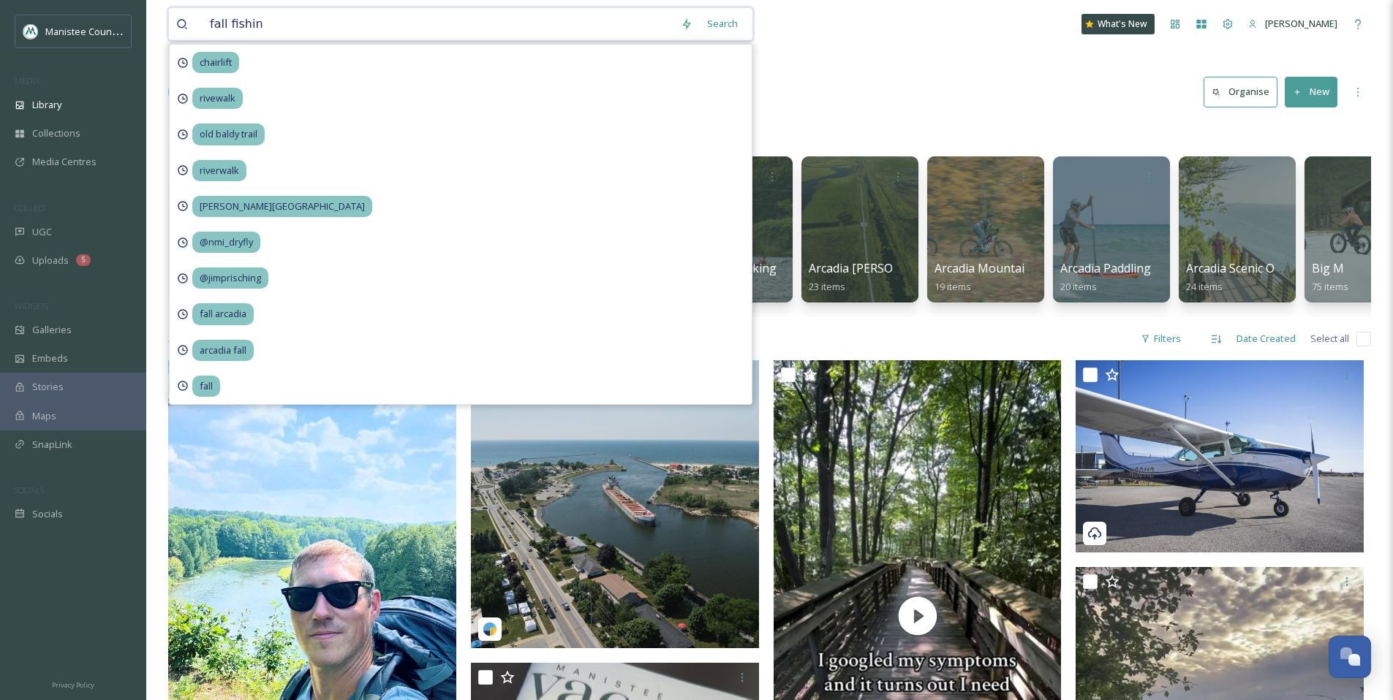
type input "fall fishing"
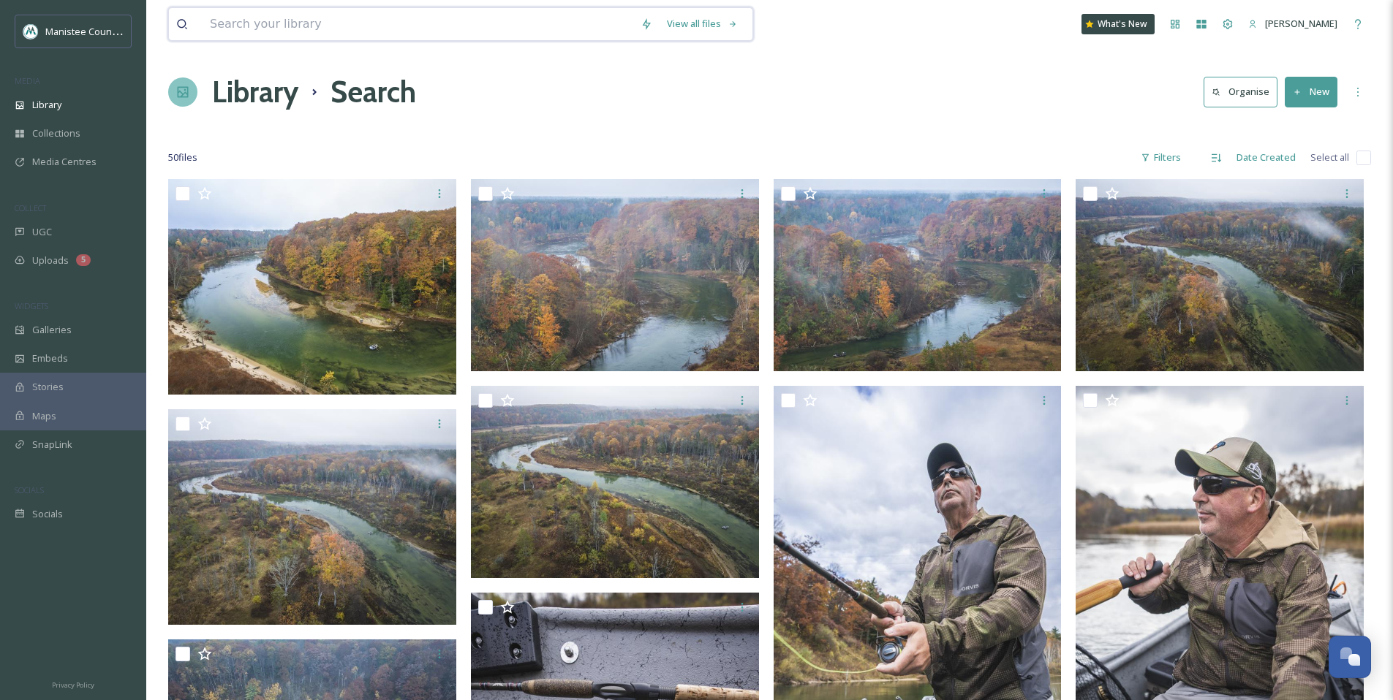
click at [381, 19] on input at bounding box center [418, 24] width 431 height 32
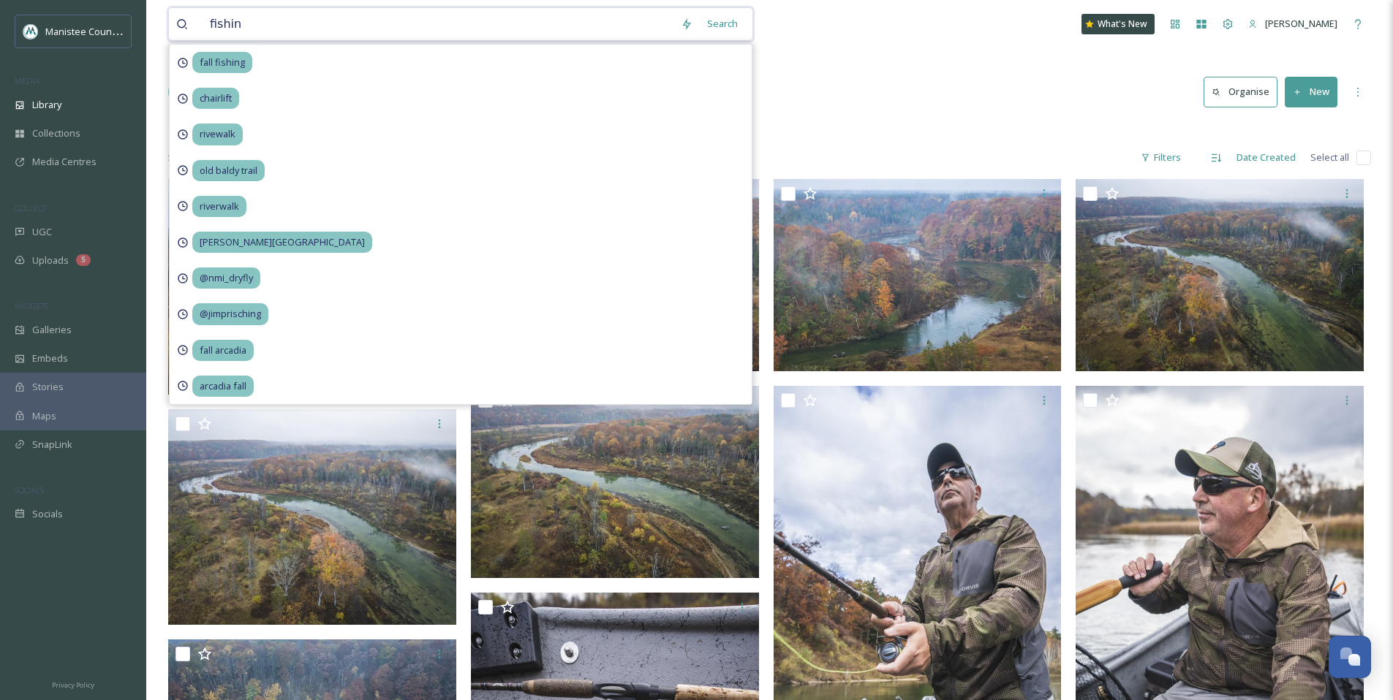
type input "fishing"
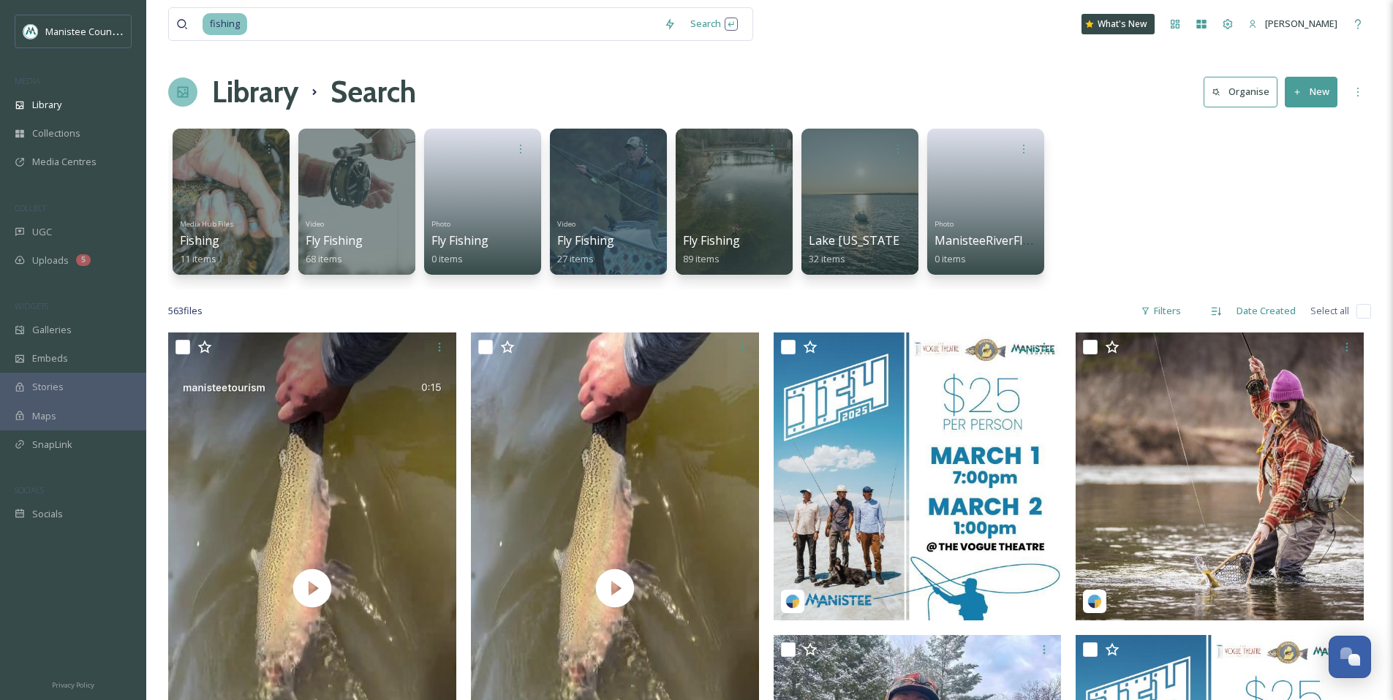
click at [856, 91] on div "Library Search Organise New" at bounding box center [769, 92] width 1203 height 44
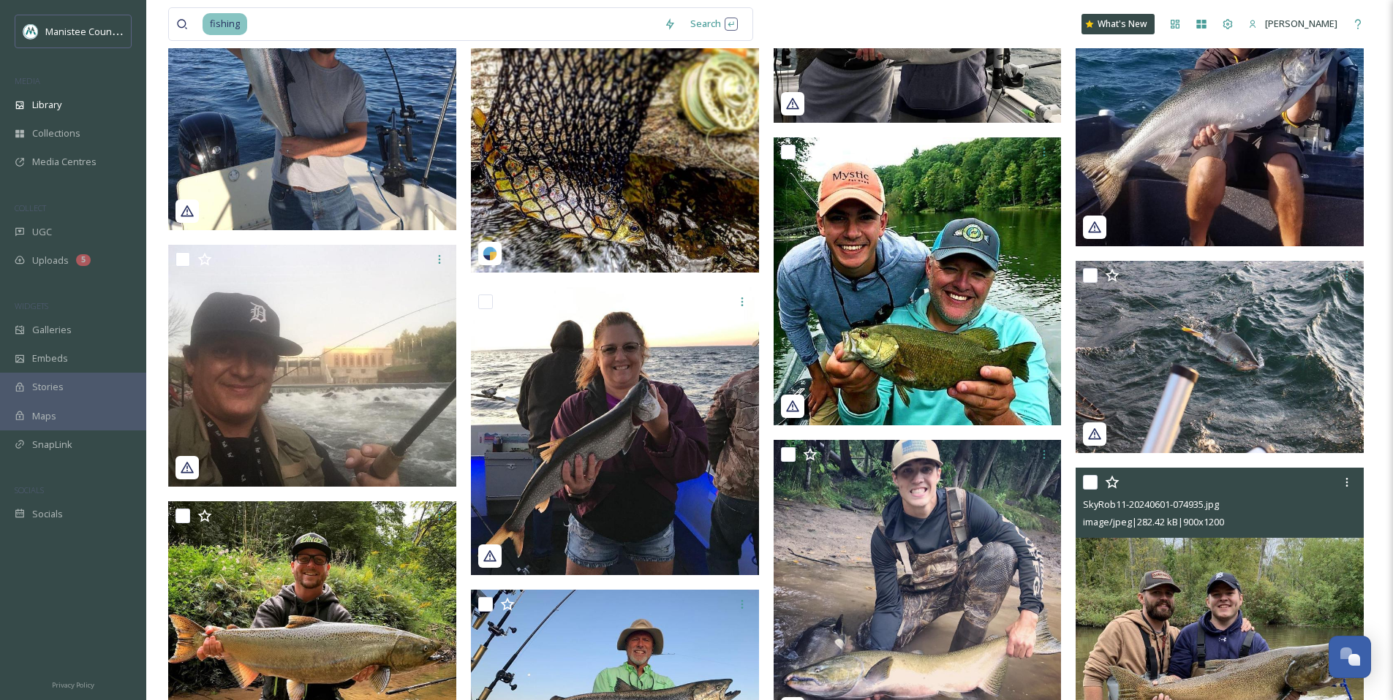
scroll to position [11104, 0]
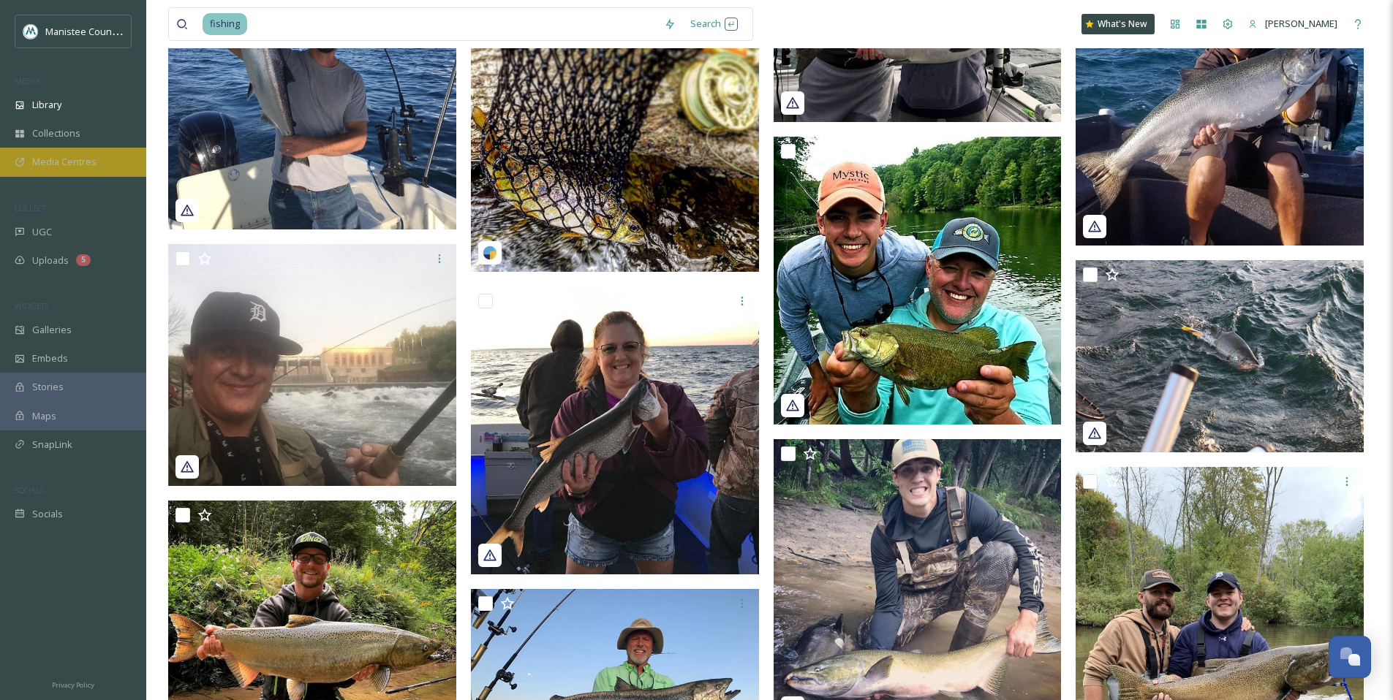
click at [83, 158] on span "Media Centres" at bounding box center [64, 162] width 64 height 14
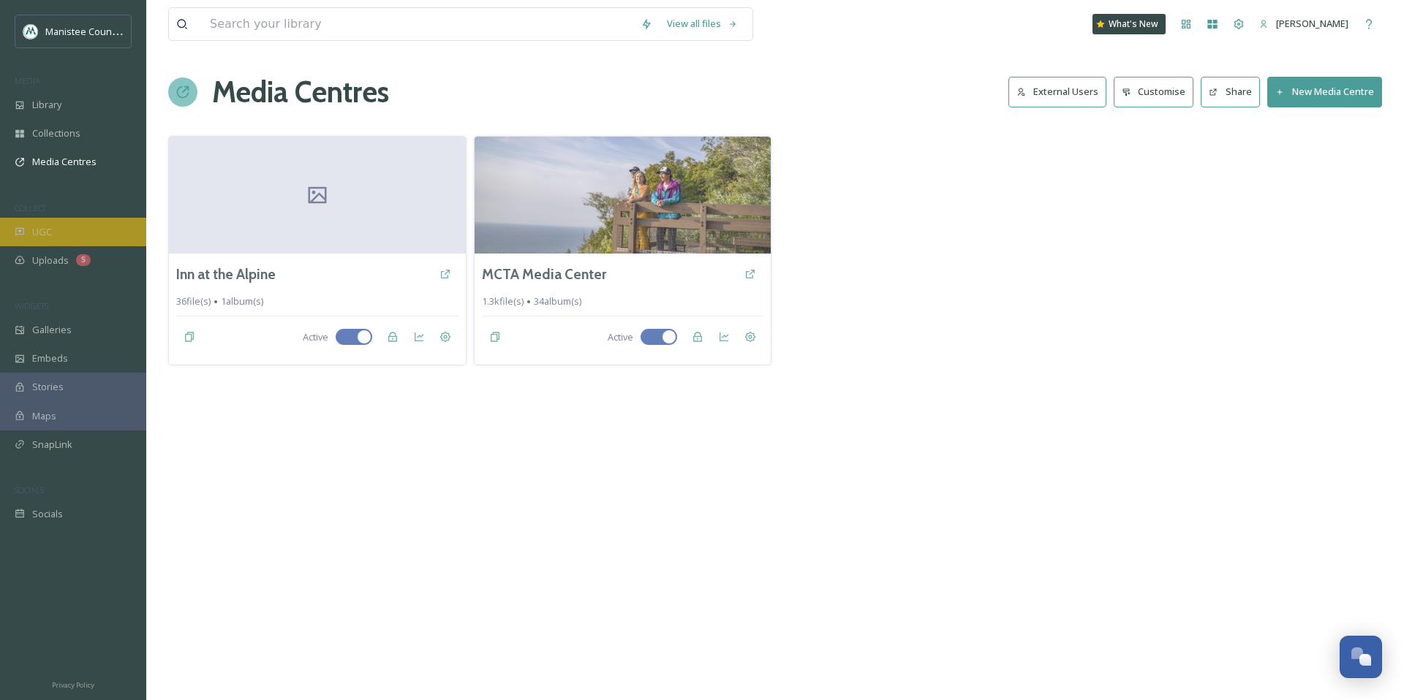
click at [83, 230] on div "UGC" at bounding box center [73, 232] width 146 height 29
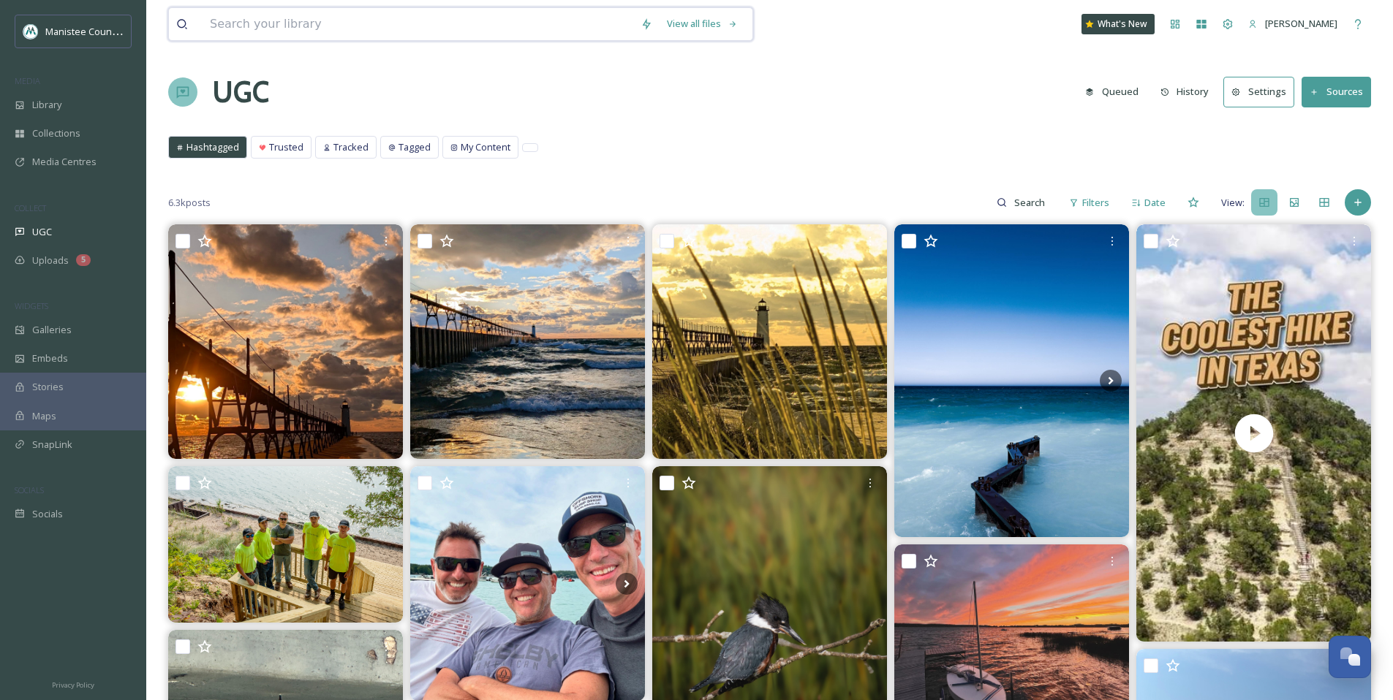
click at [324, 23] on input at bounding box center [418, 24] width 431 height 32
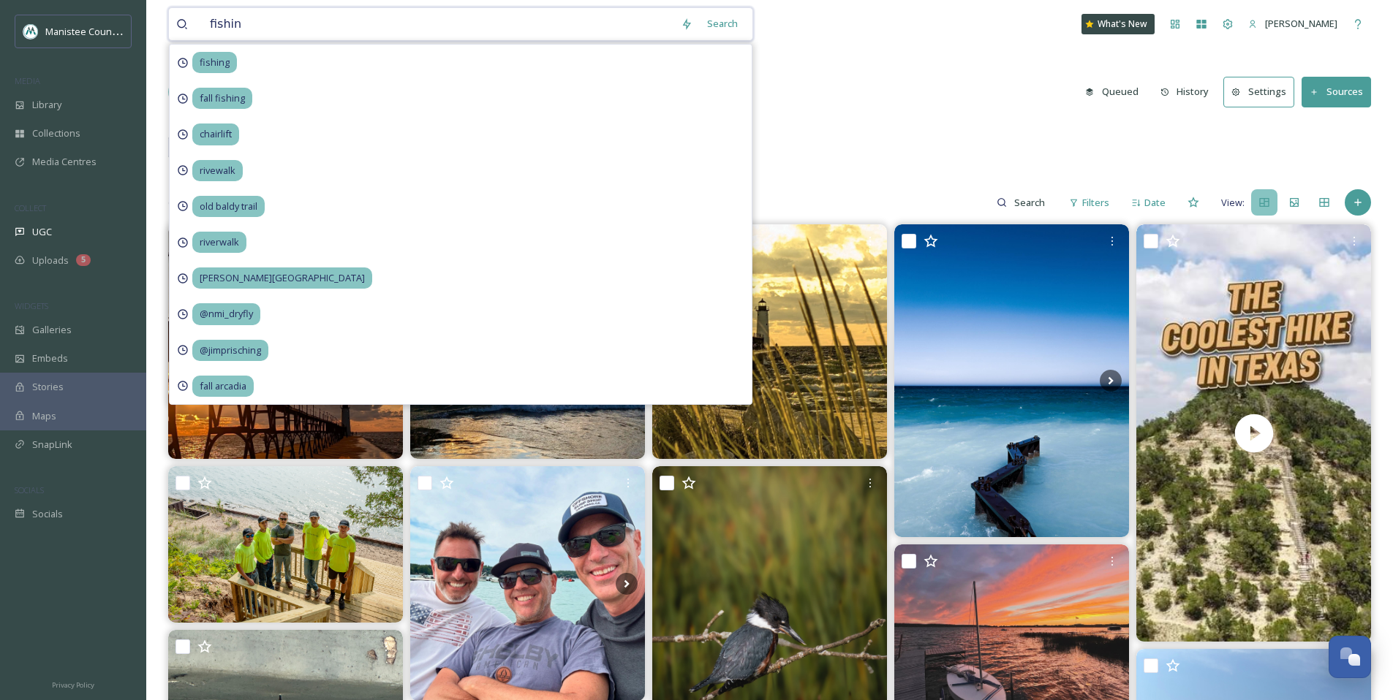
type input "fishing"
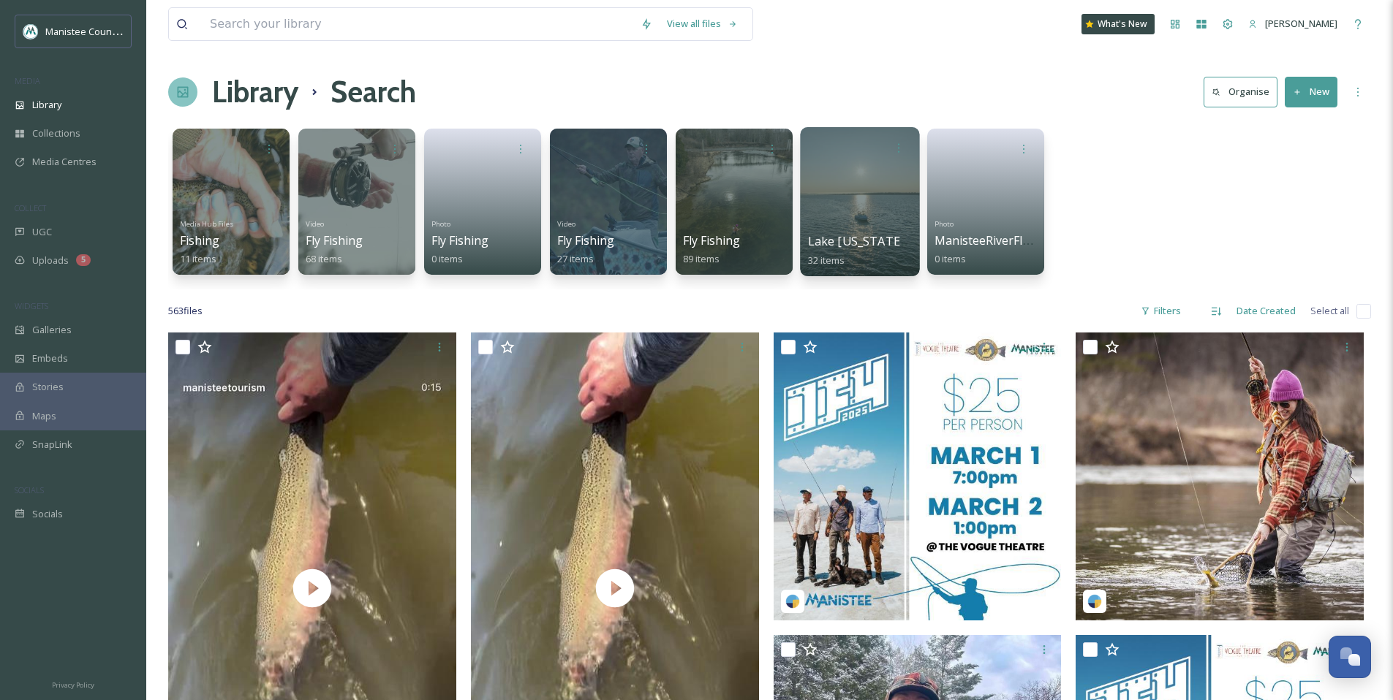
click at [858, 206] on div at bounding box center [859, 201] width 119 height 149
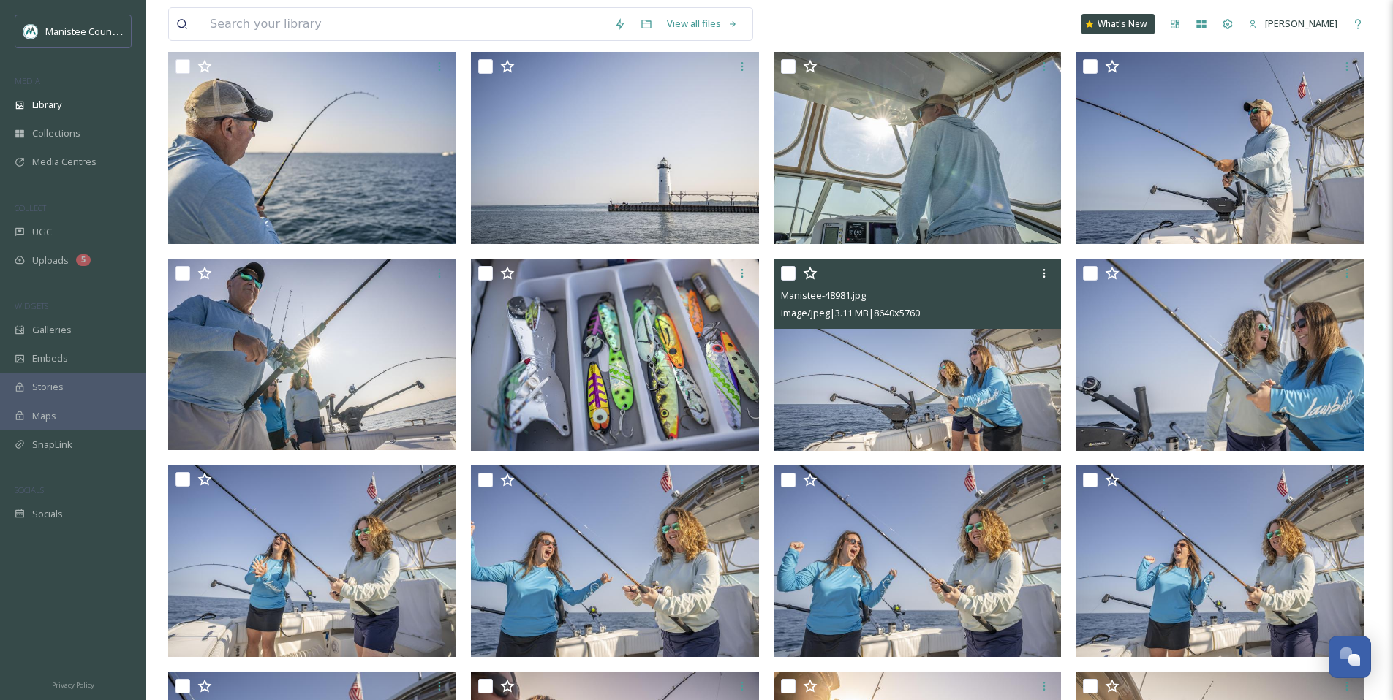
scroll to position [707, 0]
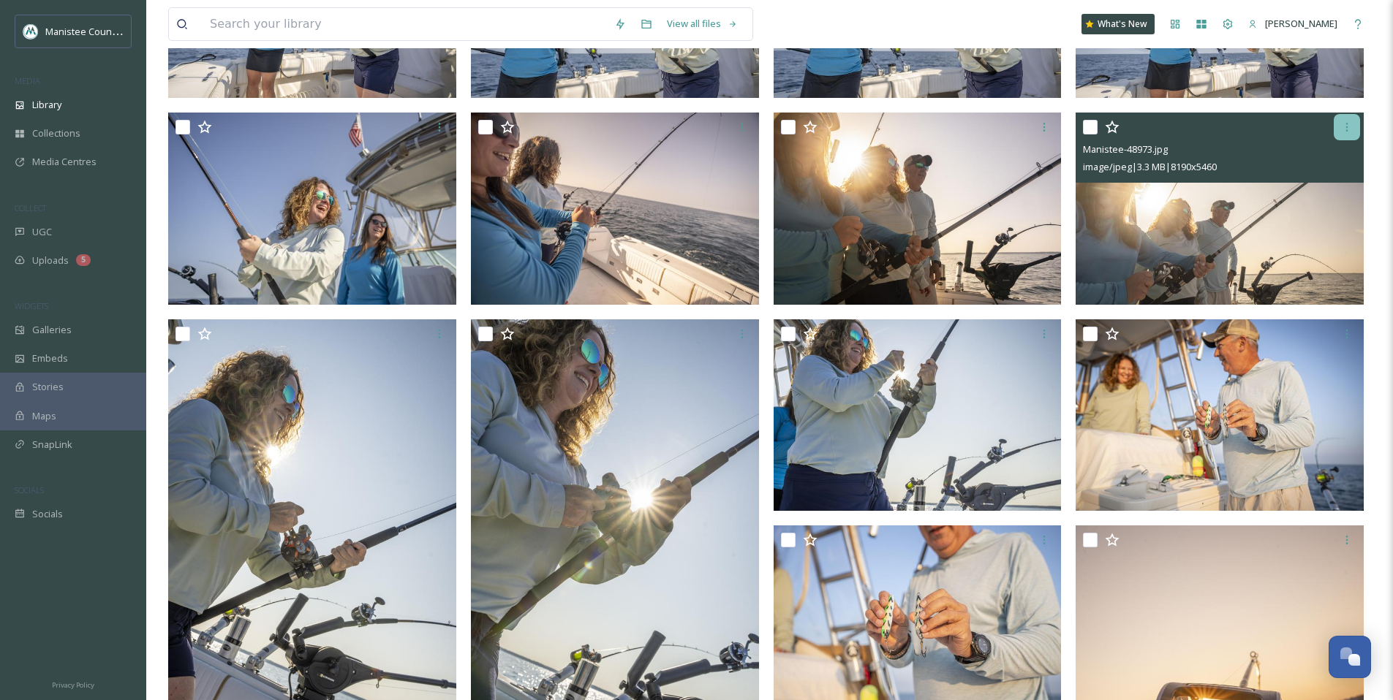
click at [1344, 132] on icon at bounding box center [1347, 127] width 12 height 12
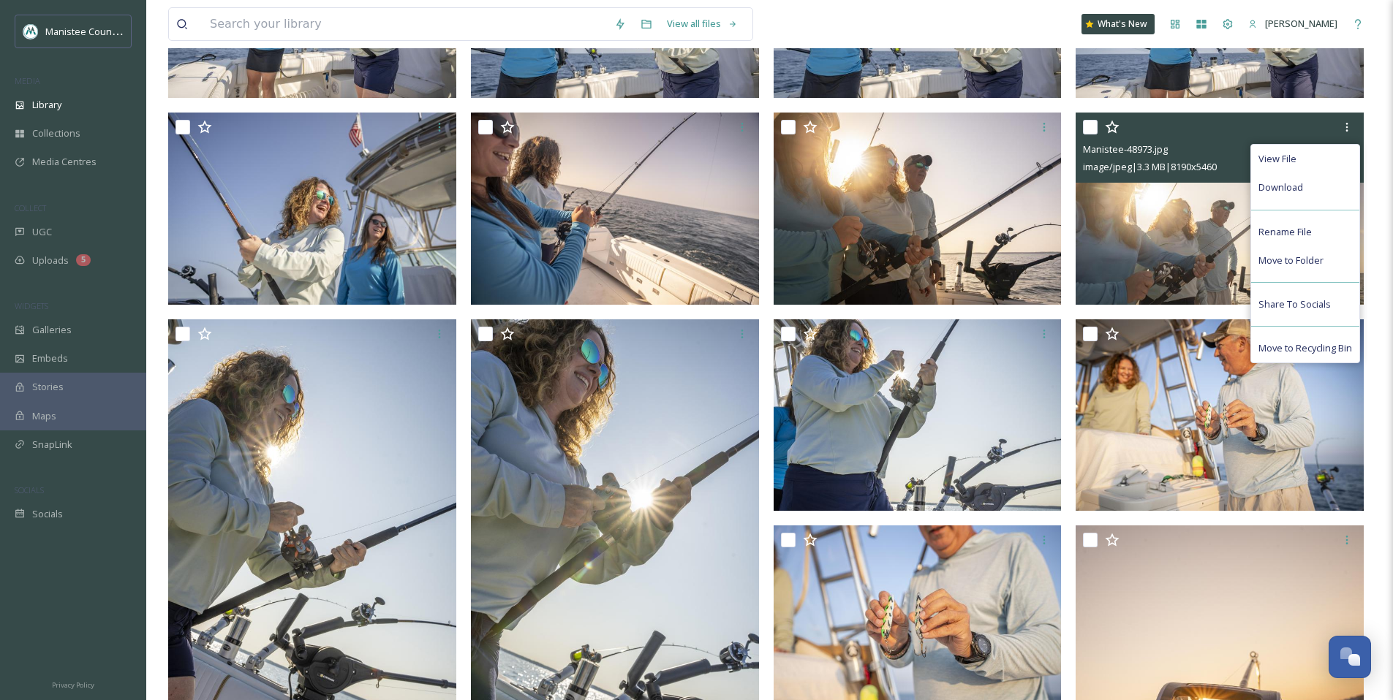
click at [1312, 186] on div "Download" at bounding box center [1305, 187] width 108 height 29
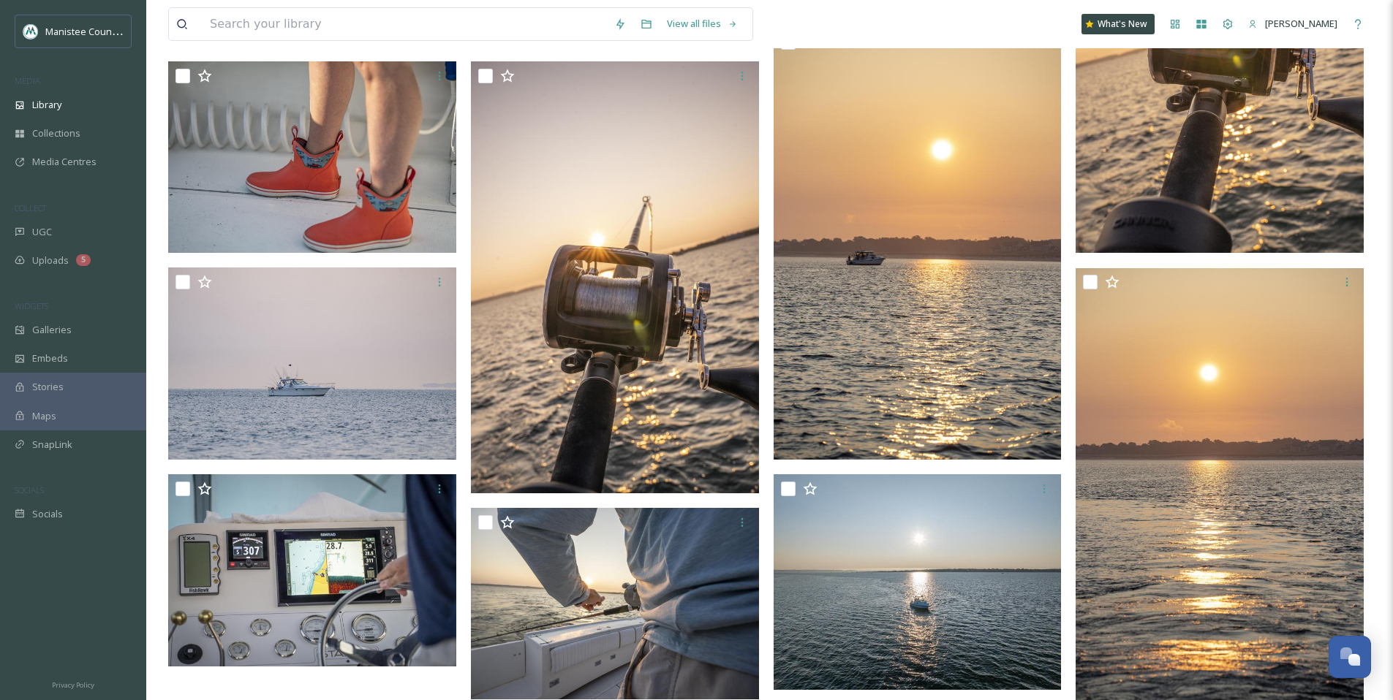
scroll to position [1667, 0]
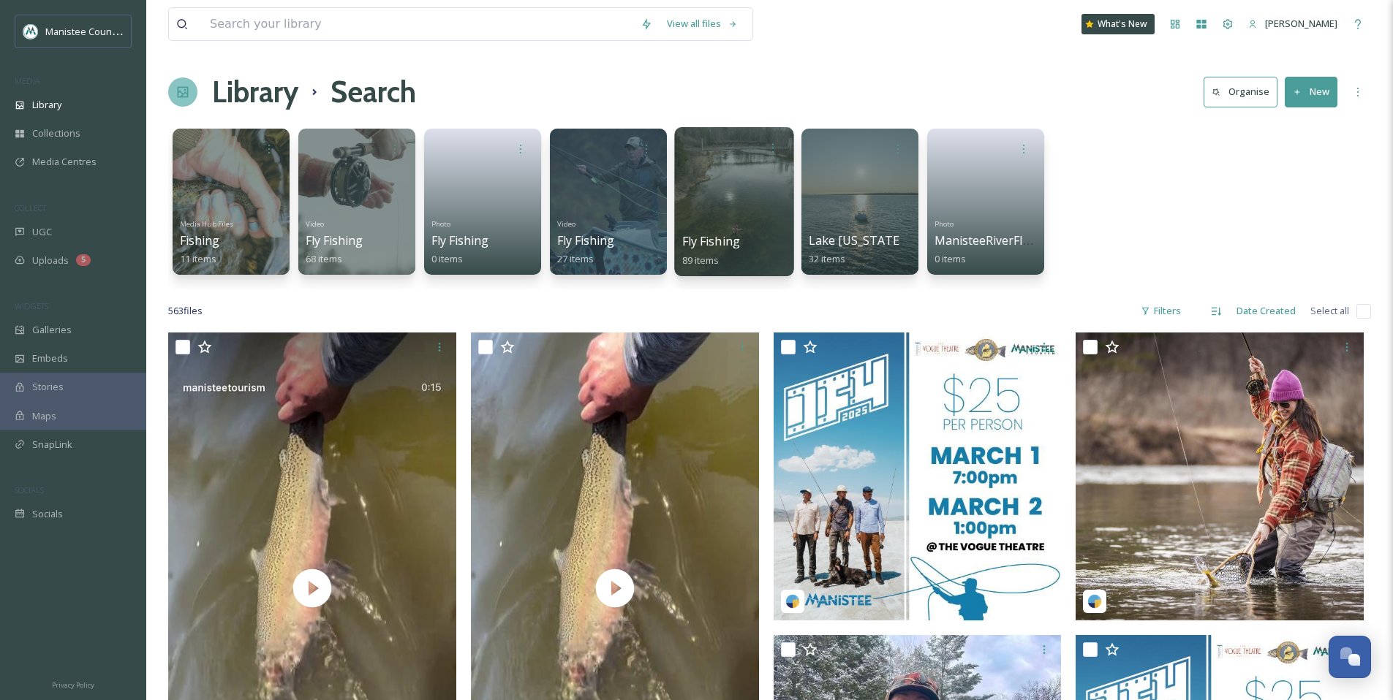
click at [735, 192] on div at bounding box center [733, 201] width 119 height 149
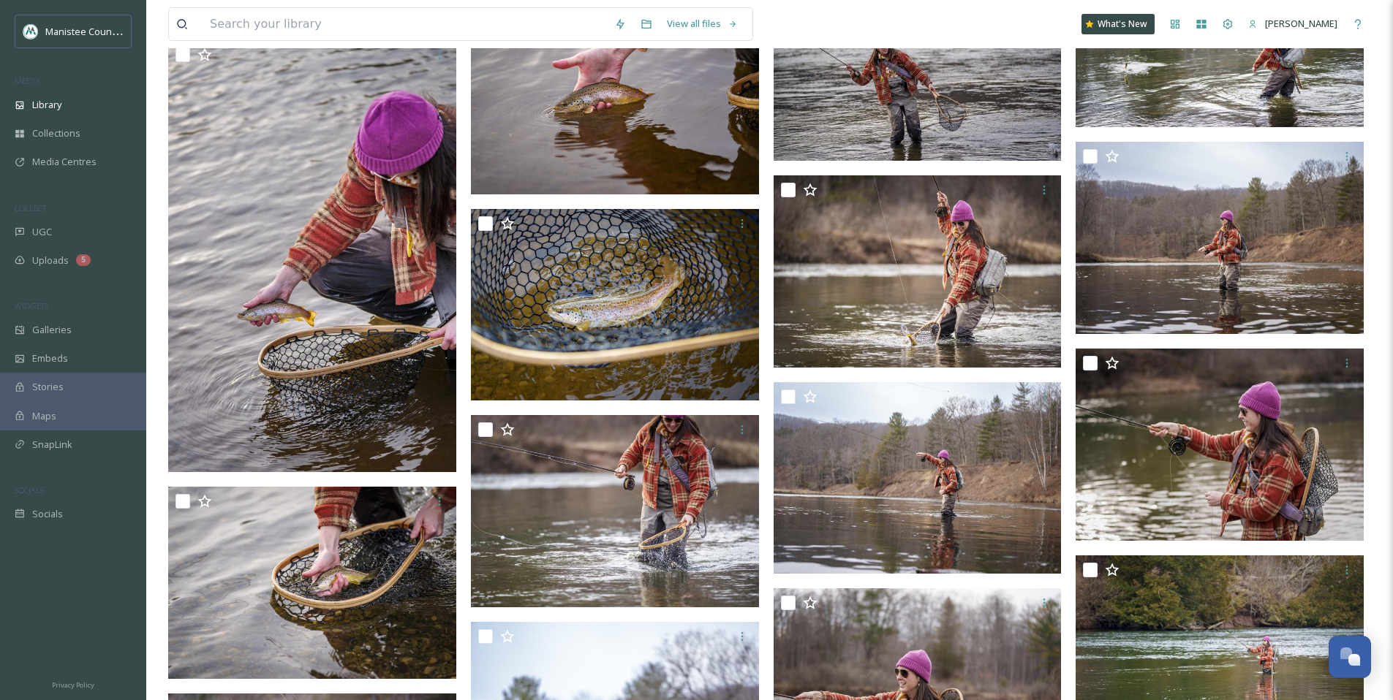
scroll to position [3667, 0]
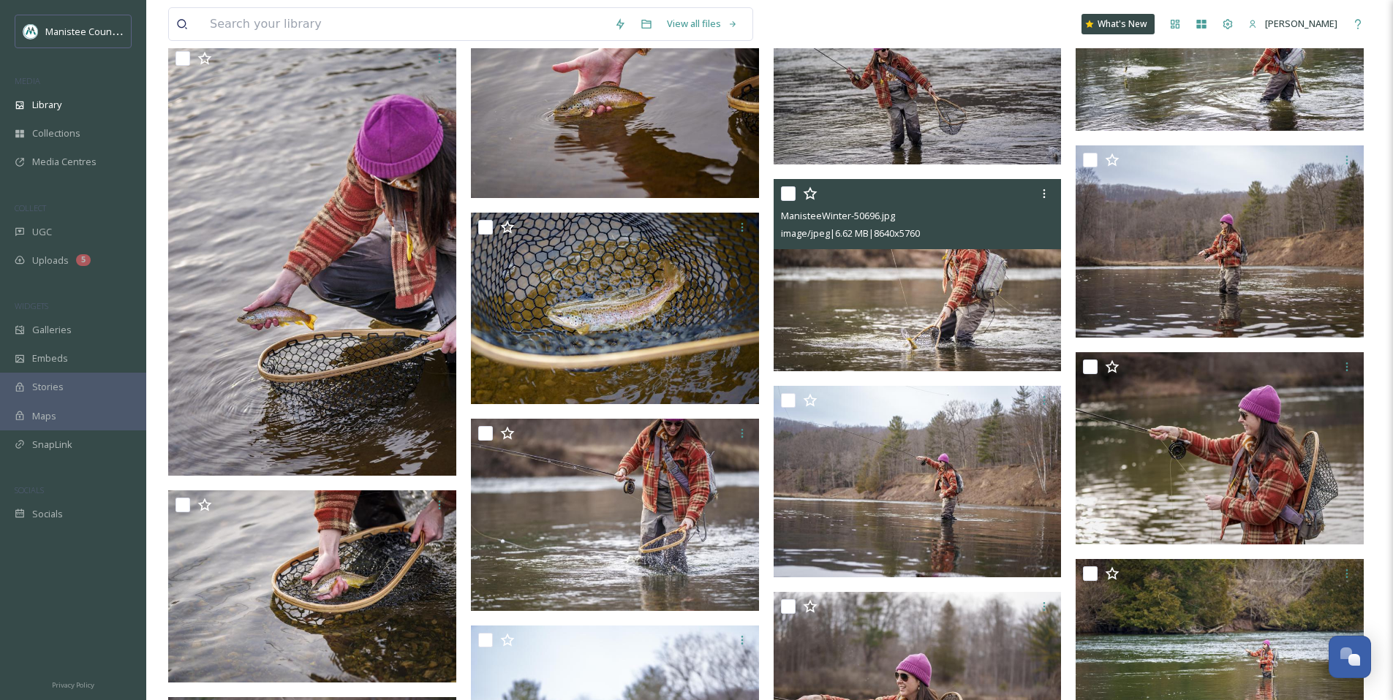
click at [789, 192] on input "checkbox" at bounding box center [788, 193] width 15 height 15
checkbox input "true"
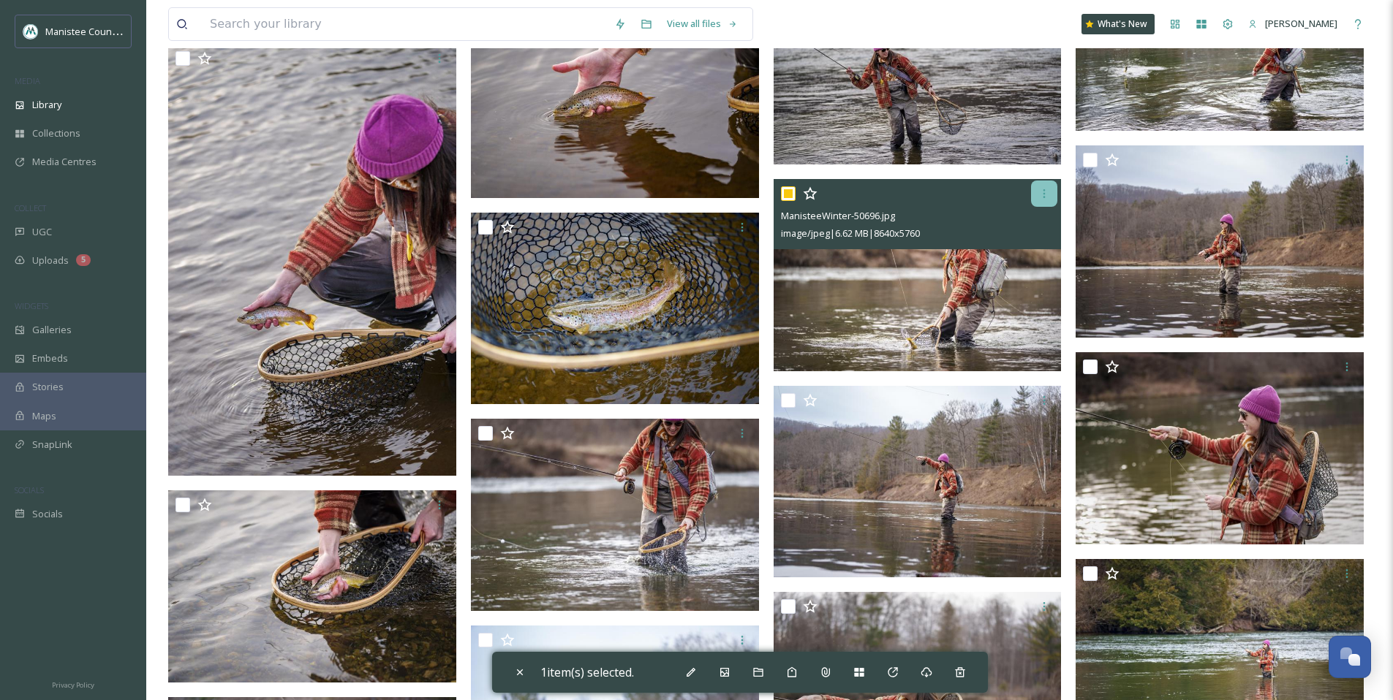
click at [1054, 192] on div at bounding box center [1044, 194] width 26 height 26
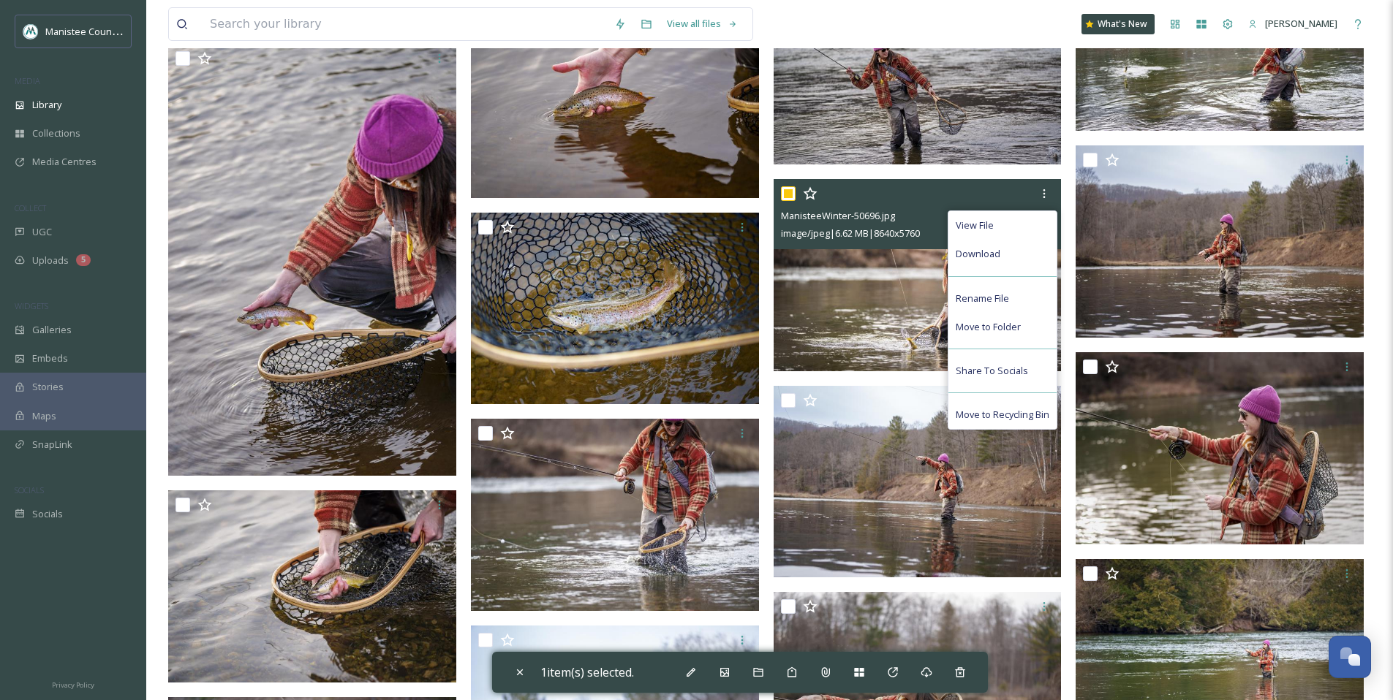
click at [1009, 244] on div "Download" at bounding box center [1002, 254] width 108 height 29
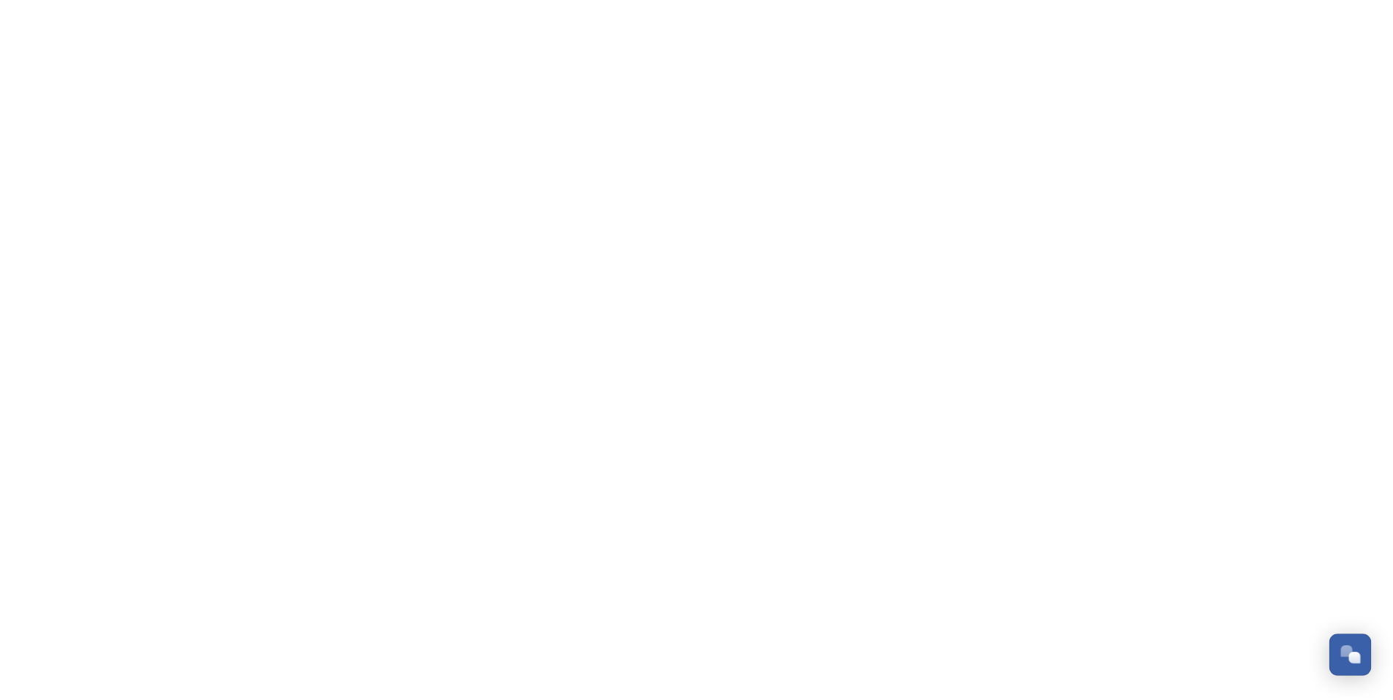
scroll to position [4401, 0]
